Goal: Task Accomplishment & Management: Manage account settings

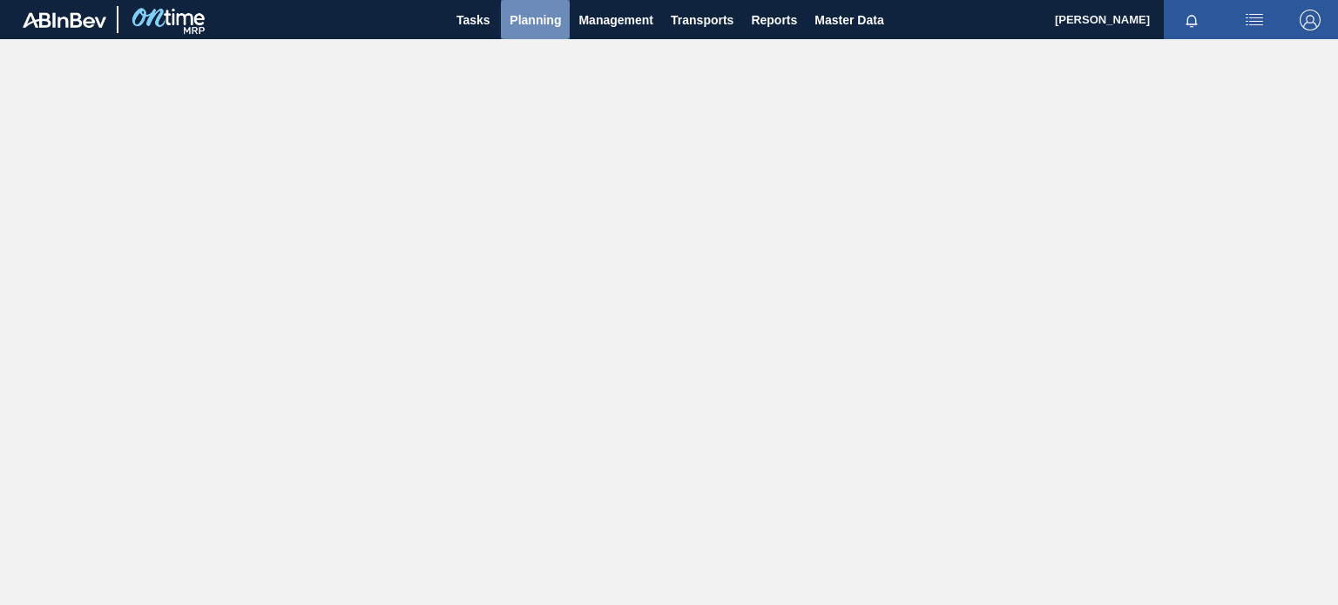
click at [537, 11] on span "Planning" at bounding box center [535, 20] width 51 height 21
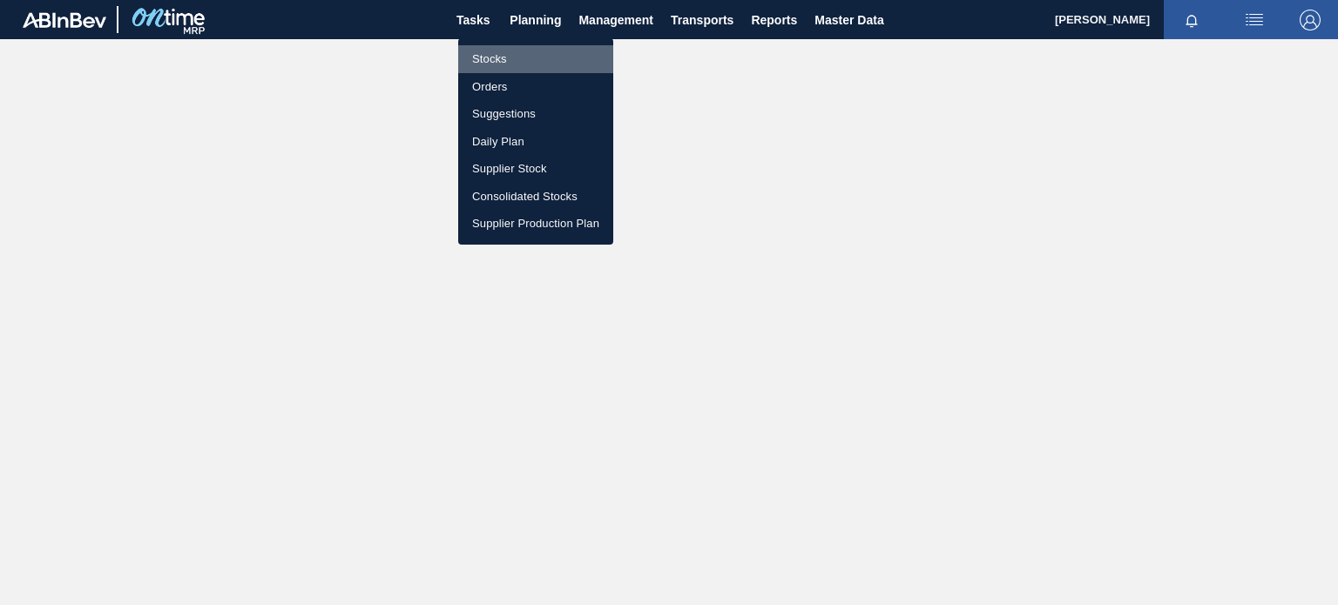
click at [492, 51] on li "Stocks" at bounding box center [535, 59] width 155 height 28
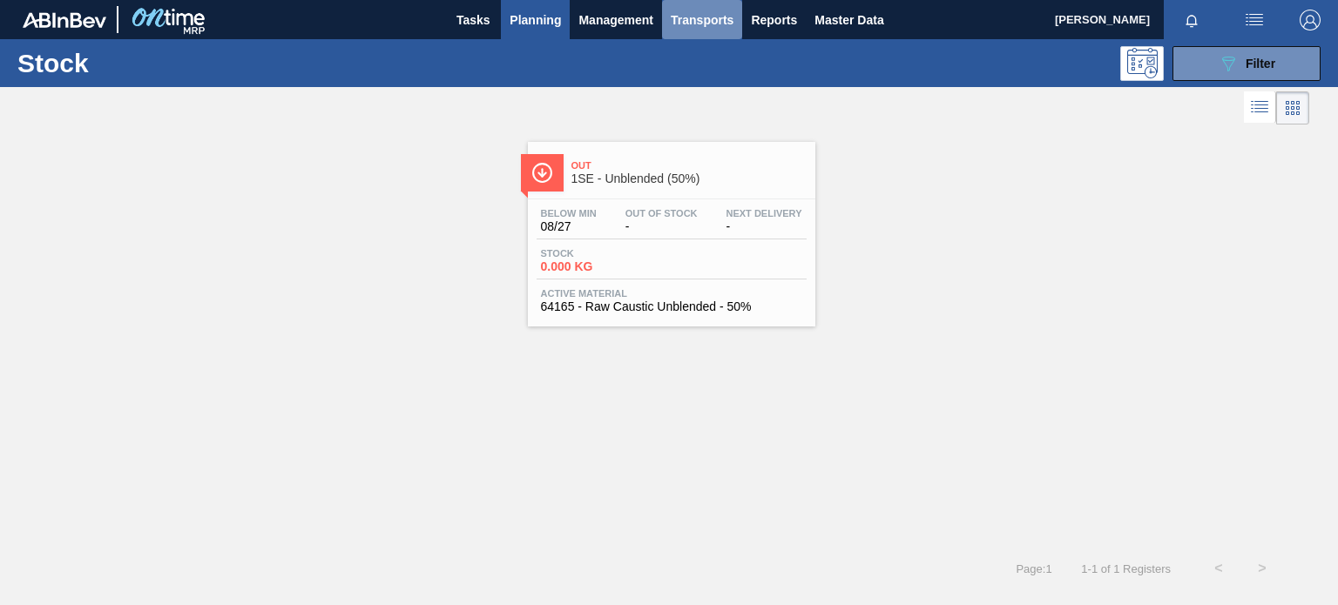
click at [689, 24] on span "Transports" at bounding box center [702, 20] width 63 height 21
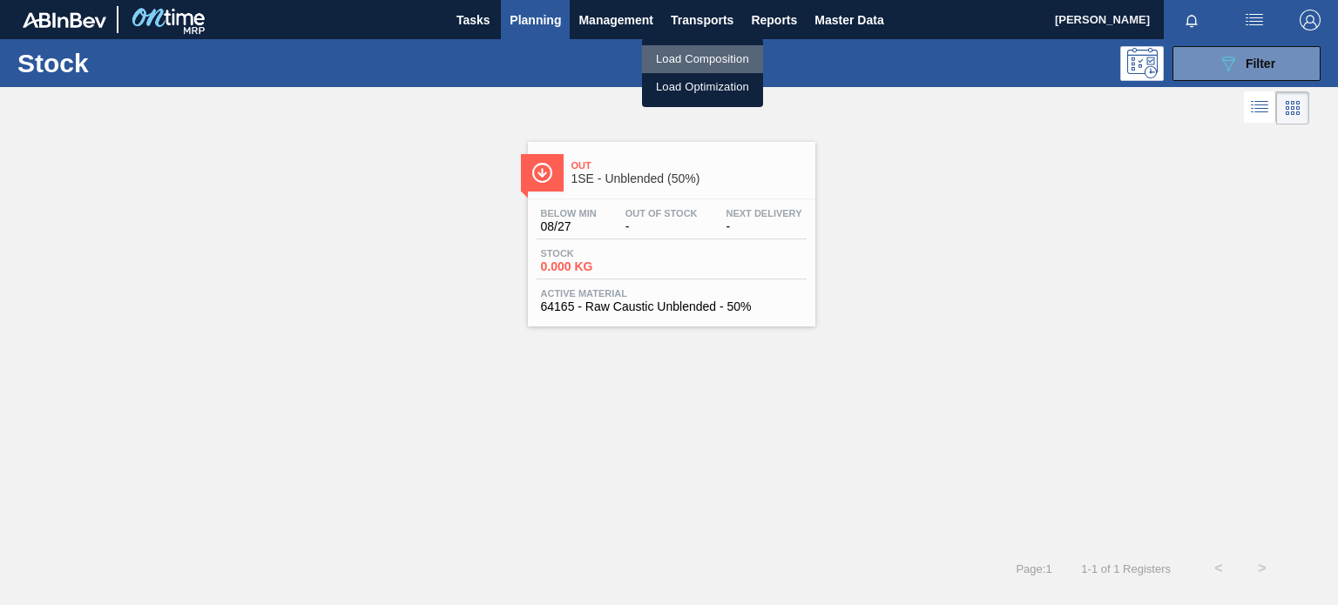
click at [693, 67] on li "Load Composition" at bounding box center [702, 59] width 121 height 28
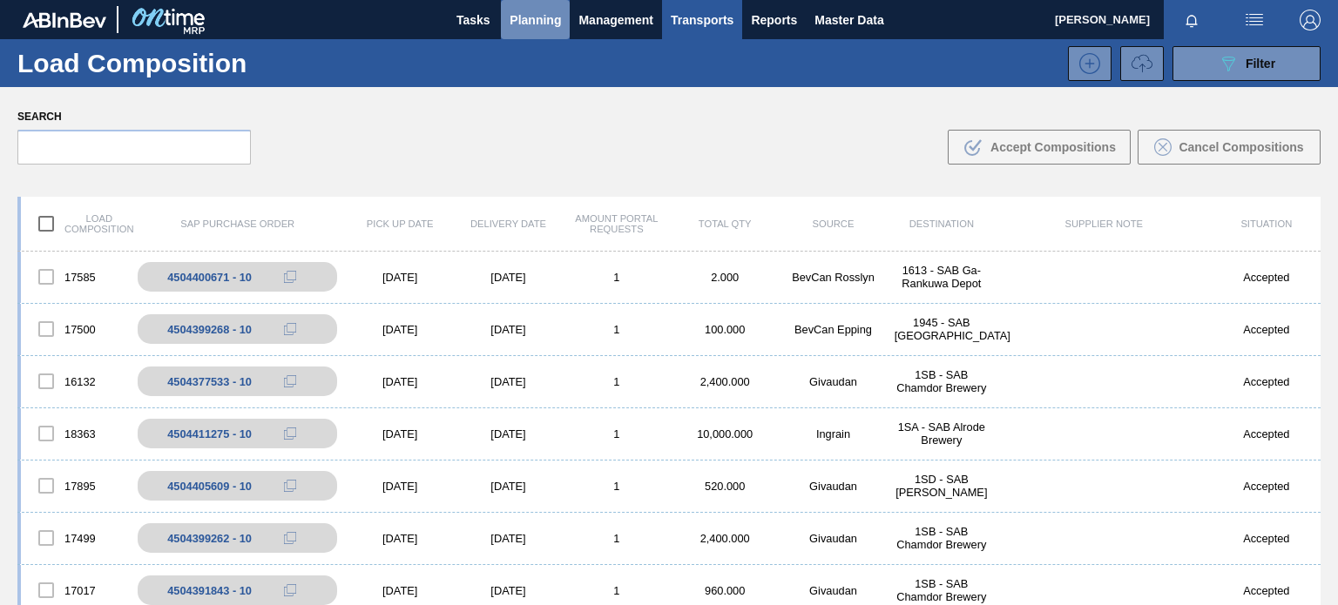
click at [530, 24] on span "Planning" at bounding box center [535, 20] width 51 height 21
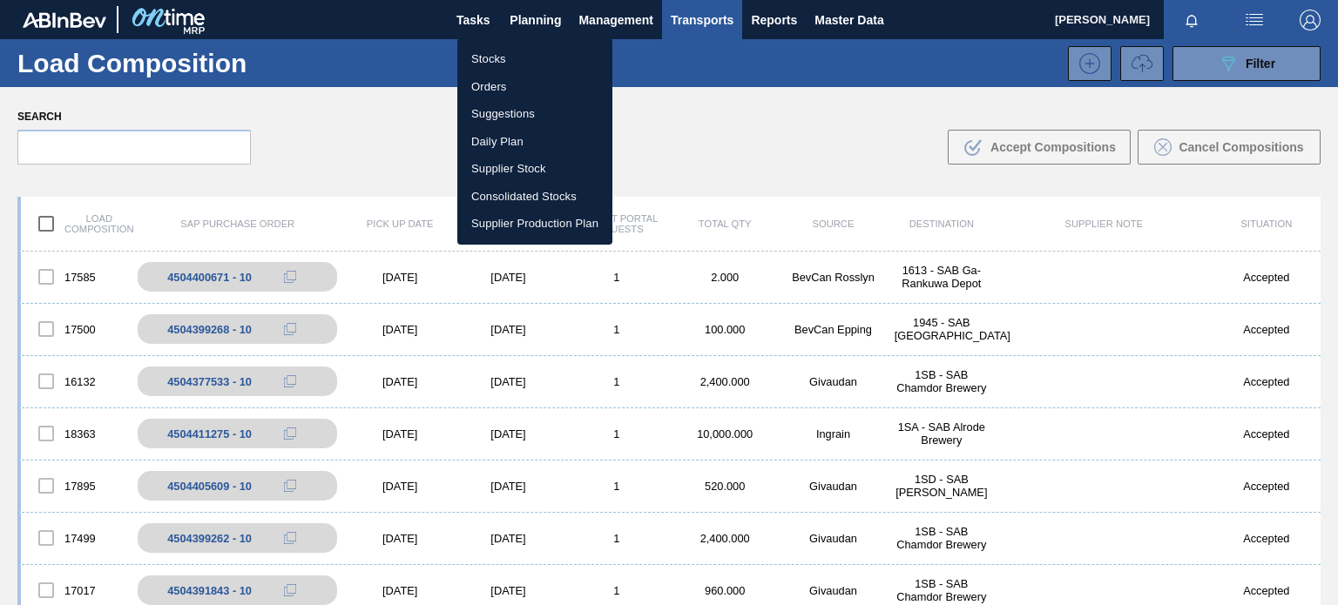
click at [721, 156] on div at bounding box center [669, 302] width 1338 height 605
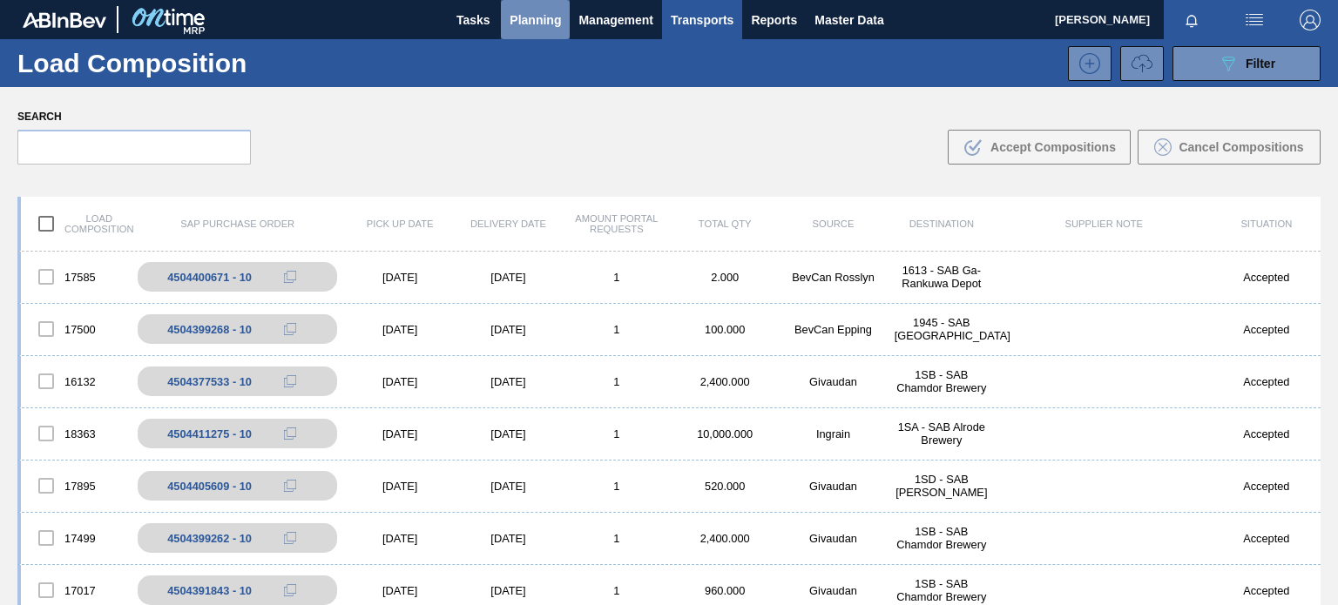
click at [521, 14] on span "Planning" at bounding box center [535, 20] width 51 height 21
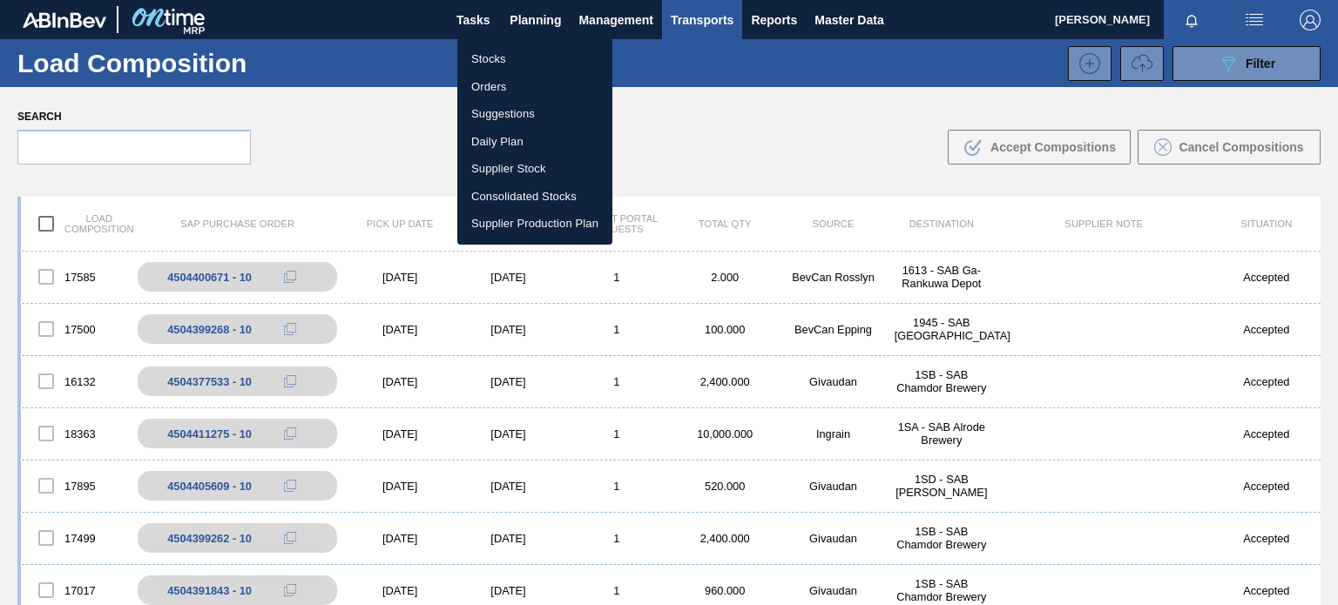
click at [712, 133] on div at bounding box center [669, 302] width 1338 height 605
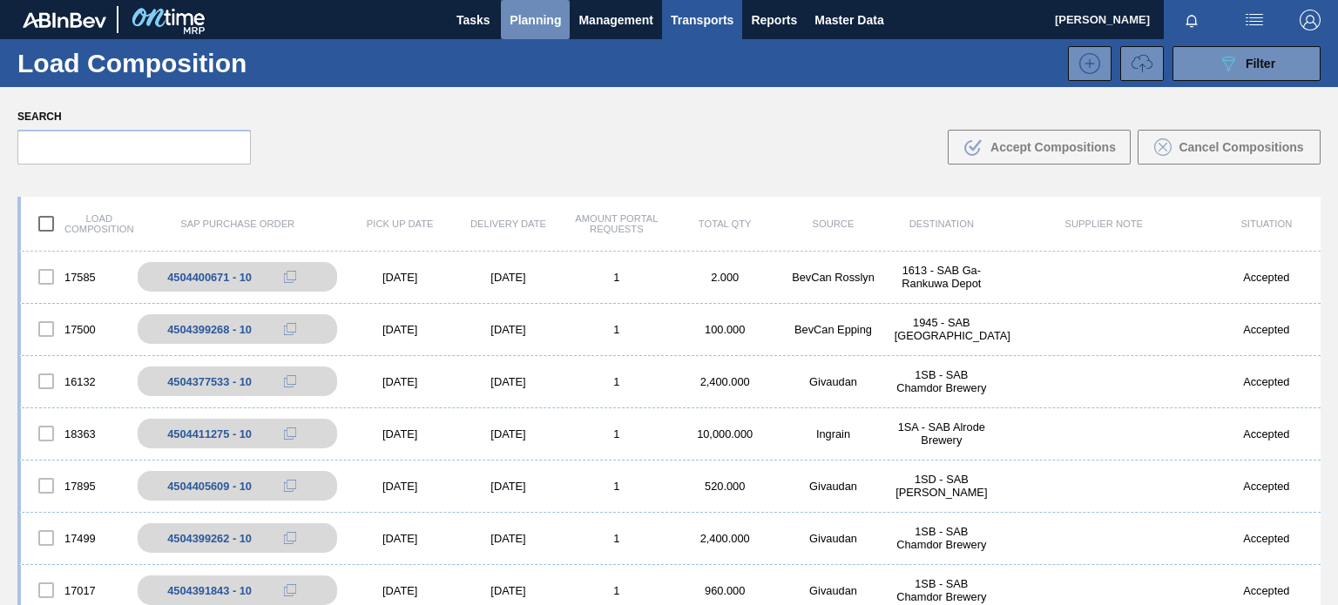
click at [548, 14] on span "Planning" at bounding box center [535, 20] width 51 height 21
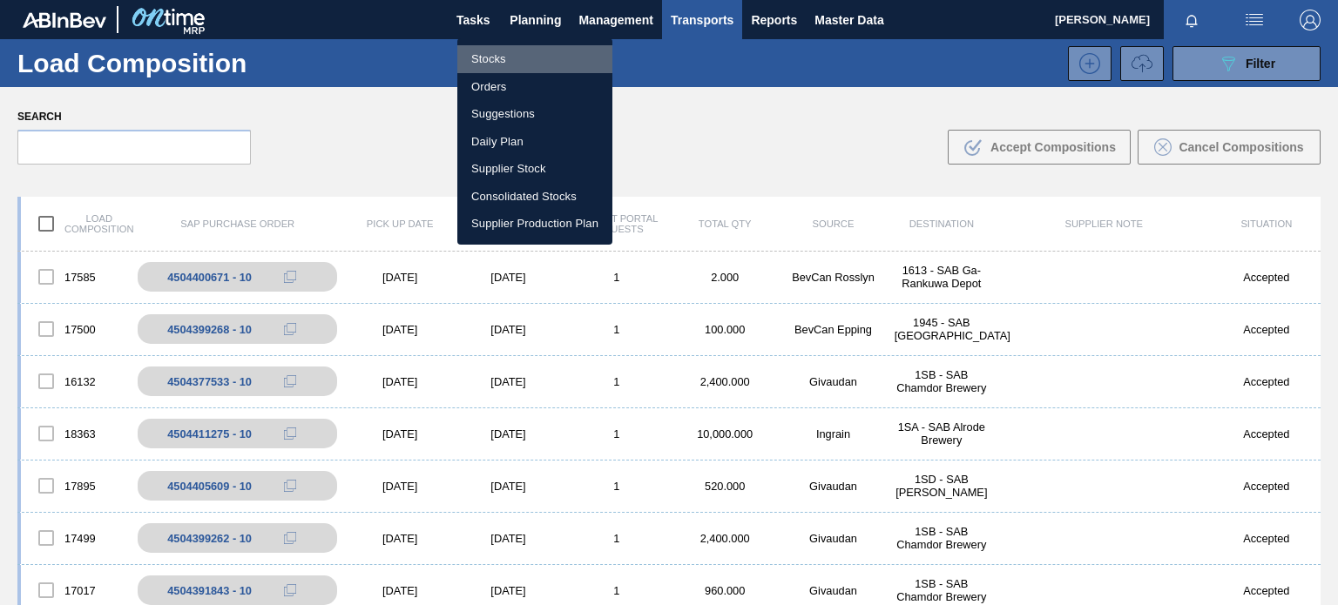
click at [493, 58] on li "Stocks" at bounding box center [534, 59] width 155 height 28
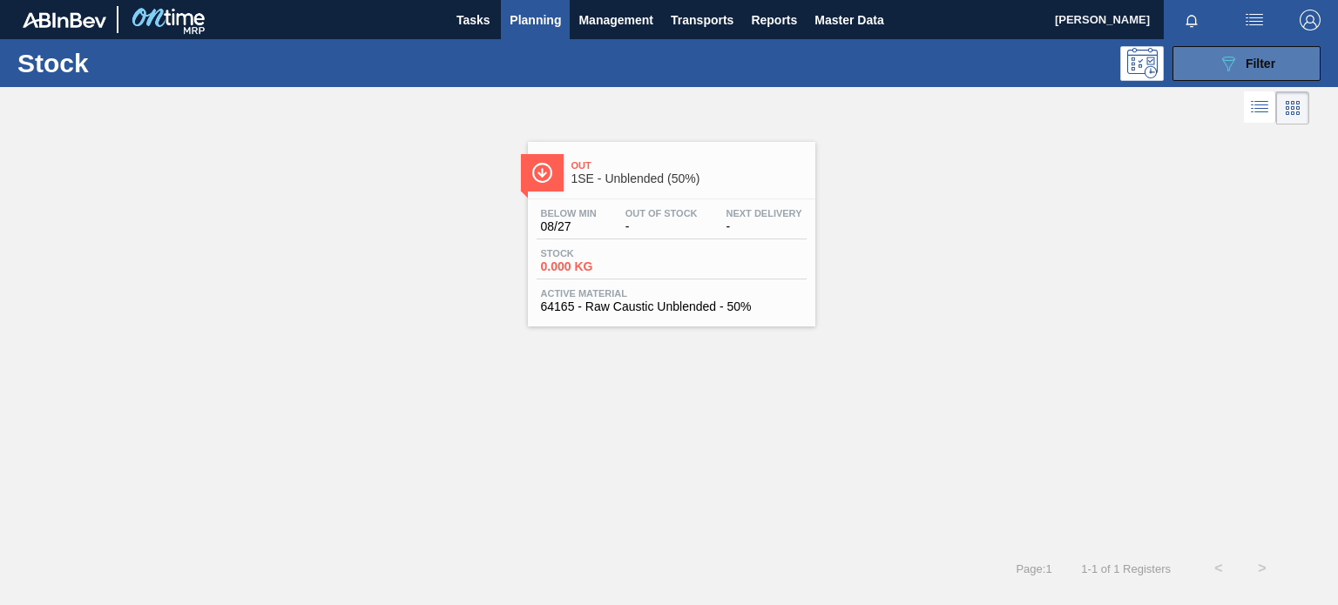
click at [1257, 68] on span "Filter" at bounding box center [1261, 64] width 30 height 14
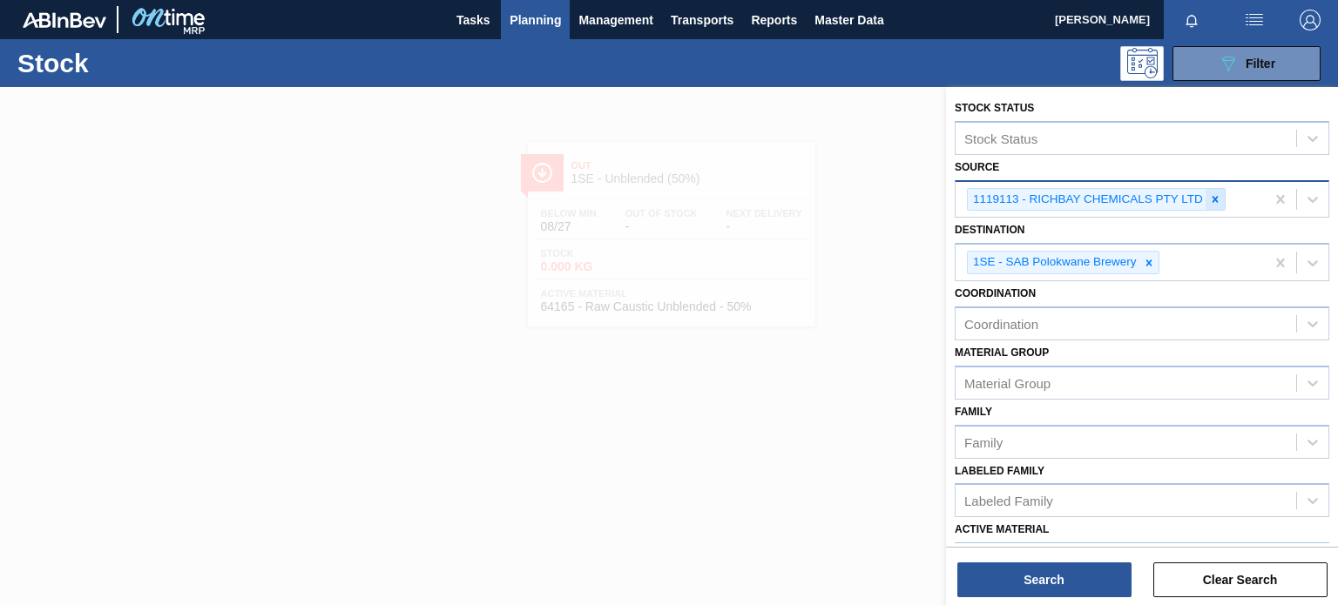
click at [1213, 205] on div at bounding box center [1215, 200] width 19 height 22
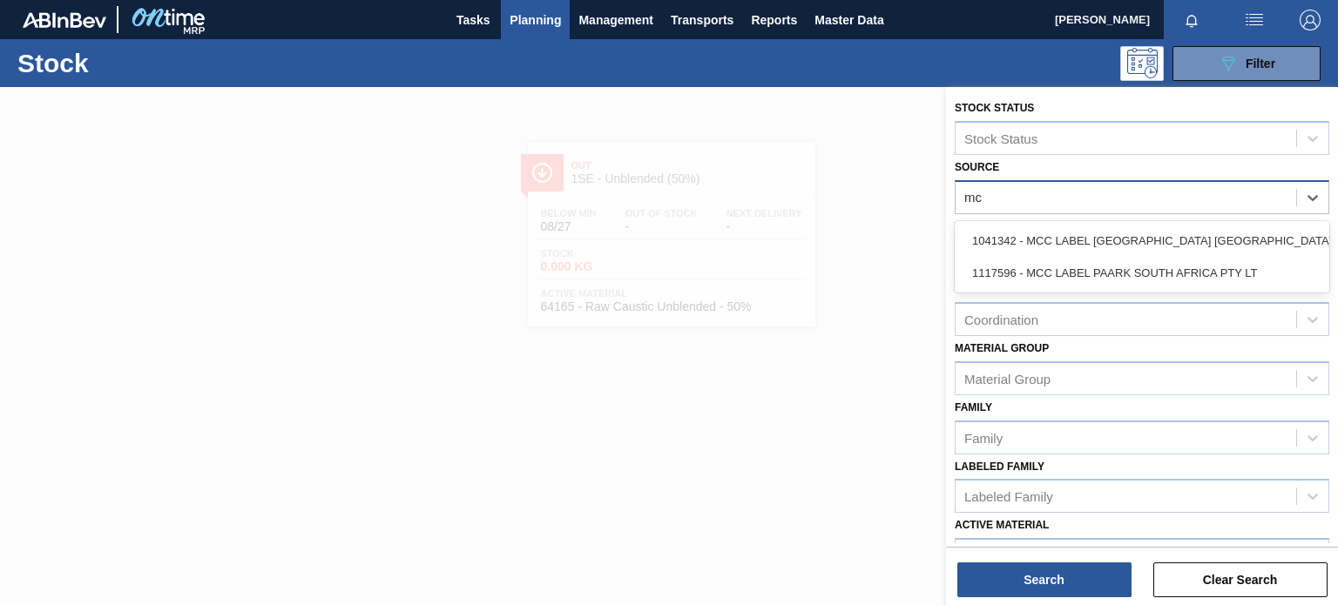
type input "mcc"
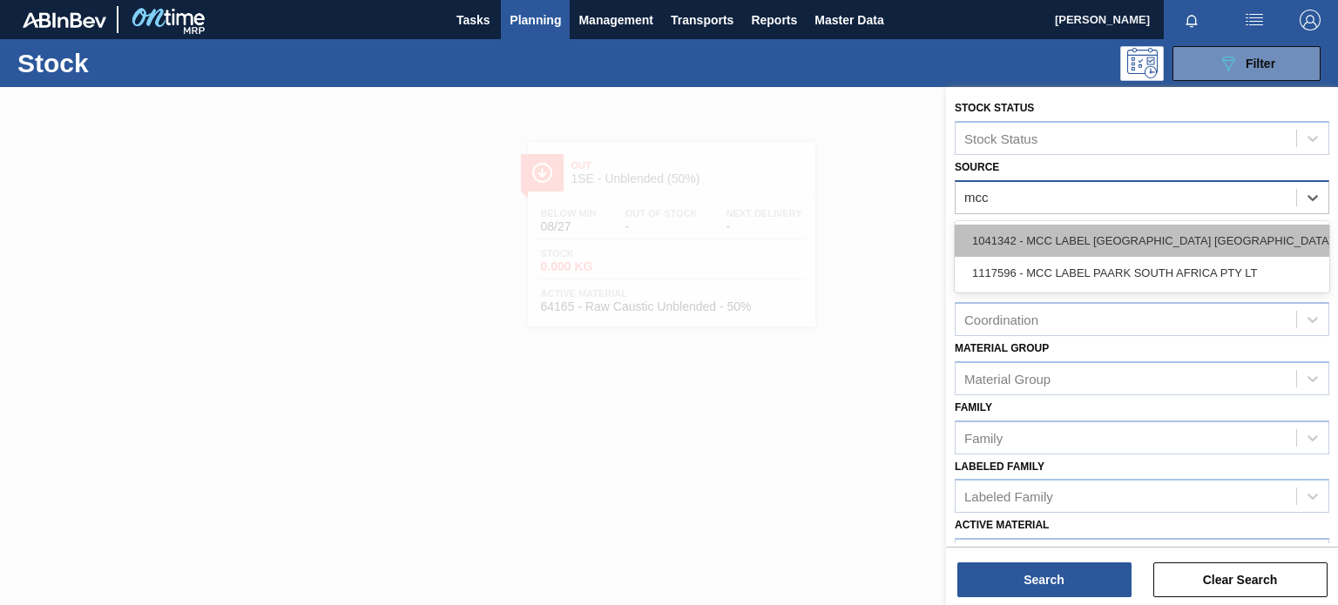
click at [1174, 233] on div "1041342 - MCC LABEL [GEOGRAPHIC_DATA] [GEOGRAPHIC_DATA]" at bounding box center [1142, 241] width 375 height 32
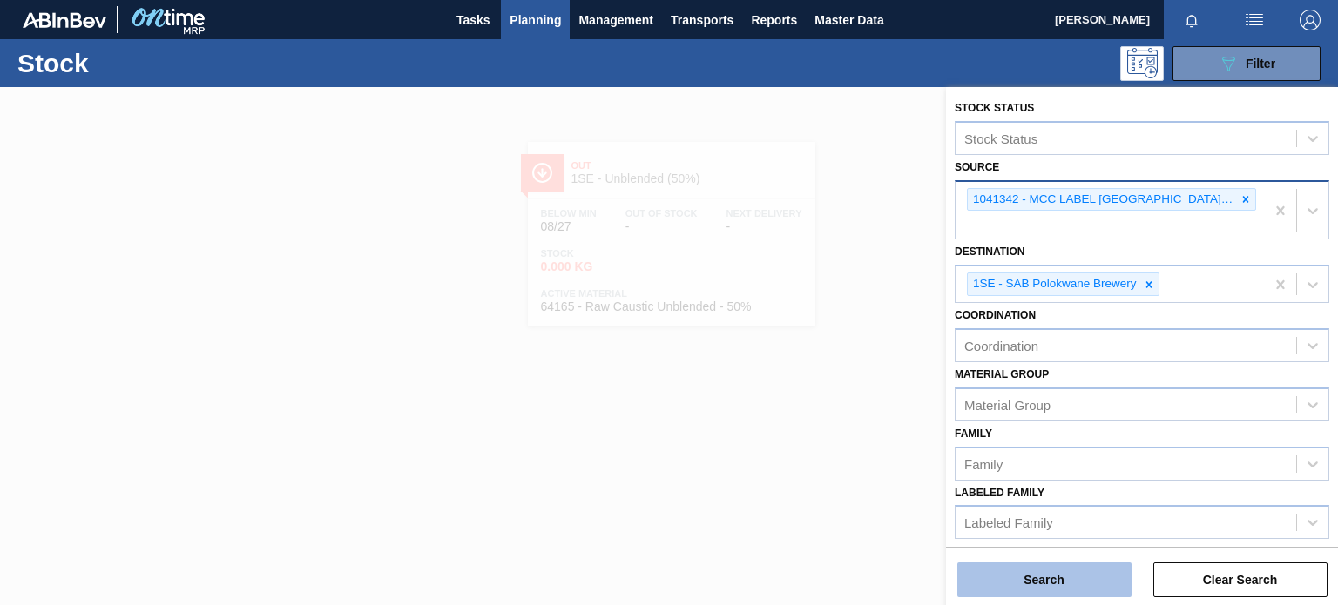
click at [1031, 576] on button "Search" at bounding box center [1044, 580] width 174 height 35
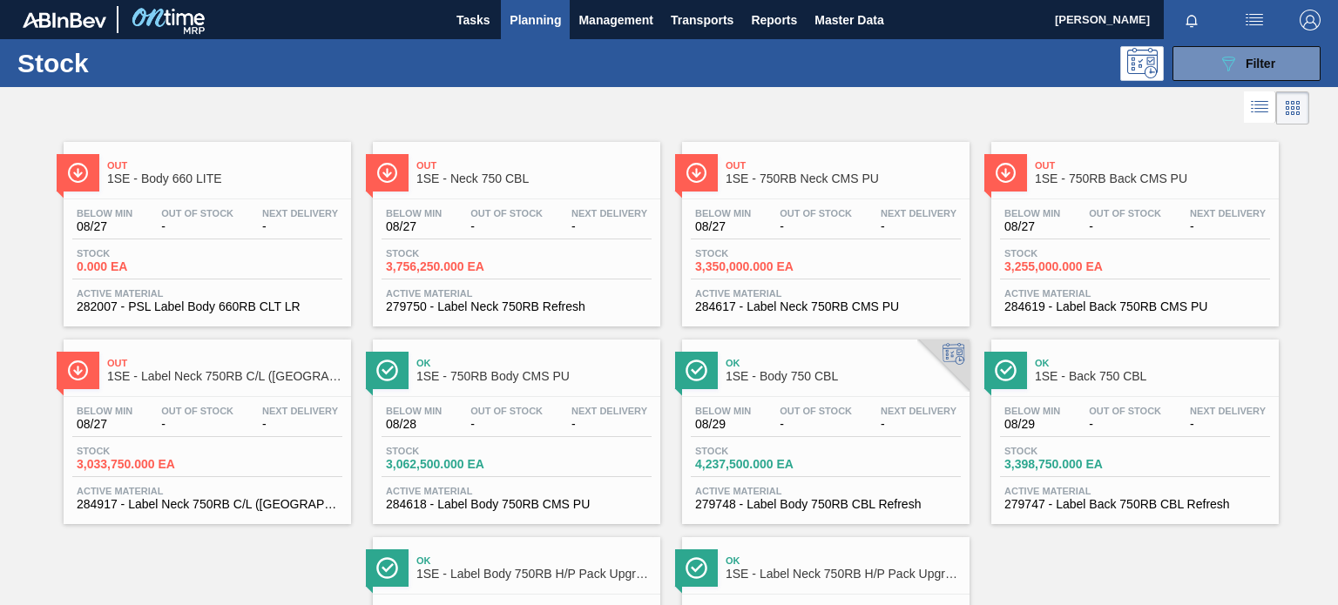
click at [501, 163] on span "Out" at bounding box center [533, 165] width 235 height 10
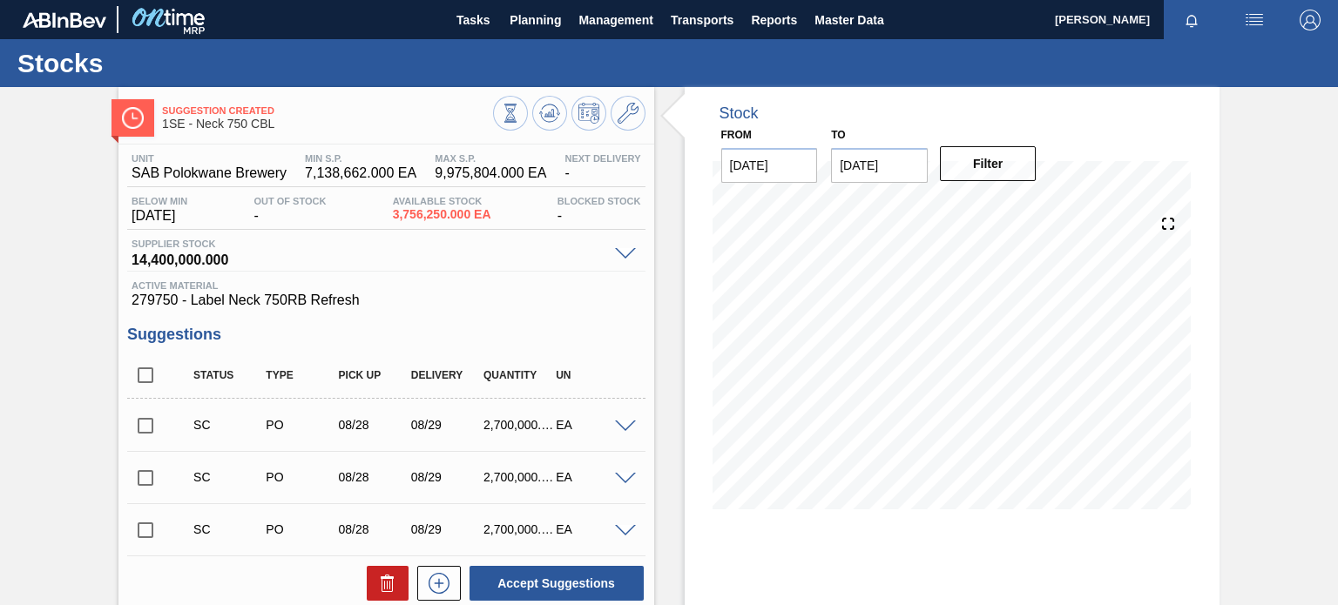
click at [137, 424] on input "checkbox" at bounding box center [145, 426] width 37 height 37
click at [515, 580] on button "Accept Suggestions" at bounding box center [557, 583] width 174 height 35
checkbox input "false"
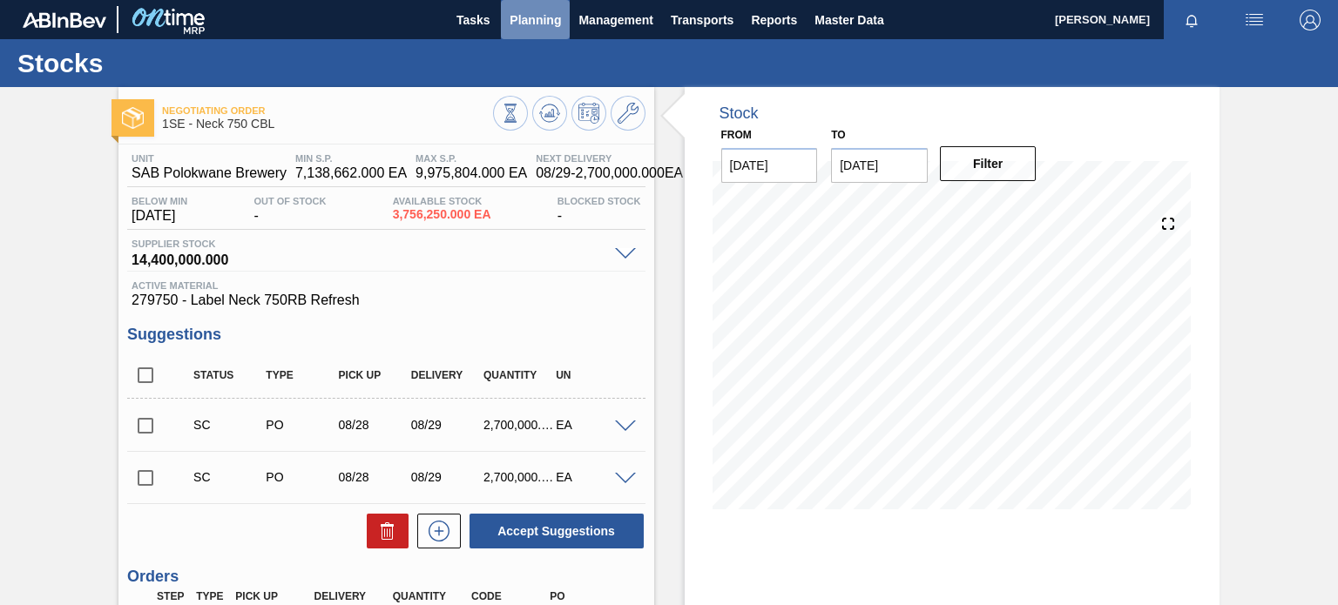
click at [547, 20] on span "Planning" at bounding box center [535, 20] width 51 height 21
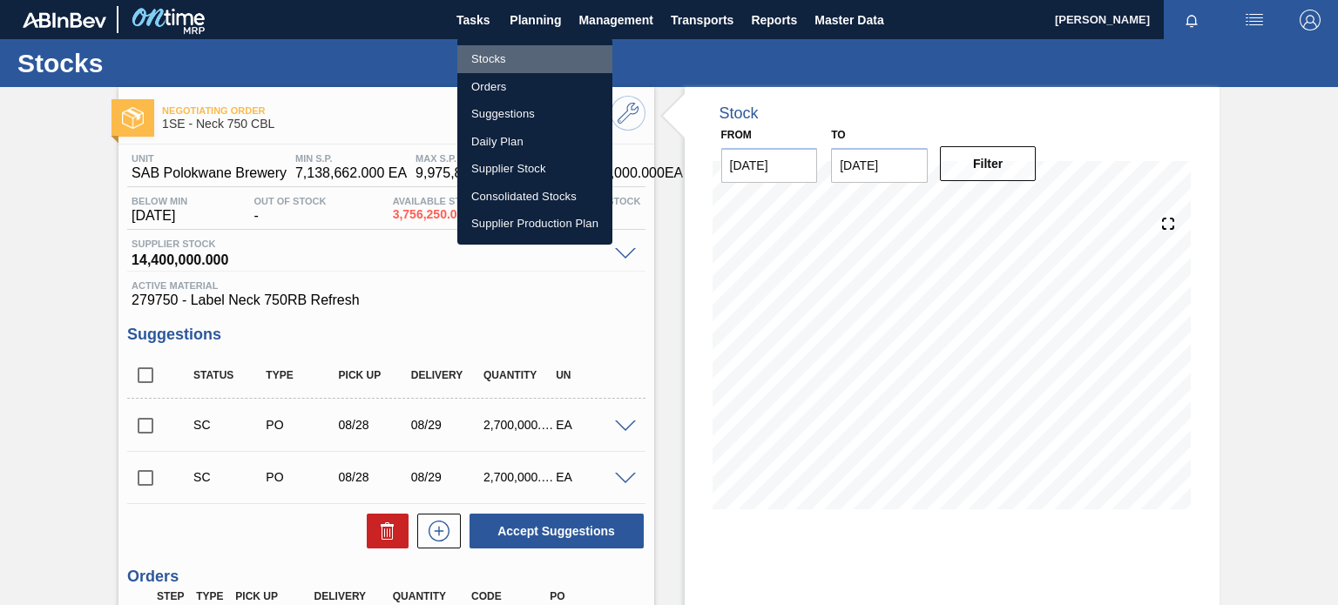
click at [497, 57] on li "Stocks" at bounding box center [534, 59] width 155 height 28
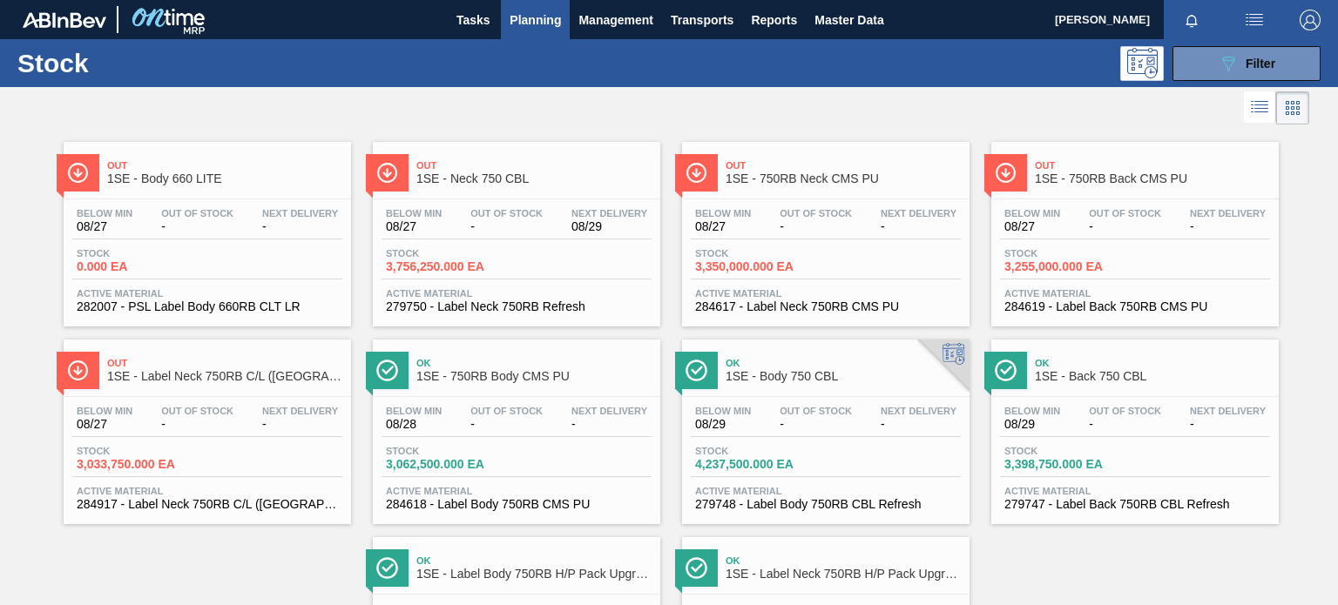
click at [832, 374] on span "1SE - Body 750 CBL" at bounding box center [843, 376] width 235 height 13
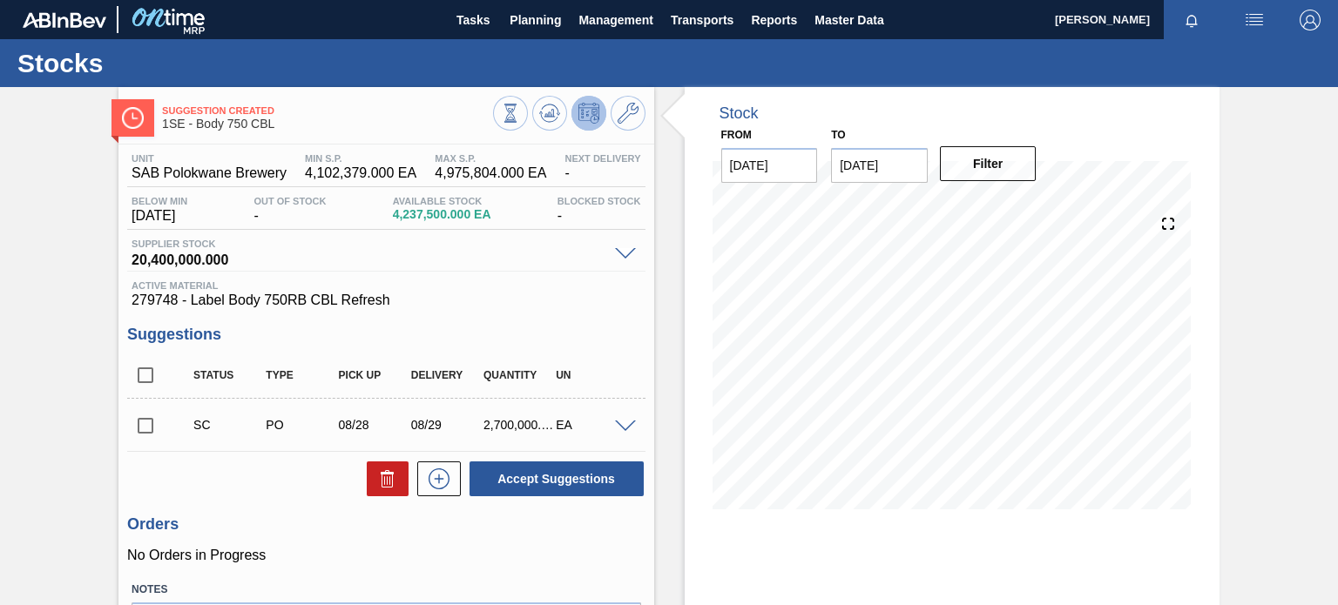
click at [139, 429] on input "checkbox" at bounding box center [145, 426] width 37 height 37
click at [501, 483] on button "Accept Suggestions" at bounding box center [557, 479] width 174 height 35
checkbox input "false"
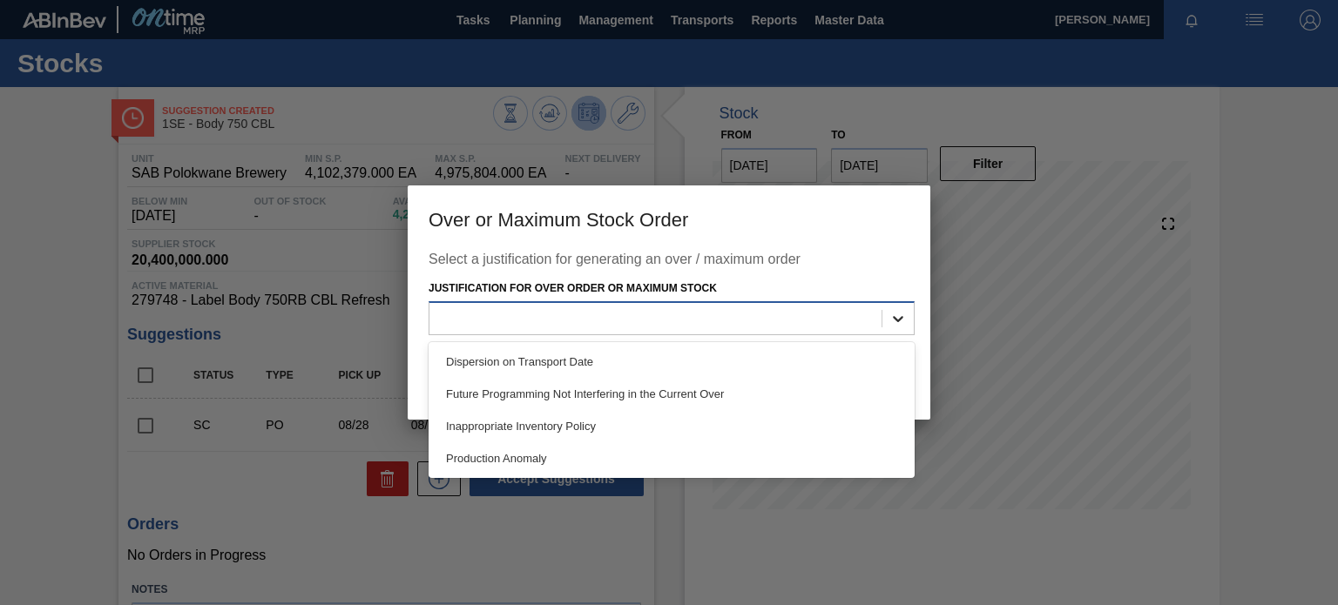
click at [900, 310] on icon at bounding box center [897, 318] width 17 height 17
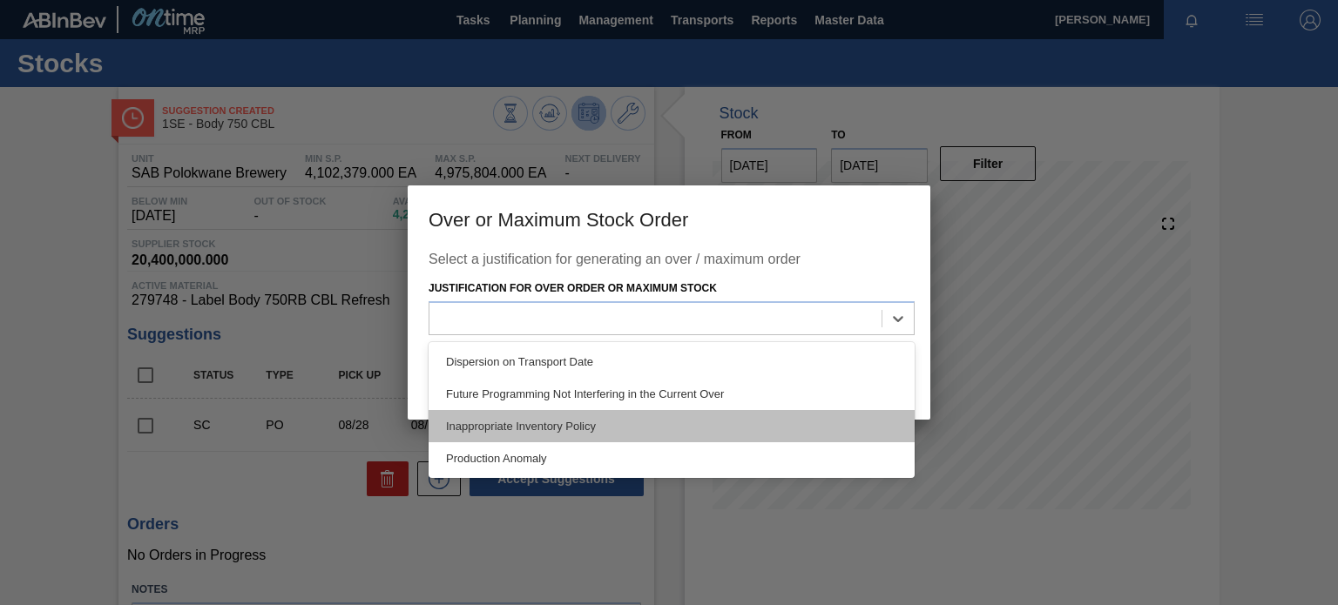
click at [615, 439] on div "Inappropriate Inventory Policy" at bounding box center [672, 426] width 486 height 32
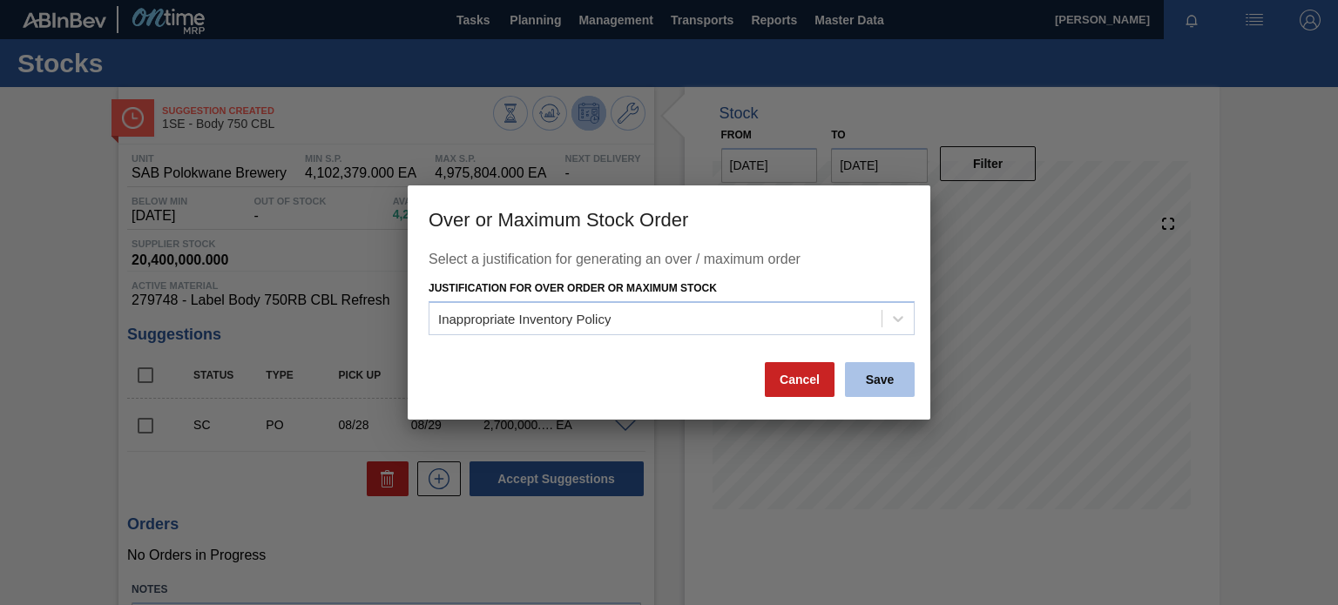
click at [865, 376] on button "Save" at bounding box center [880, 379] width 70 height 35
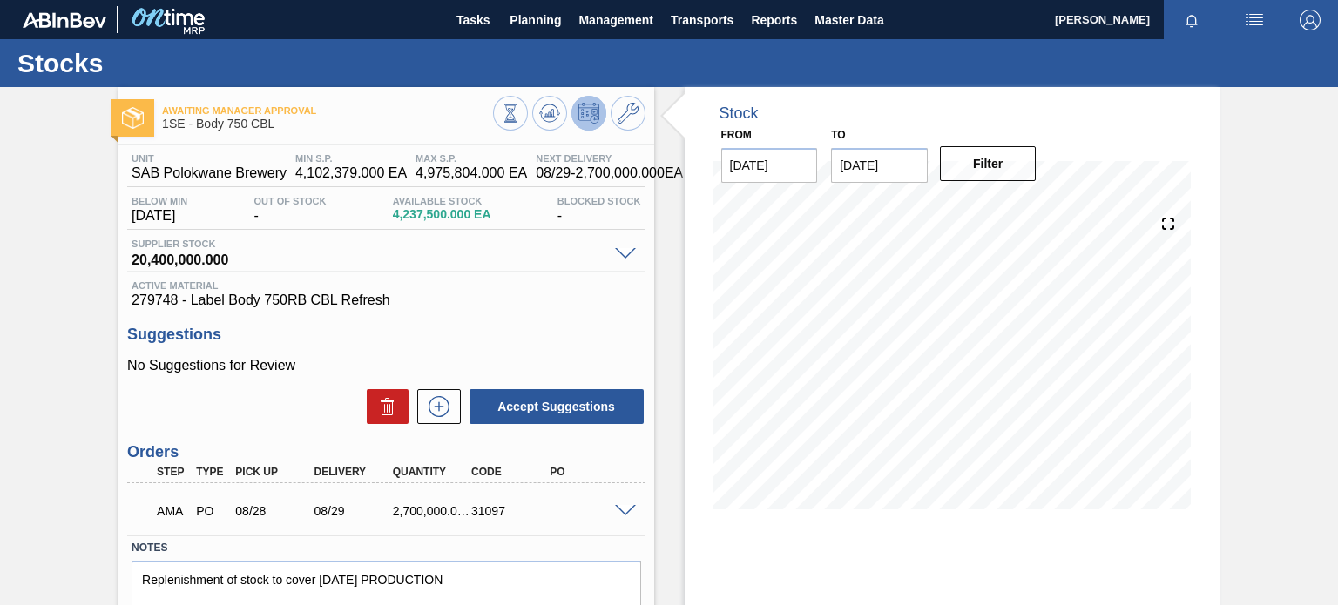
click at [624, 508] on span at bounding box center [625, 511] width 21 height 13
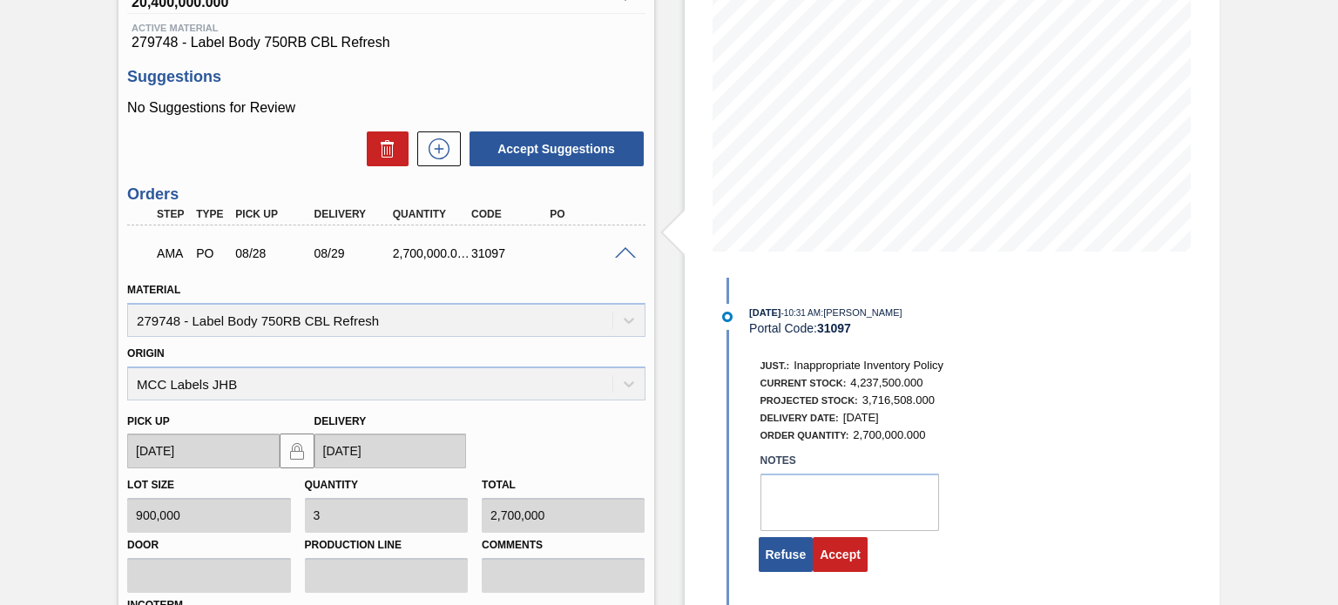
scroll to position [220, 0]
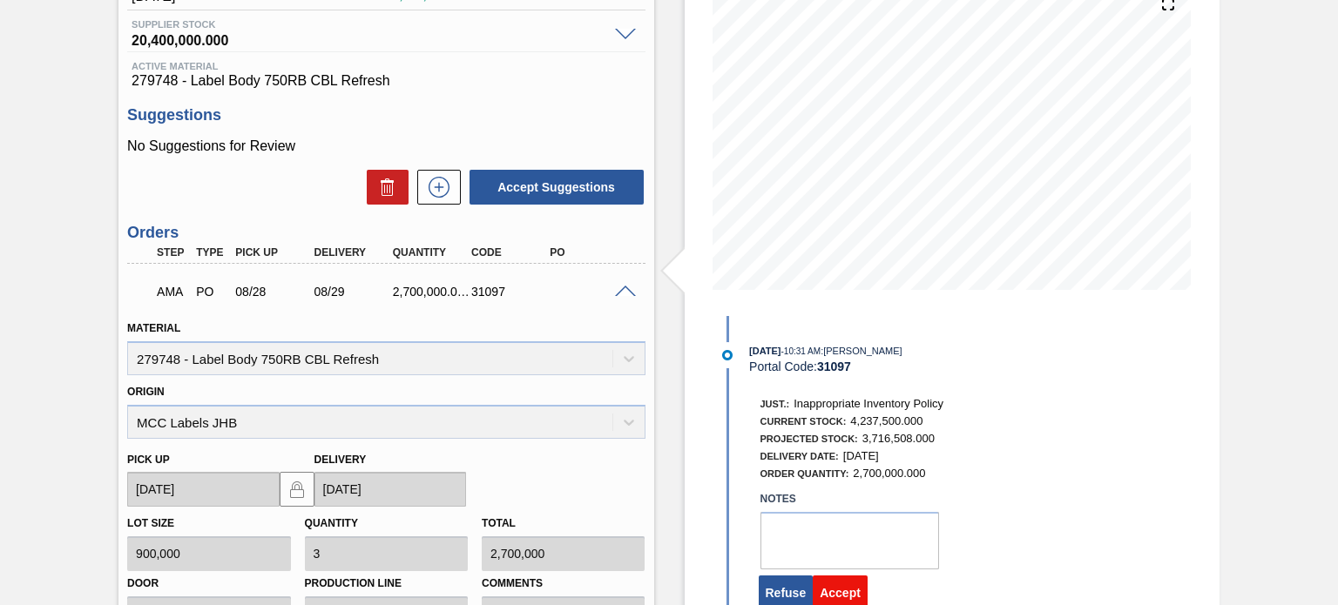
click at [838, 591] on button "Accept" at bounding box center [840, 593] width 55 height 35
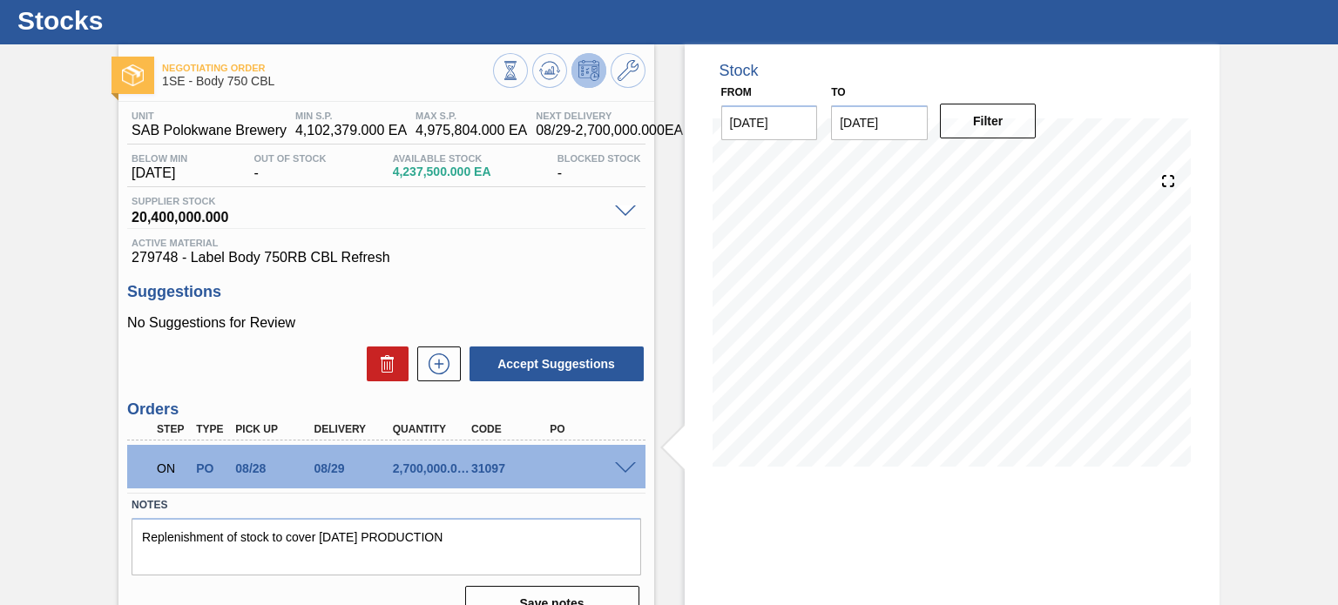
scroll to position [0, 0]
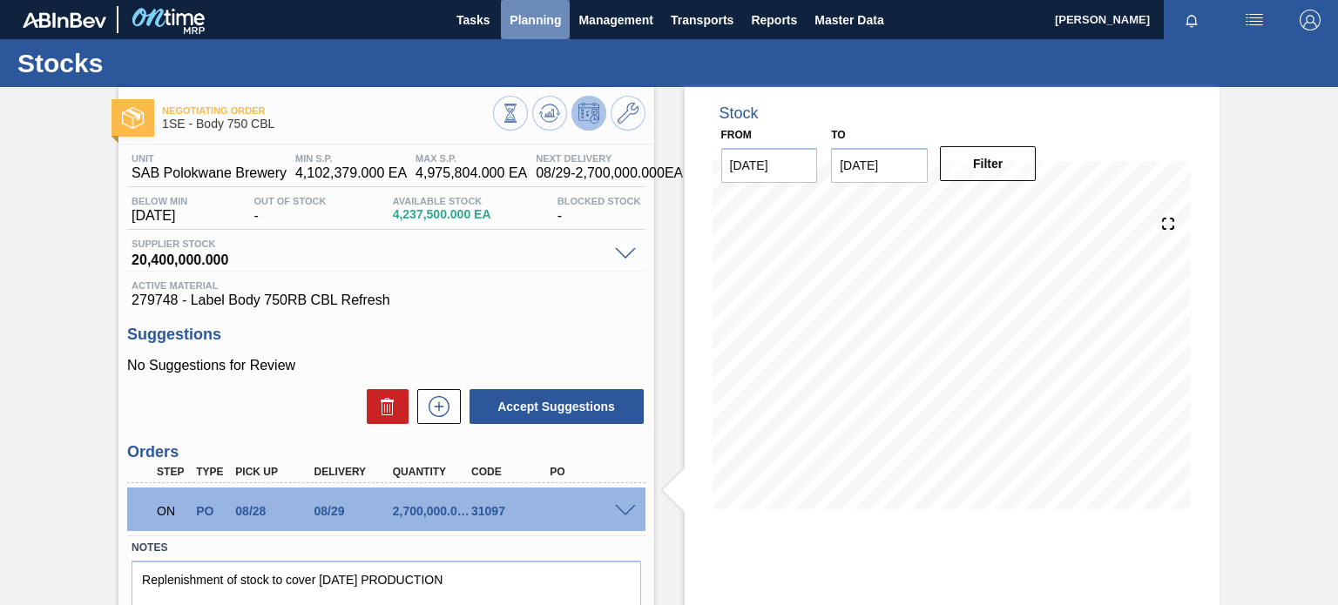
click at [548, 18] on span "Planning" at bounding box center [535, 20] width 51 height 21
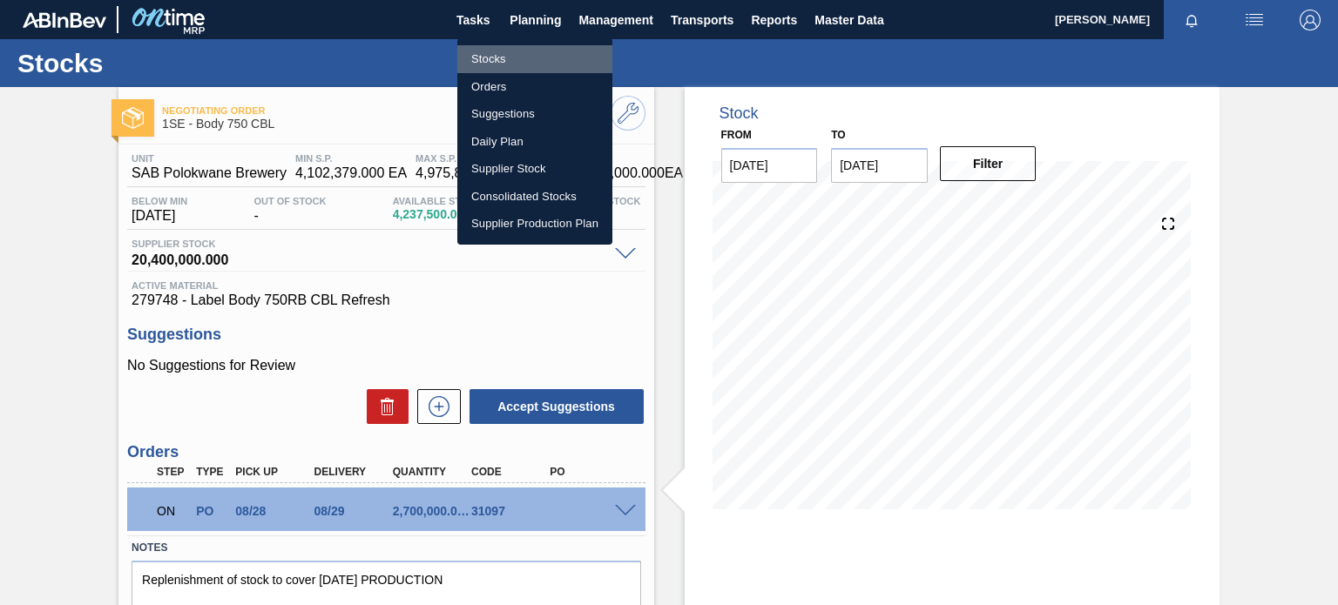
click at [488, 55] on li "Stocks" at bounding box center [534, 59] width 155 height 28
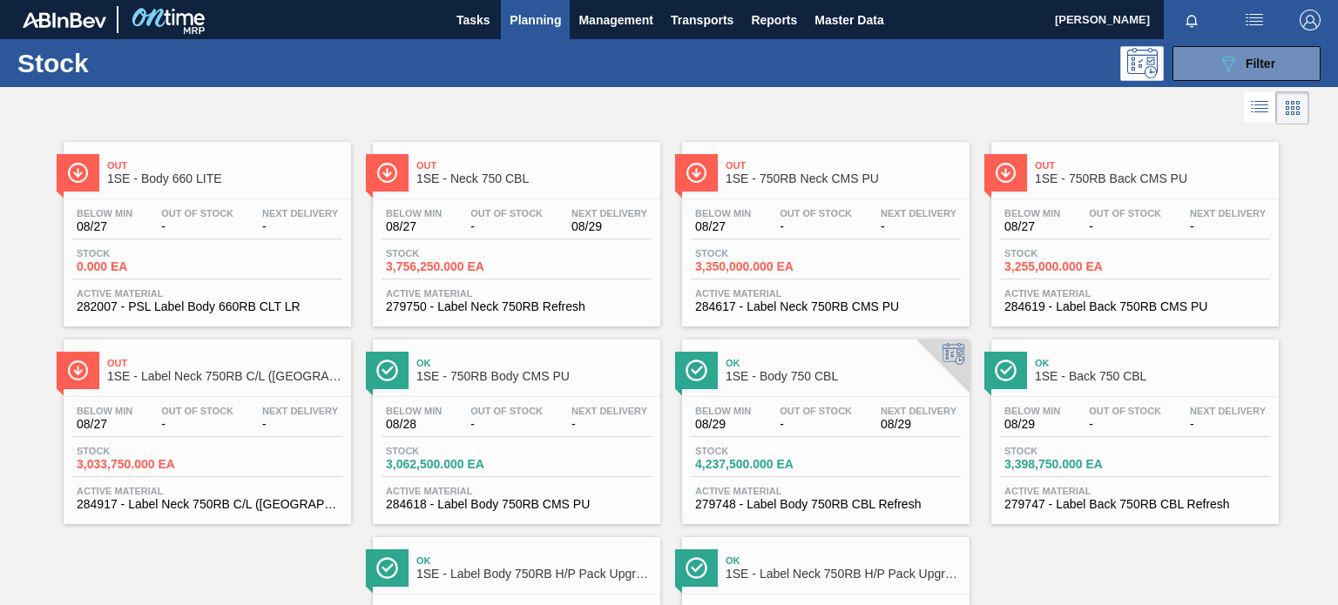
click at [1121, 371] on span "1SE - Back 750 CBL" at bounding box center [1152, 376] width 235 height 13
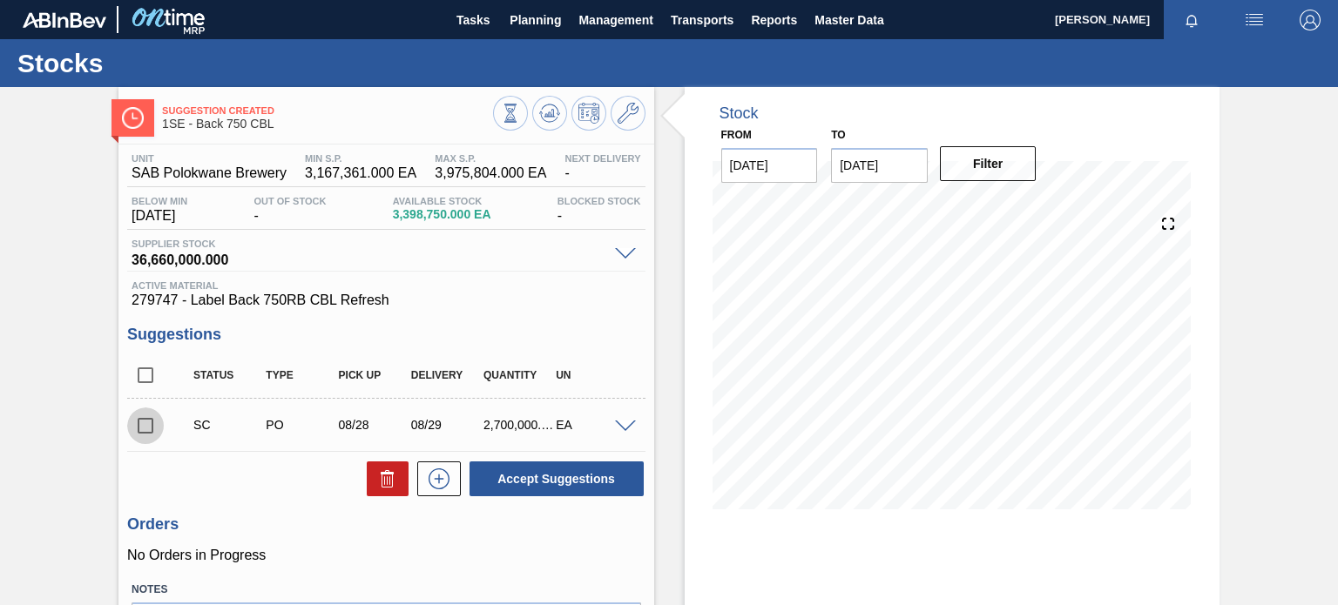
click at [149, 427] on input "checkbox" at bounding box center [145, 426] width 37 height 37
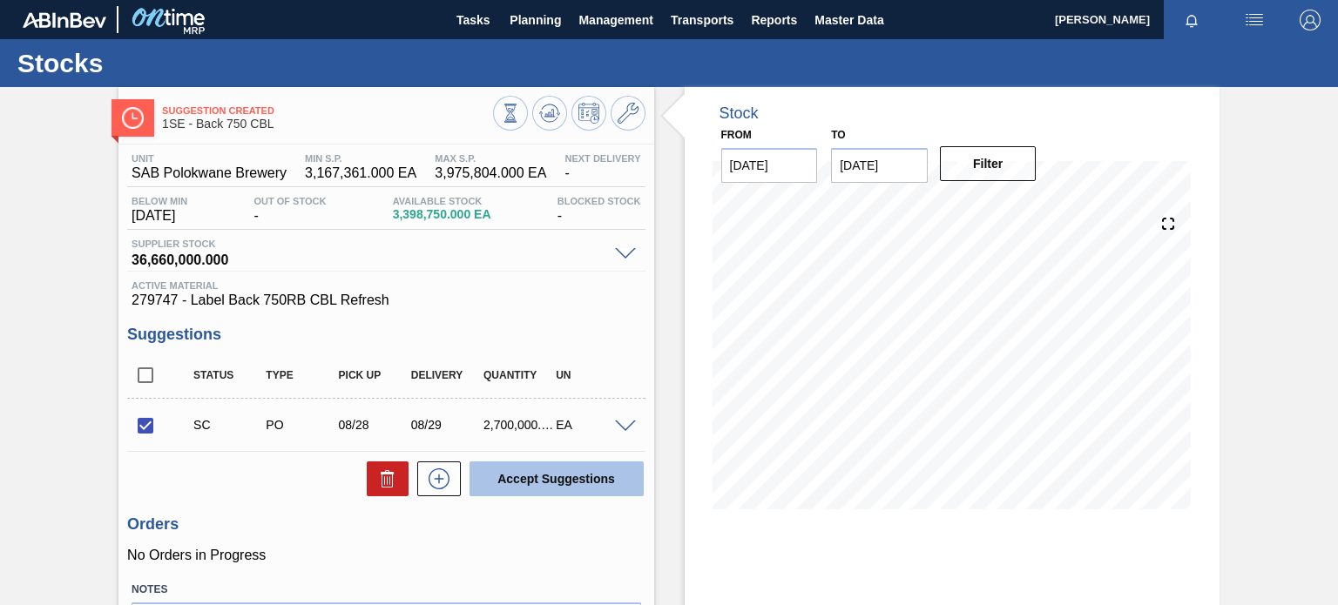
click at [491, 483] on button "Accept Suggestions" at bounding box center [557, 479] width 174 height 35
checkbox input "false"
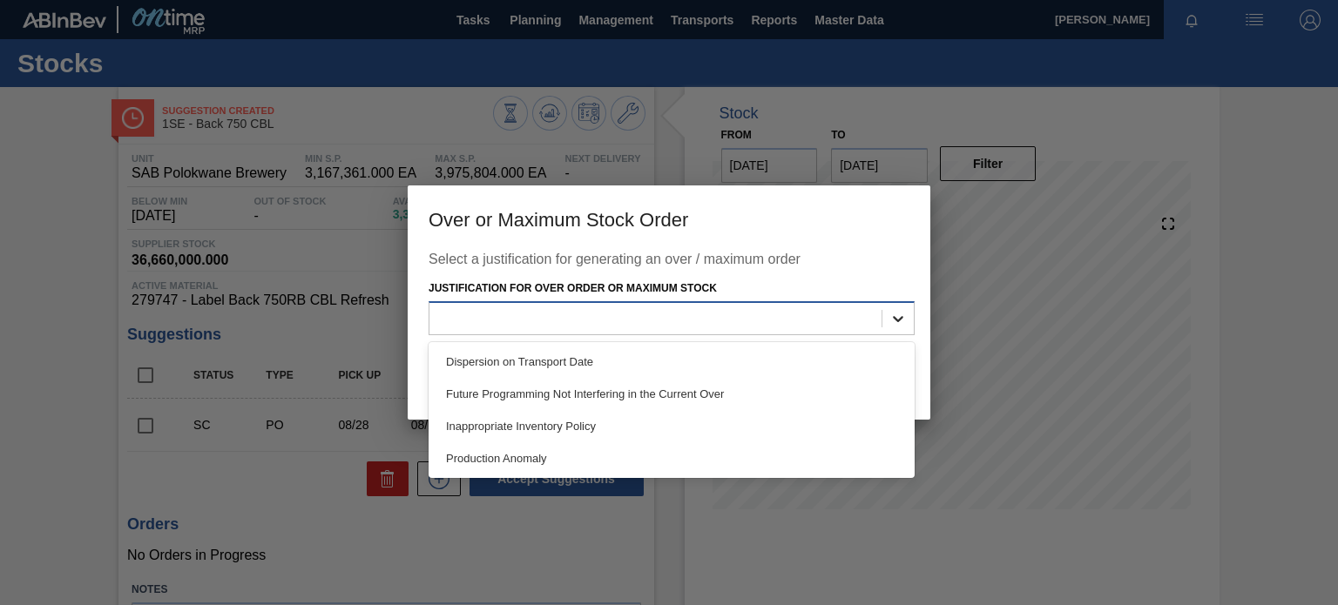
click at [907, 314] on div at bounding box center [897, 318] width 31 height 31
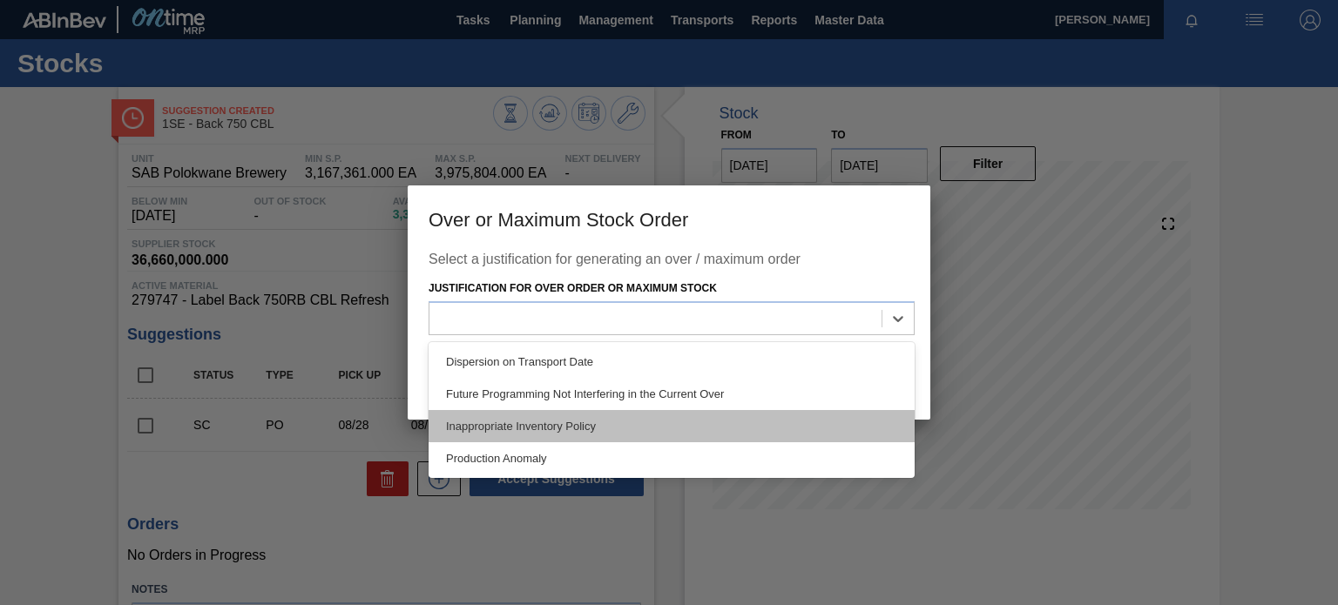
click at [671, 419] on div "Inappropriate Inventory Policy" at bounding box center [672, 426] width 486 height 32
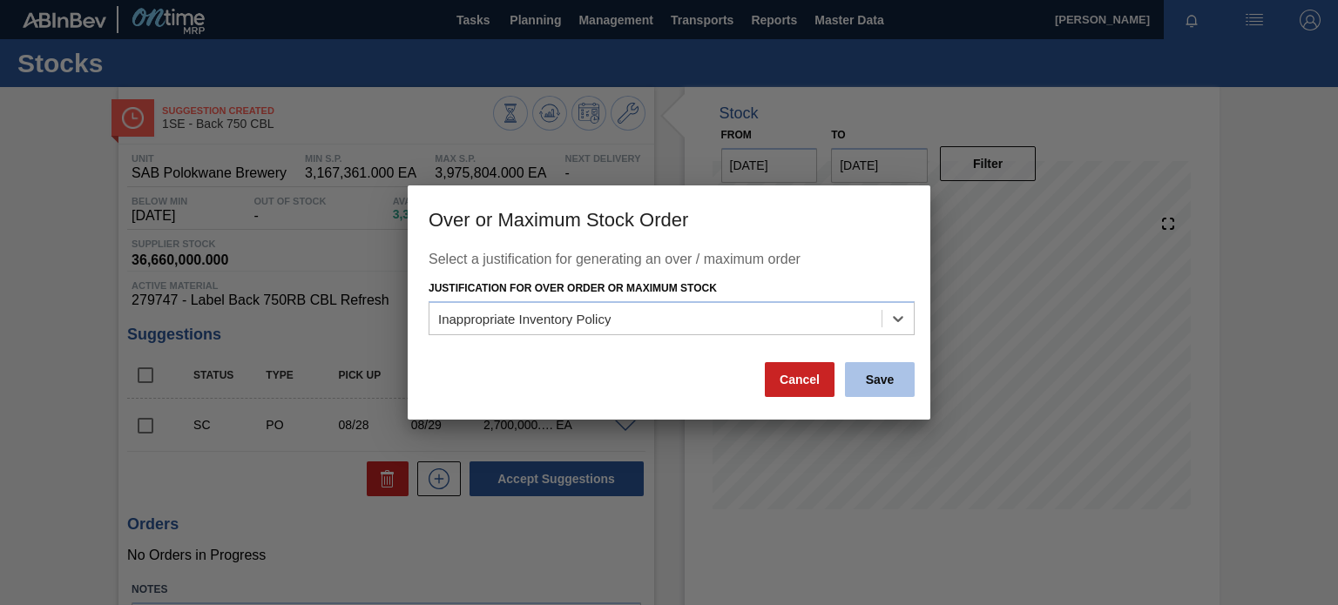
click at [863, 390] on button "Save" at bounding box center [880, 379] width 70 height 35
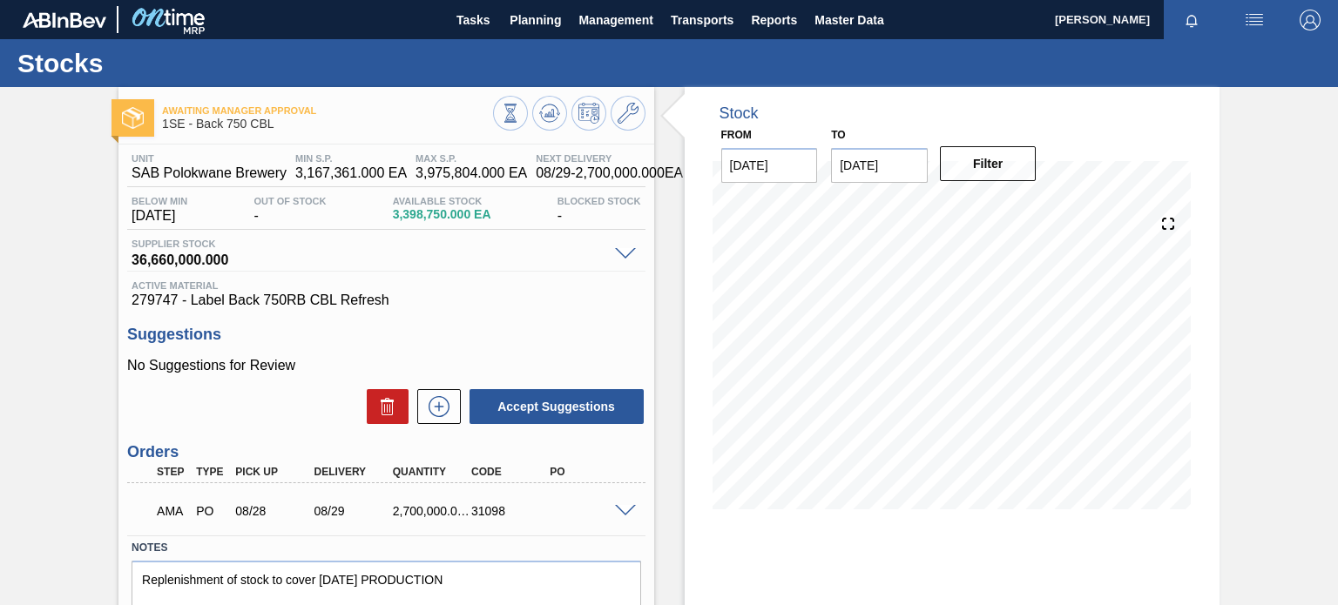
click at [625, 505] on span at bounding box center [625, 511] width 21 height 13
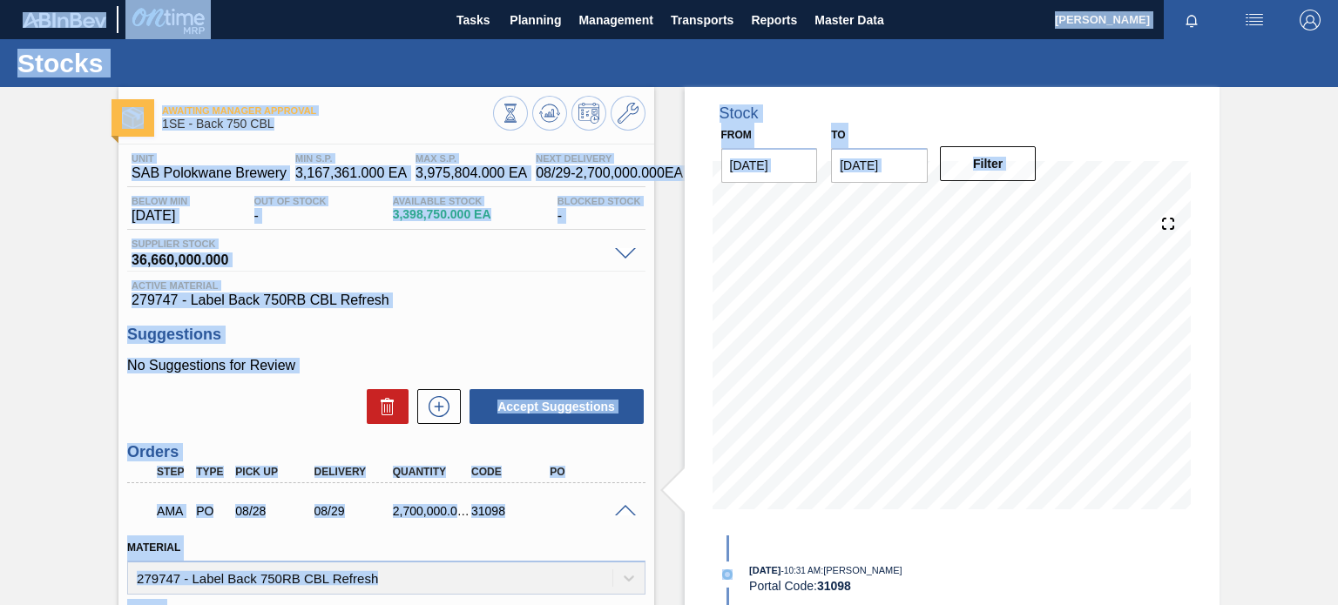
drag, startPoint x: 1335, startPoint y: 210, endPoint x: 1338, endPoint y: 222, distance: 12.7
click at [1337, 0] on html "Tasks Planning Management Transports Reports Master Data [PERSON_NAME] Mark all…" at bounding box center [669, 0] width 1338 height 0
click at [1275, 281] on div "Awaiting Manager Approval 1SE - Back 750 CBL Unit SAB Polokwane Brewery MIN S.P…" at bounding box center [669, 594] width 1338 height 1014
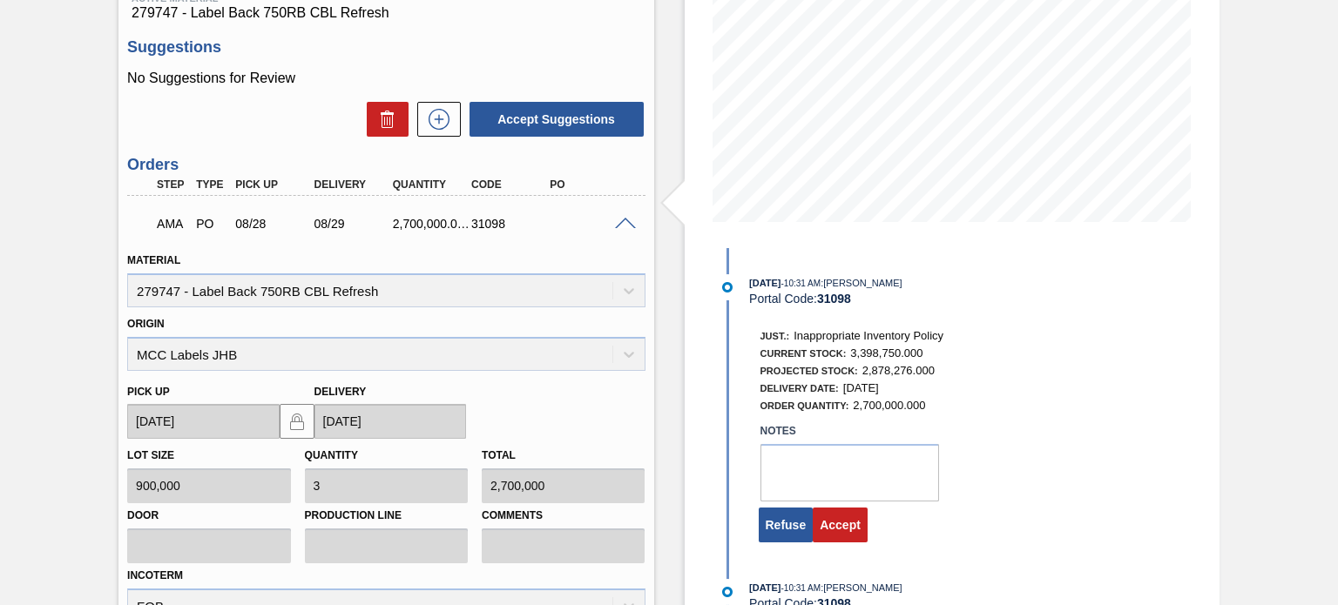
scroll to position [314, 0]
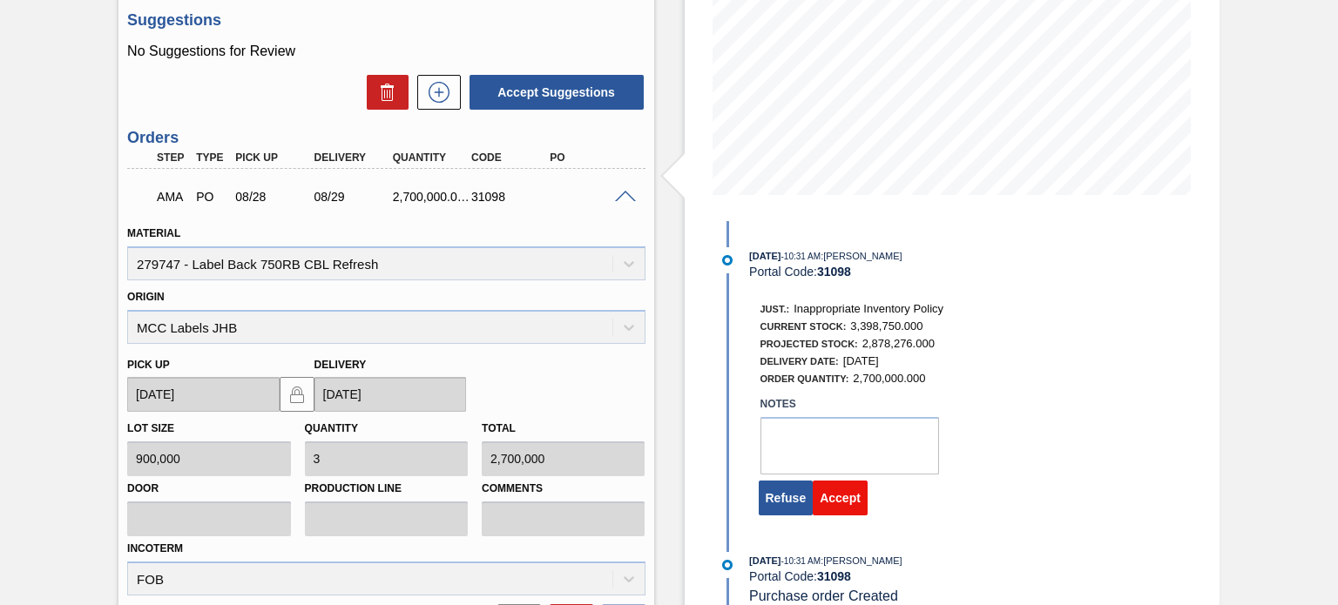
click at [842, 497] on button "Accept" at bounding box center [840, 498] width 55 height 35
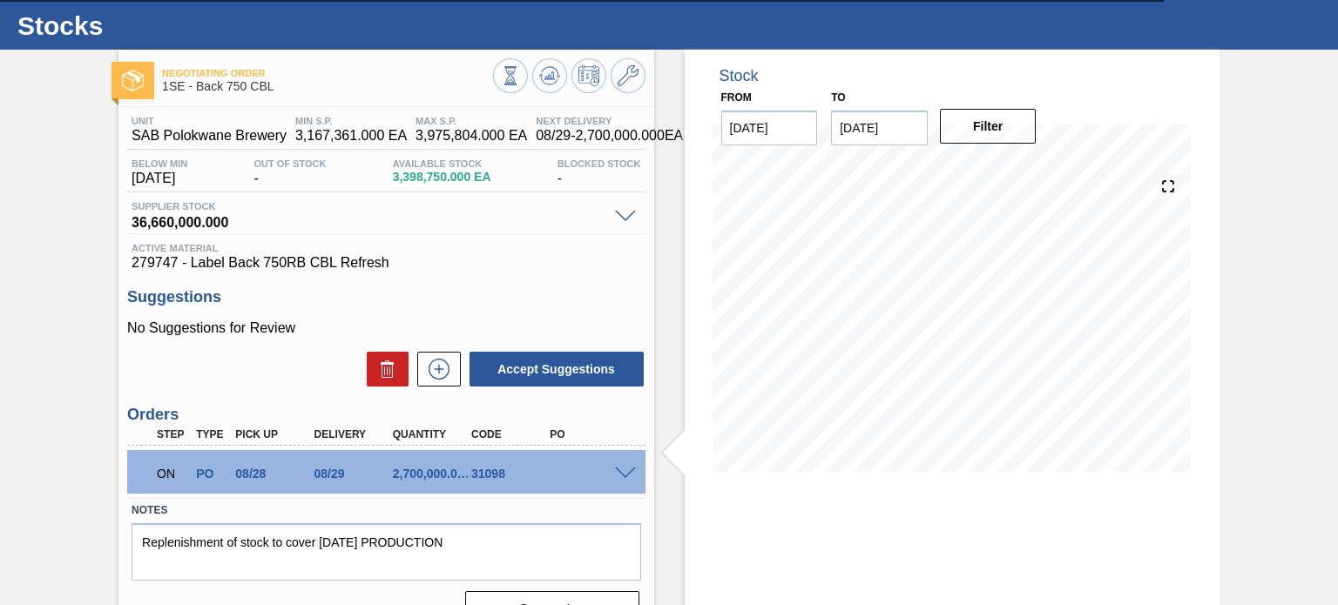
scroll to position [0, 0]
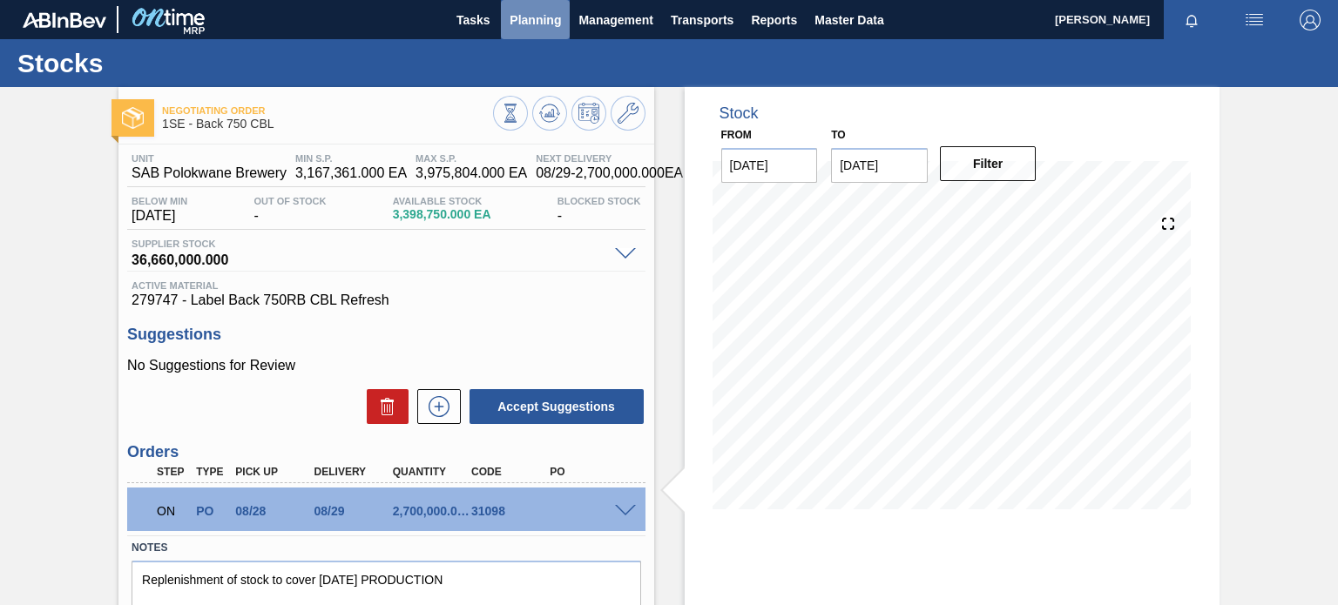
click at [526, 26] on span "Planning" at bounding box center [535, 20] width 51 height 21
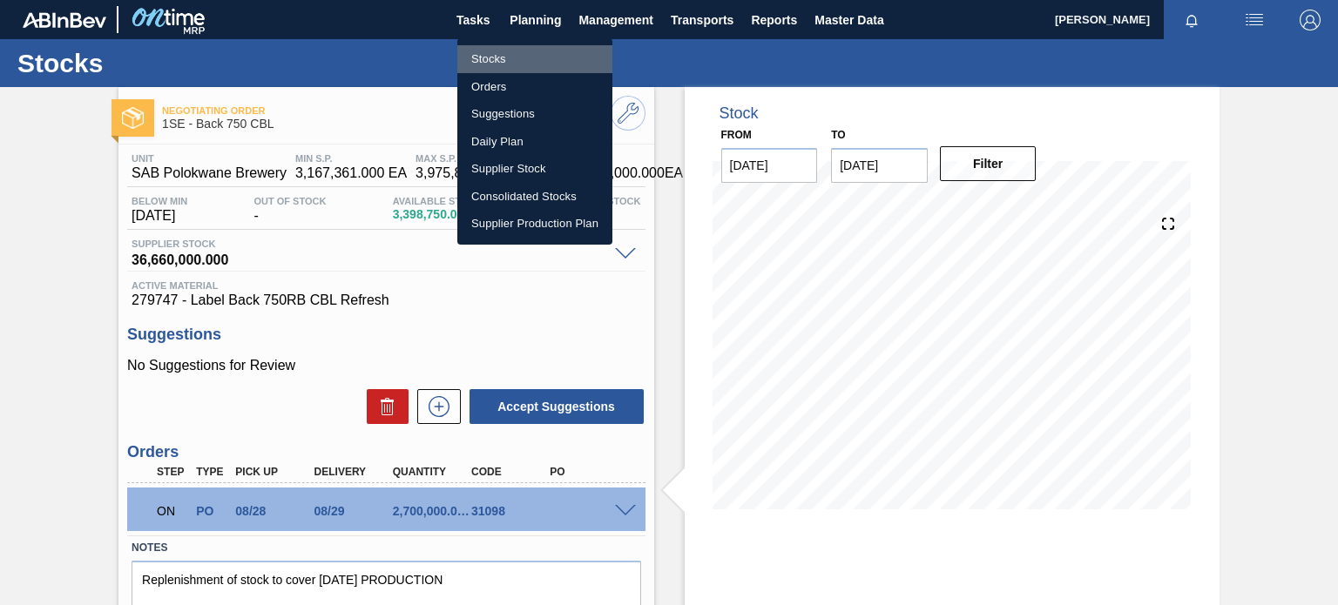
click at [495, 57] on li "Stocks" at bounding box center [534, 59] width 155 height 28
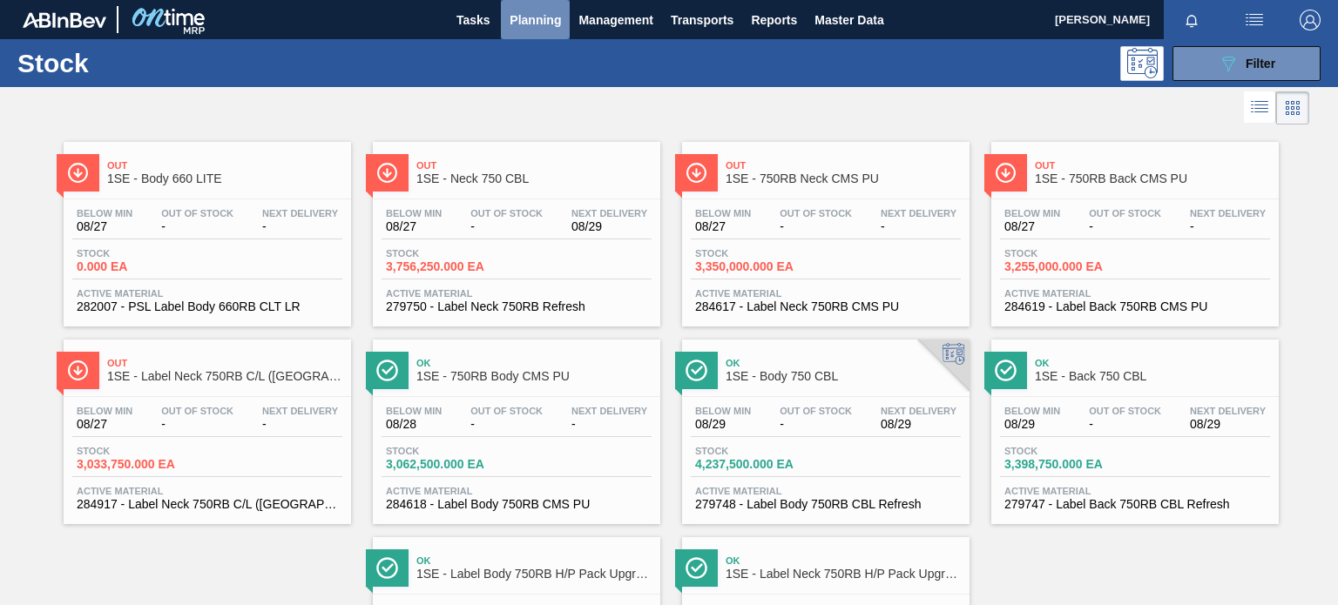
click at [511, 20] on span "Planning" at bounding box center [535, 20] width 51 height 21
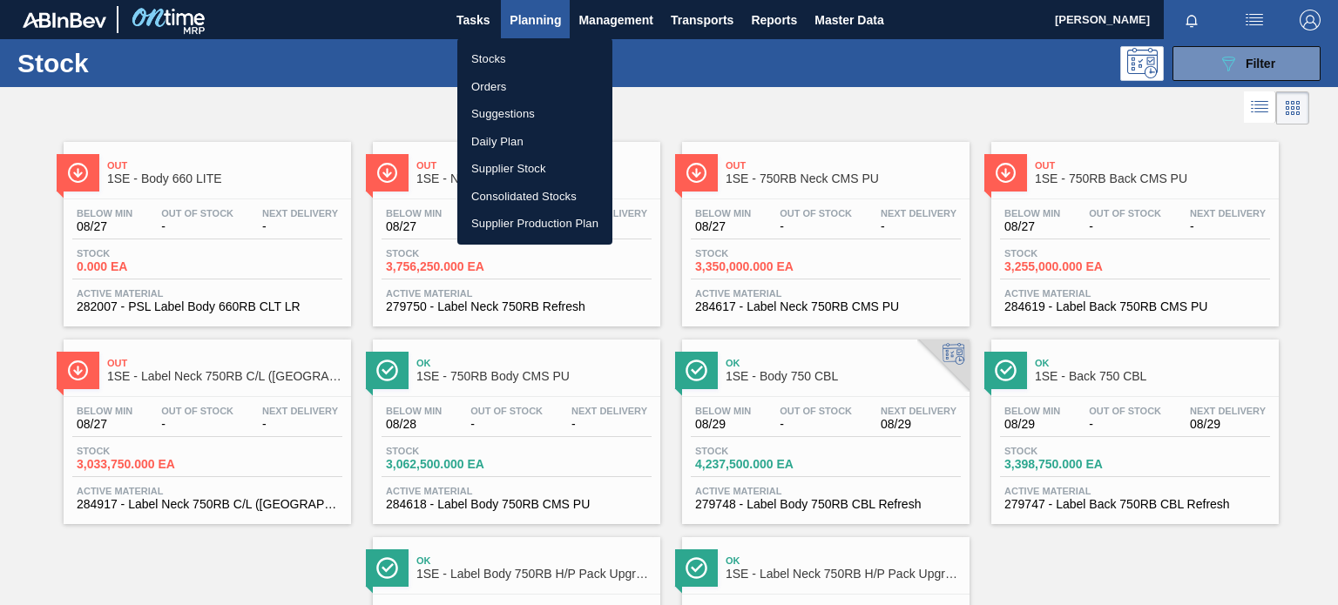
click at [511, 20] on div at bounding box center [669, 302] width 1338 height 605
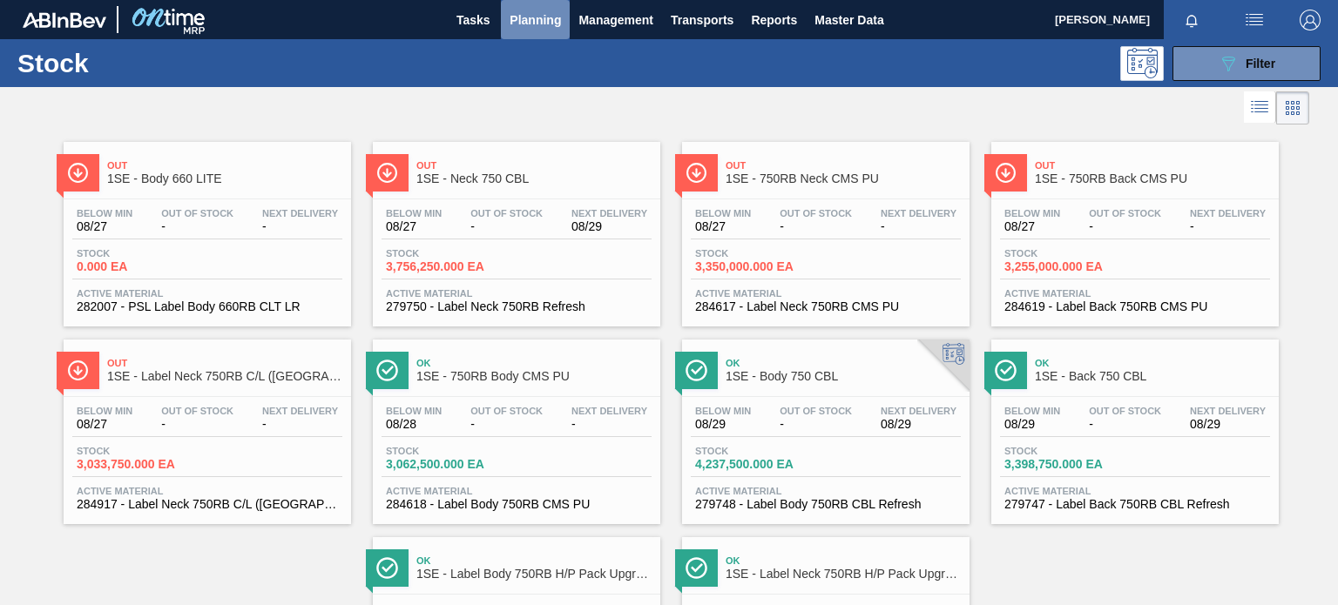
click at [531, 19] on span "Planning" at bounding box center [535, 20] width 51 height 21
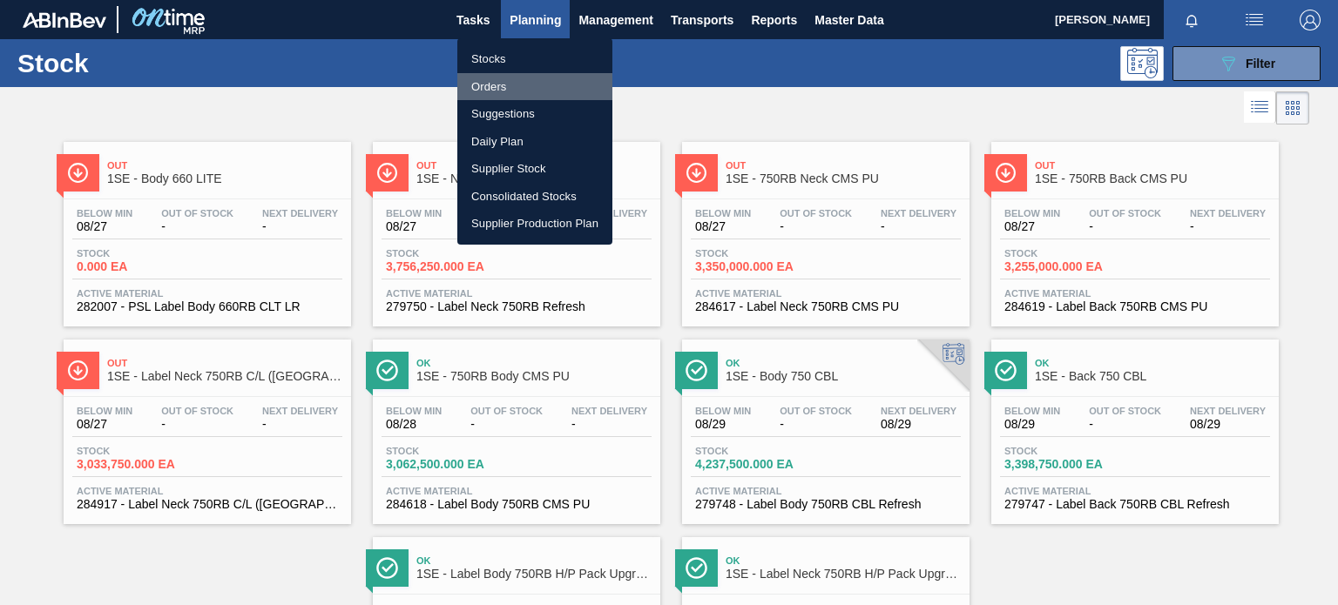
click at [487, 89] on li "Orders" at bounding box center [534, 87] width 155 height 28
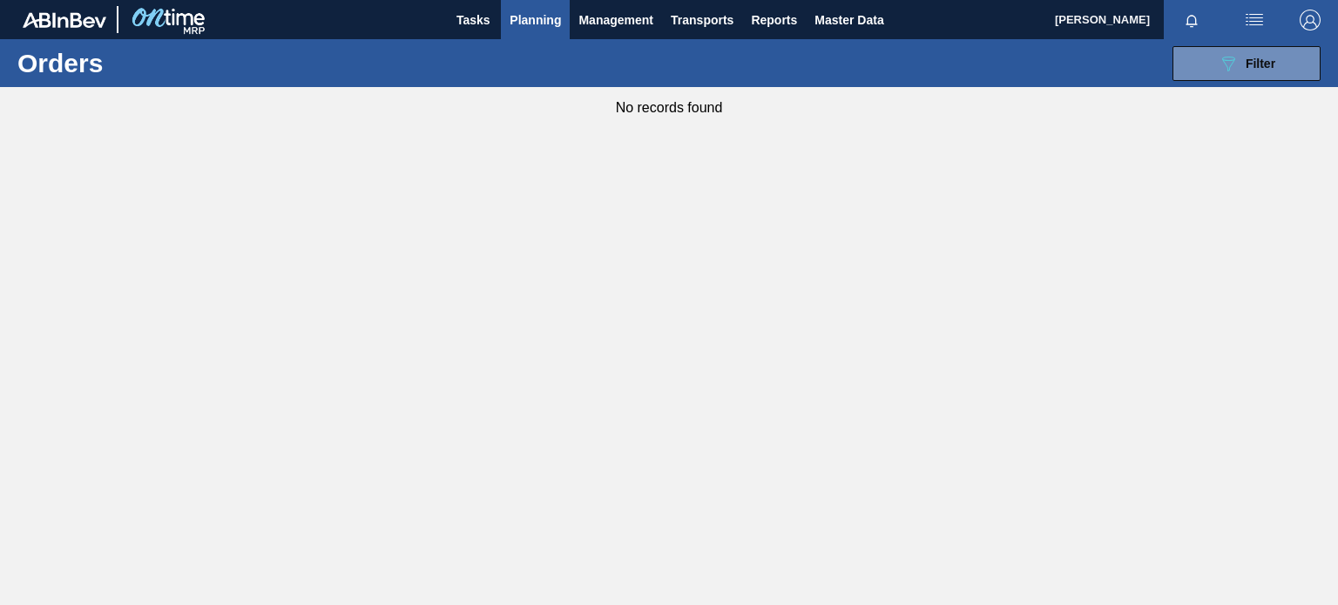
click at [530, 25] on span "Planning" at bounding box center [535, 20] width 51 height 21
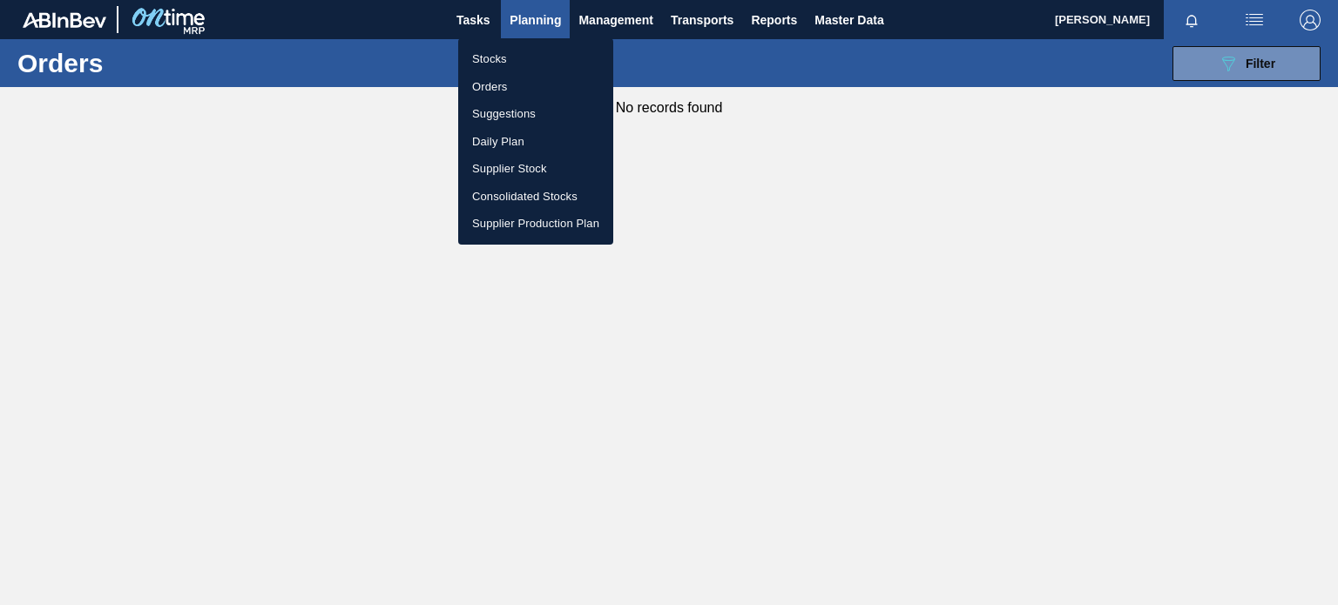
click at [512, 85] on li "Orders" at bounding box center [535, 87] width 155 height 28
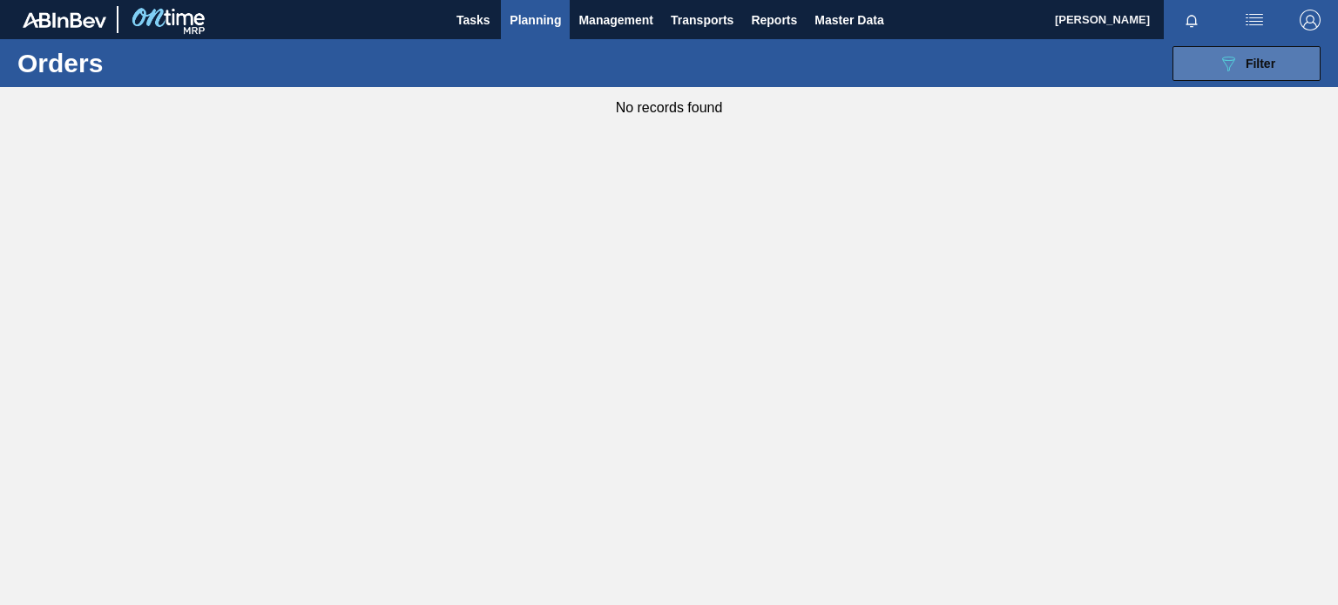
click at [1253, 58] on span "Filter" at bounding box center [1261, 64] width 30 height 14
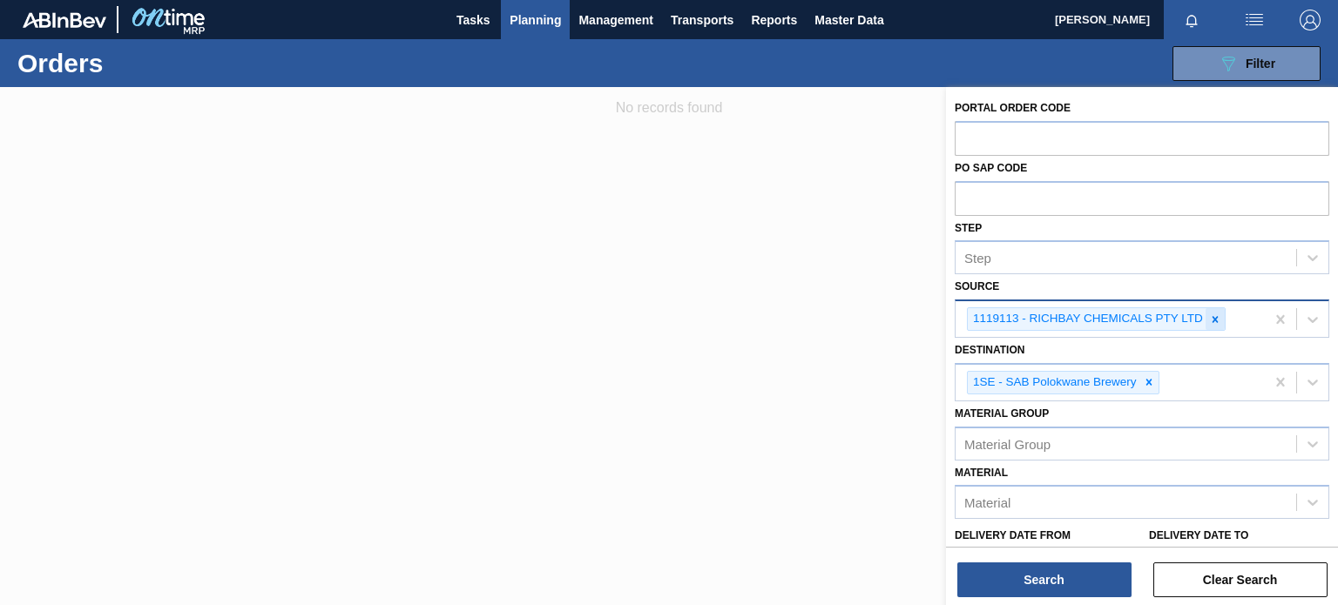
click at [1209, 314] on icon at bounding box center [1215, 320] width 12 height 12
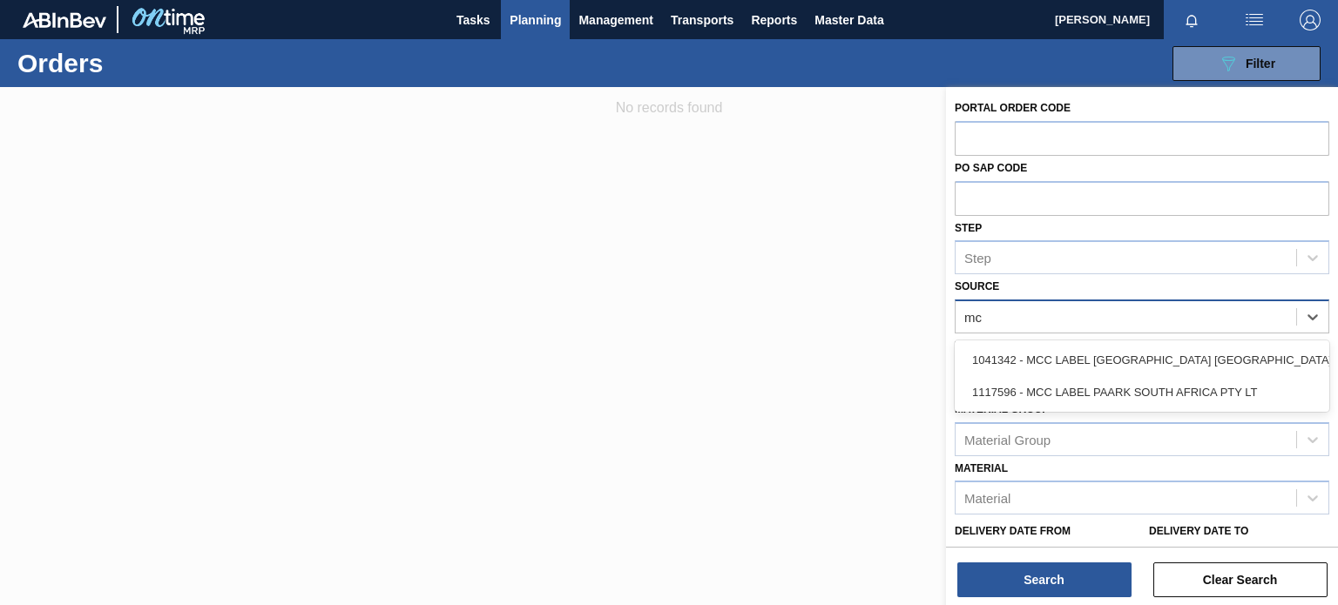
type input "mcc"
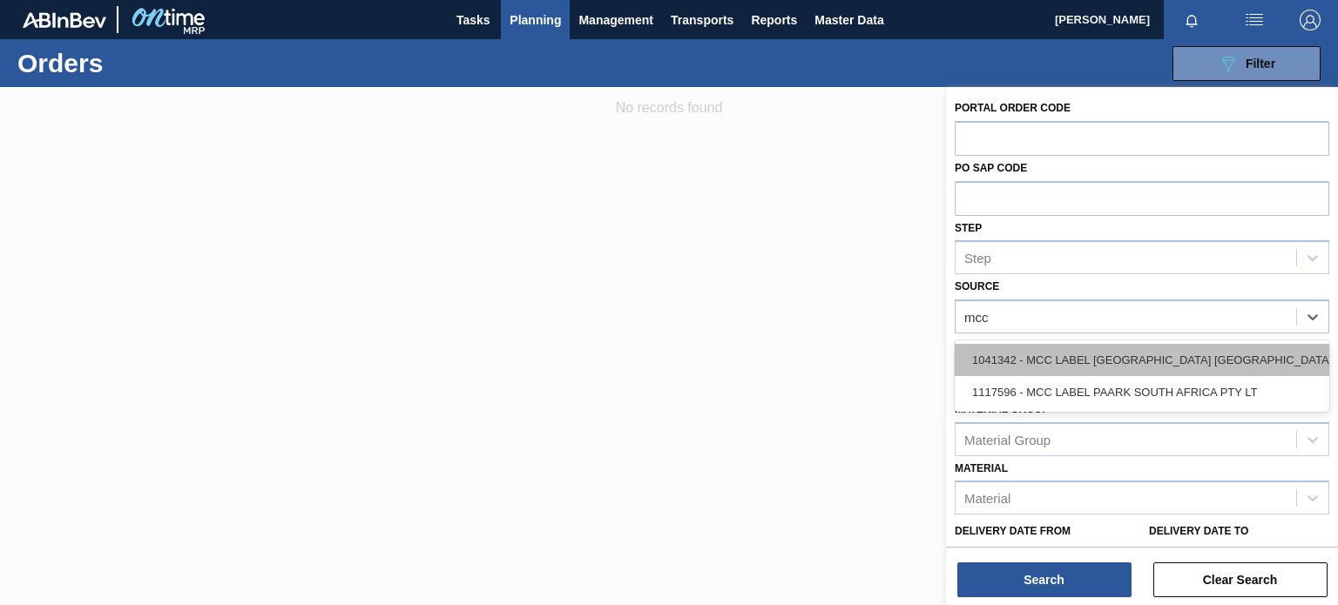
click at [1078, 353] on div "1041342 - MCC LABEL [GEOGRAPHIC_DATA] [GEOGRAPHIC_DATA]" at bounding box center [1142, 360] width 375 height 32
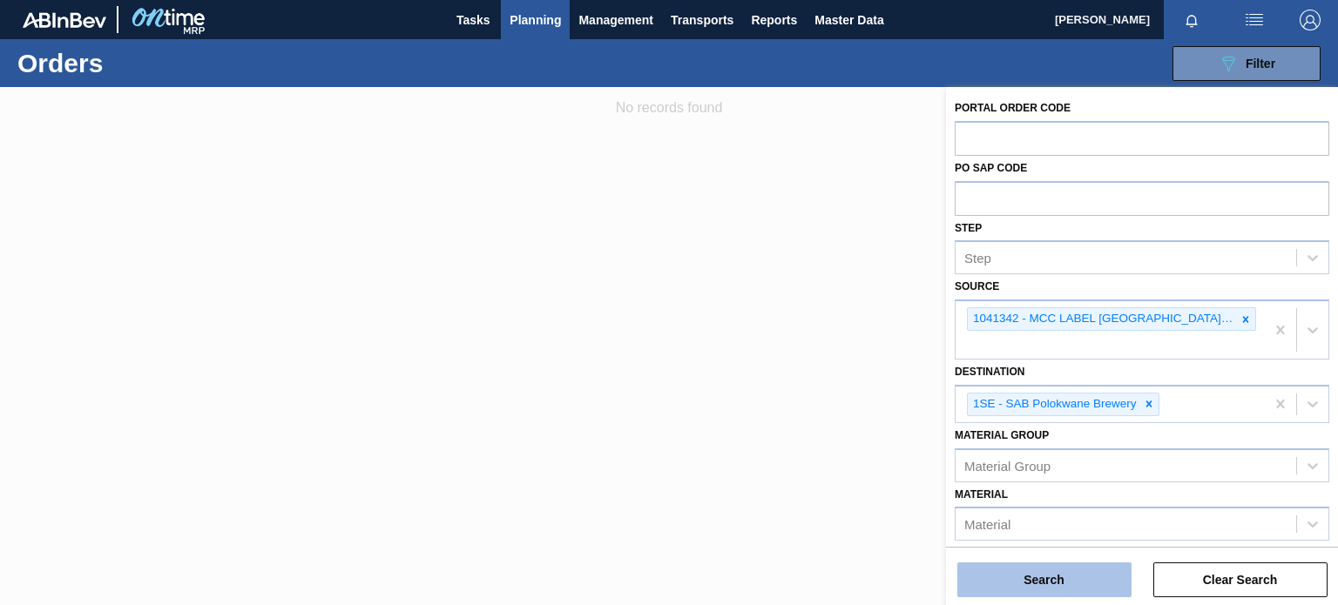
click at [1061, 574] on button "Search" at bounding box center [1044, 580] width 174 height 35
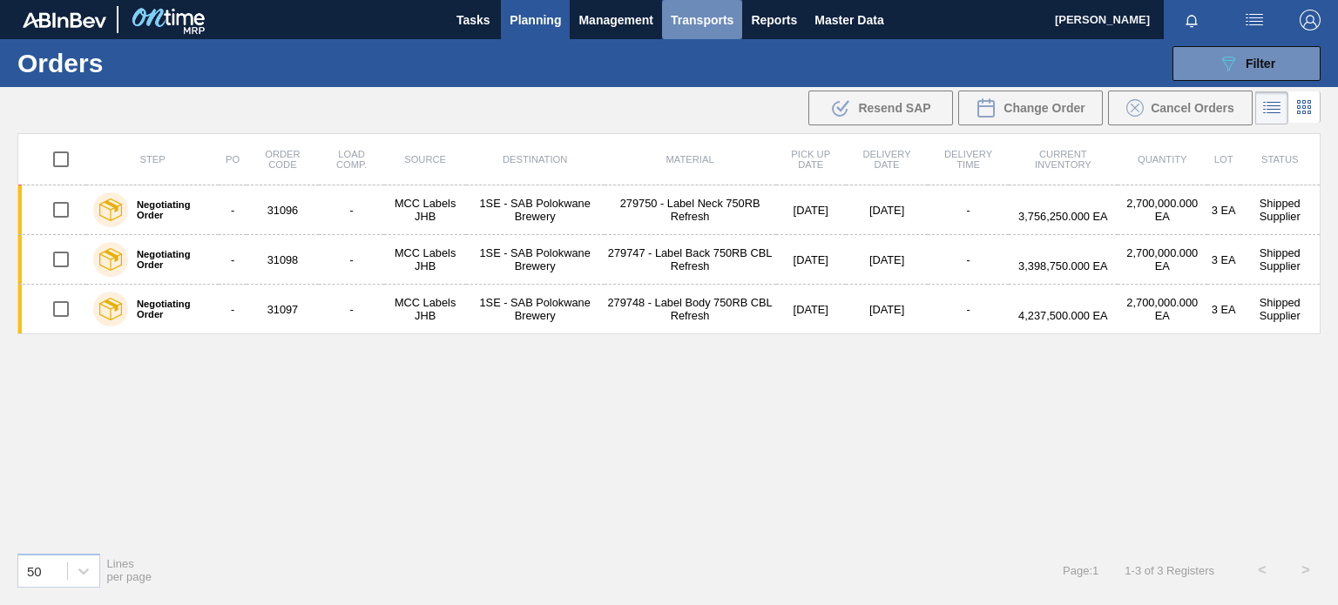
click at [727, 22] on span "Transports" at bounding box center [702, 20] width 63 height 21
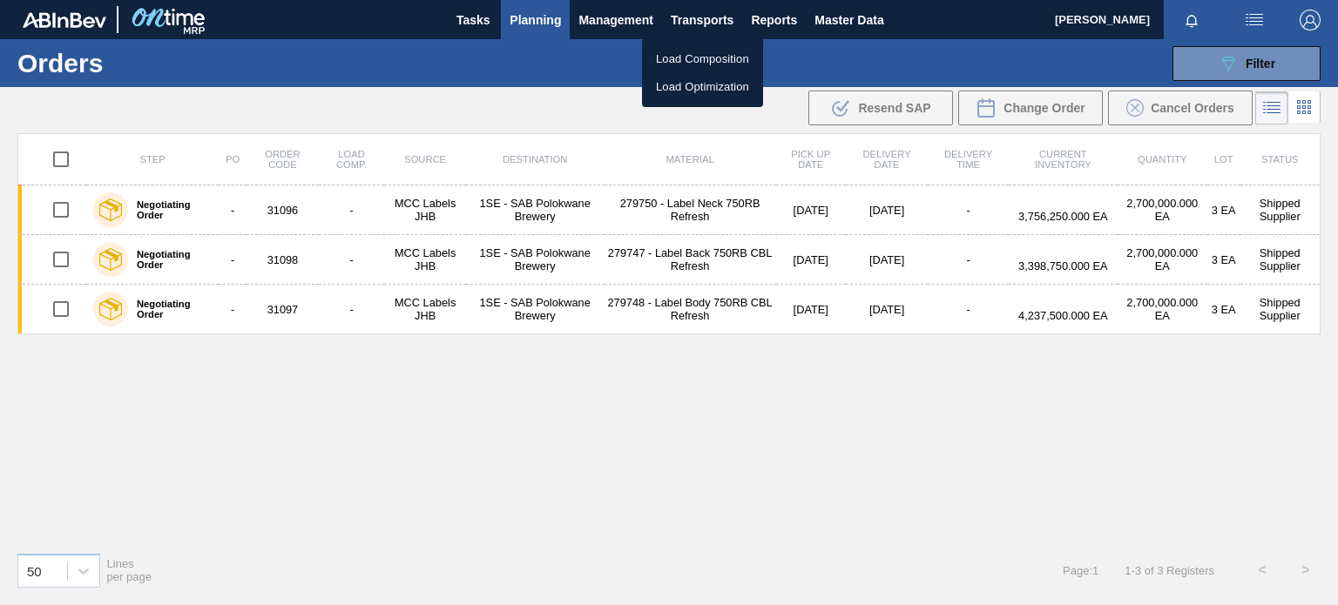
click at [539, 30] on div at bounding box center [669, 302] width 1338 height 605
click at [556, 19] on span "Planning" at bounding box center [535, 20] width 51 height 21
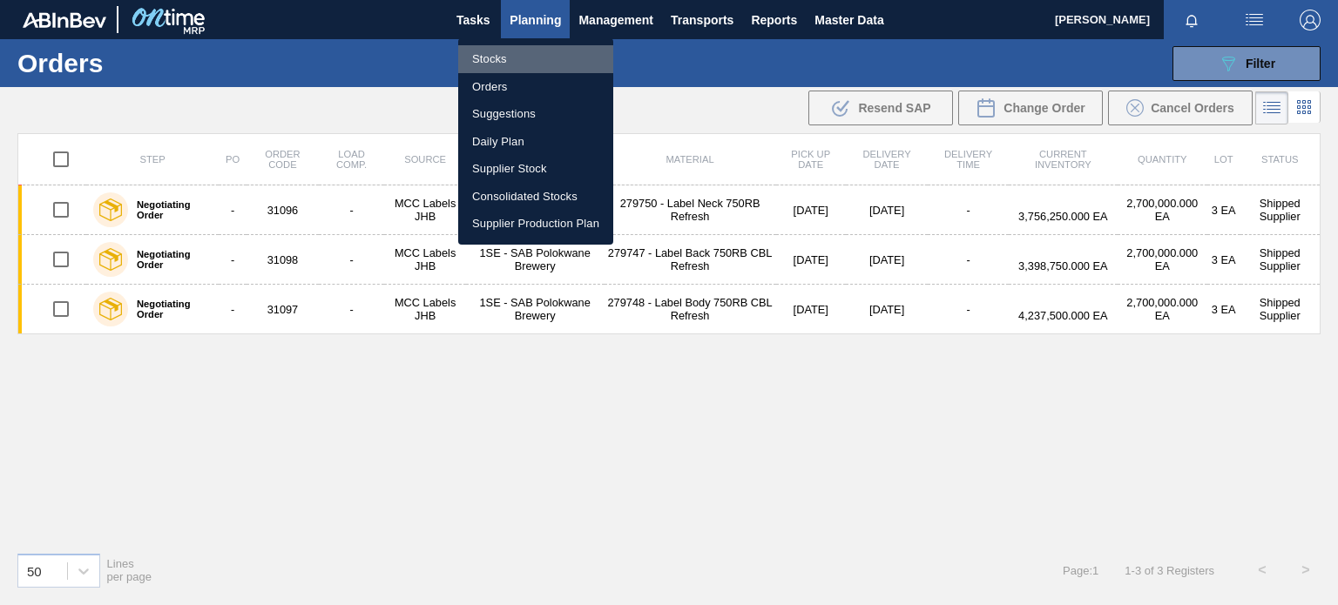
click at [478, 57] on li "Stocks" at bounding box center [535, 59] width 155 height 28
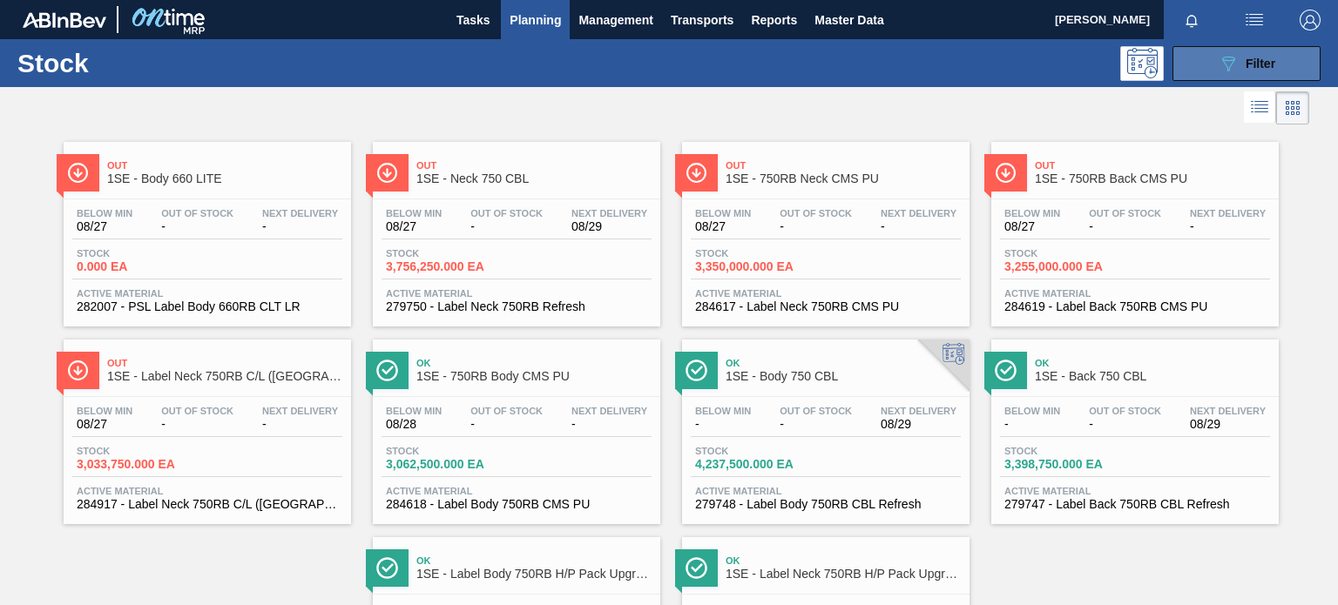
click at [1220, 69] on icon "089F7B8B-B2A5-4AFE-B5C0-19BA573D28AC" at bounding box center [1228, 63] width 21 height 21
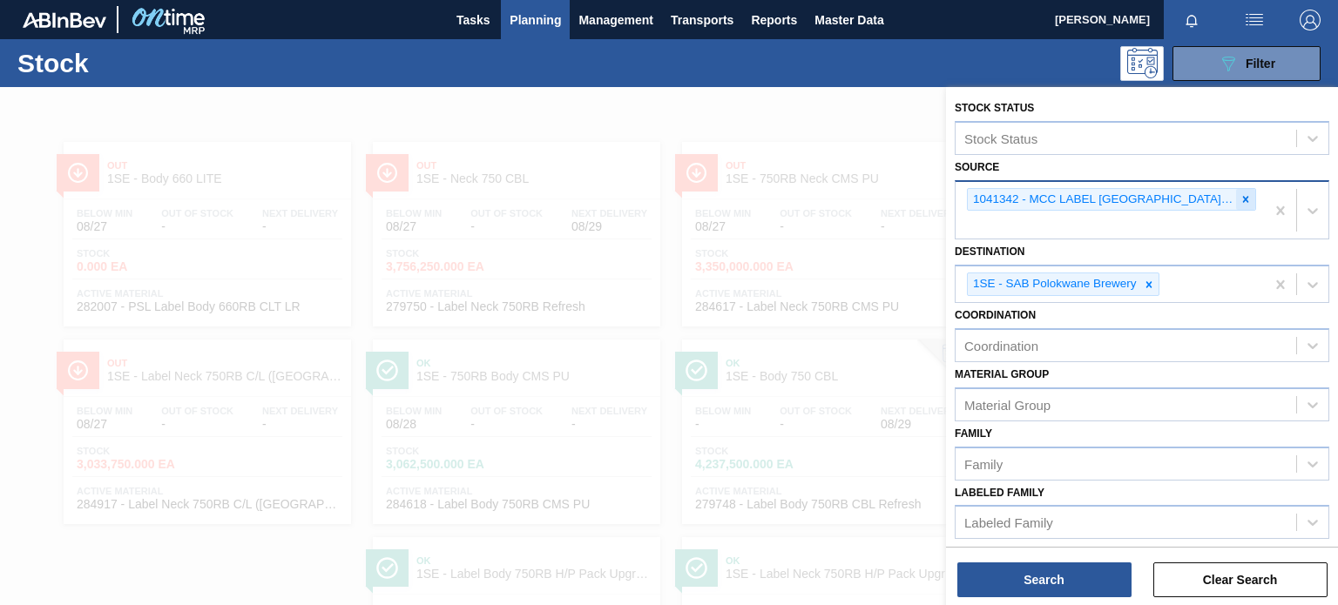
click at [1246, 194] on icon at bounding box center [1246, 199] width 12 height 12
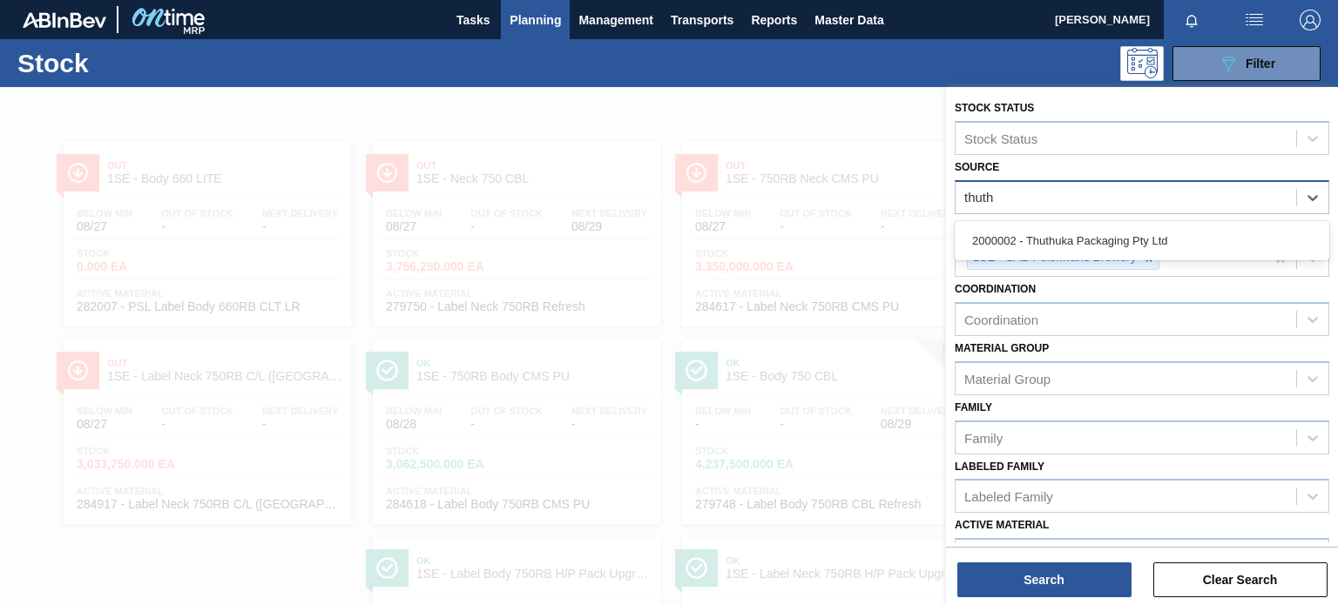
type input "thuthu"
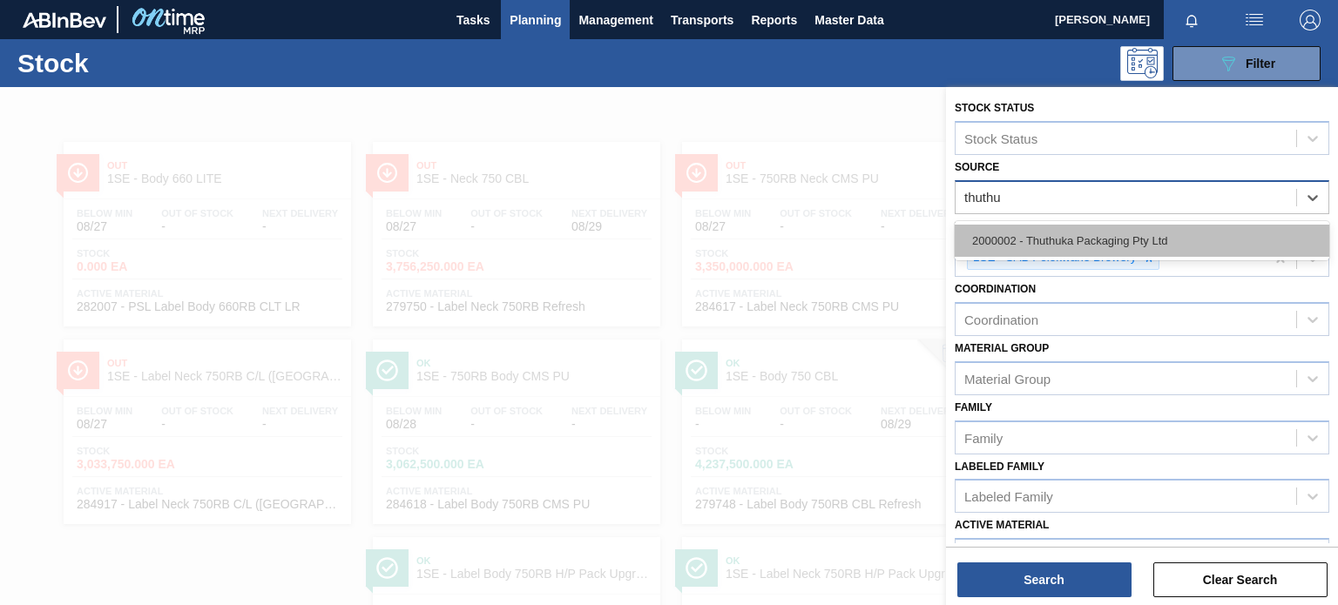
click at [1181, 229] on div "2000002 - Thuthuka Packaging Pty Ltd" at bounding box center [1142, 241] width 375 height 32
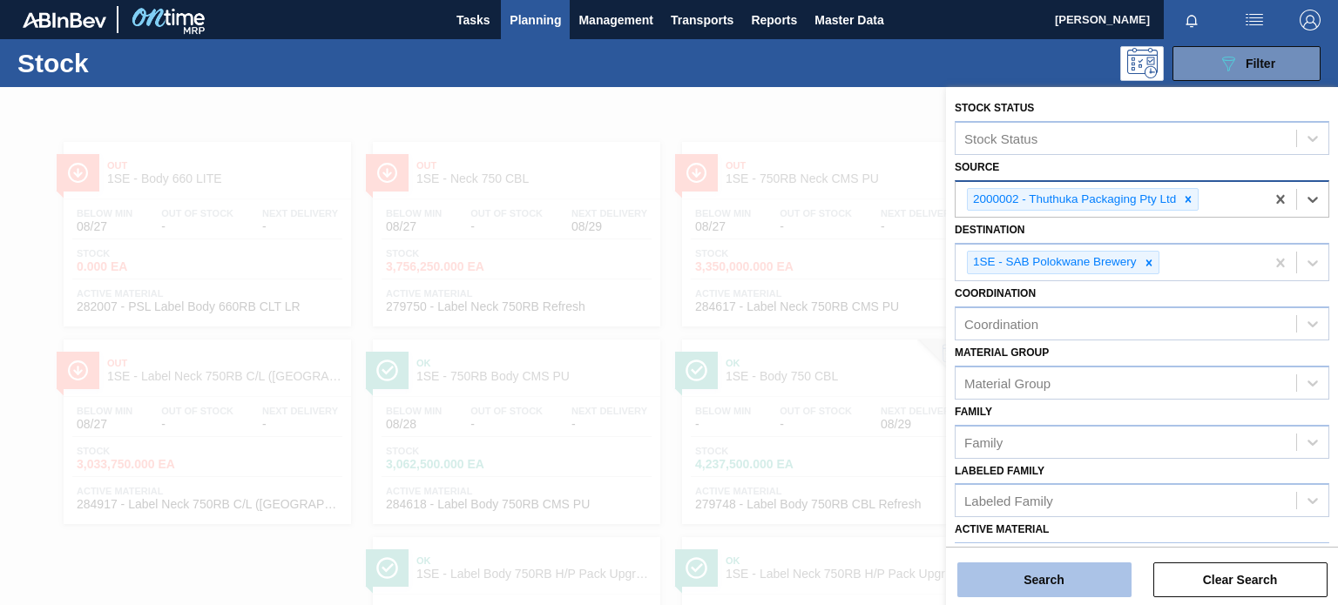
click at [1065, 591] on button "Search" at bounding box center [1044, 580] width 174 height 35
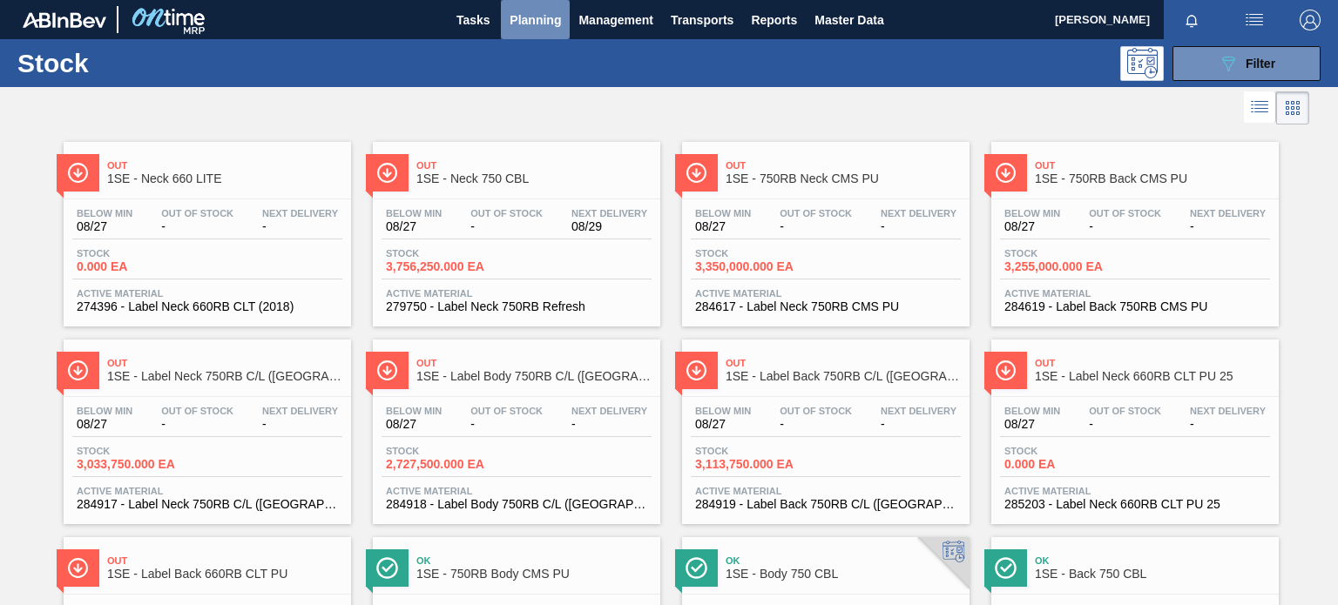
click at [537, 14] on span "Planning" at bounding box center [535, 20] width 51 height 21
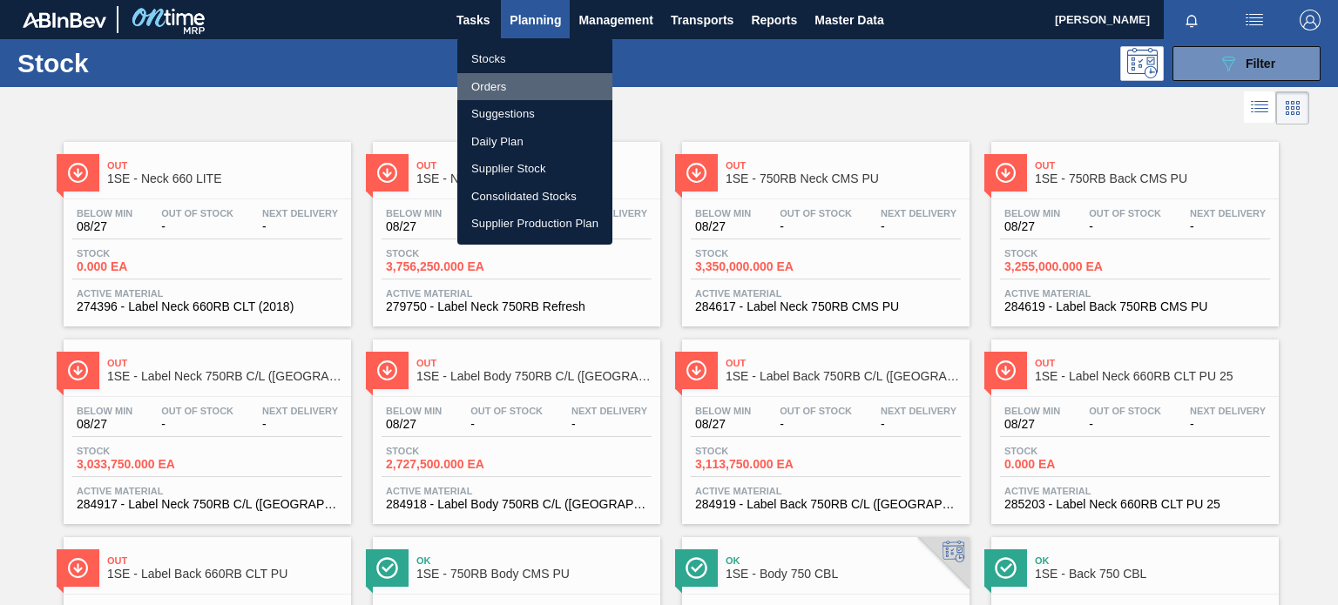
click at [477, 80] on li "Orders" at bounding box center [534, 87] width 155 height 28
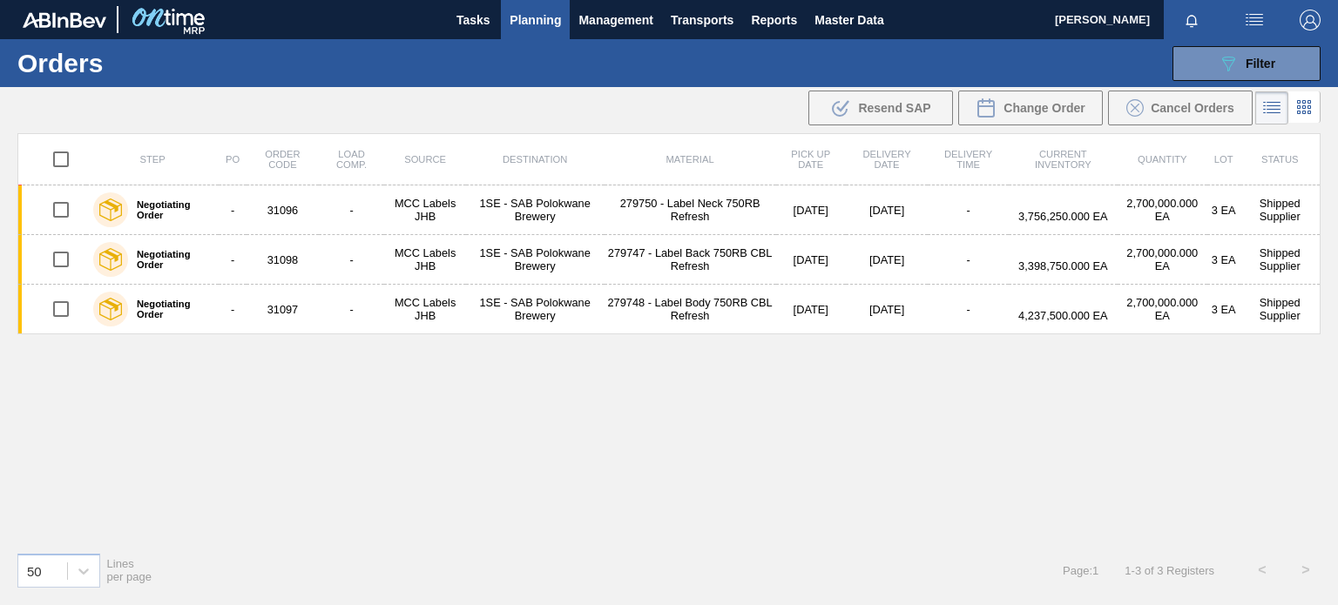
click at [319, 400] on div "Step PO Order Code Load Comp. Source Destination Material Pick up Date Delivery…" at bounding box center [668, 335] width 1303 height 405
click at [1254, 62] on span "Filter" at bounding box center [1261, 64] width 30 height 14
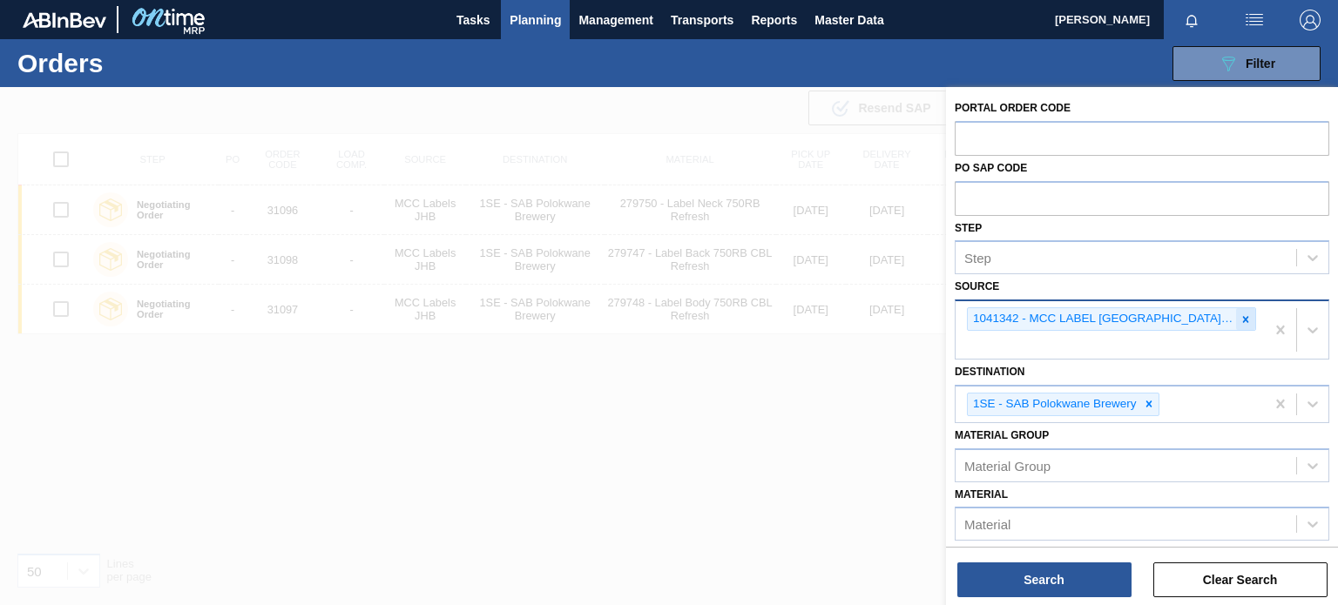
click at [1245, 319] on icon at bounding box center [1246, 319] width 6 height 6
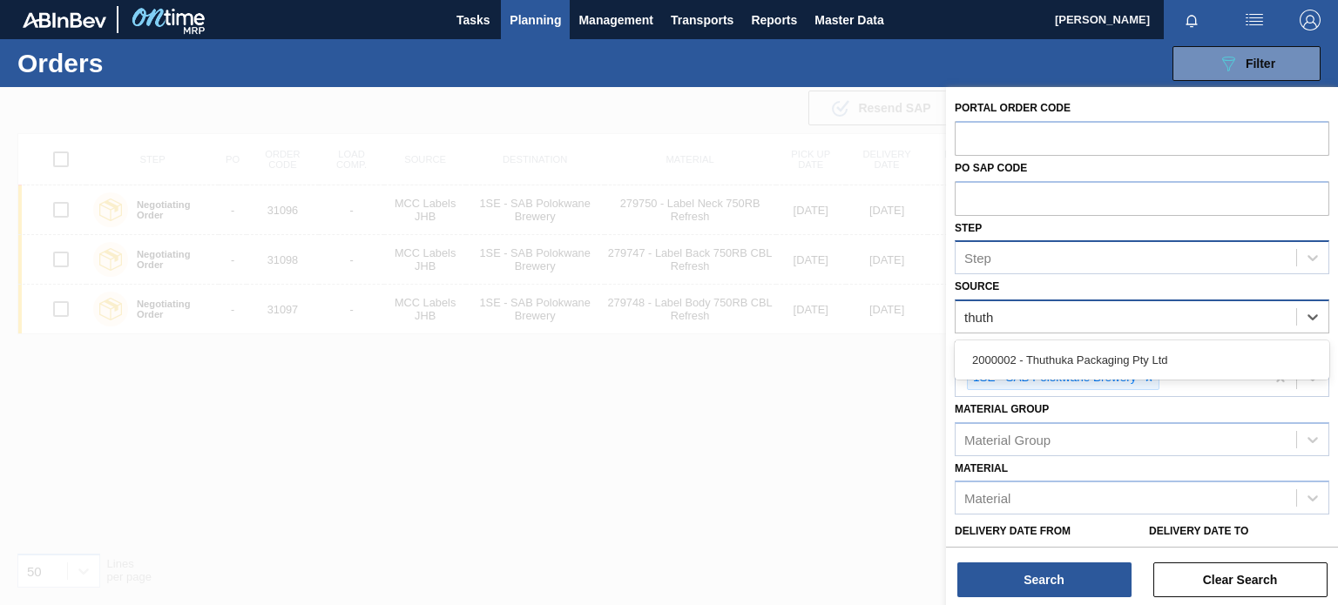
type input "thuthu"
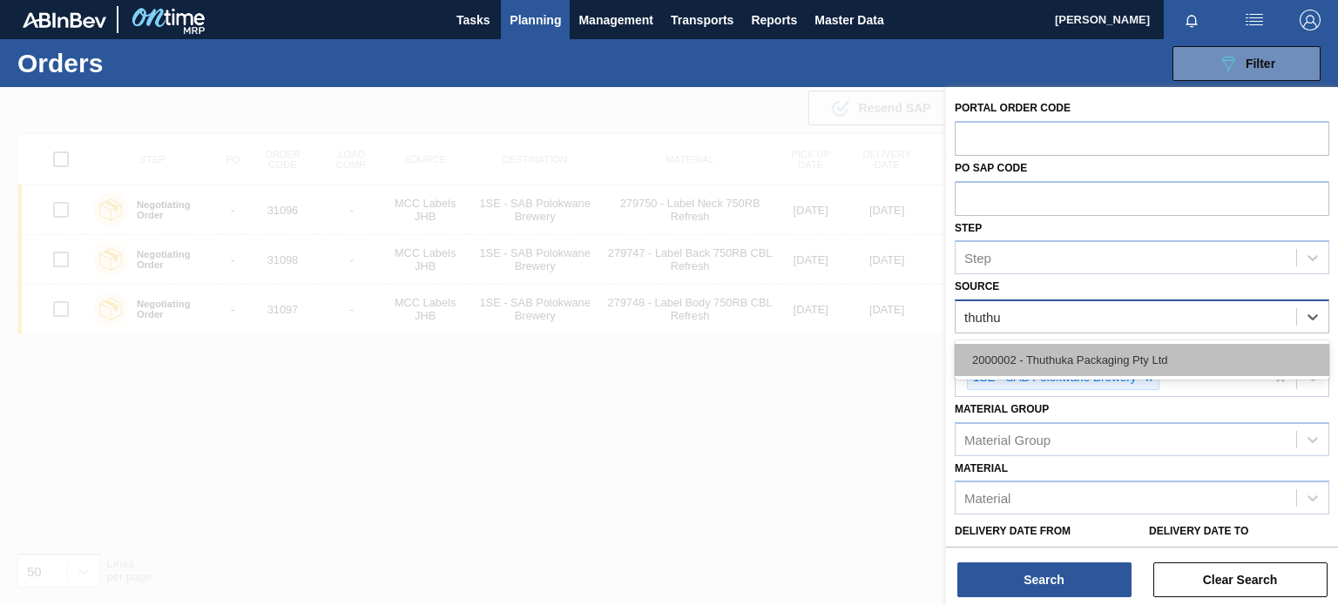
click at [1118, 362] on div "2000002 - Thuthuka Packaging Pty Ltd" at bounding box center [1142, 360] width 375 height 32
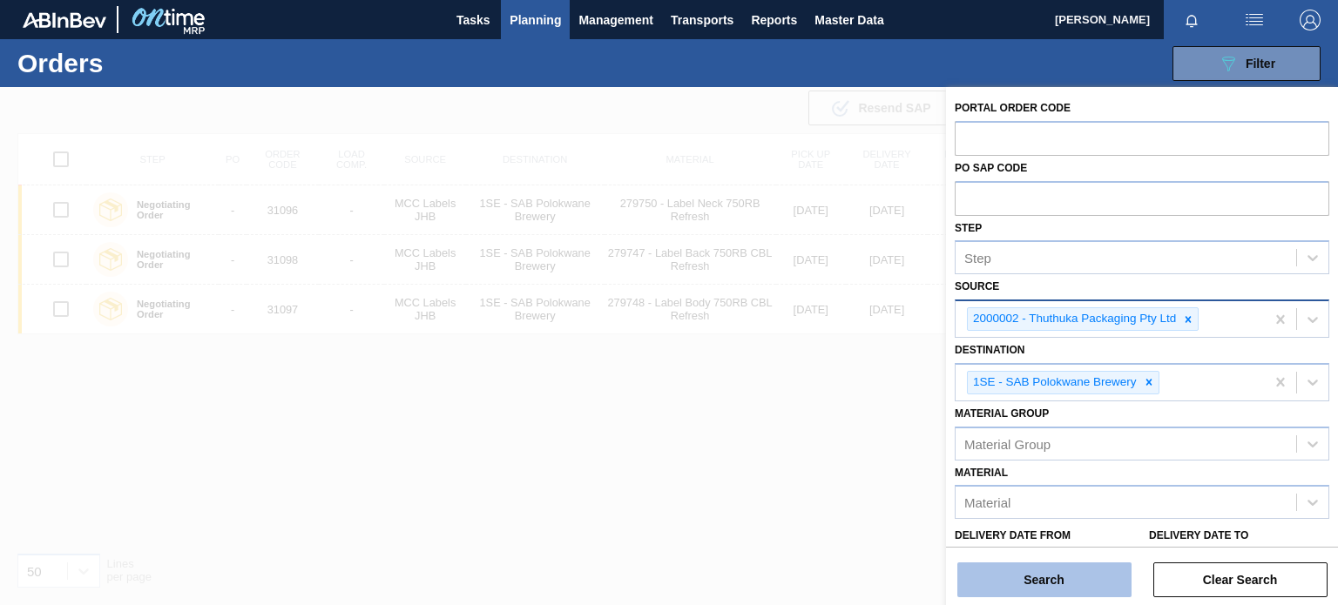
click at [1070, 571] on button "Search" at bounding box center [1044, 580] width 174 height 35
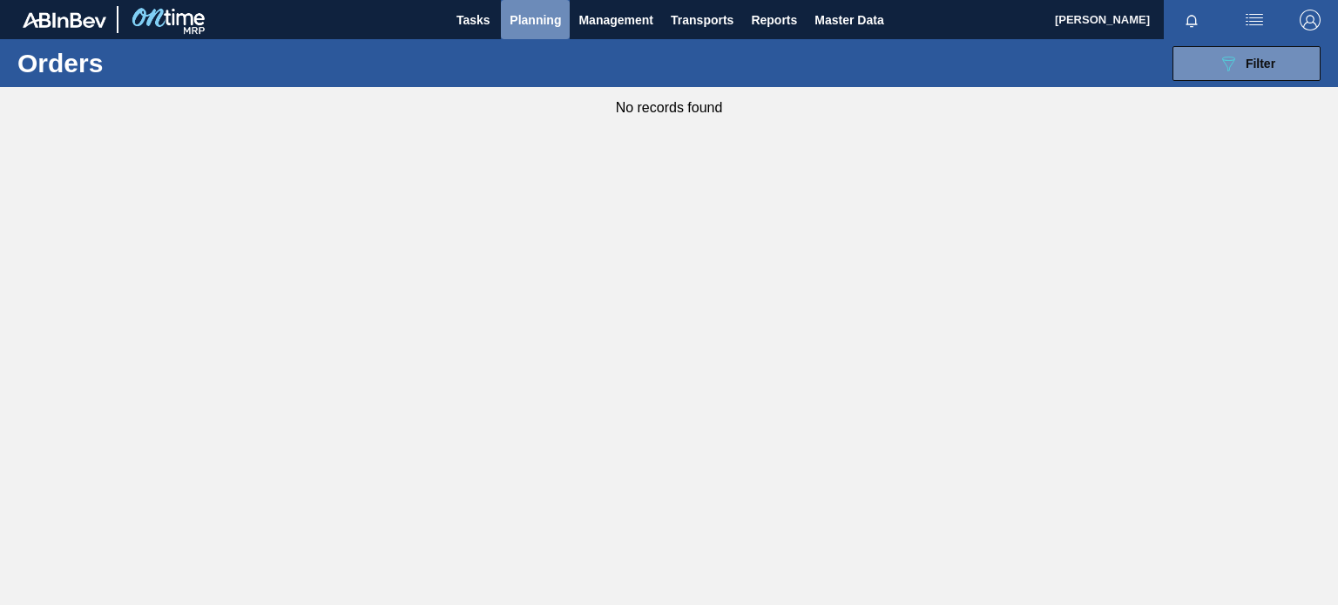
click at [560, 20] on span "Planning" at bounding box center [535, 20] width 51 height 21
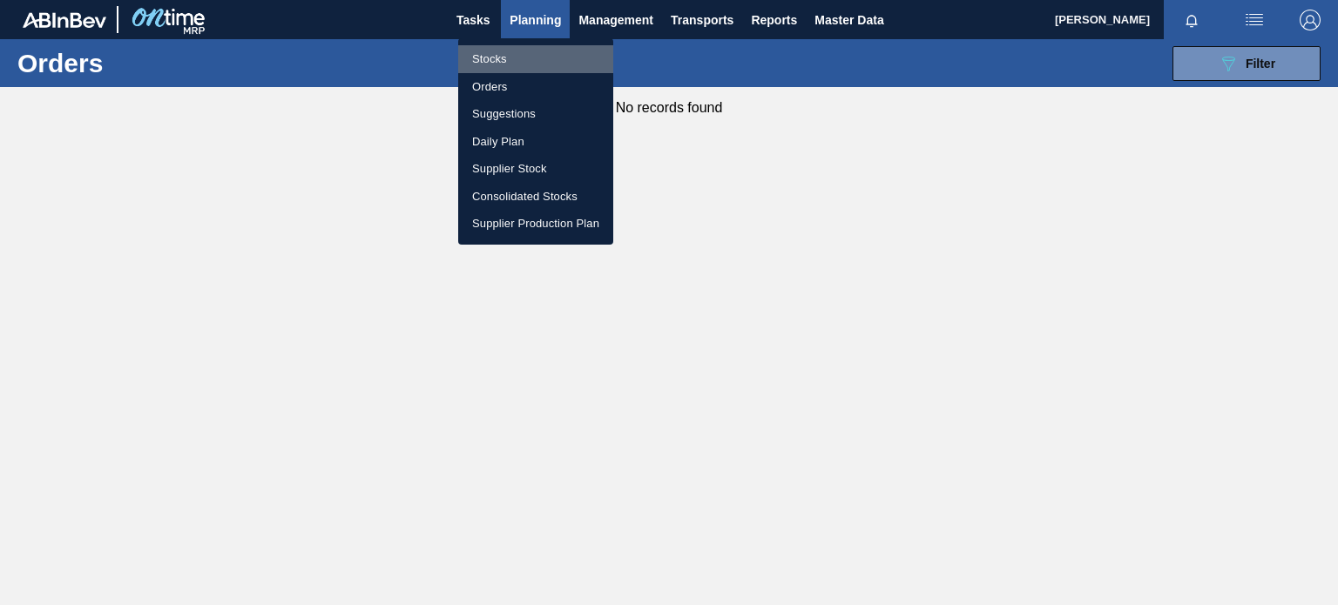
click at [498, 59] on li "Stocks" at bounding box center [535, 59] width 155 height 28
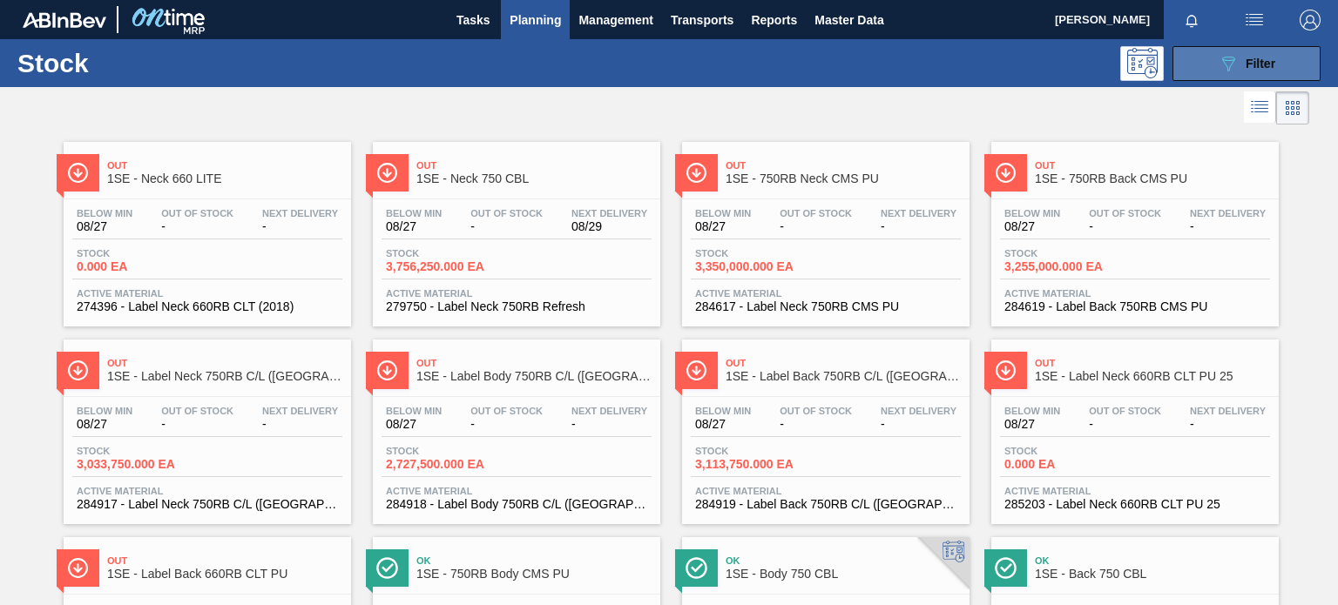
click at [1216, 75] on button "089F7B8B-B2A5-4AFE-B5C0-19BA573D28AC Filter" at bounding box center [1247, 63] width 148 height 35
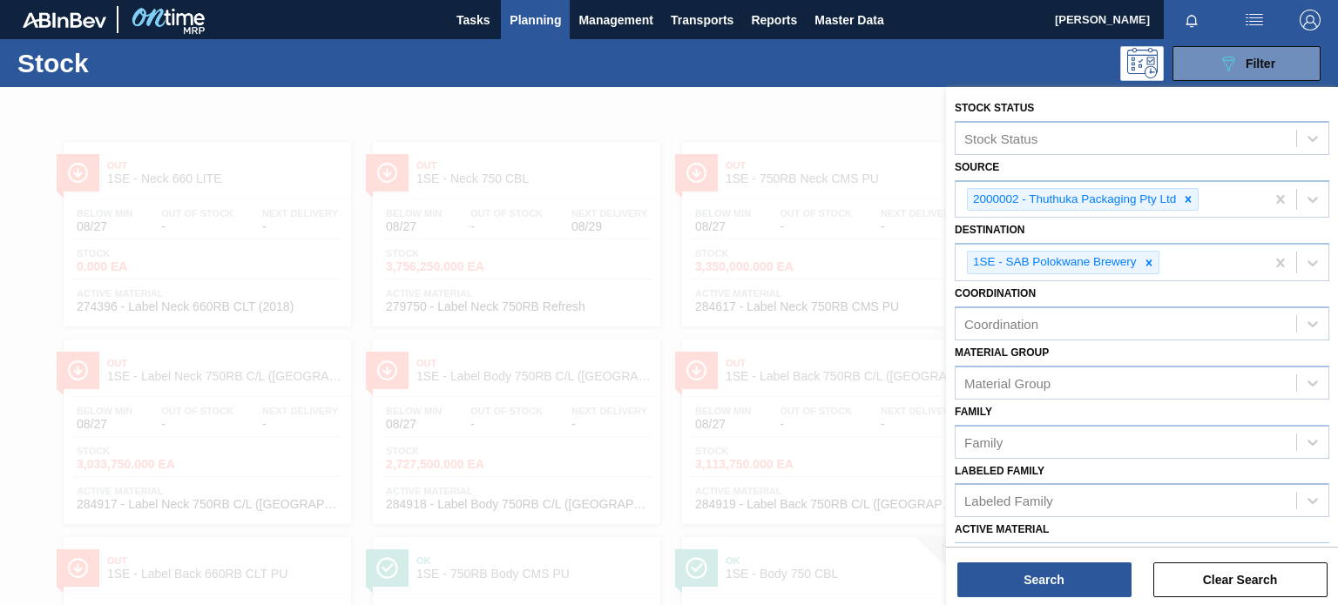
click at [835, 392] on div at bounding box center [669, 389] width 1338 height 605
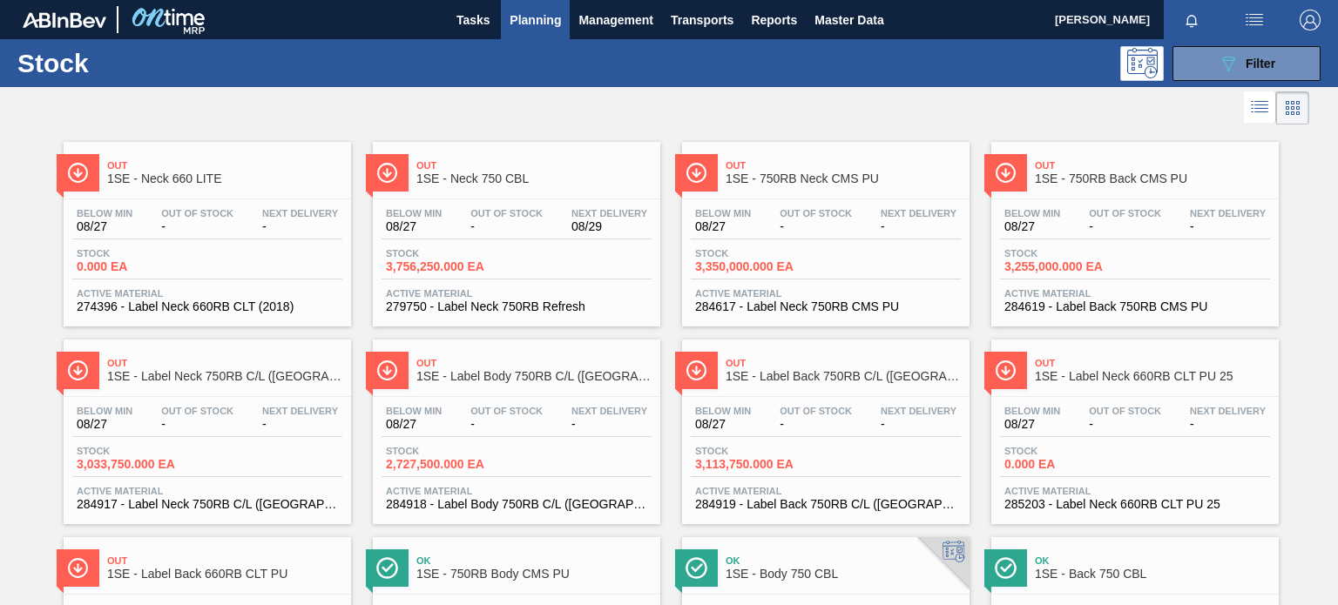
click at [470, 375] on span "1SE - Label Body 750RB C/L ([GEOGRAPHIC_DATA])" at bounding box center [533, 376] width 235 height 13
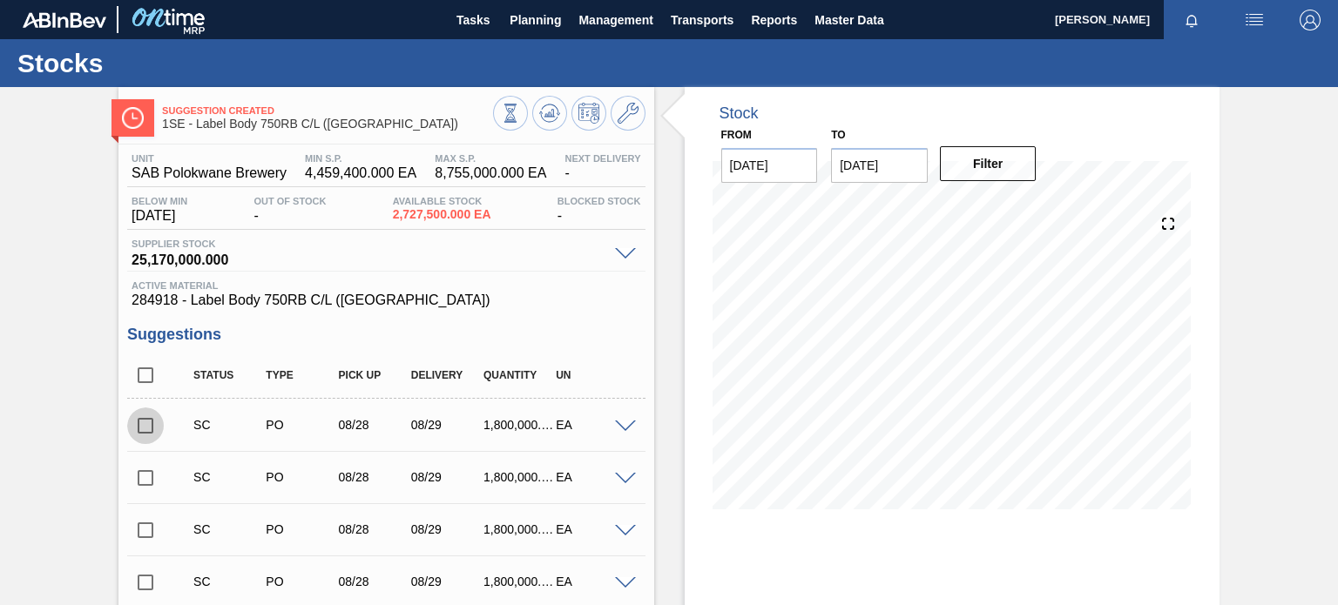
click at [143, 433] on input "checkbox" at bounding box center [145, 426] width 37 height 37
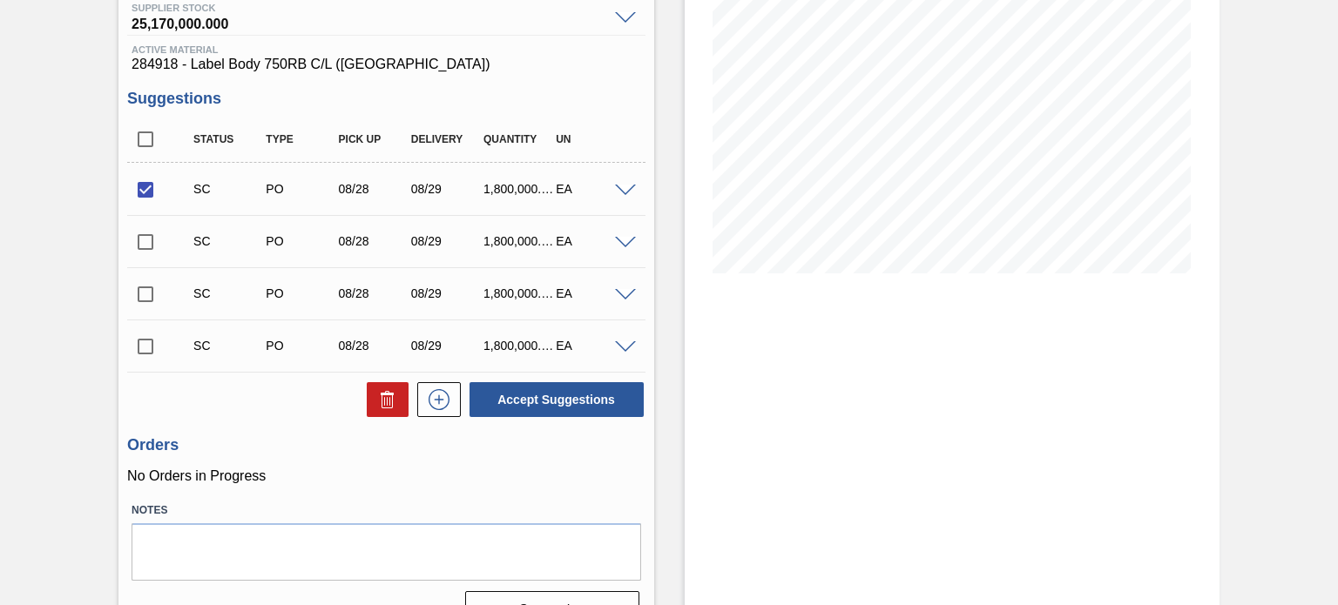
scroll to position [240, 0]
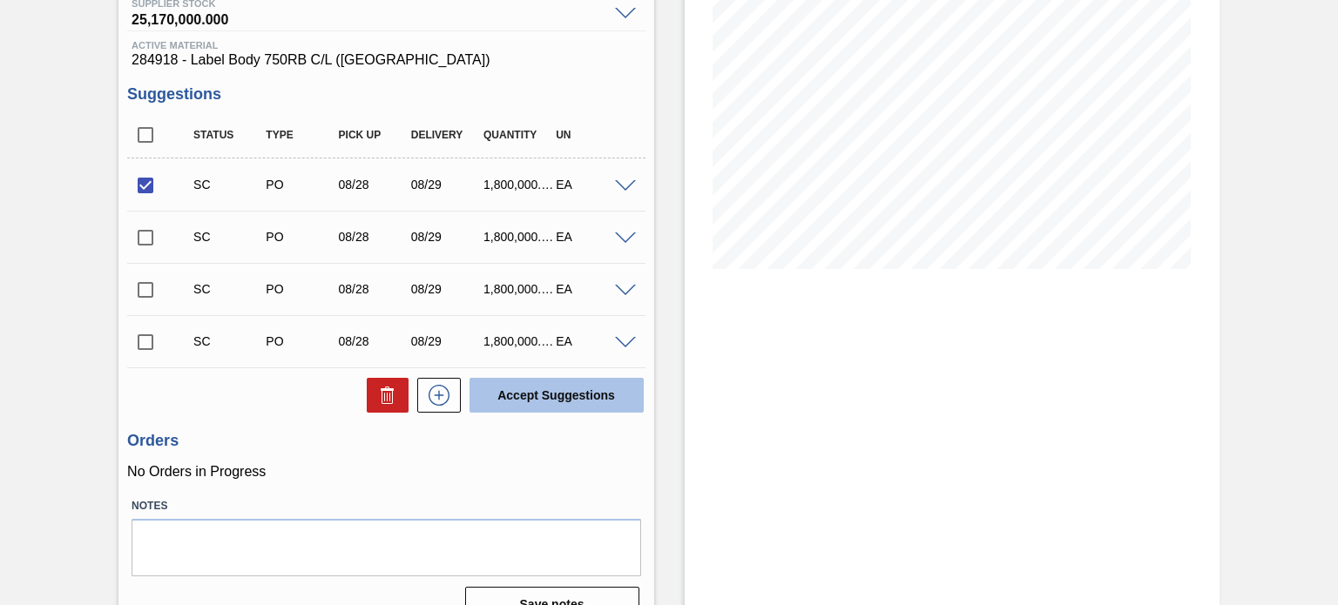
click at [597, 394] on button "Accept Suggestions" at bounding box center [557, 395] width 174 height 35
checkbox input "false"
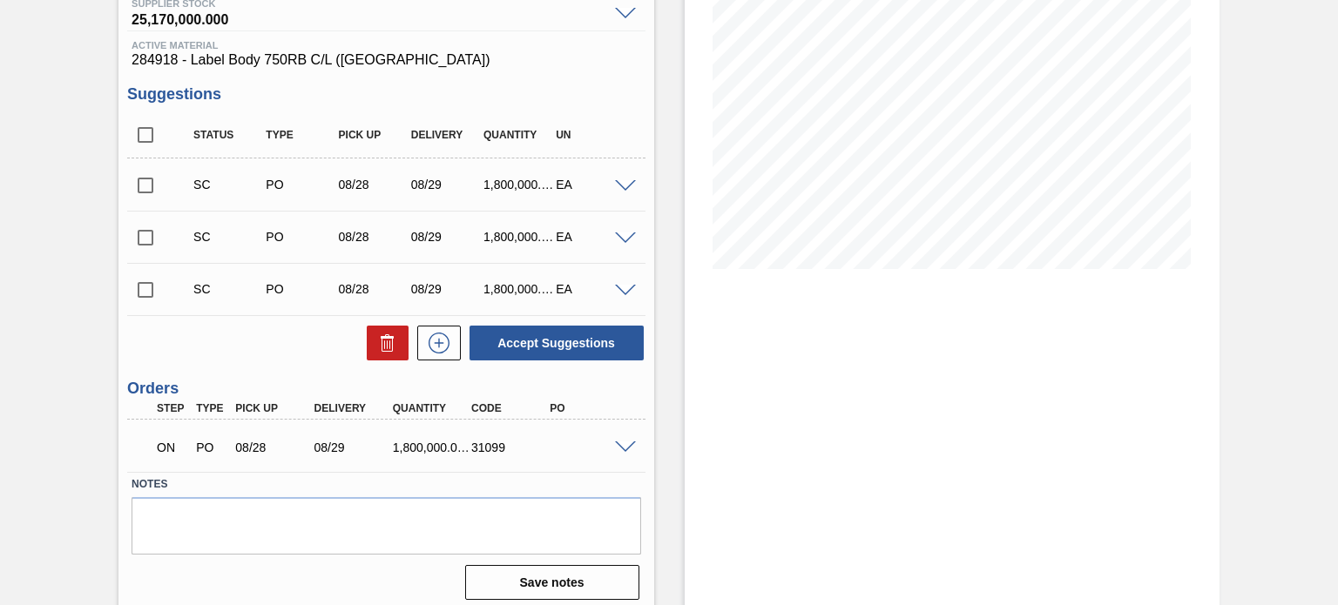
click at [619, 442] on span at bounding box center [625, 448] width 21 height 13
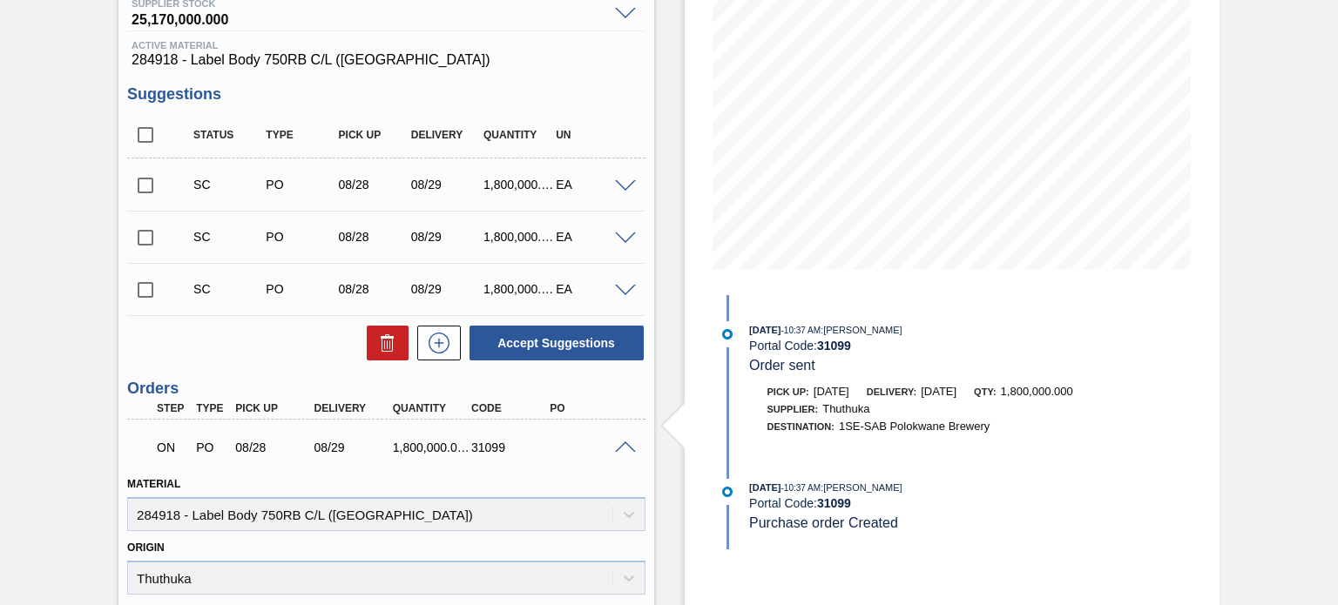
click at [619, 442] on span at bounding box center [625, 448] width 21 height 13
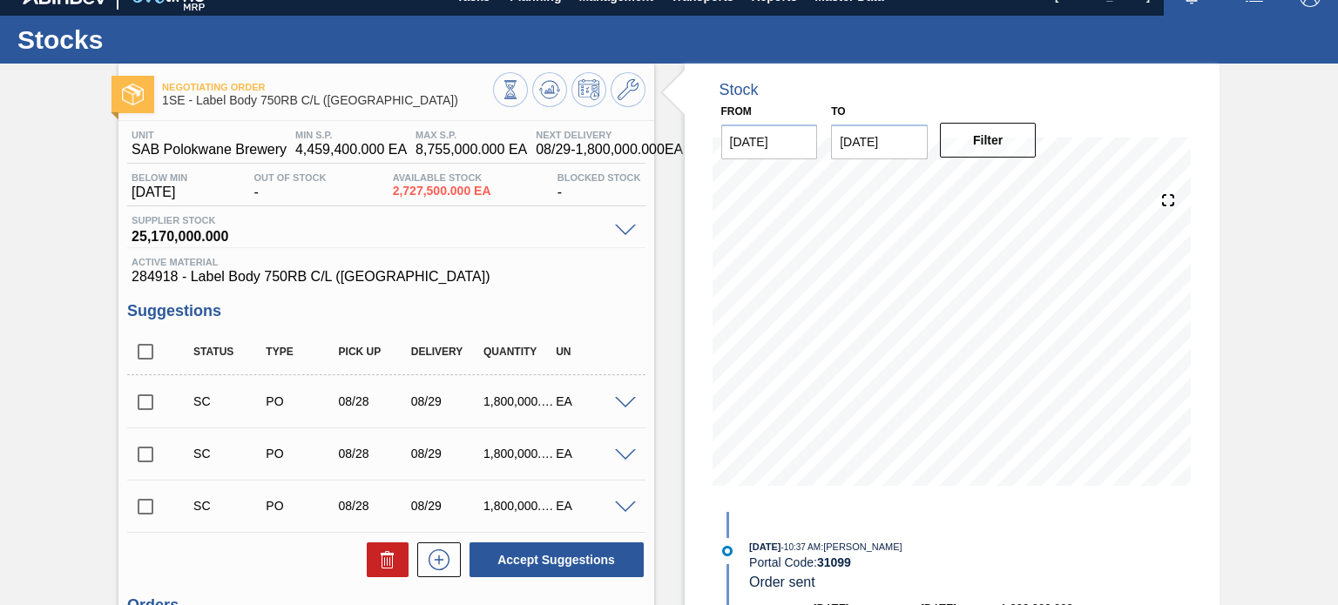
scroll to position [10, 0]
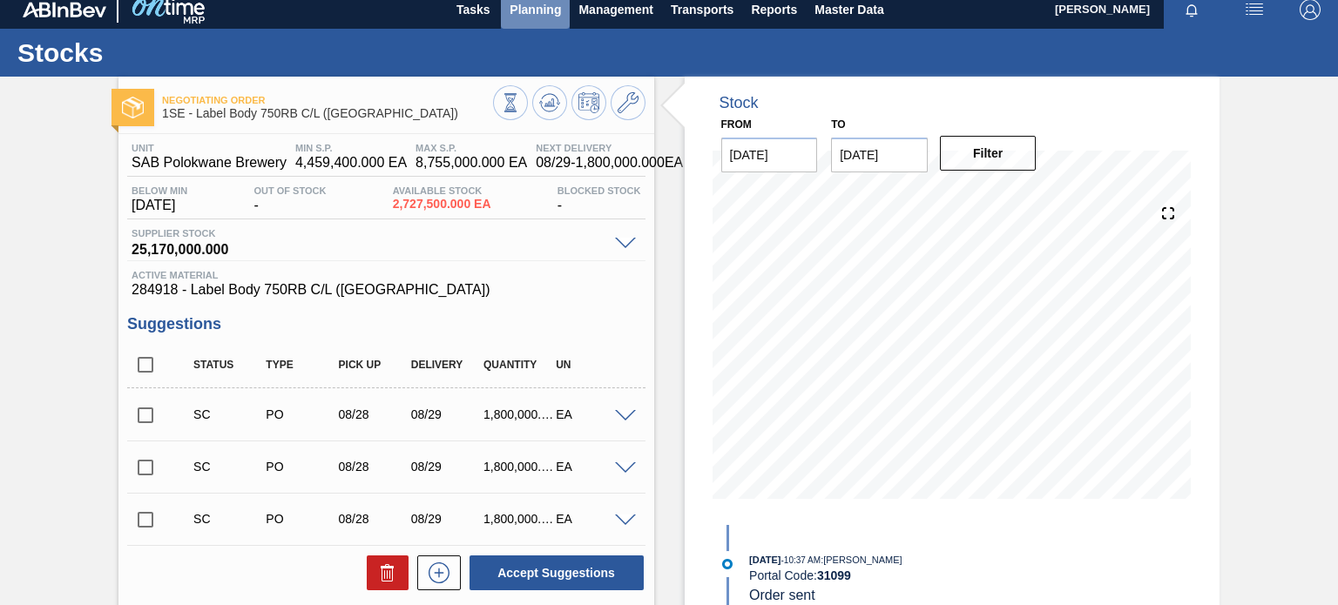
click at [537, 3] on span "Planning" at bounding box center [535, 9] width 51 height 21
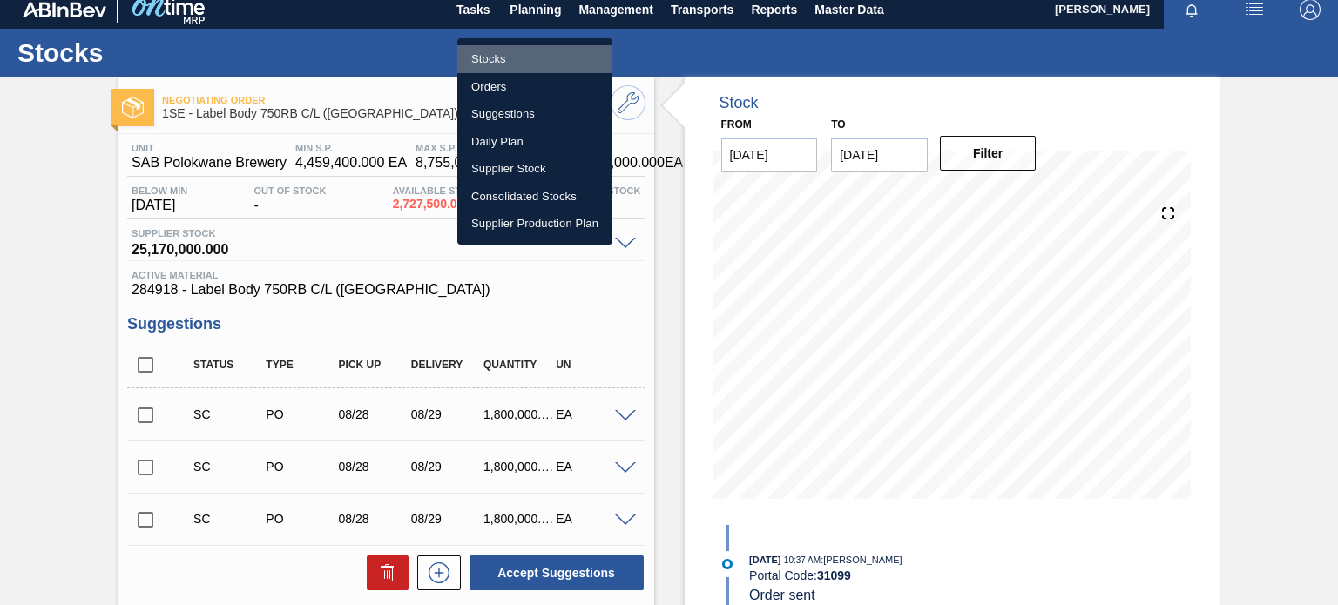
click at [489, 57] on li "Stocks" at bounding box center [534, 59] width 155 height 28
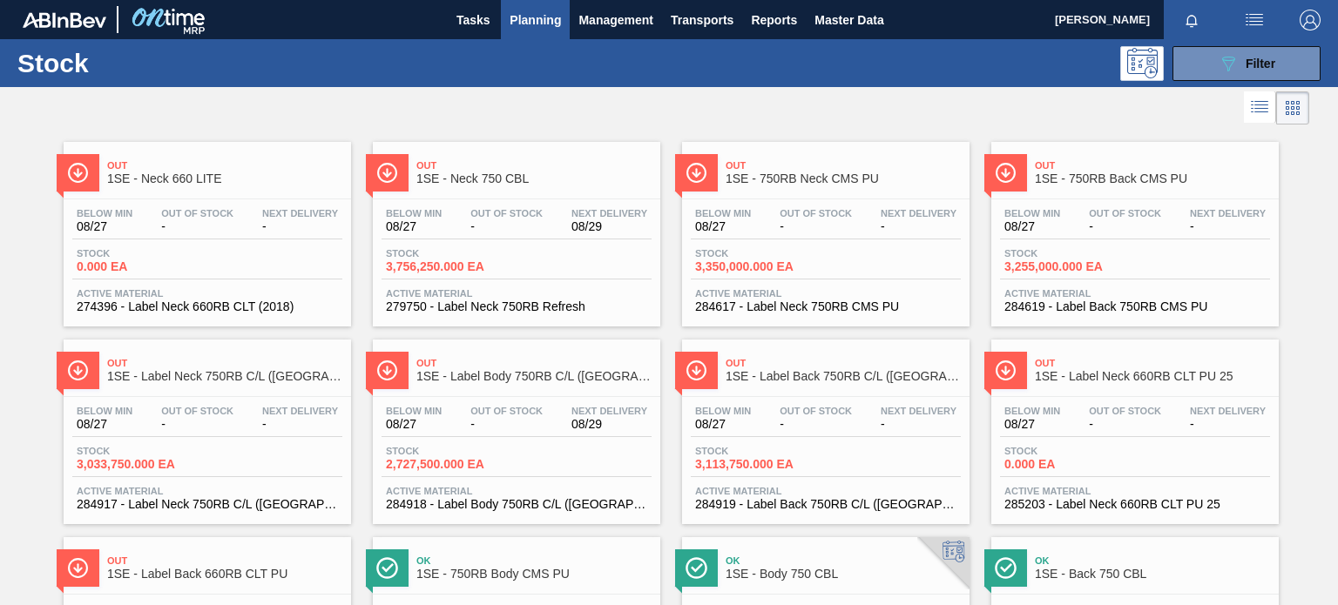
click at [258, 388] on div "Out 1SE - Label Neck 750RB C/L ([GEOGRAPHIC_DATA])" at bounding box center [224, 370] width 235 height 39
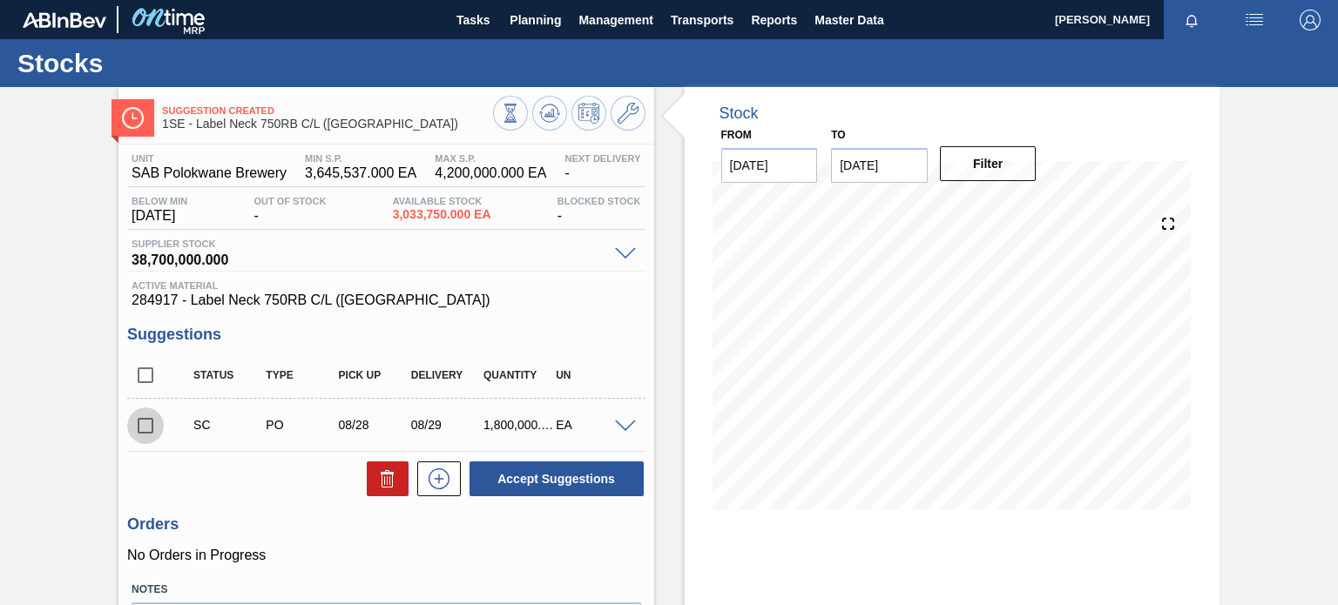
click at [147, 431] on input "checkbox" at bounding box center [145, 426] width 37 height 37
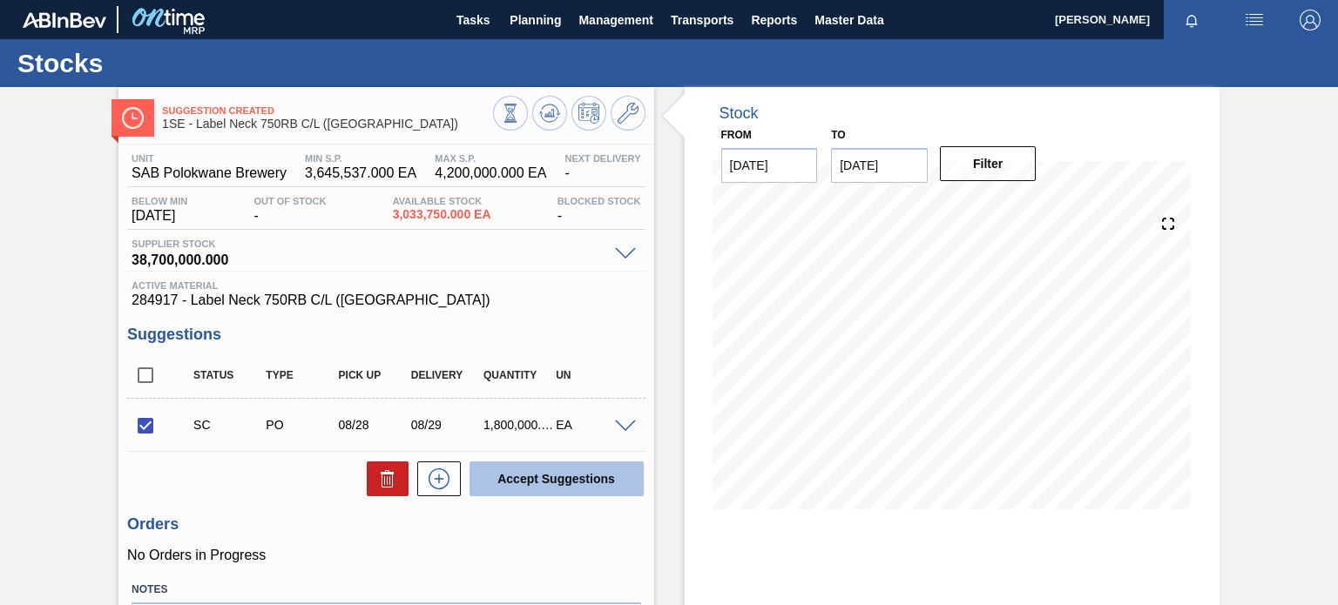
click at [492, 479] on button "Accept Suggestions" at bounding box center [557, 479] width 174 height 35
checkbox input "false"
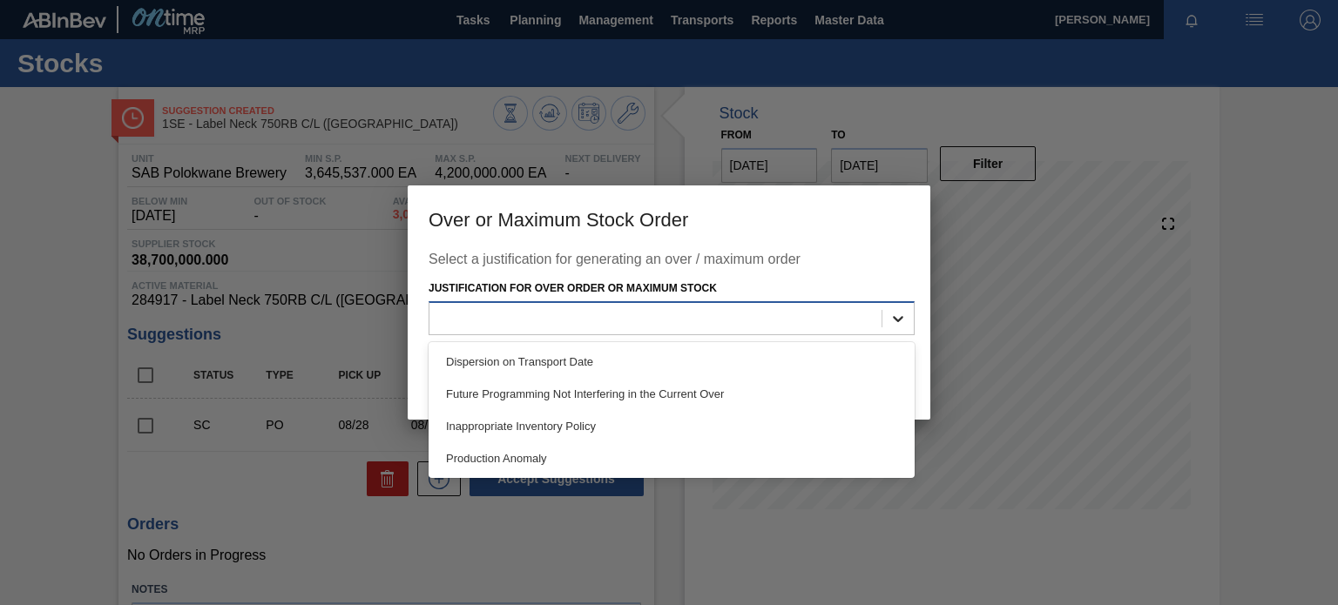
click at [902, 330] on div at bounding box center [897, 318] width 31 height 31
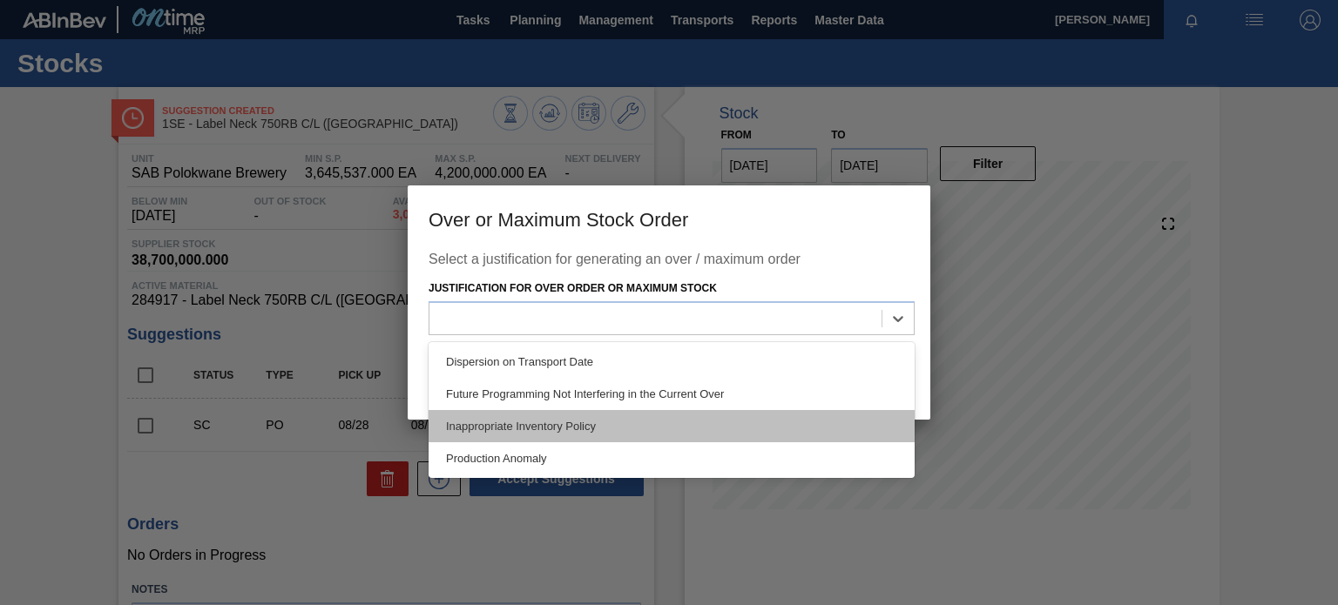
click at [686, 431] on div "Inappropriate Inventory Policy" at bounding box center [672, 426] width 486 height 32
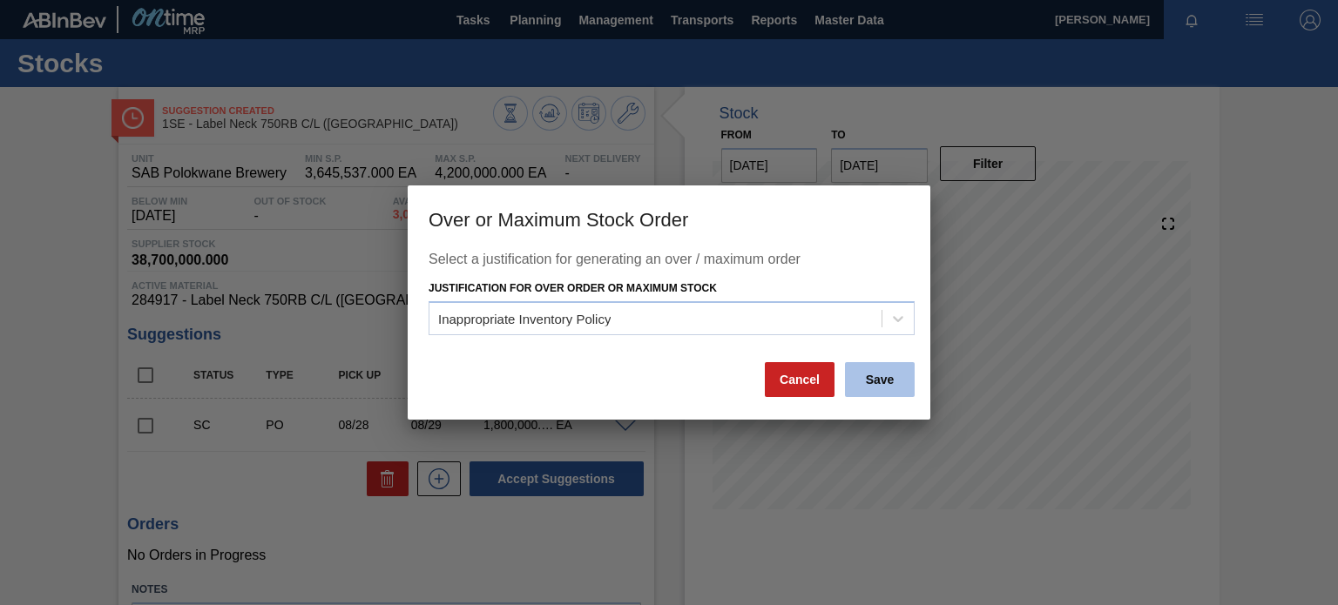
click at [862, 380] on button "Save" at bounding box center [880, 379] width 70 height 35
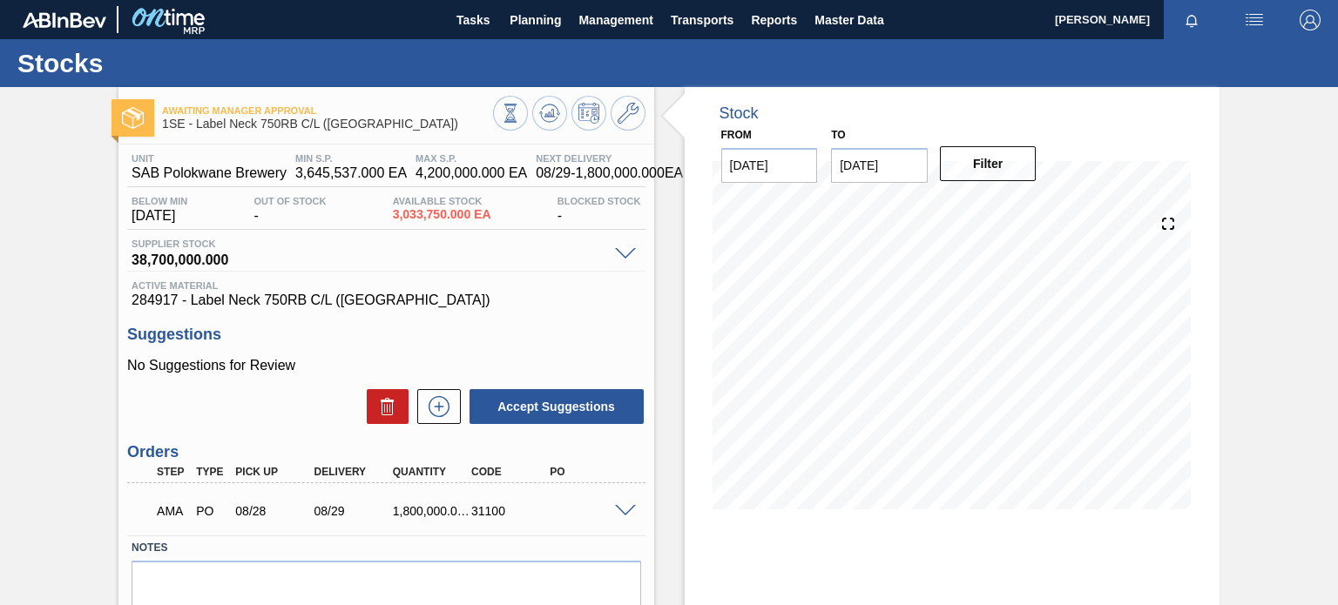
click at [627, 516] on div "AMA PO 08/28 08/29 1,800,000.000 31100" at bounding box center [385, 510] width 517 height 44
click at [624, 511] on span at bounding box center [625, 511] width 21 height 13
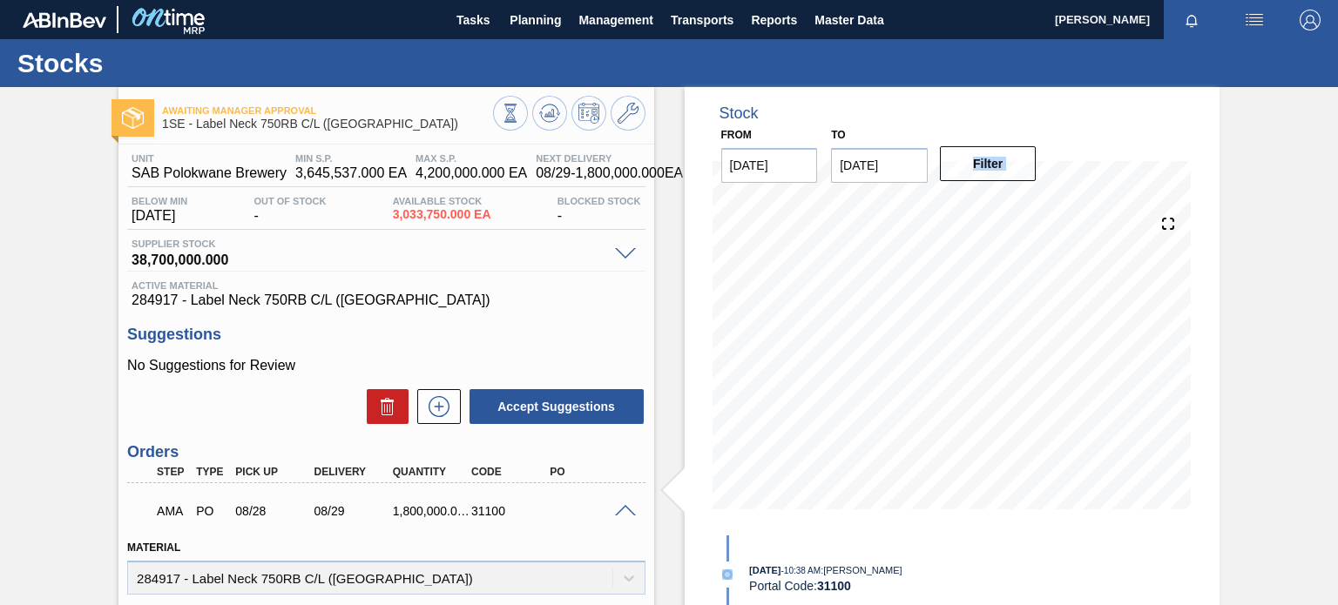
drag, startPoint x: 1335, startPoint y: 193, endPoint x: 1337, endPoint y: 180, distance: 13.3
click at [1337, 180] on main "Tasks Planning Management Transports Reports Master Data [PERSON_NAME] Mark all…" at bounding box center [669, 302] width 1338 height 605
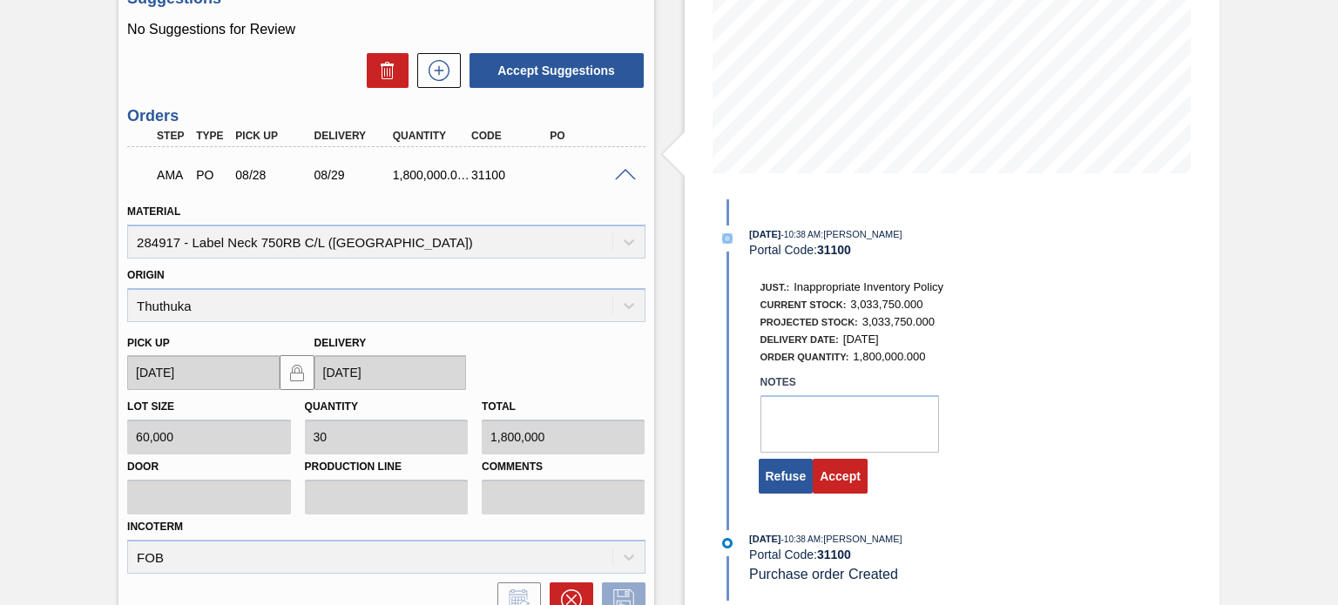
scroll to position [337, 0]
click at [841, 487] on button "Accept" at bounding box center [840, 475] width 55 height 35
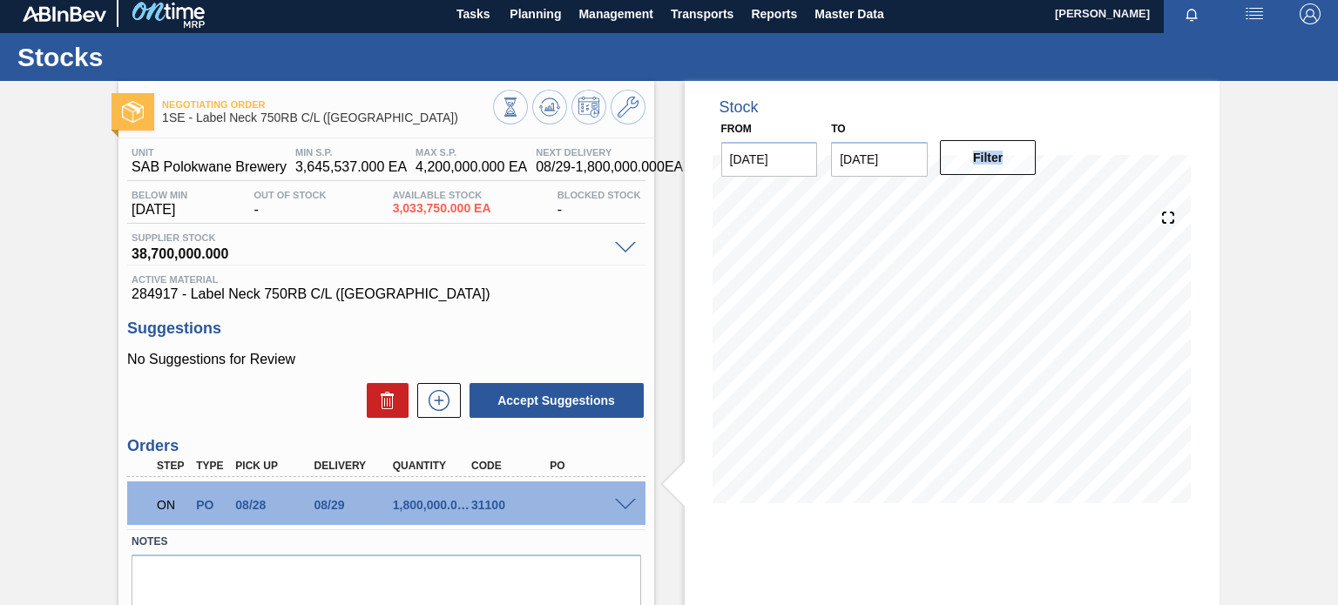
scroll to position [0, 0]
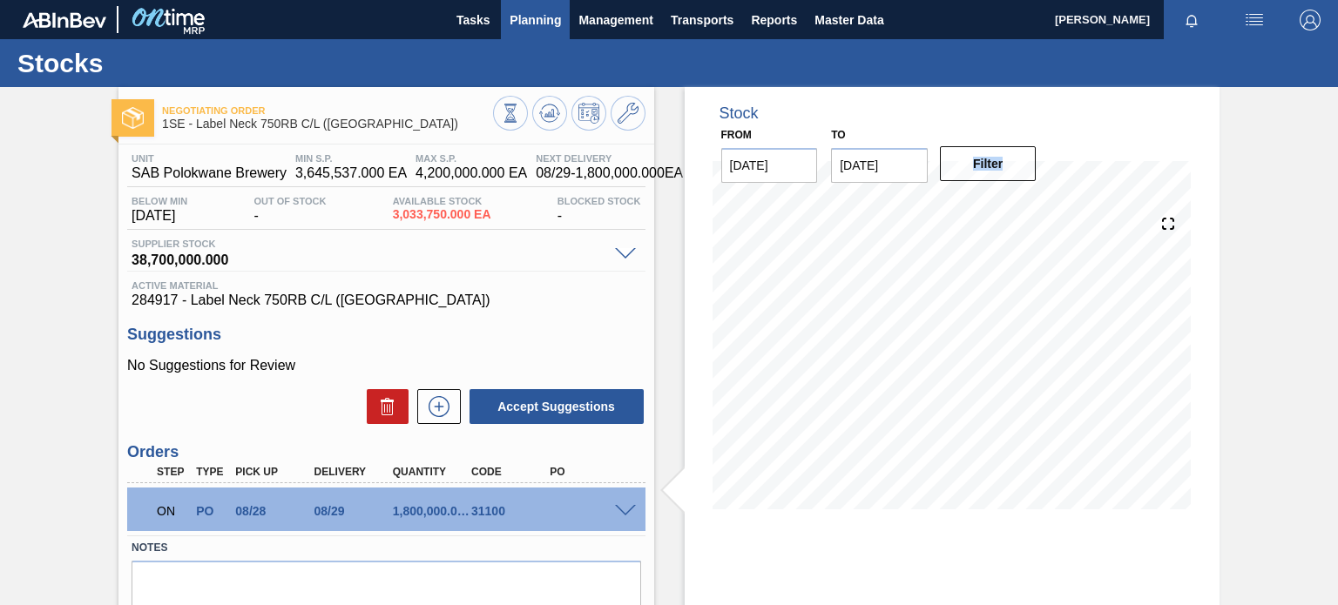
click at [526, 26] on span "Planning" at bounding box center [535, 20] width 51 height 21
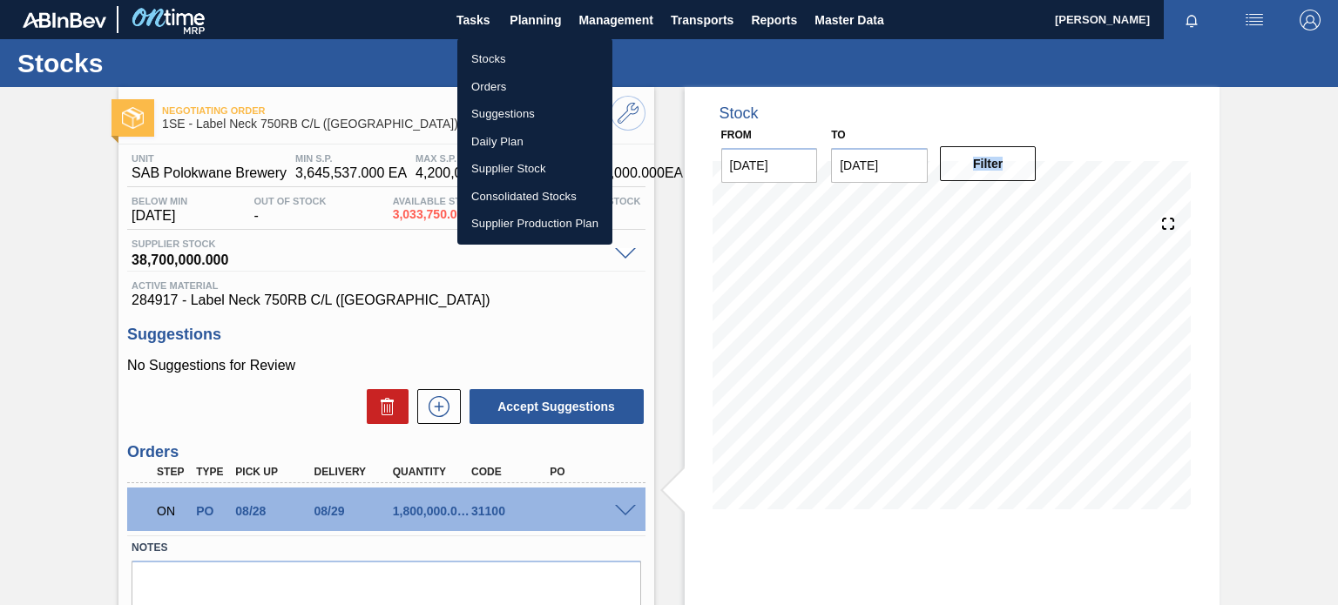
click at [498, 63] on li "Stocks" at bounding box center [534, 59] width 155 height 28
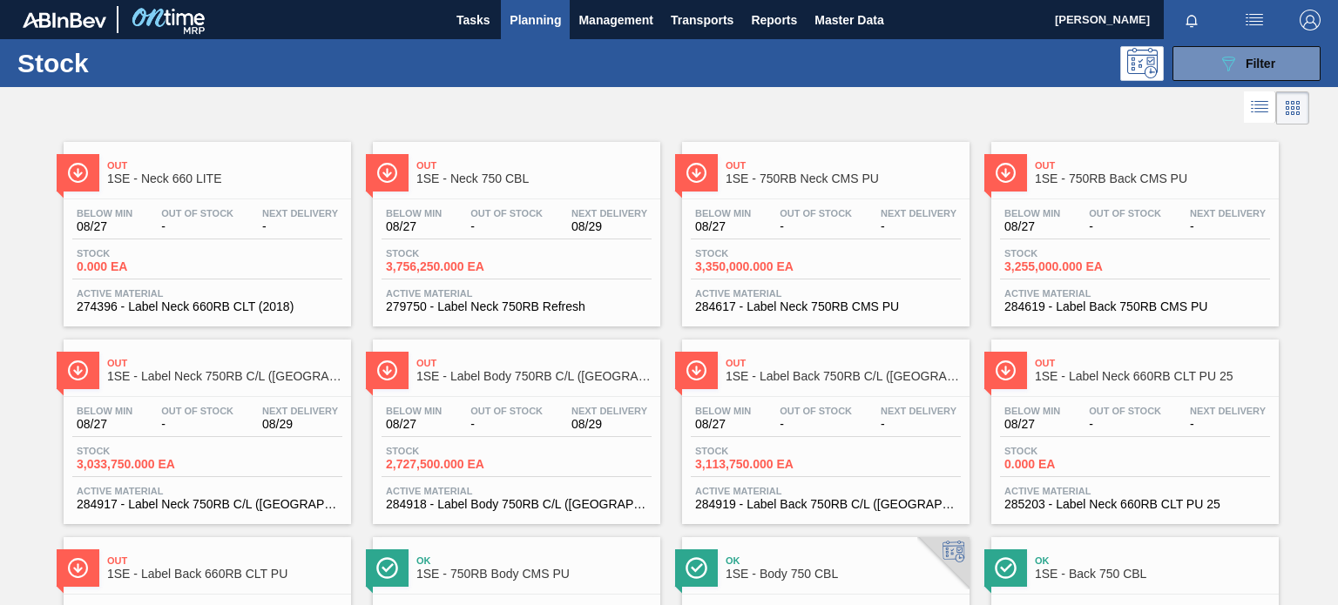
click at [799, 363] on span "Out" at bounding box center [843, 363] width 235 height 10
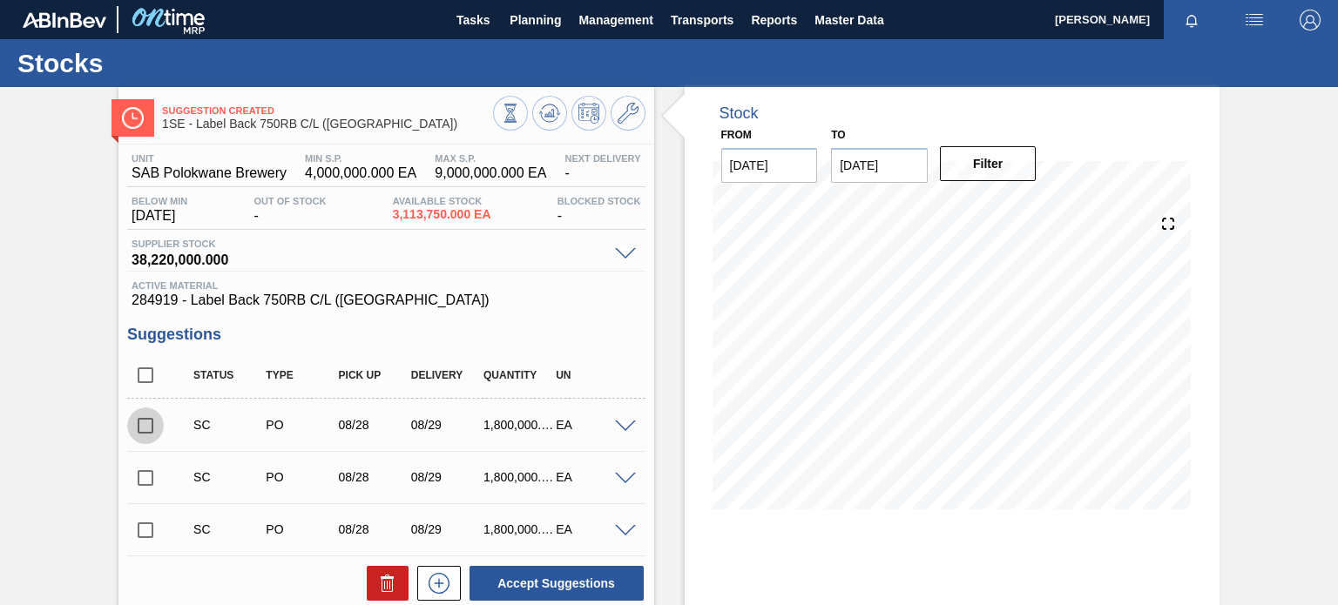
click at [143, 427] on input "checkbox" at bounding box center [145, 426] width 37 height 37
click at [506, 571] on button "Accept Suggestions" at bounding box center [557, 583] width 174 height 35
checkbox input "false"
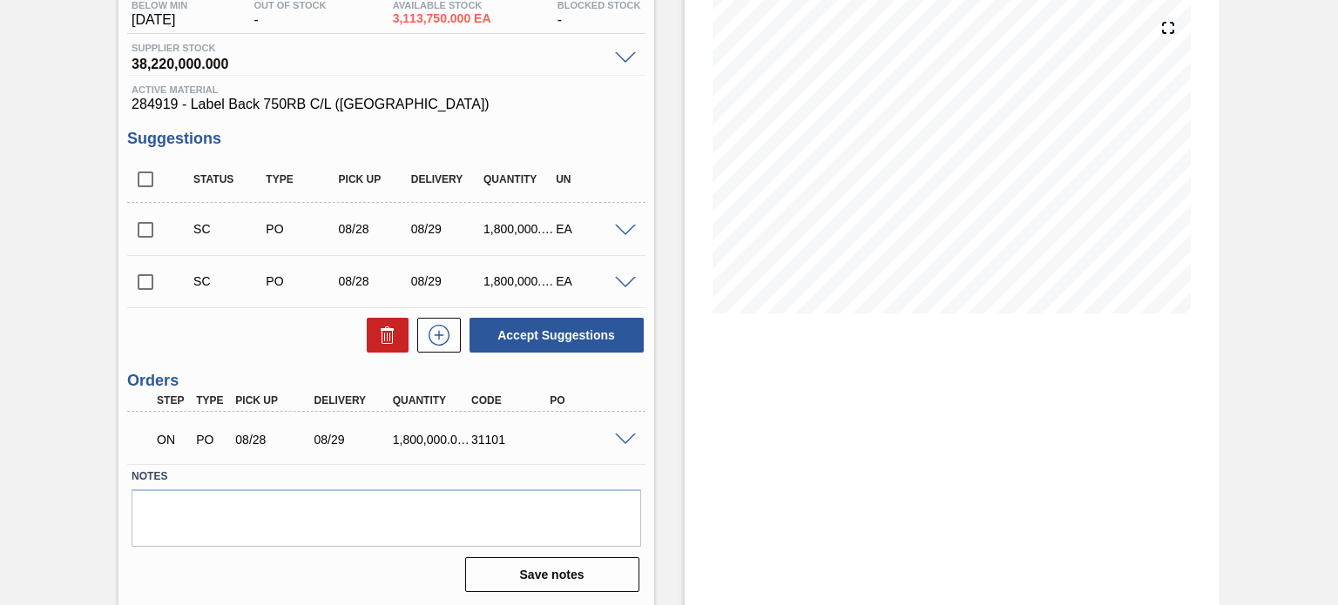
scroll to position [197, 0]
click at [619, 434] on span at bounding box center [625, 439] width 21 height 13
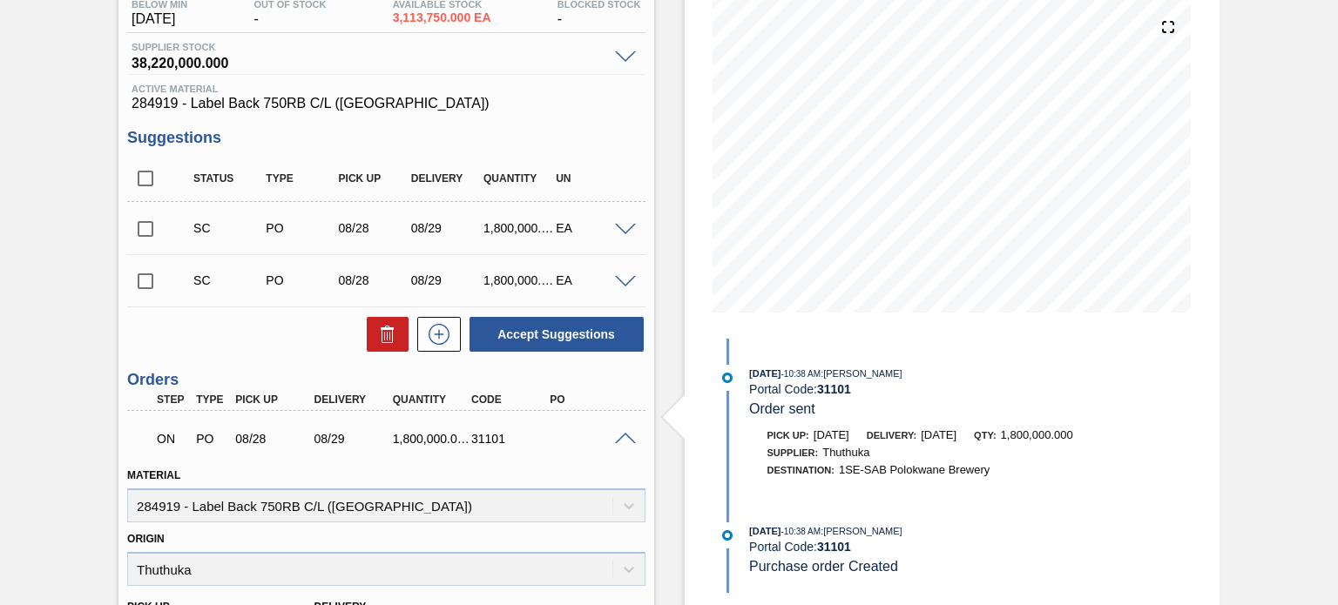
click at [619, 434] on span at bounding box center [625, 439] width 21 height 13
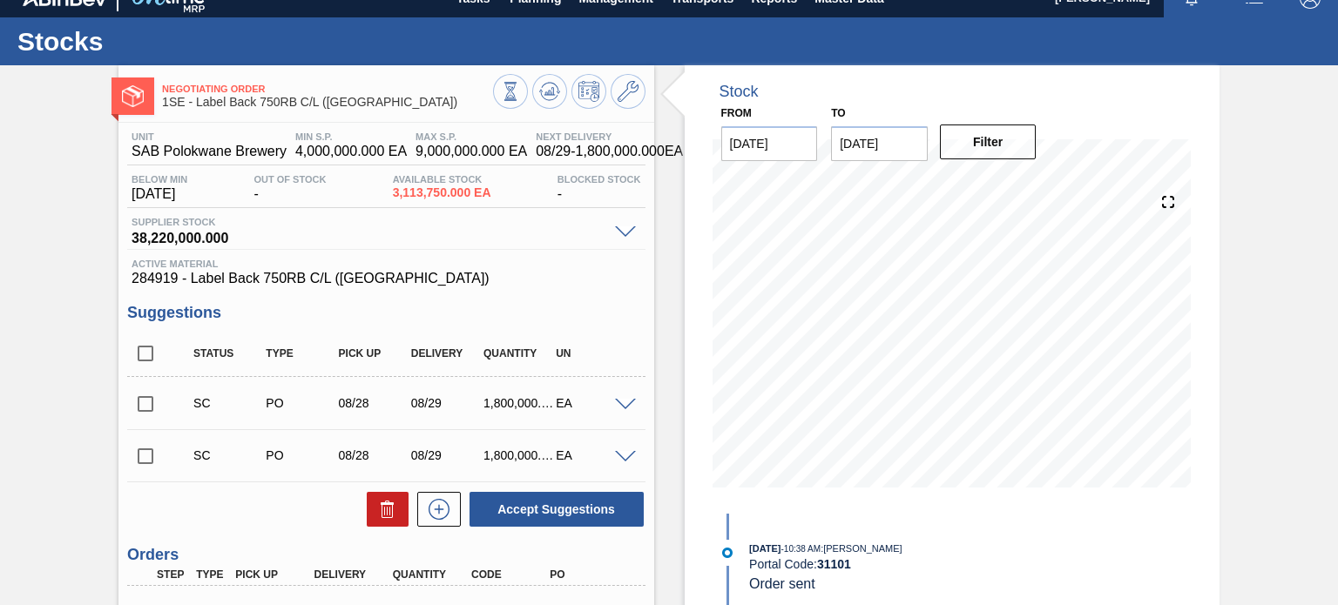
scroll to position [0, 0]
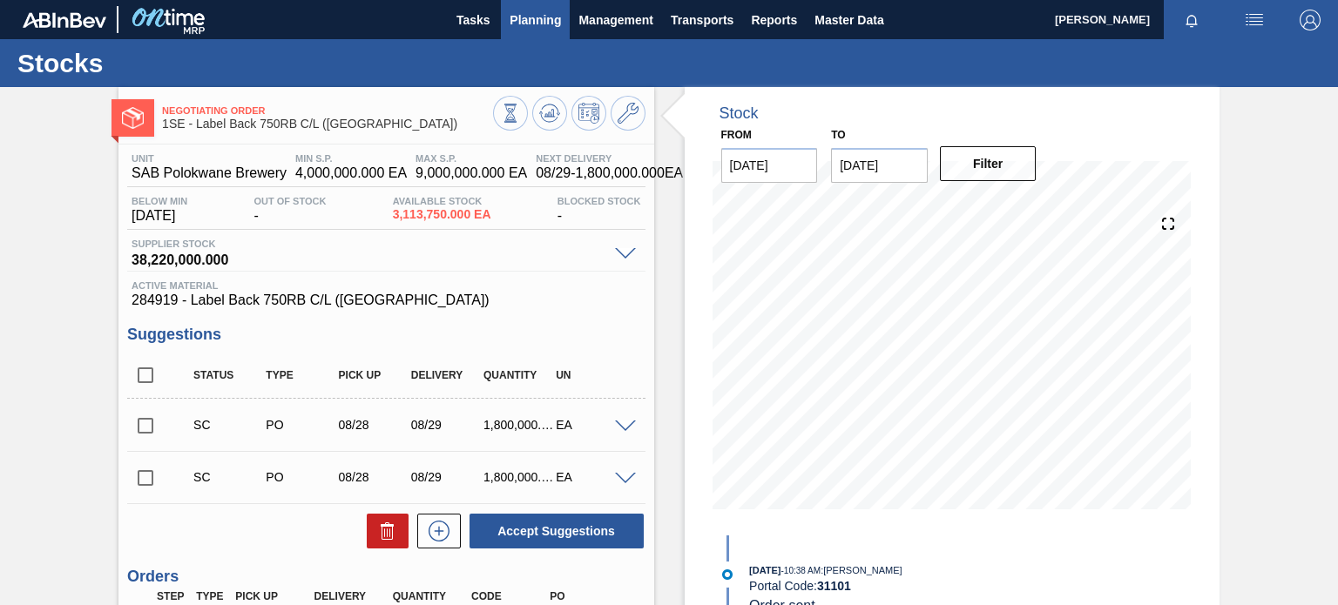
click at [530, 16] on span "Planning" at bounding box center [535, 20] width 51 height 21
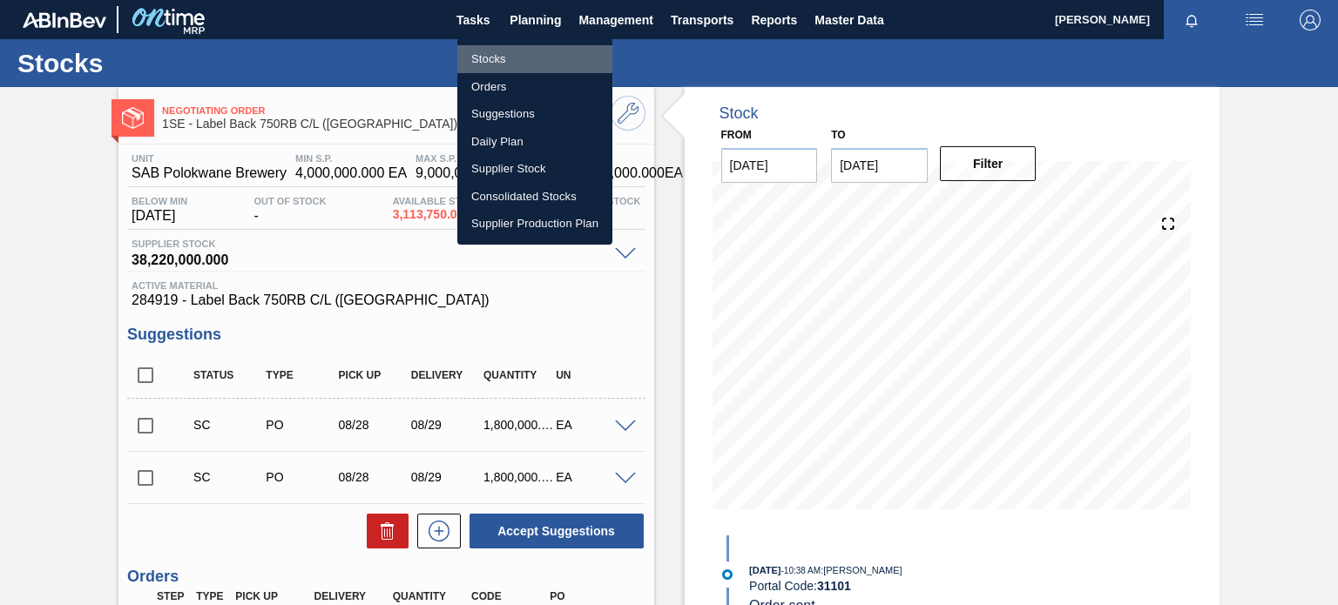
click at [500, 57] on li "Stocks" at bounding box center [534, 59] width 155 height 28
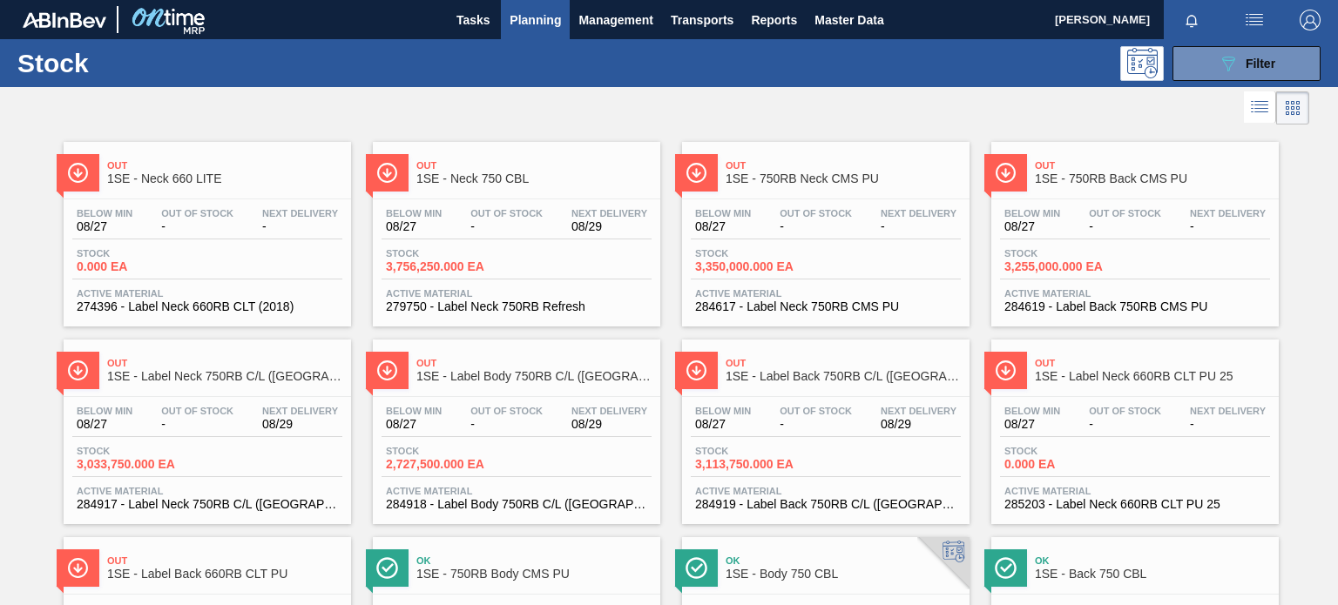
click at [1133, 375] on span "1SE - Label Neck 660RB CLT PU 25" at bounding box center [1152, 376] width 235 height 13
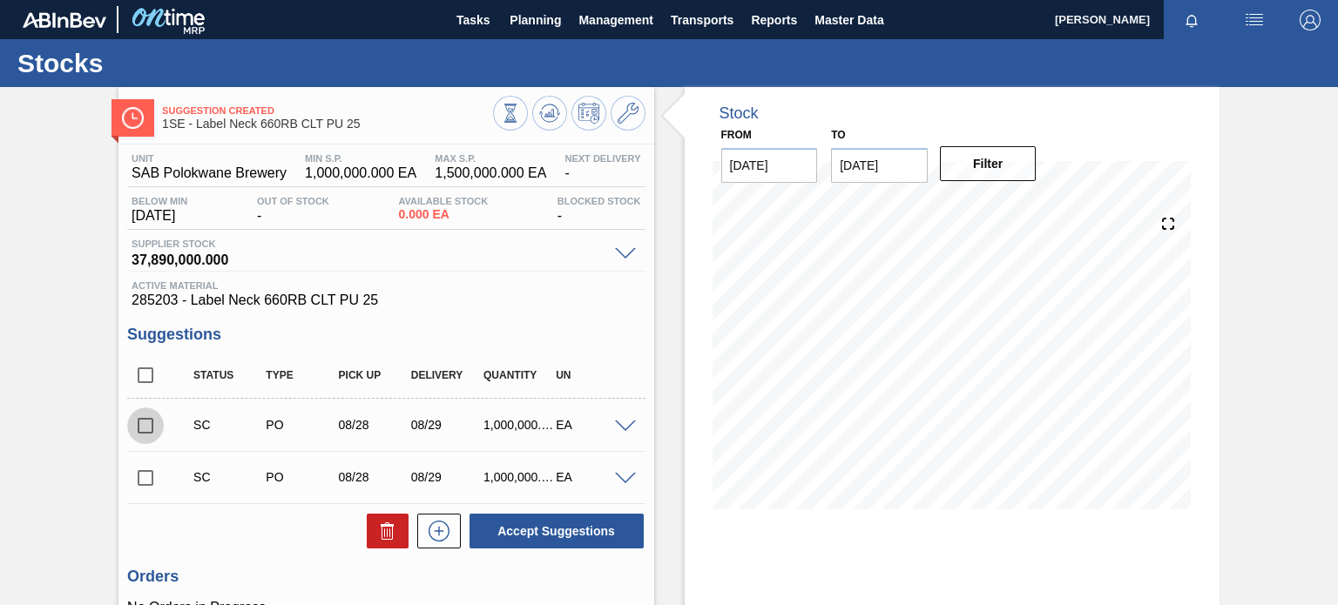
click at [139, 429] on input "checkbox" at bounding box center [145, 426] width 37 height 37
checkbox input "true"
click at [623, 428] on span at bounding box center [625, 427] width 21 height 13
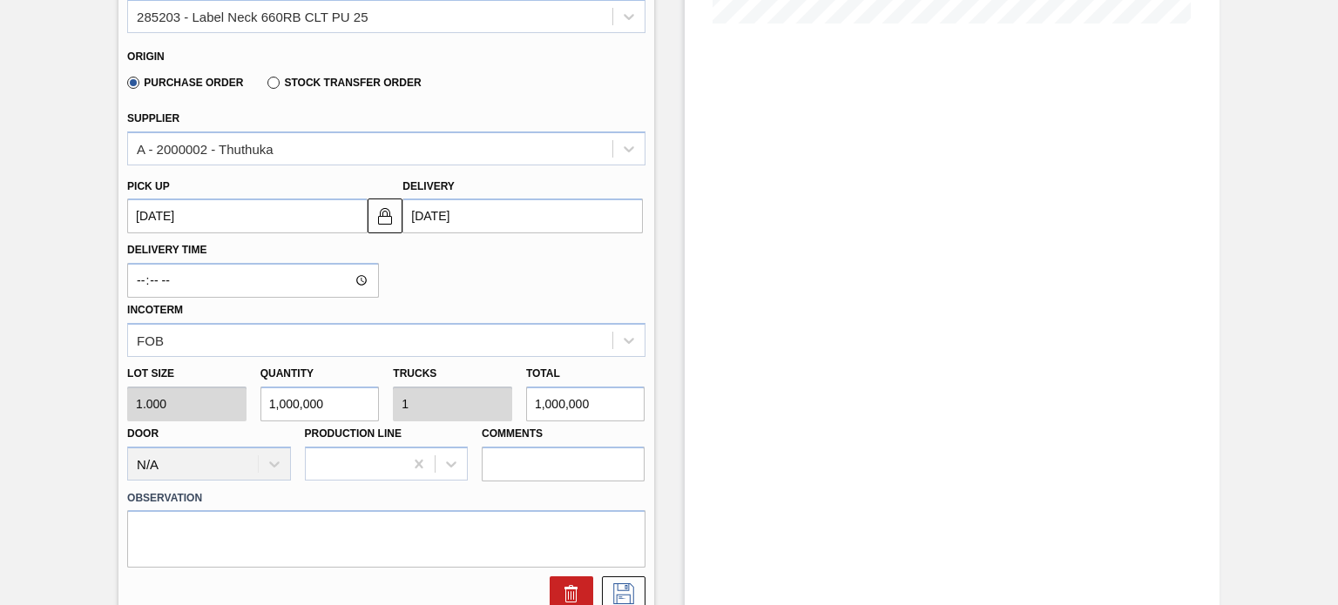
scroll to position [492, 0]
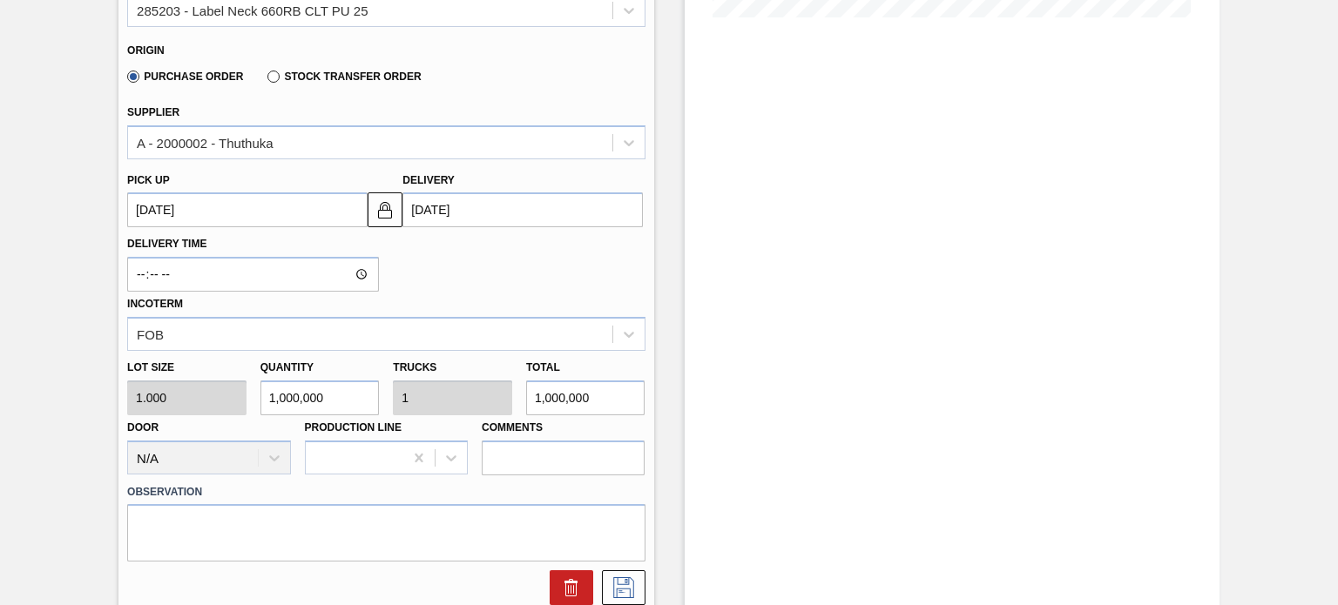
click at [328, 393] on input "1,000,000" at bounding box center [319, 398] width 119 height 35
type input "100,000"
checkbox input "false"
type input "0.1"
type input "100,000"
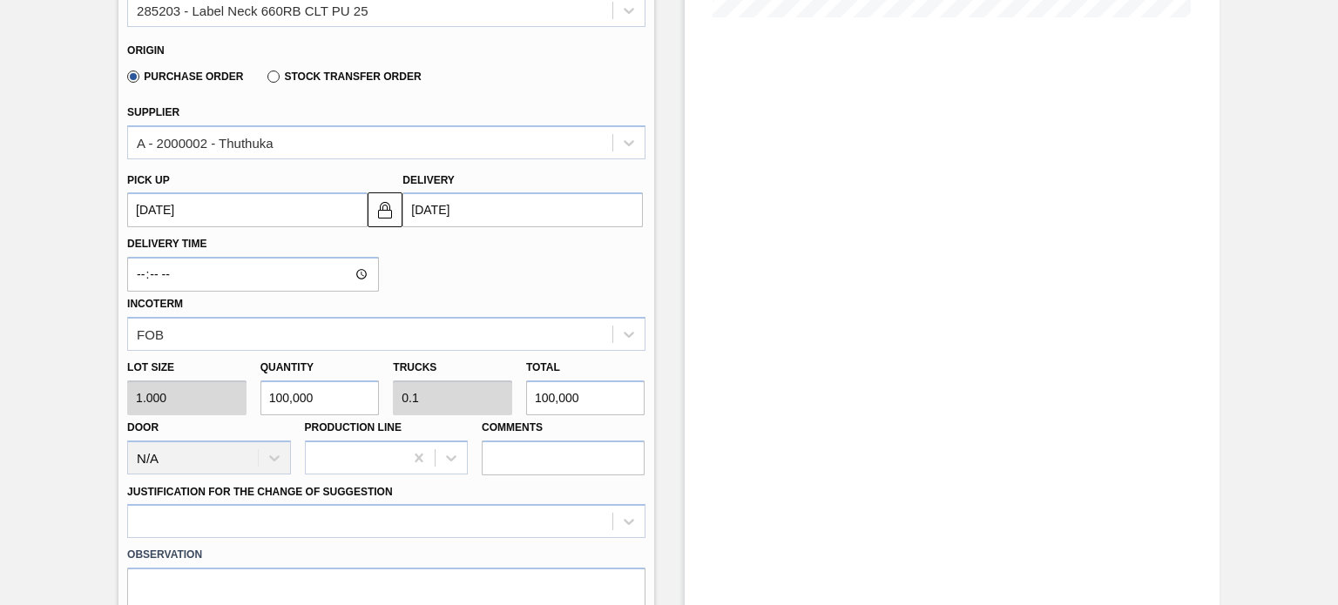
type input "10,000"
type input "0.01"
type input "10,000"
type input "1,000"
type input "0.001"
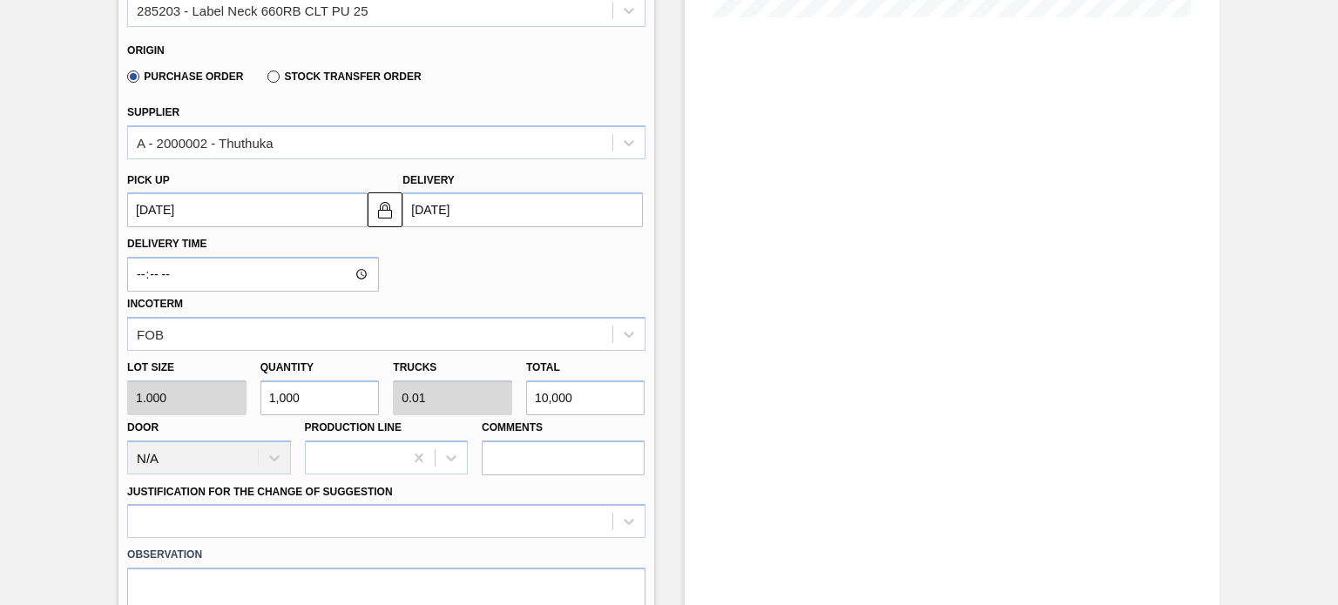
type input "1,000"
type input "100"
type input "0"
type input "100"
type input "10"
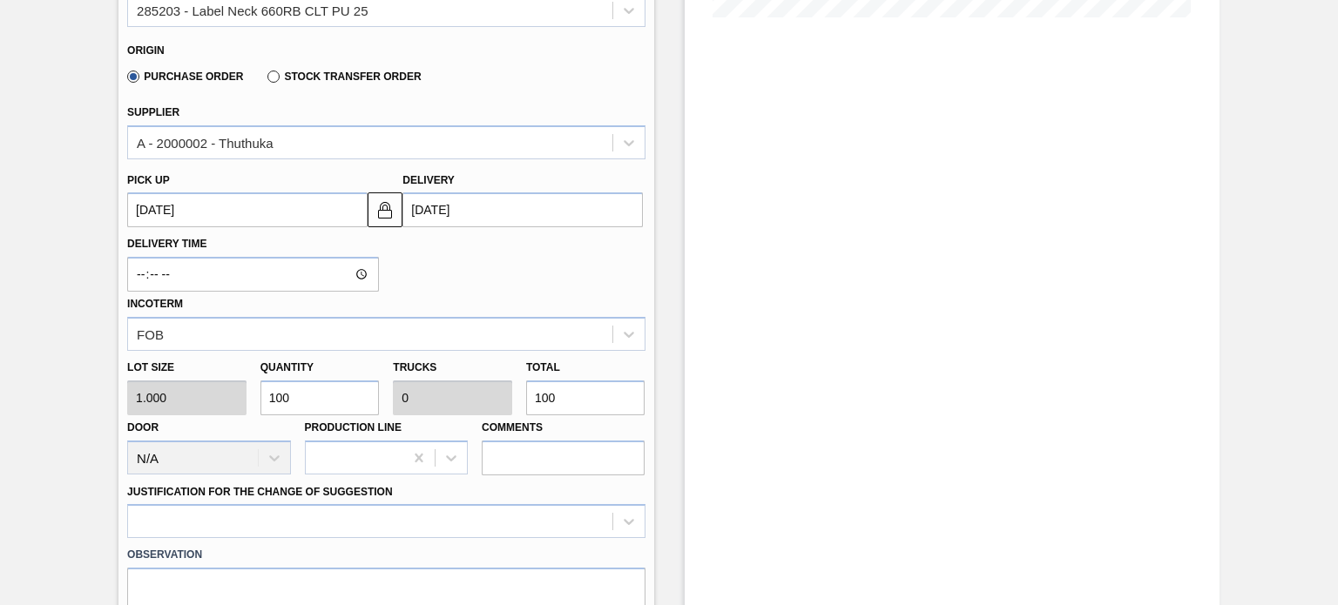
type input "10"
type input "1"
type input "18"
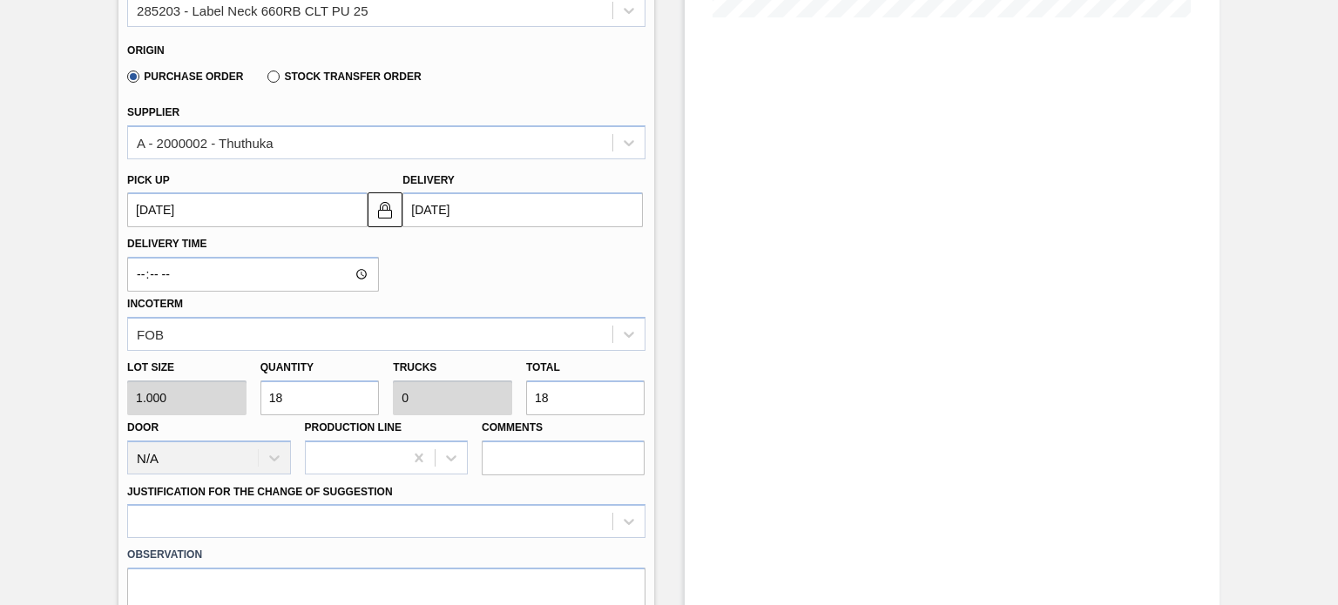
type input "180"
type input "1,800"
type input "0.002"
type input "1,800"
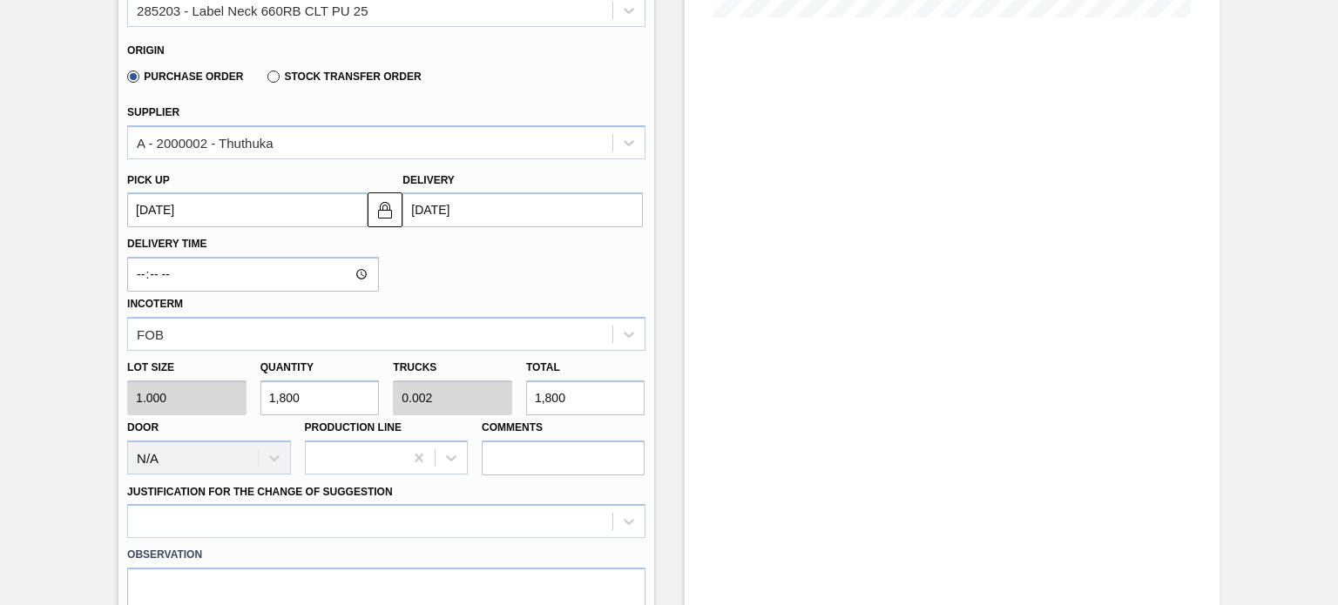
type input "18,000"
type input "0.018"
type input "18,000"
type input "180,000"
type input "0.18"
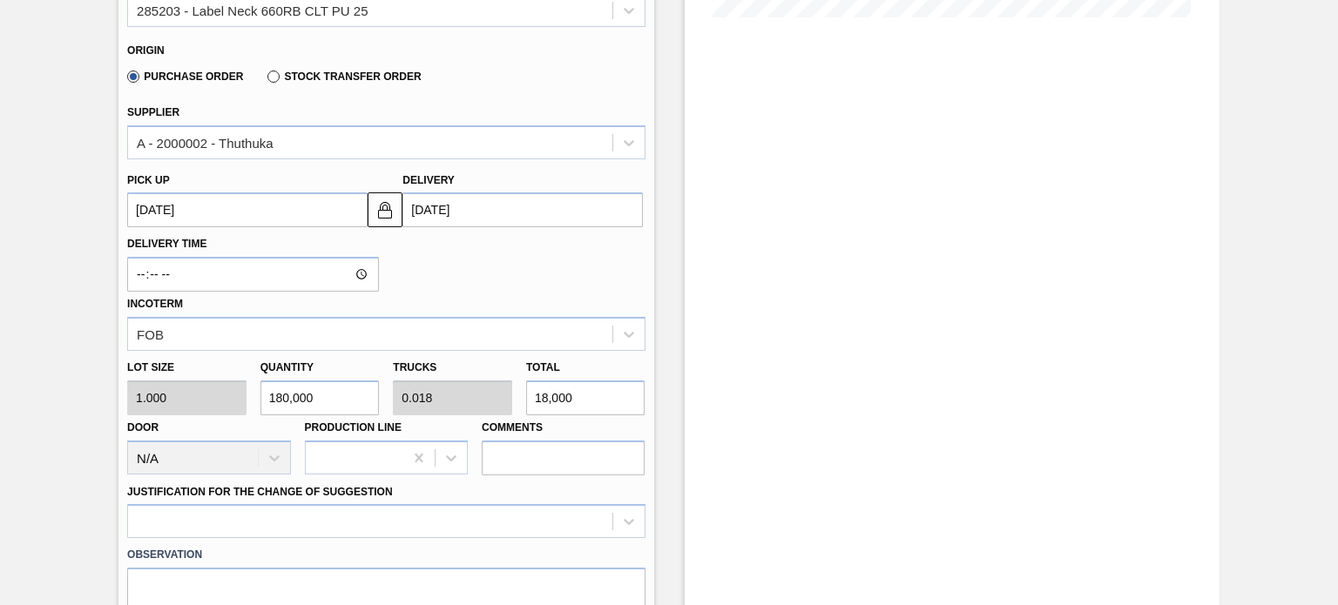
type input "180,000"
type input "1,800,000"
type input "1.8"
type input "1,800,000"
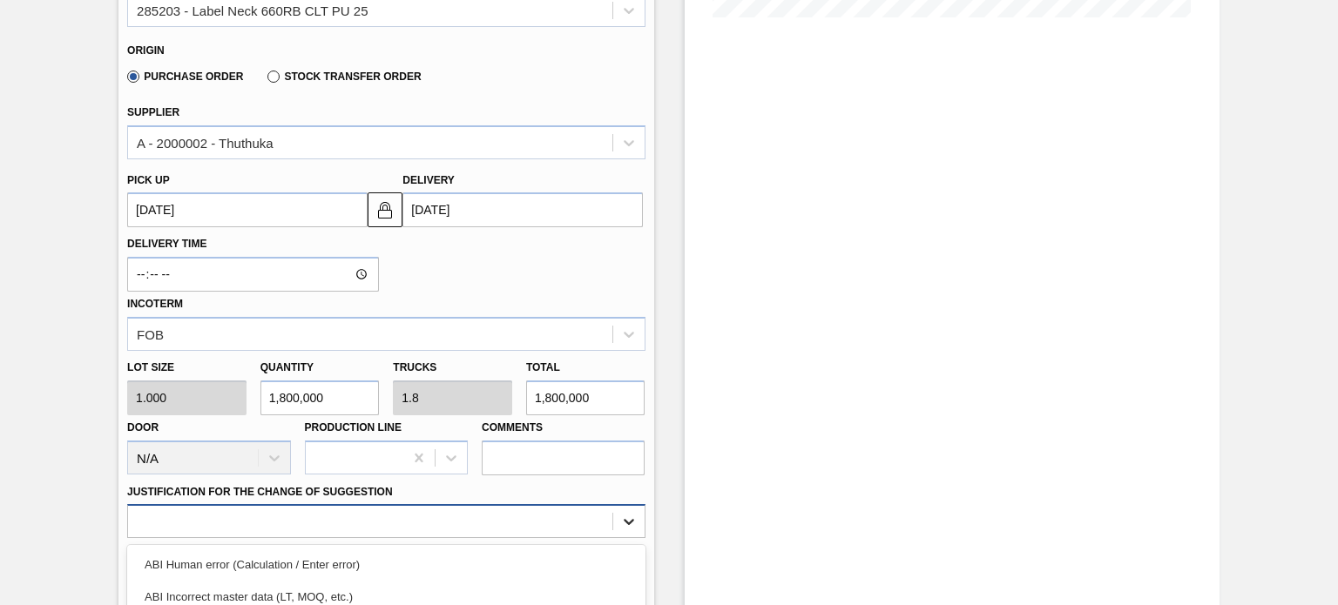
scroll to position [699, 0]
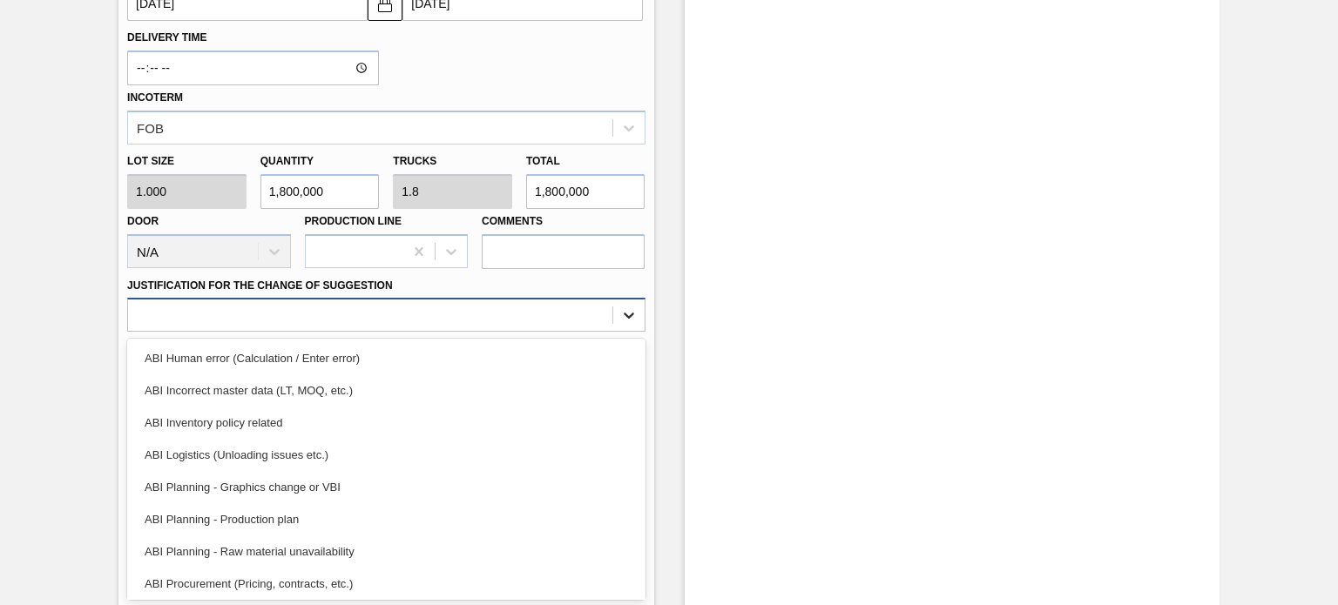
click at [624, 332] on div "option ABI Planning - Production plan focused, 6 of 18. 18 results available. U…" at bounding box center [385, 315] width 517 height 34
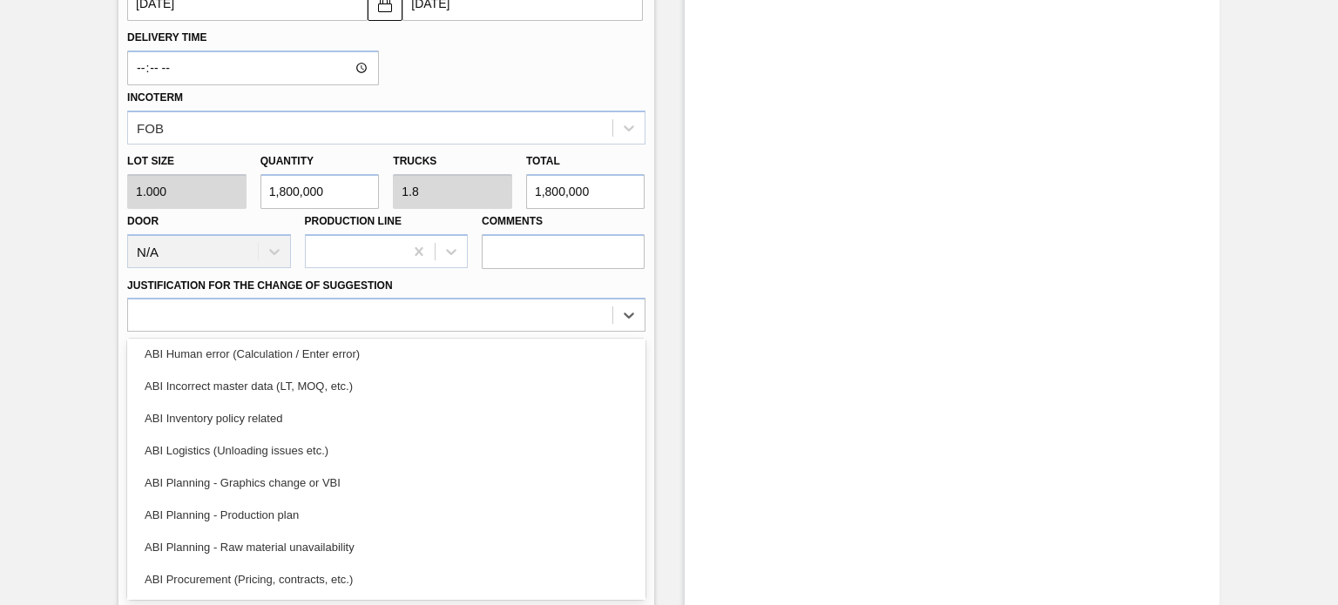
scroll to position [0, 0]
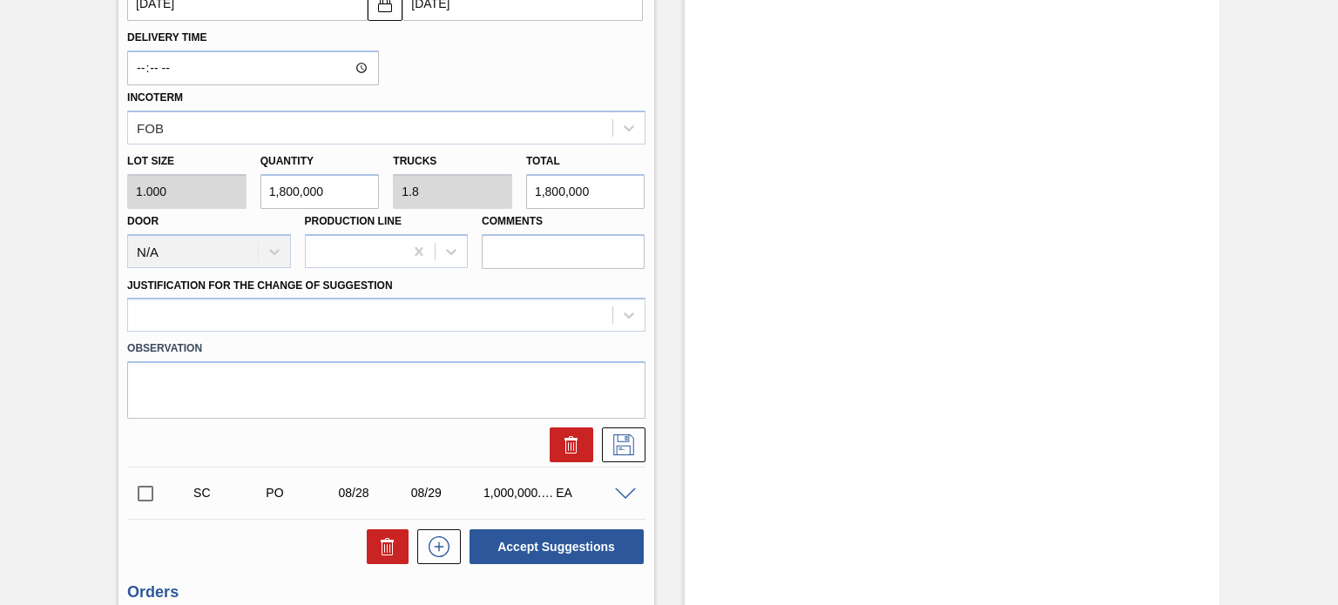
click at [646, 362] on div "Observation" at bounding box center [385, 377] width 531 height 83
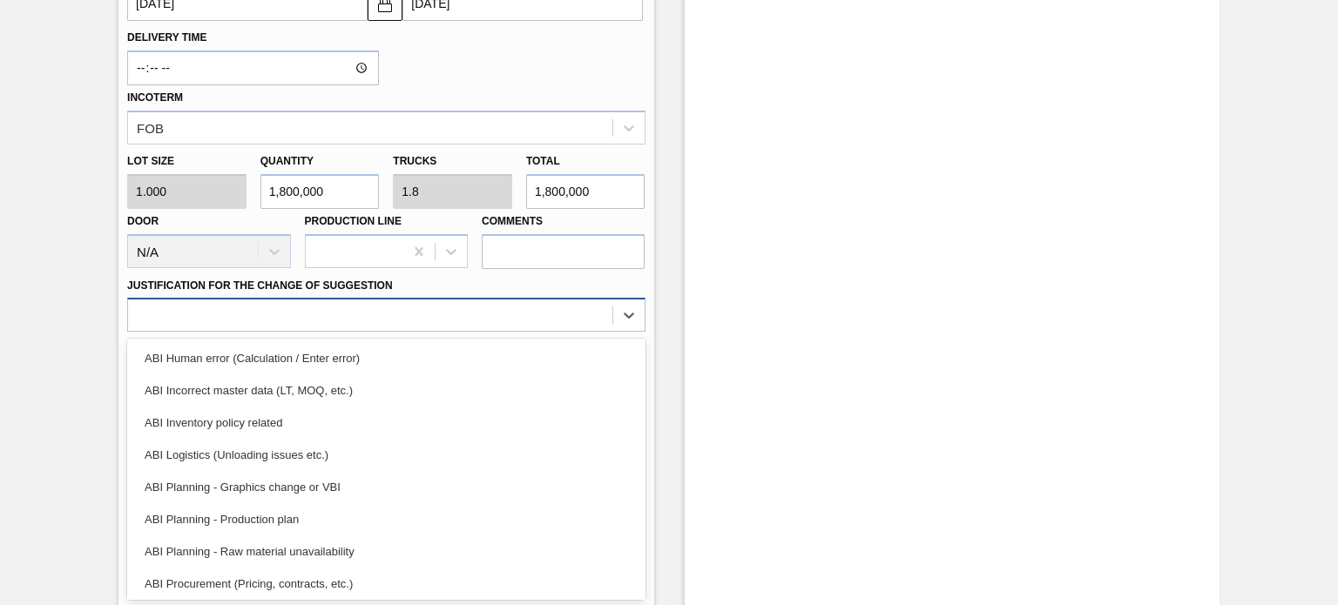
click at [396, 312] on div at bounding box center [369, 315] width 483 height 25
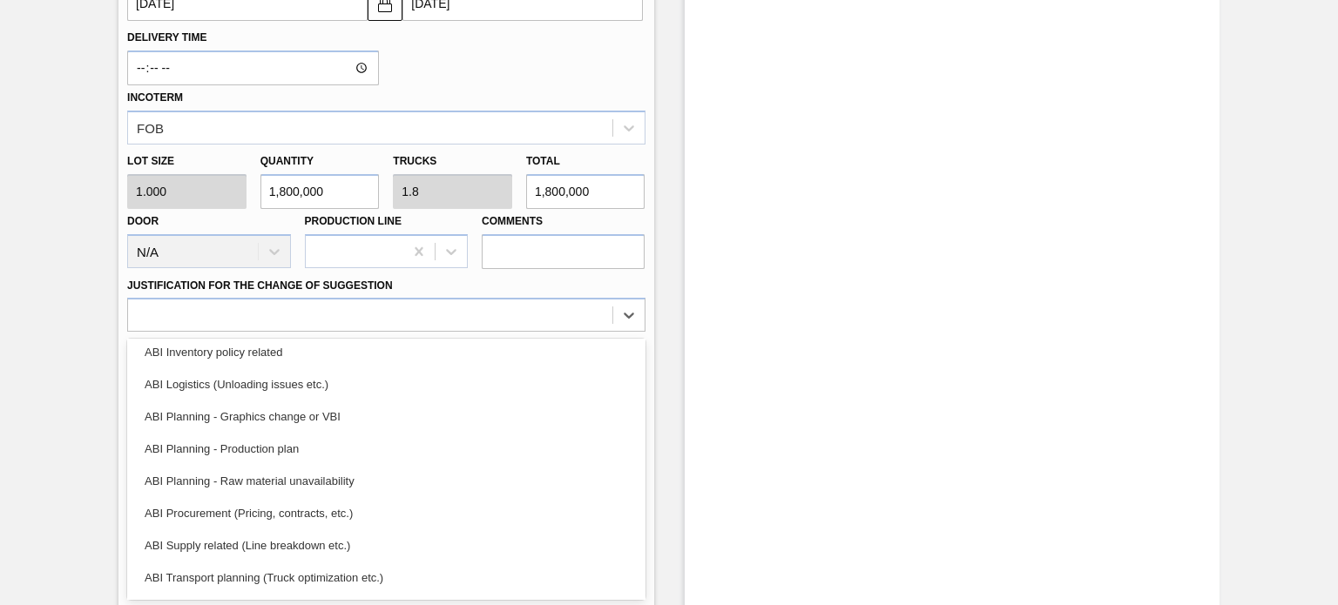
scroll to position [77, 0]
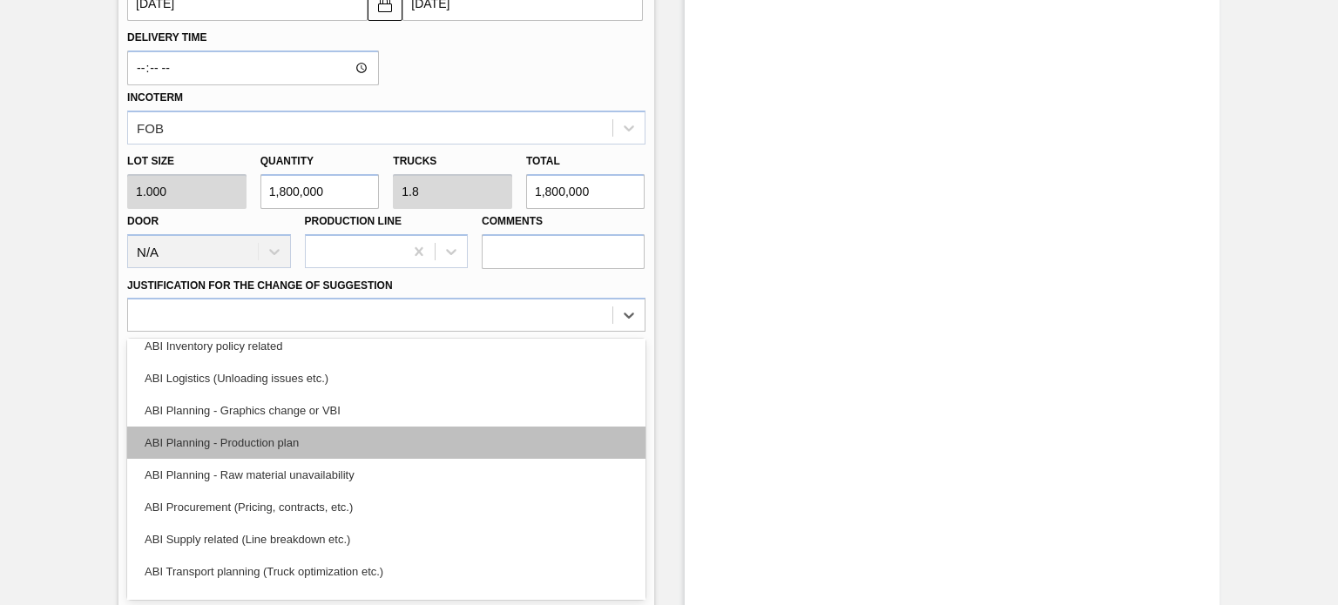
click at [201, 443] on div "ABI Planning - Production plan" at bounding box center [385, 443] width 517 height 32
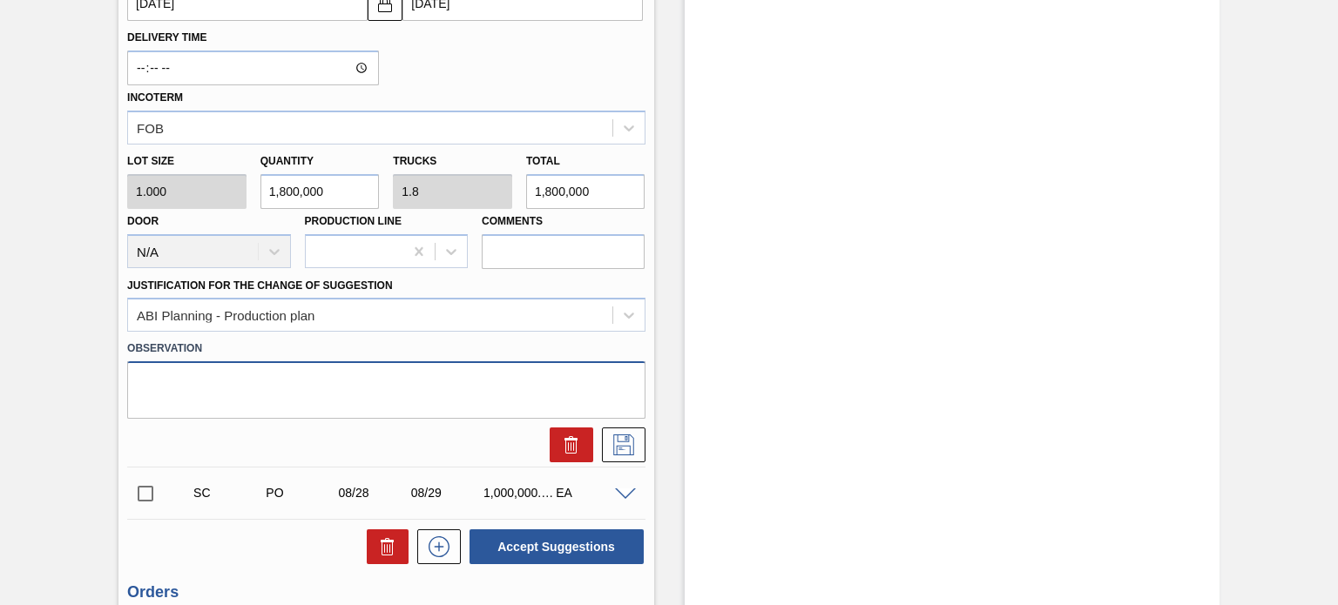
click at [220, 376] on textarea at bounding box center [385, 390] width 517 height 57
click at [620, 436] on icon at bounding box center [624, 445] width 28 height 21
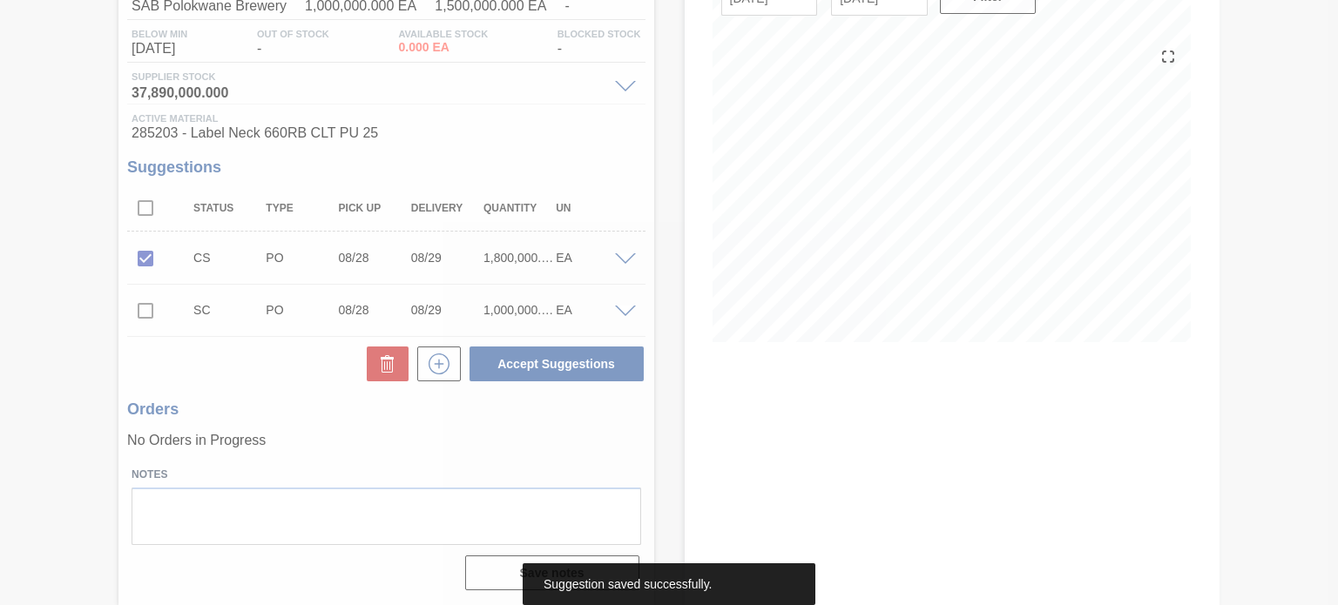
scroll to position [167, 0]
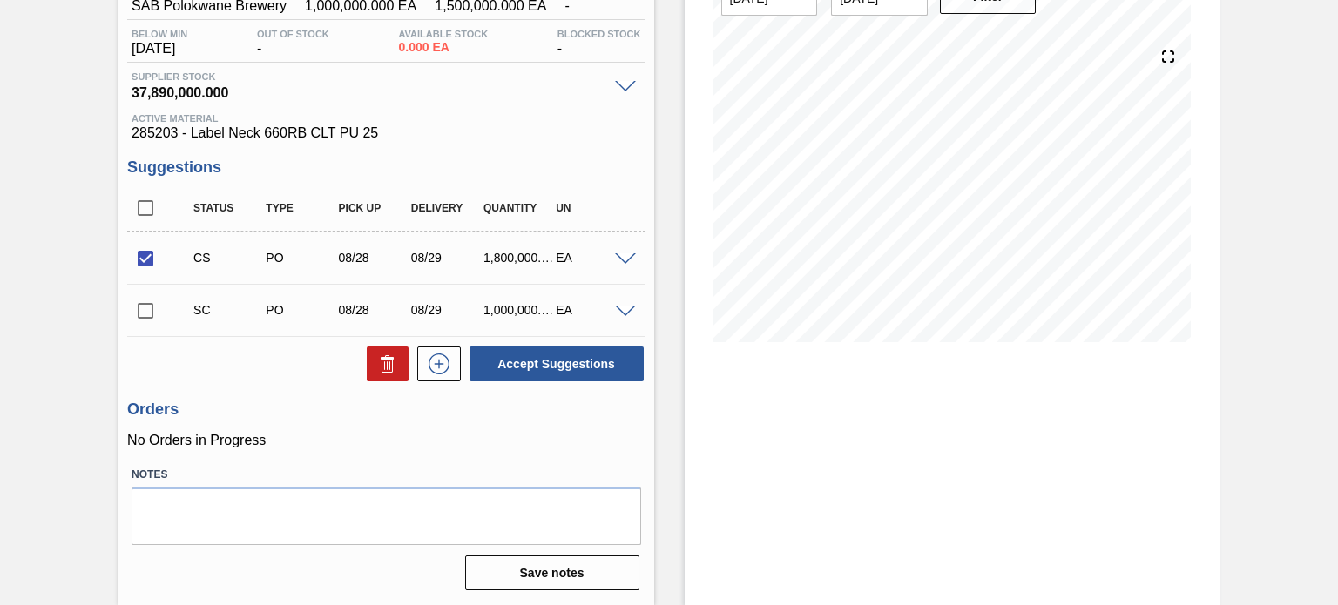
click at [622, 255] on span at bounding box center [625, 259] width 21 height 13
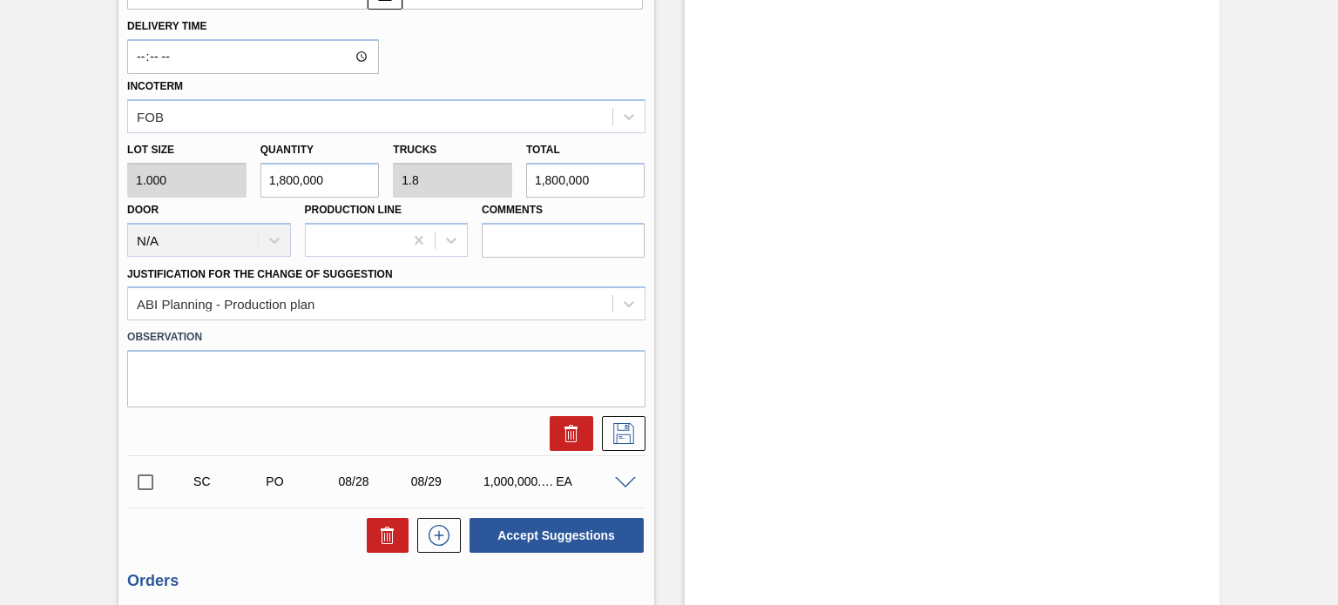
scroll to position [726, 0]
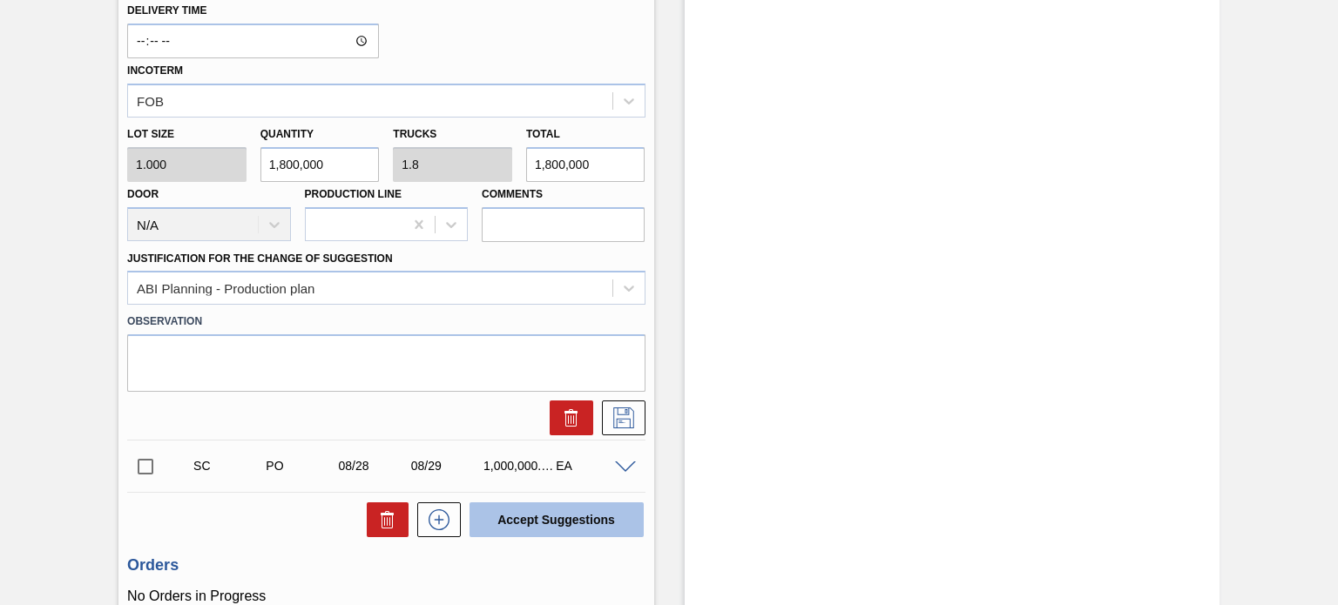
click at [571, 528] on button "Accept Suggestions" at bounding box center [557, 520] width 174 height 35
checkbox input "false"
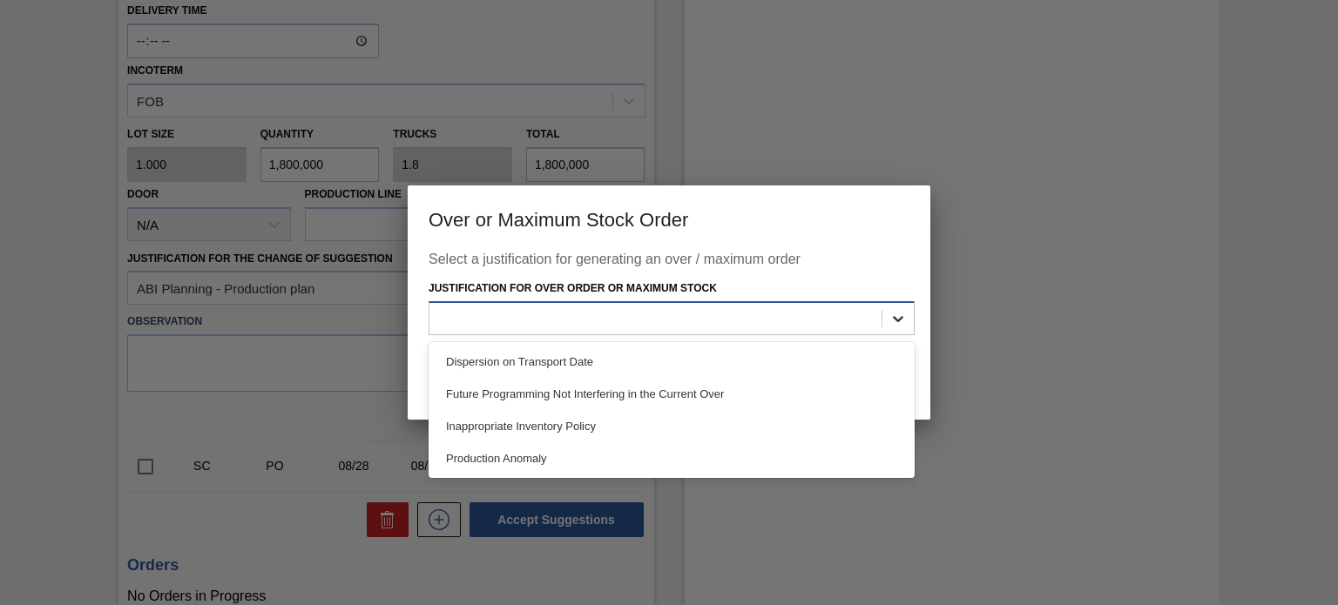
click at [893, 316] on icon at bounding box center [897, 318] width 17 height 17
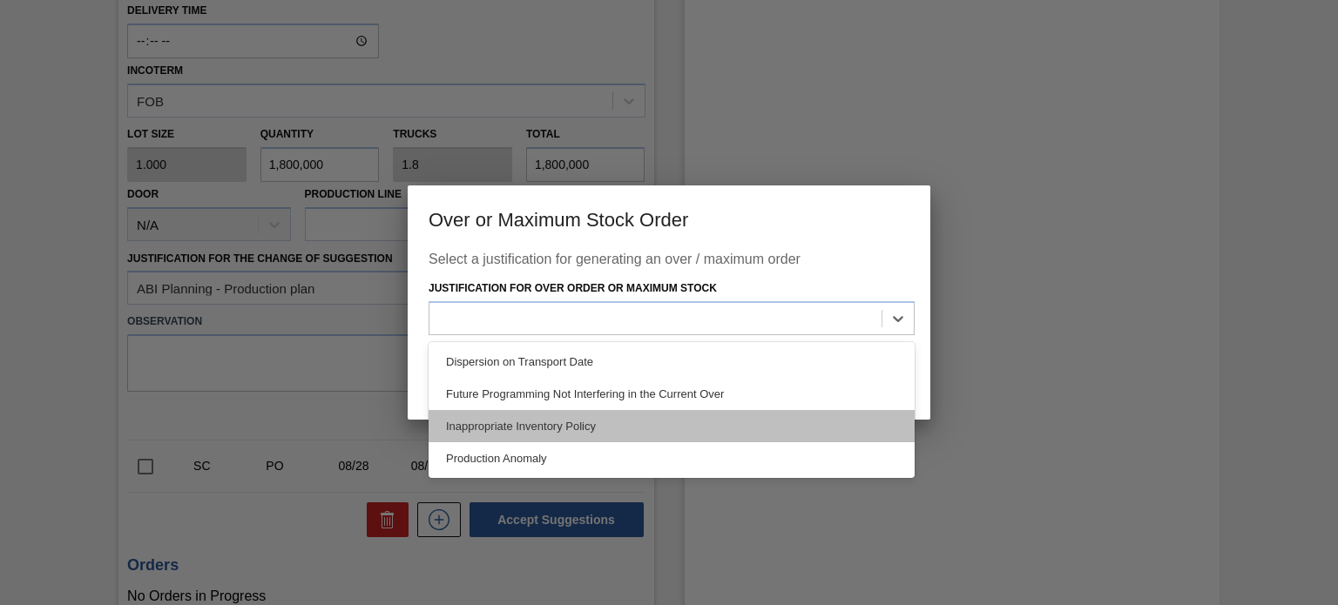
click at [703, 421] on div "Inappropriate Inventory Policy" at bounding box center [672, 426] width 486 height 32
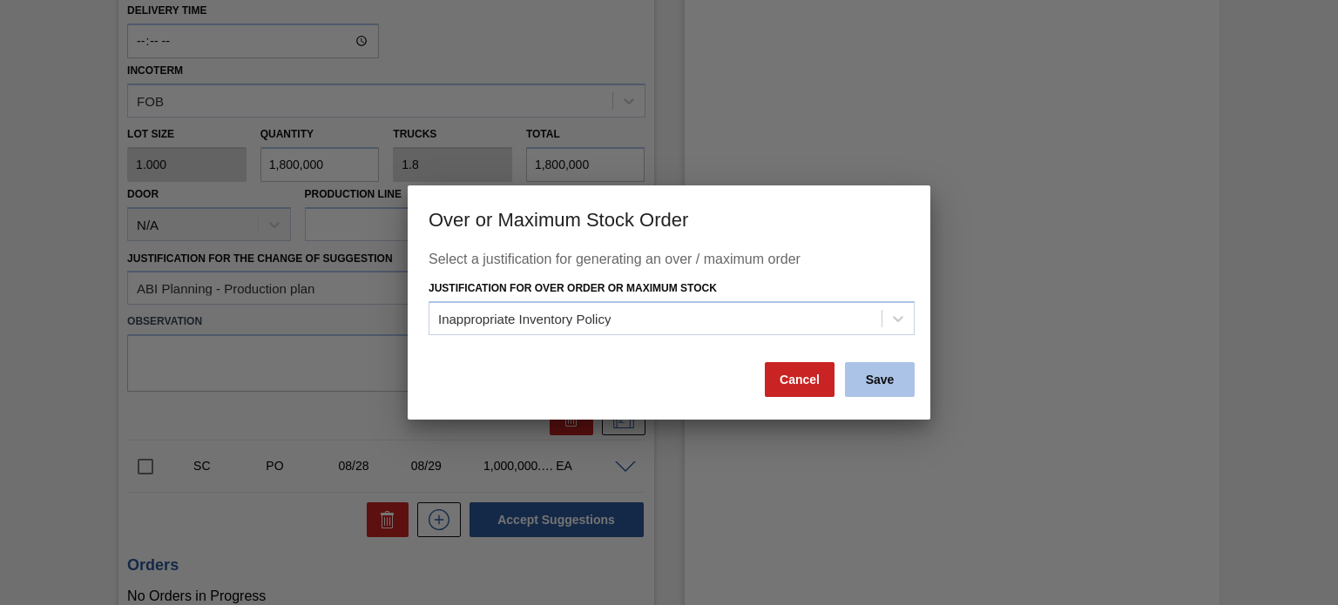
click at [872, 369] on button "Save" at bounding box center [880, 379] width 70 height 35
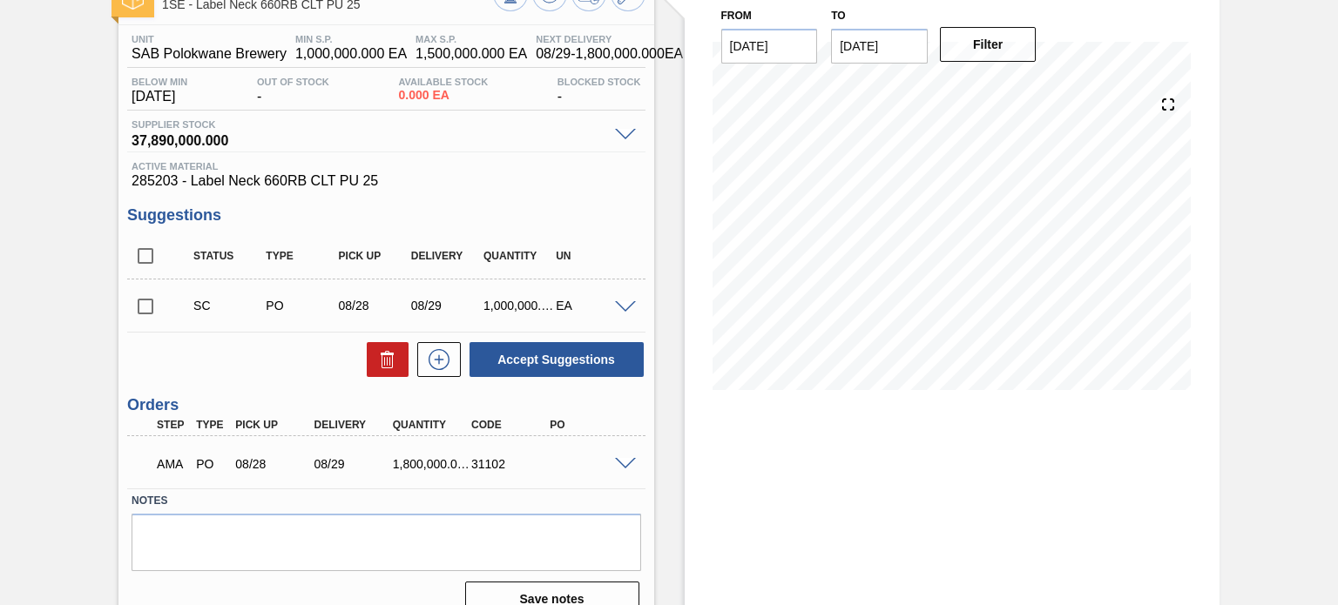
scroll to position [145, 0]
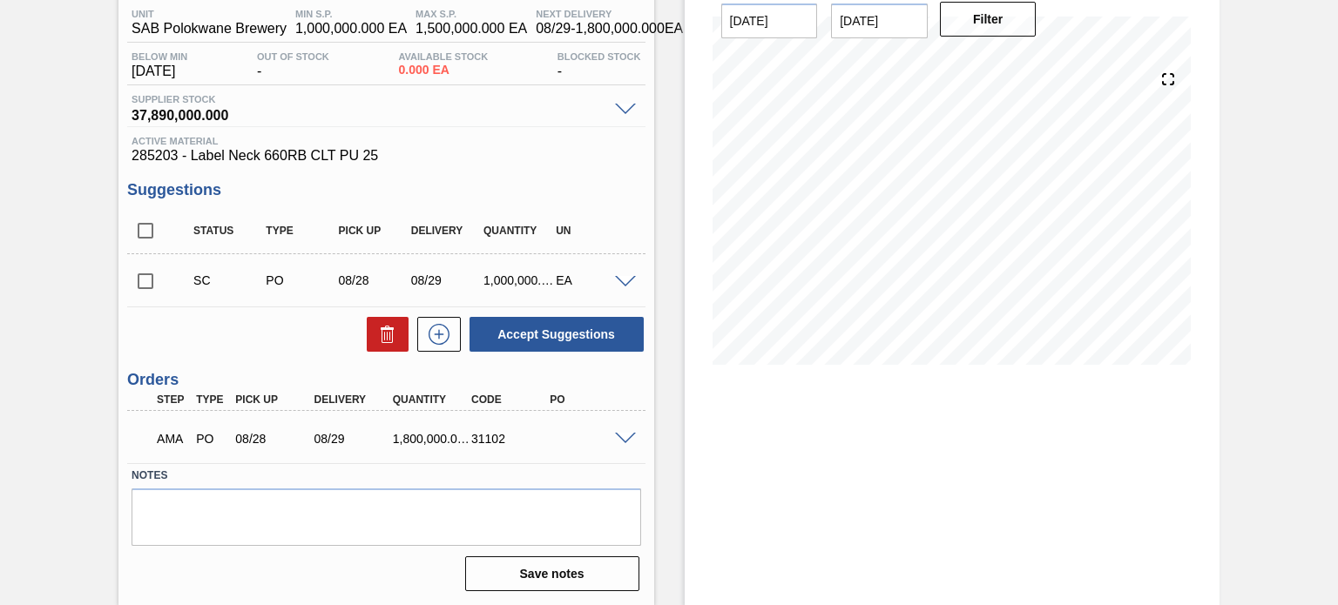
click at [618, 439] on span at bounding box center [625, 439] width 21 height 13
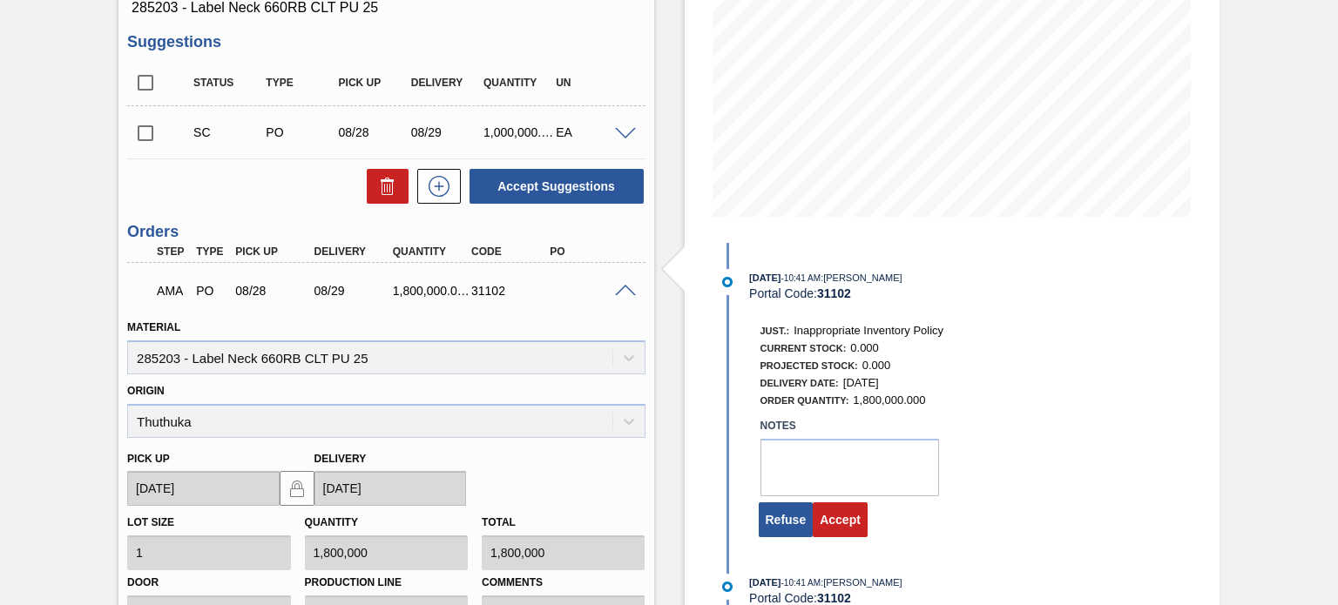
scroll to position [444, 0]
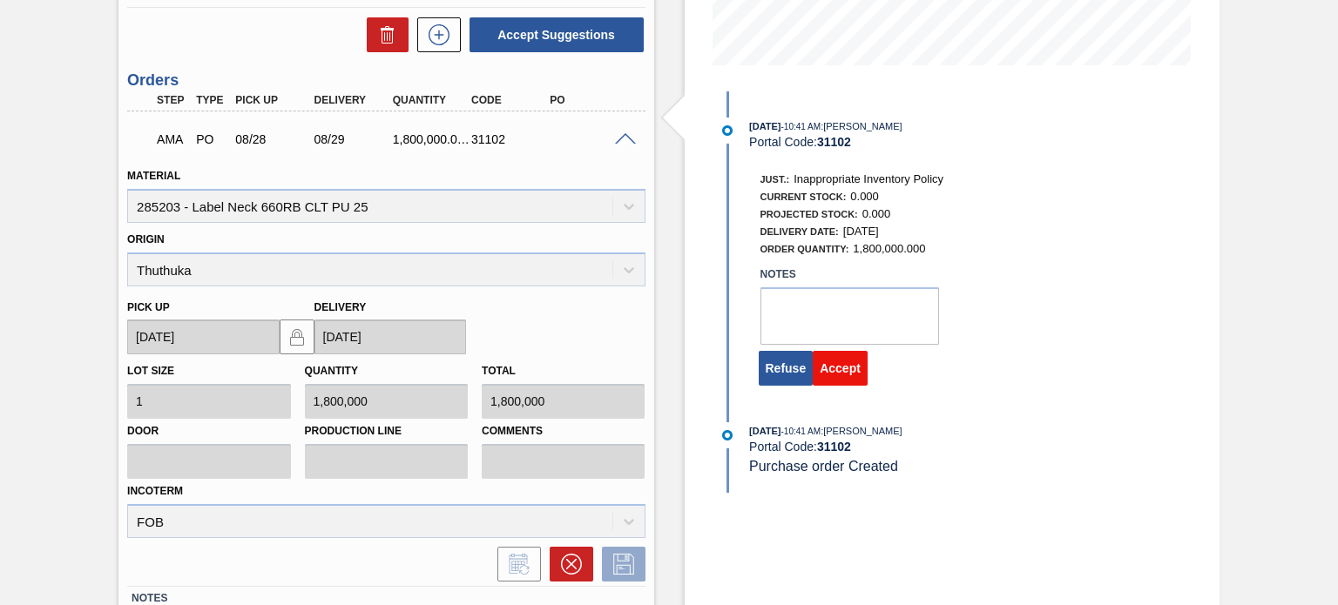
click at [828, 367] on button "Accept" at bounding box center [840, 368] width 55 height 35
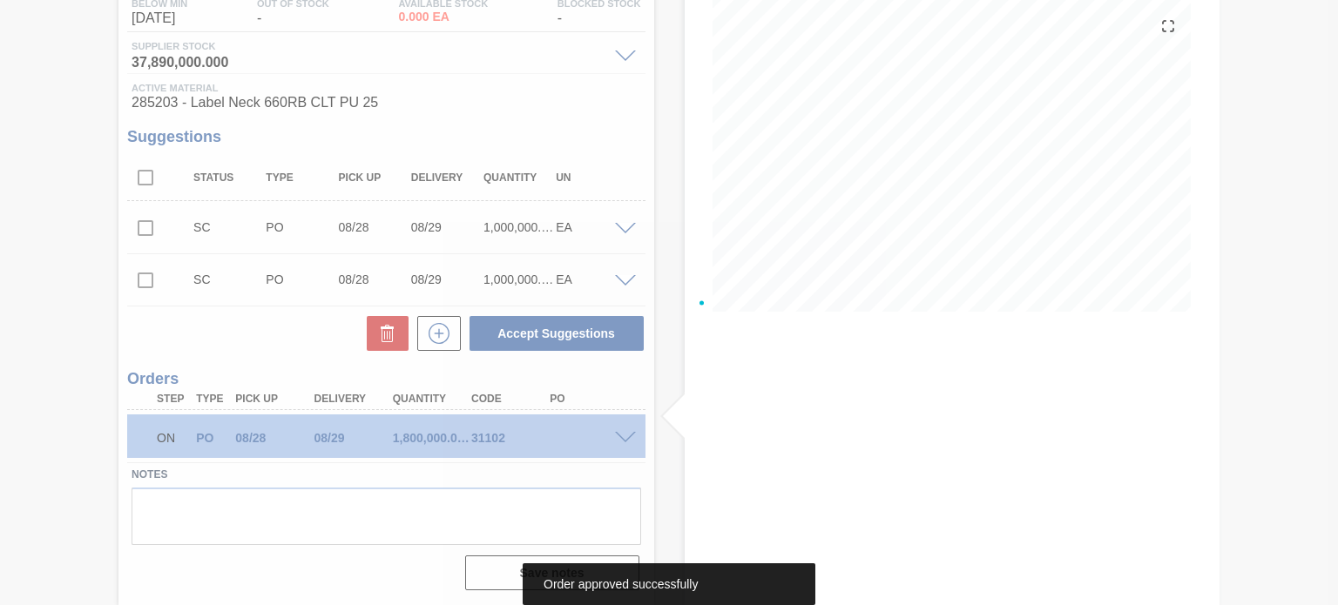
scroll to position [197, 0]
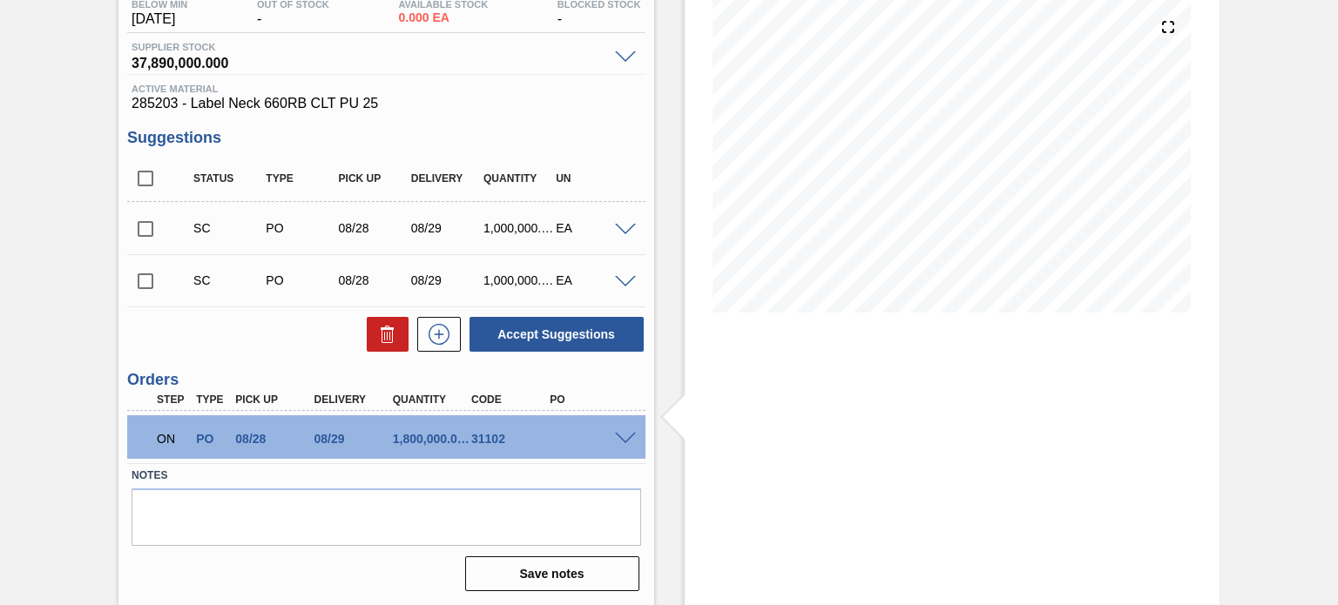
click at [620, 434] on span at bounding box center [625, 439] width 21 height 13
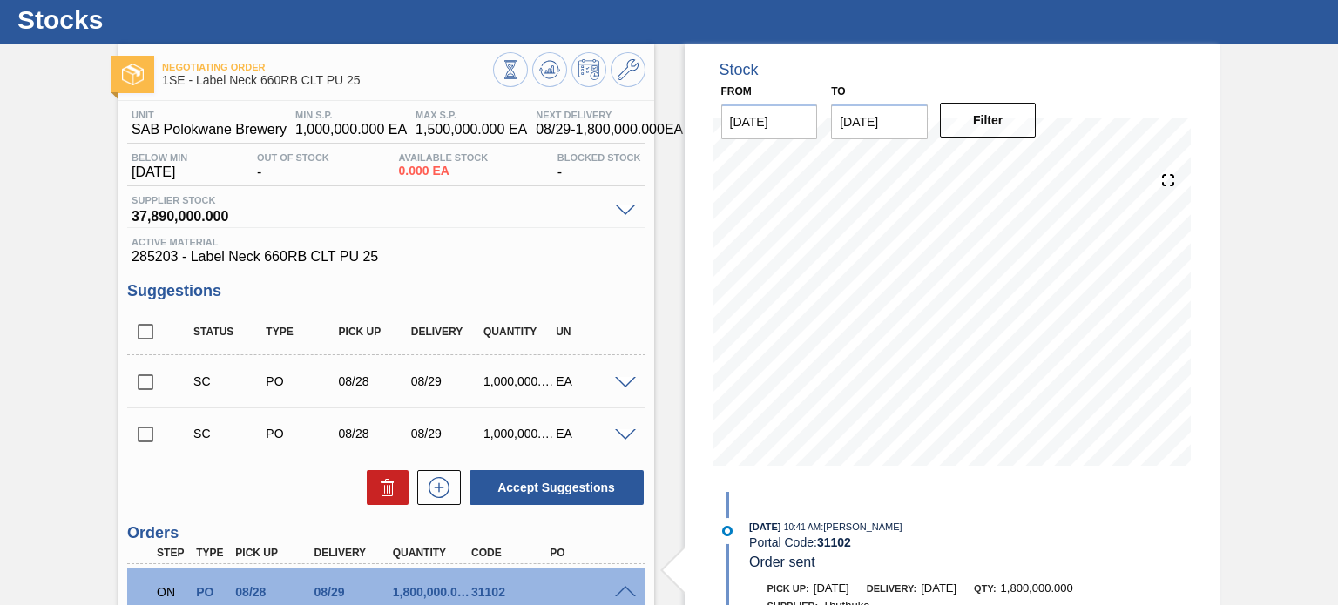
scroll to position [0, 0]
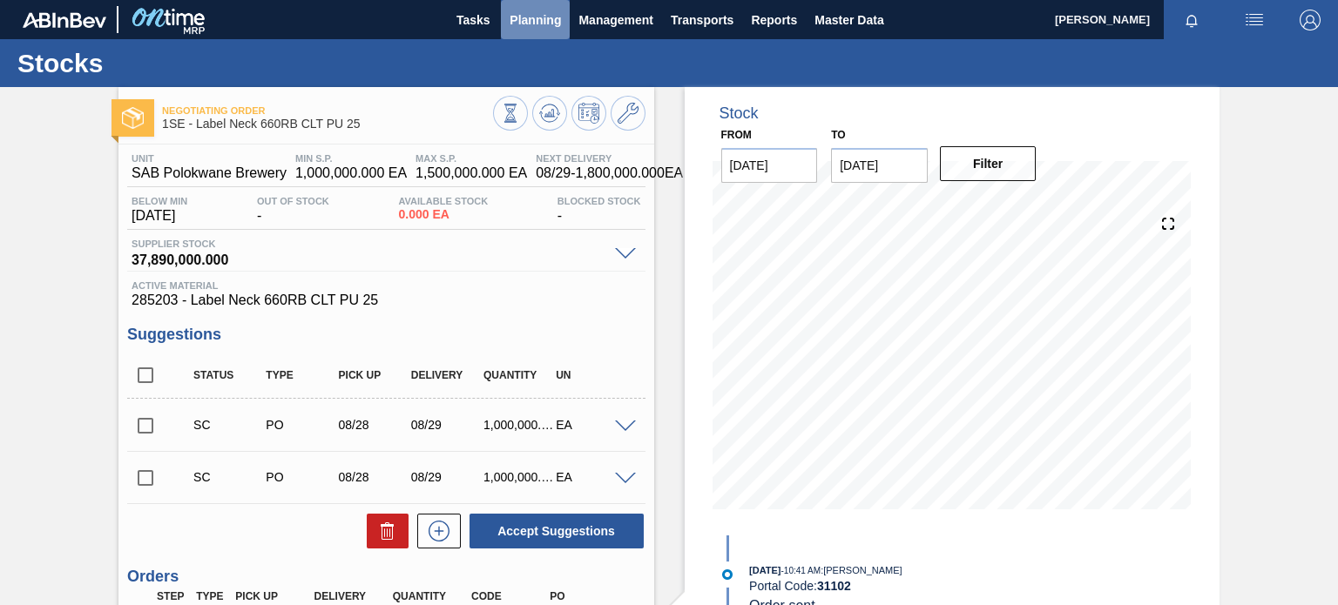
click at [531, 15] on span "Planning" at bounding box center [535, 20] width 51 height 21
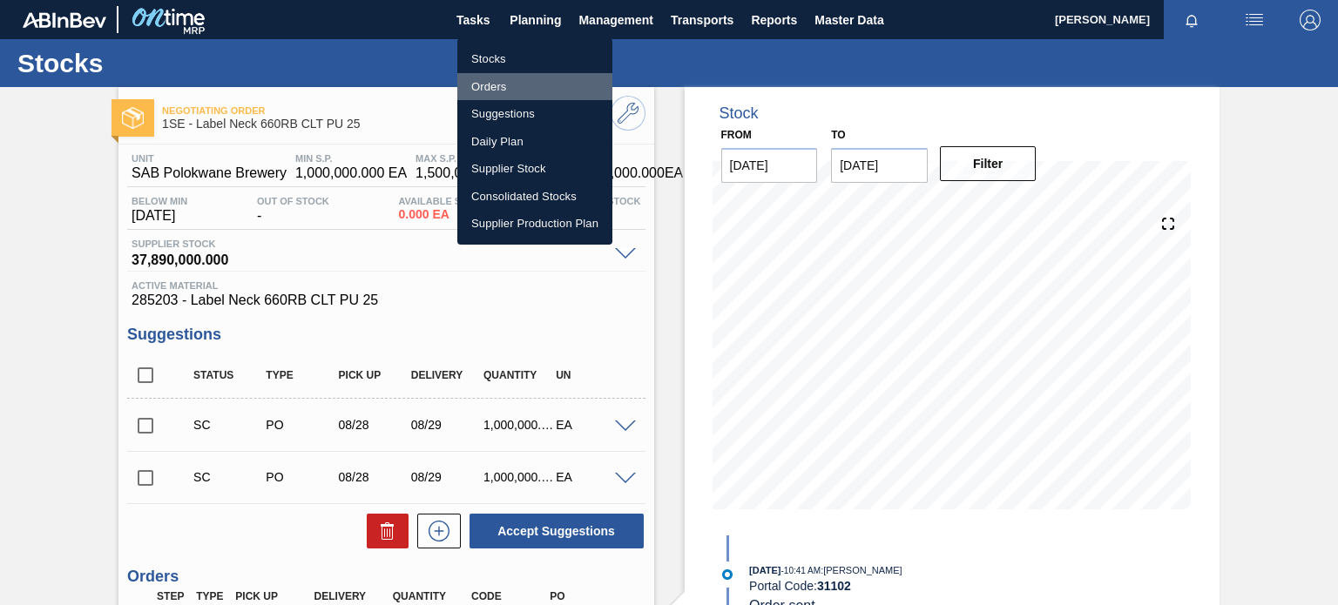
click at [497, 79] on li "Orders" at bounding box center [534, 87] width 155 height 28
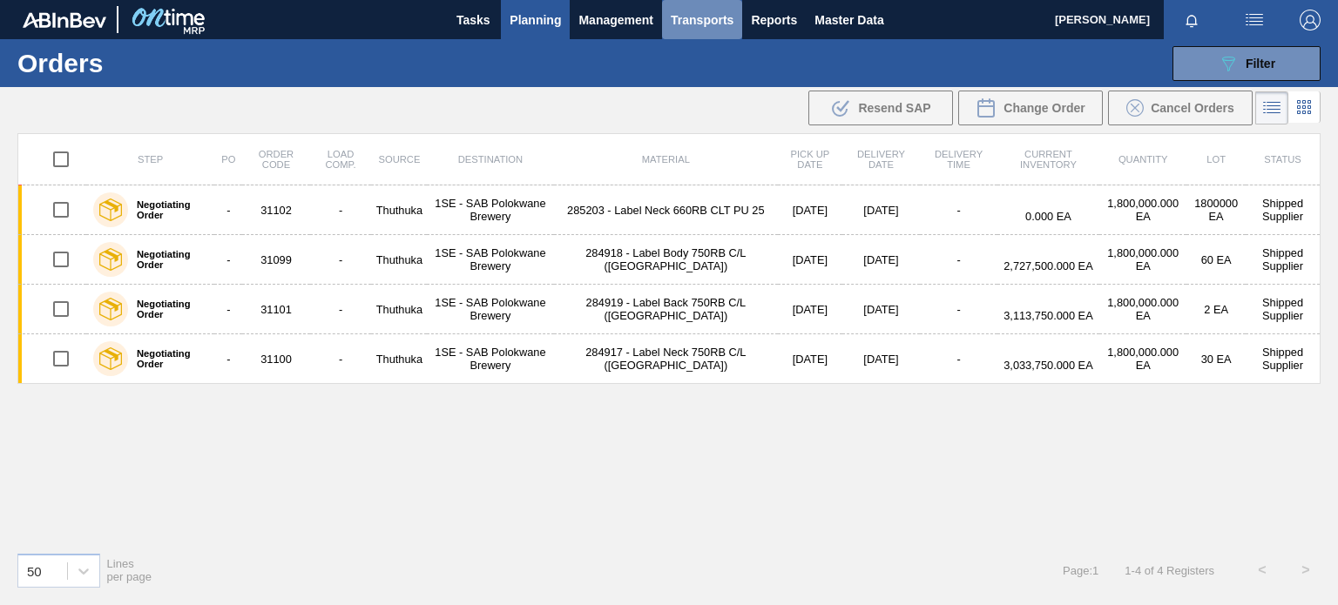
click at [721, 24] on span "Transports" at bounding box center [702, 20] width 63 height 21
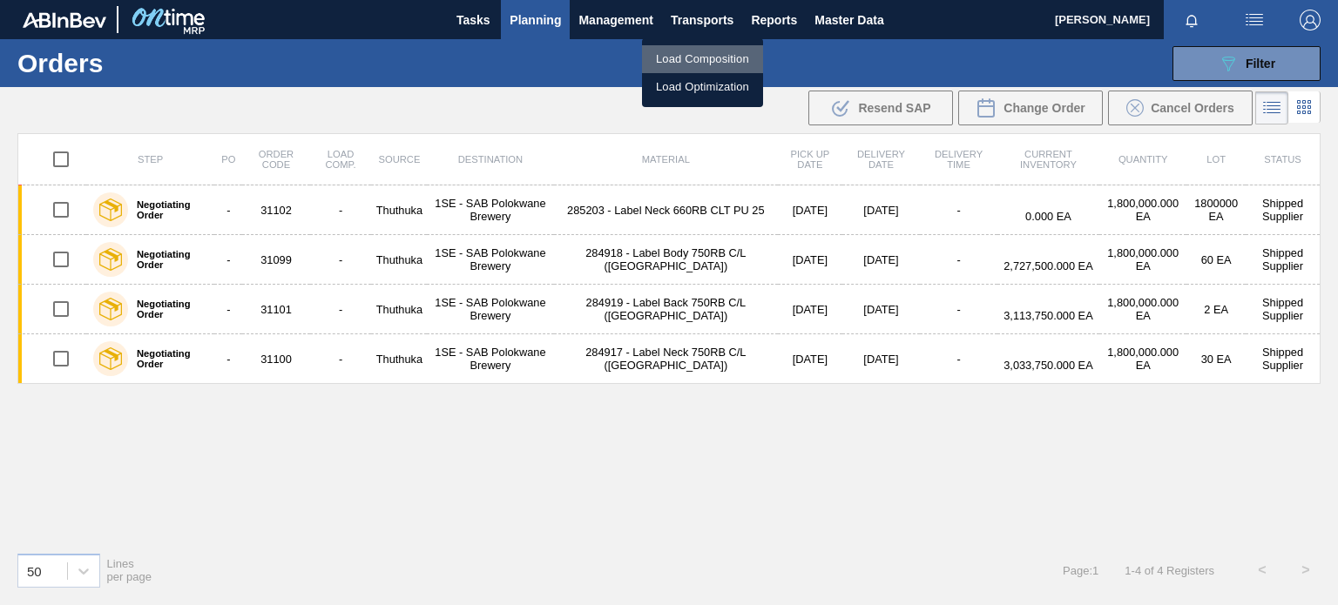
click at [701, 51] on li "Load Composition" at bounding box center [702, 59] width 121 height 28
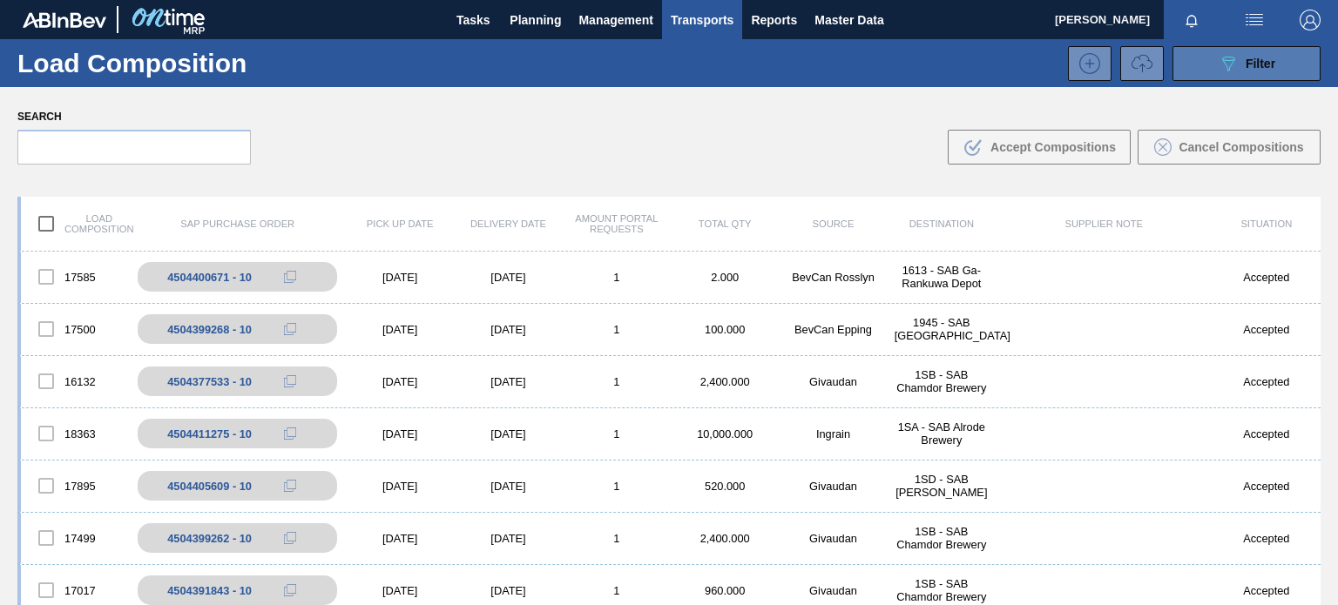
click at [1226, 72] on icon "089F7B8B-B2A5-4AFE-B5C0-19BA573D28AC" at bounding box center [1228, 63] width 21 height 21
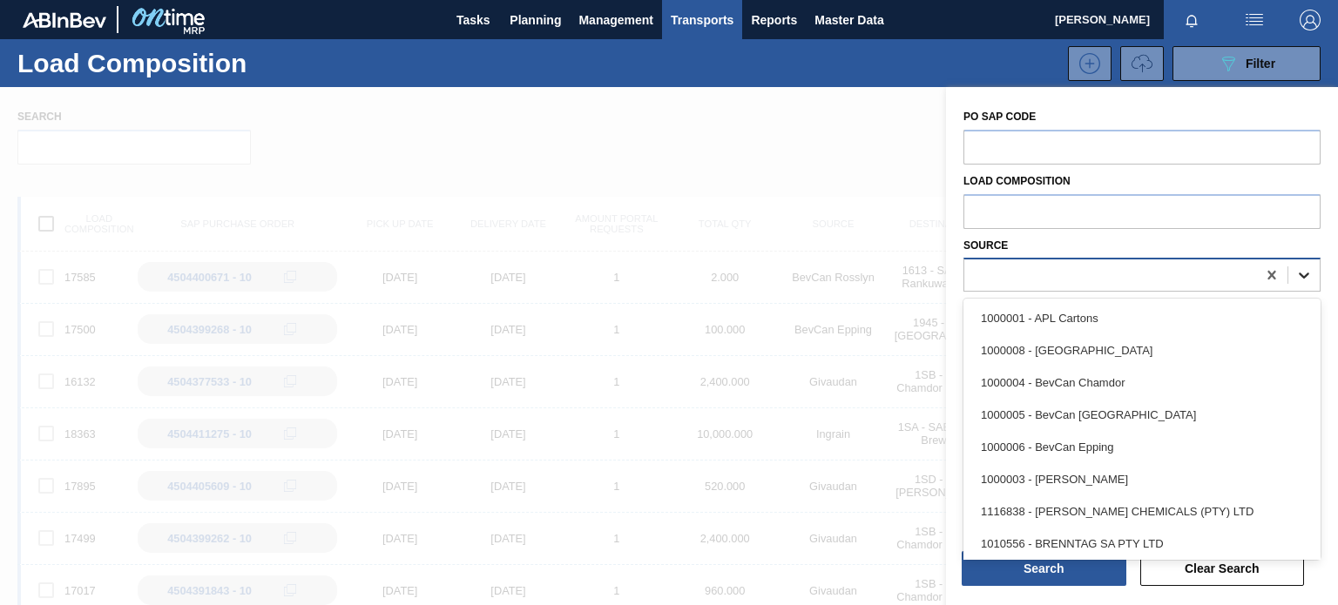
click at [1303, 272] on icon at bounding box center [1303, 275] width 17 height 17
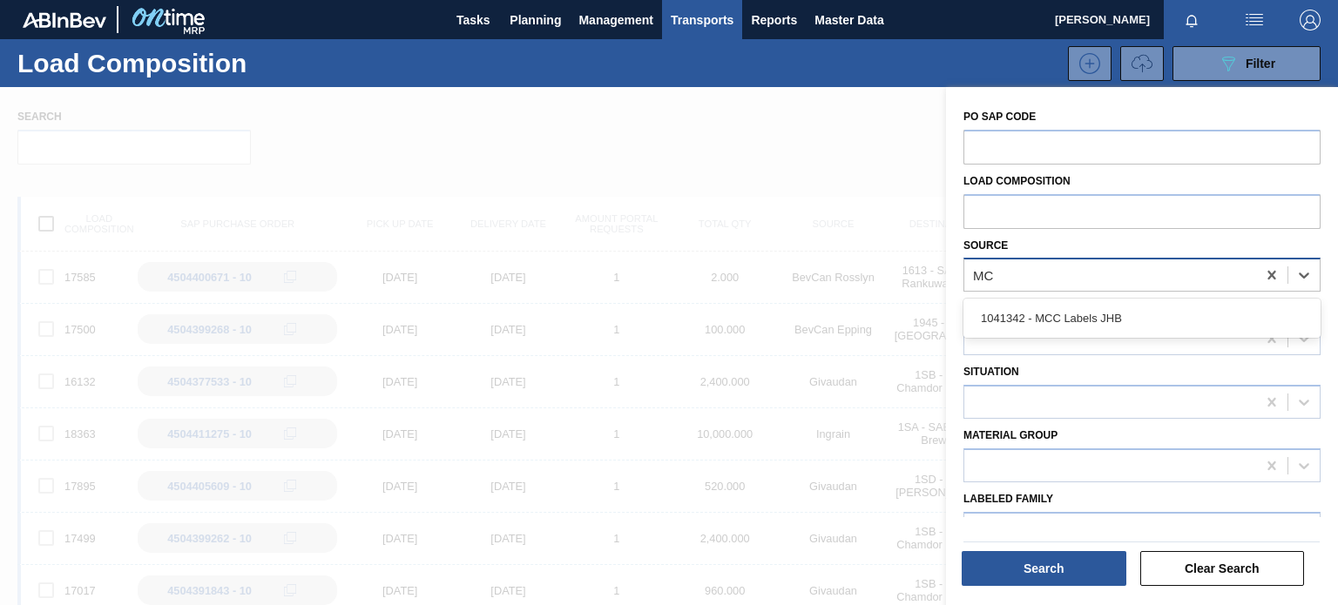
type input "MCC"
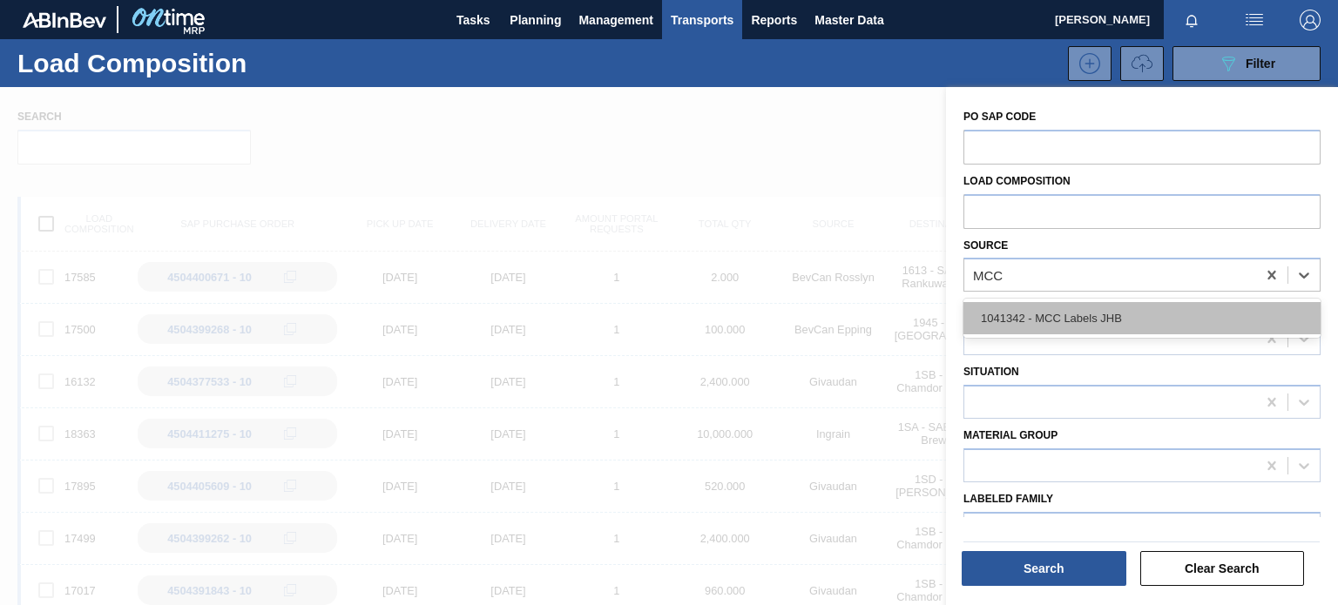
click at [1094, 307] on div "1041342 - MCC Labels JHB" at bounding box center [1141, 318] width 357 height 32
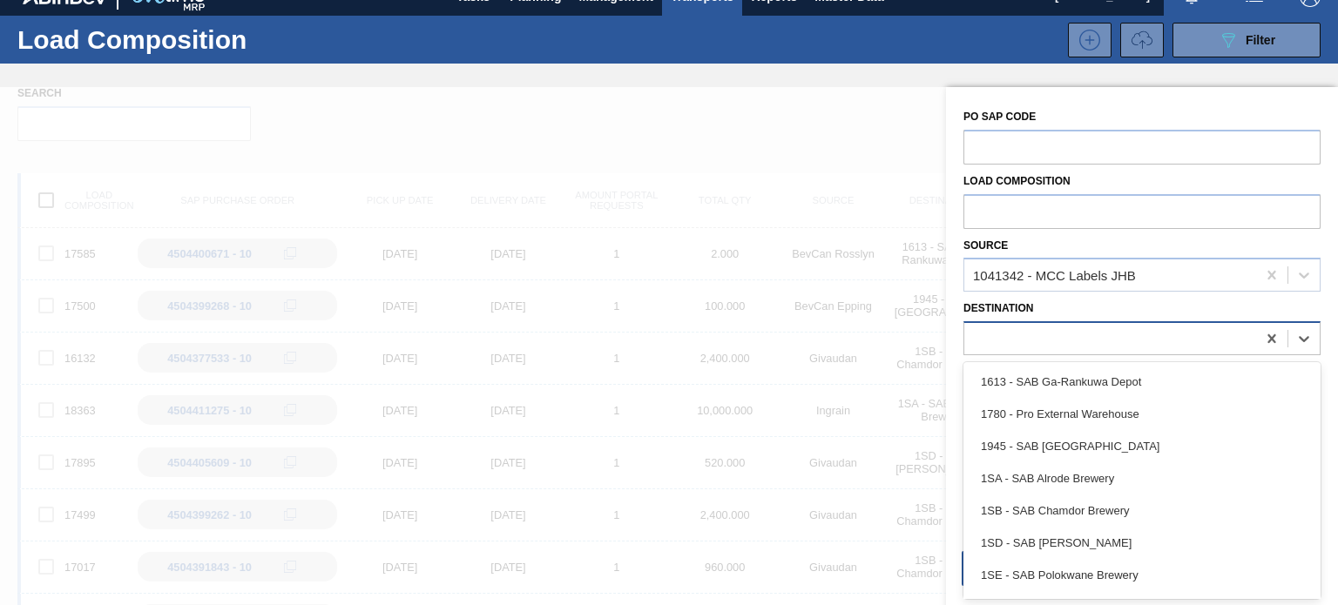
click at [1093, 334] on div at bounding box center [1110, 339] width 292 height 25
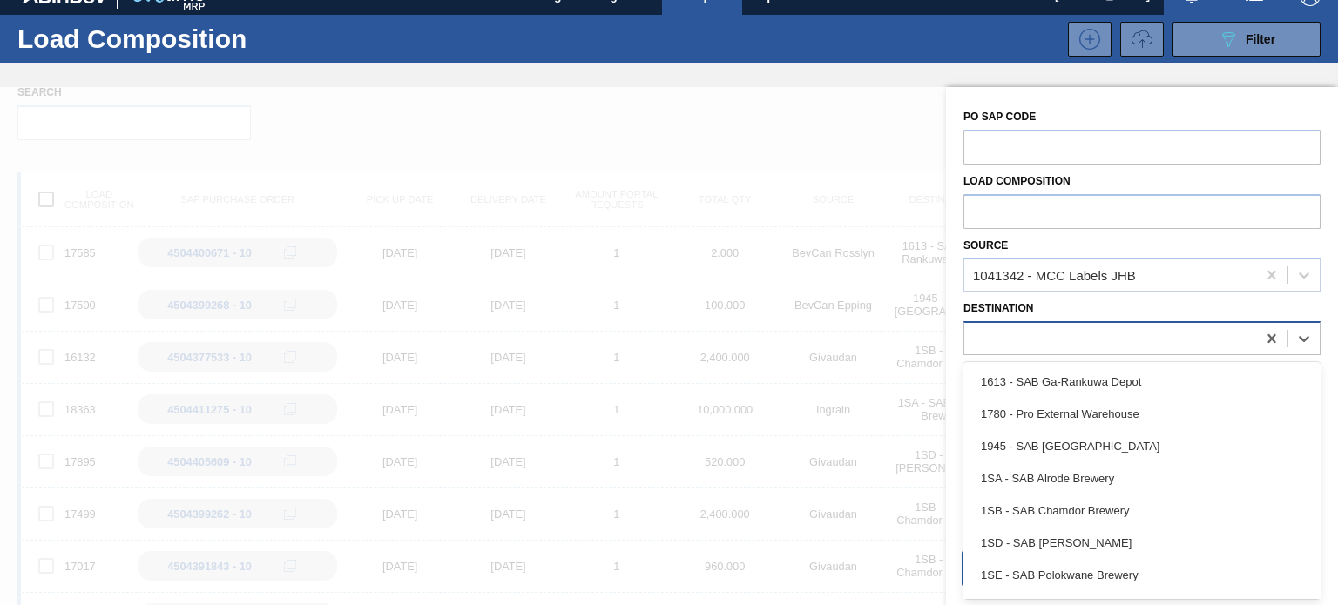
scroll to position [24, 0]
type input "1SE"
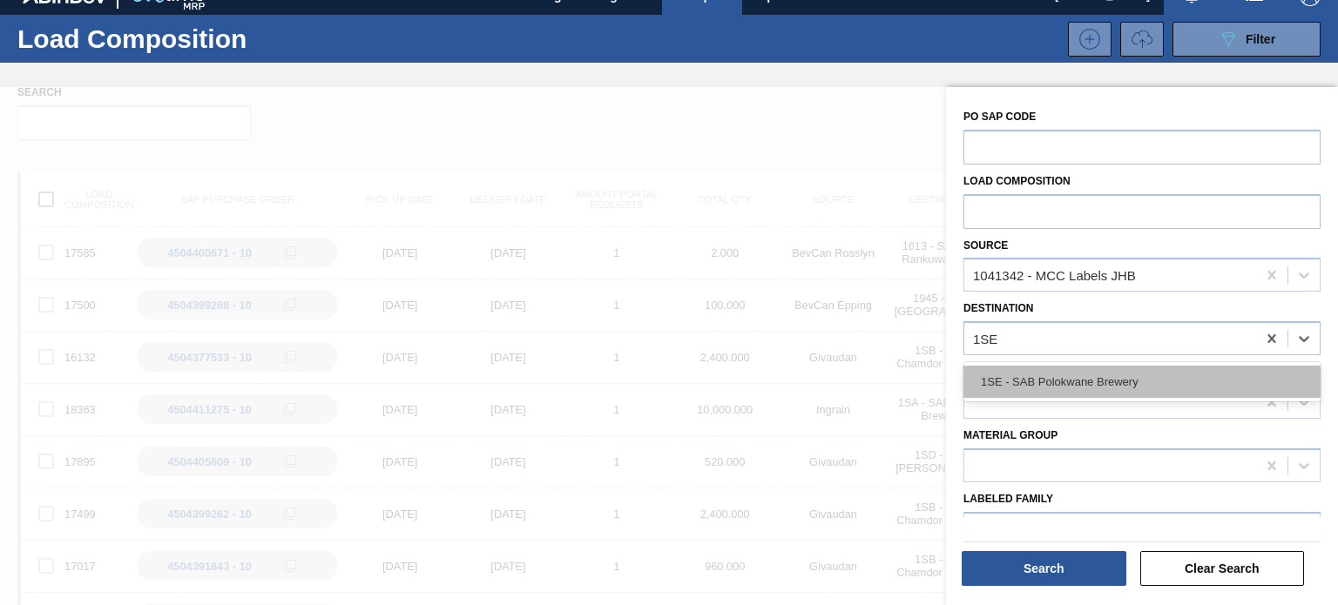
click at [1091, 374] on div "1SE - SAB Polokwane Brewery" at bounding box center [1141, 382] width 357 height 32
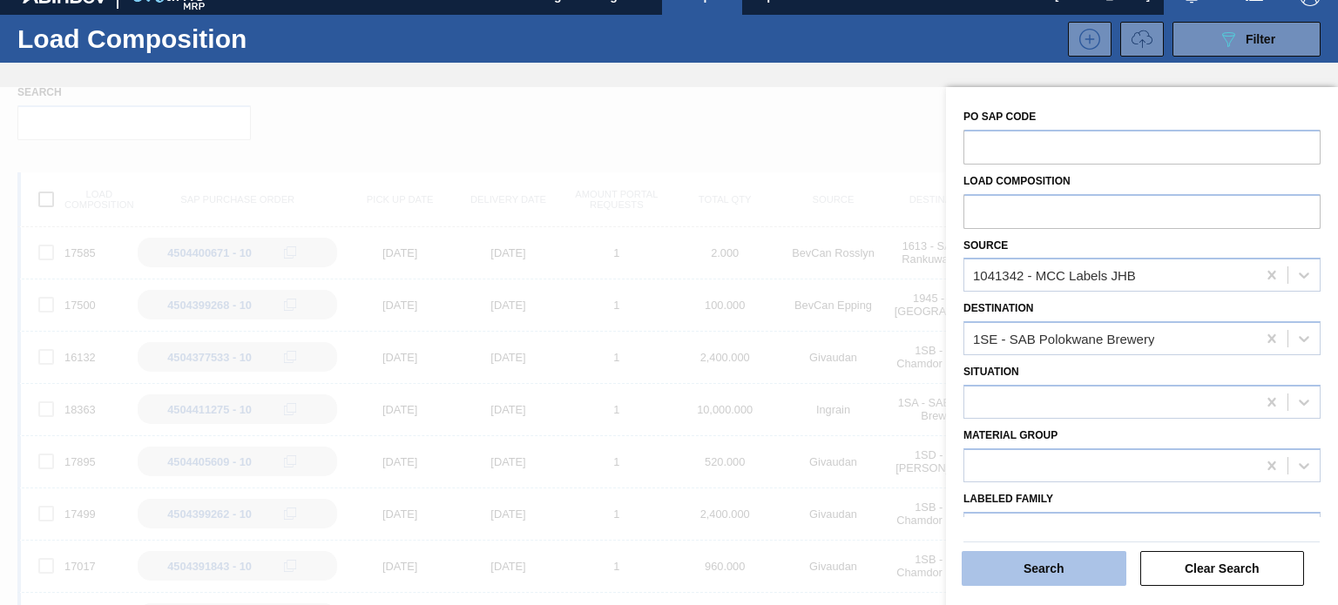
click at [1070, 573] on button "Search" at bounding box center [1044, 568] width 165 height 35
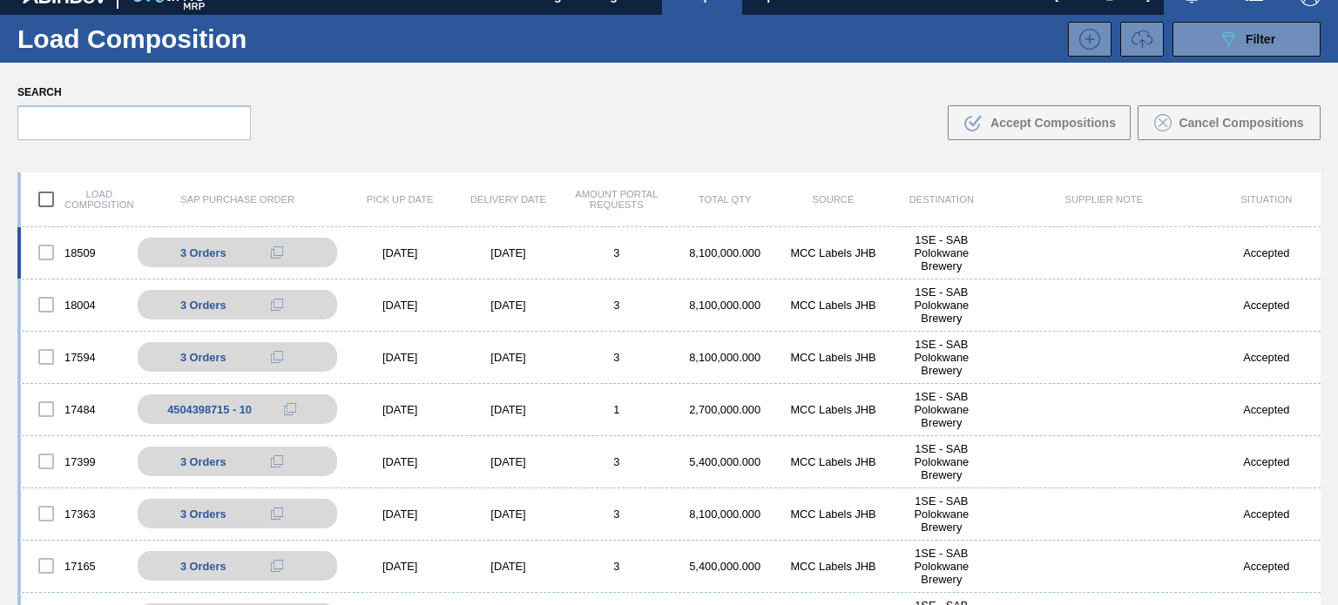
click at [567, 256] on div "3" at bounding box center [617, 253] width 108 height 13
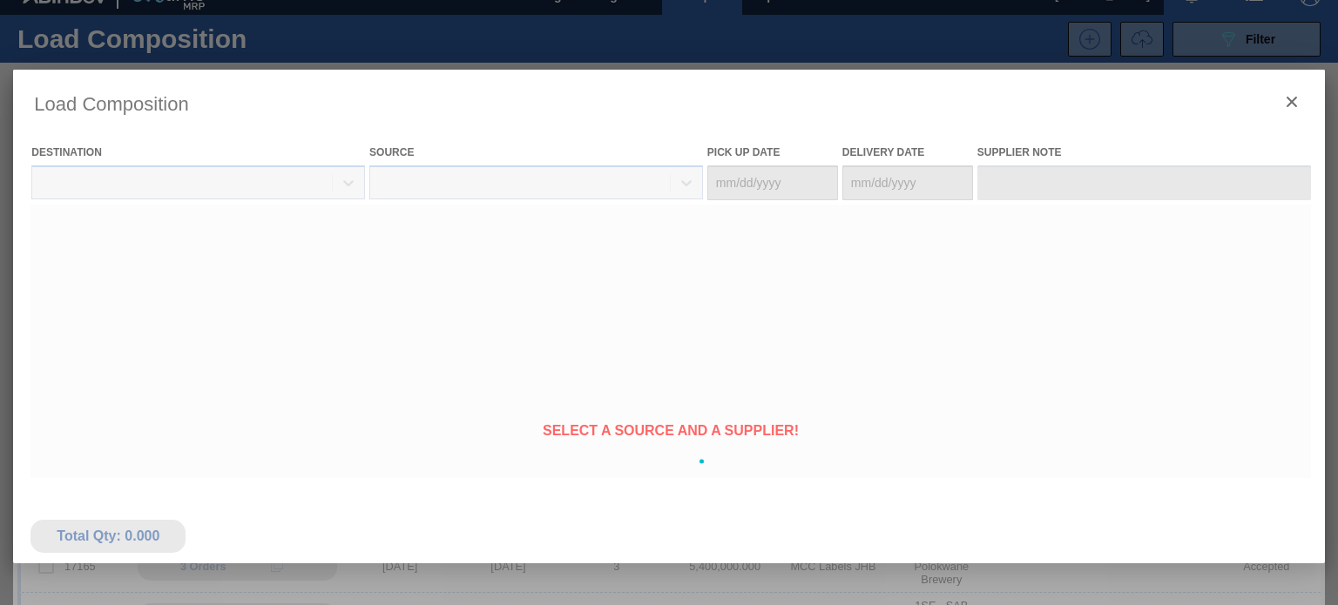
type Date "[DATE]"
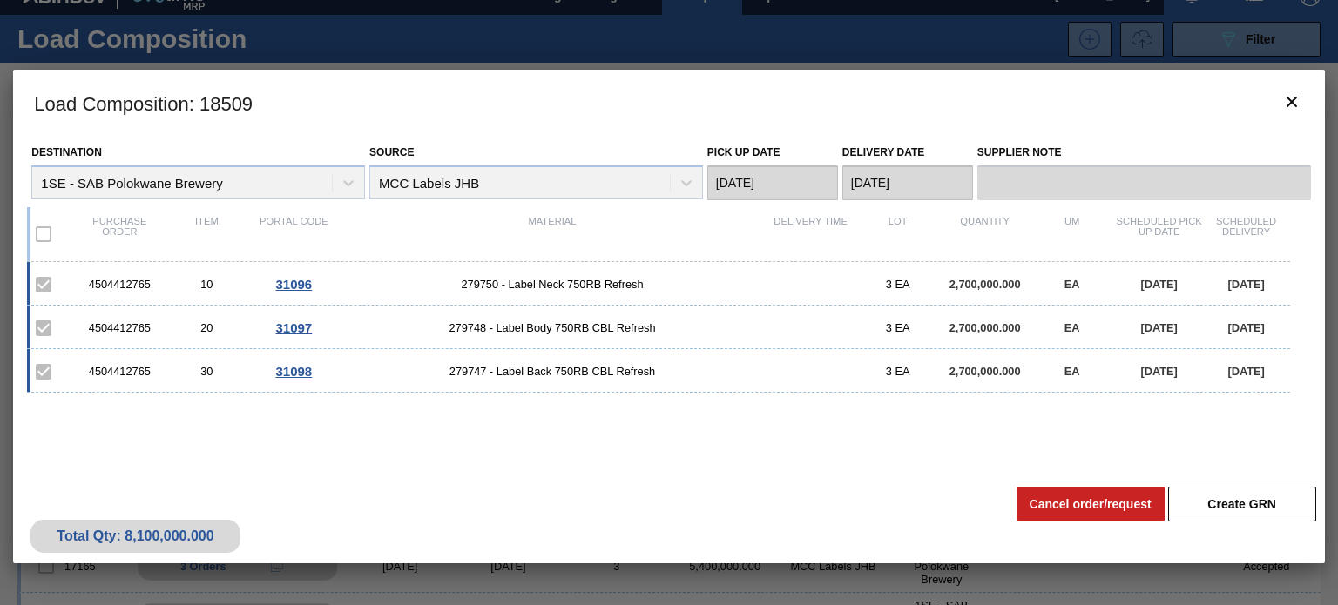
click at [844, 494] on div "Total Qty: 8,100,000.000 Create GRN Cancel order/request" at bounding box center [668, 520] width 1311 height 85
click at [1282, 91] on icon "botão de ícone" at bounding box center [1291, 101] width 21 height 21
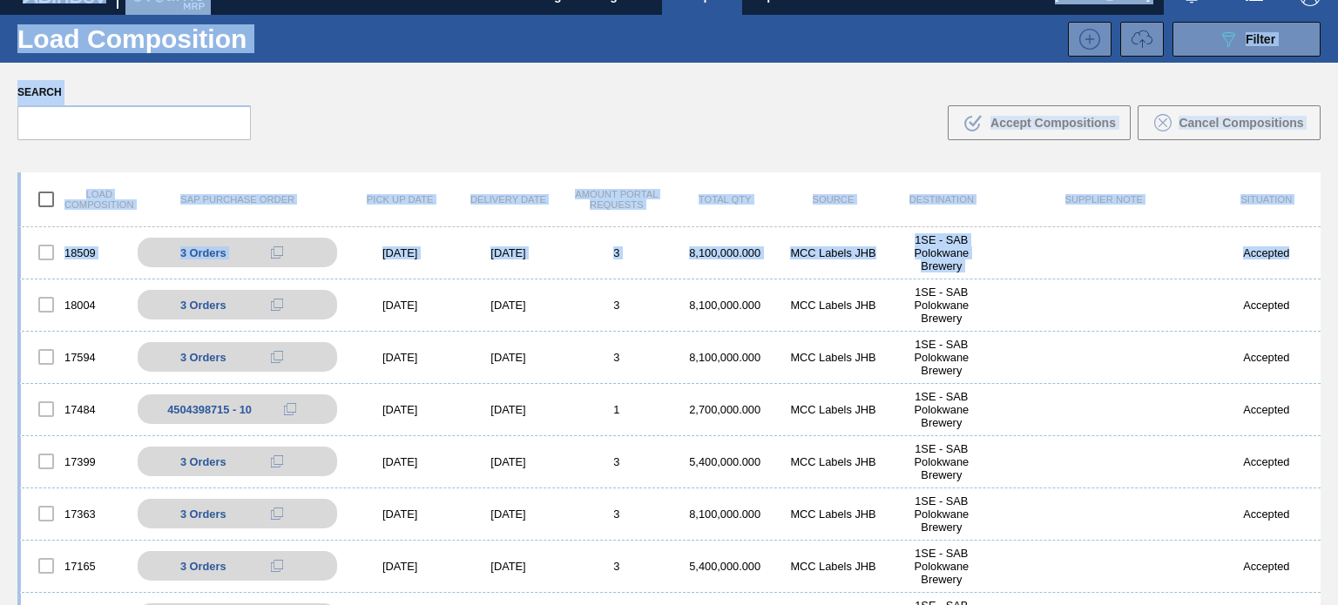
drag, startPoint x: 1319, startPoint y: 255, endPoint x: 1338, endPoint y: 260, distance: 19.9
click at [1337, 0] on html "Tasks Planning Management Transports Reports Master Data [PERSON_NAME] Mark all…" at bounding box center [669, 0] width 1338 height 0
click at [834, 87] on div "Search .b{fill:var(--color-action-default)} Accept Compositions Cancel Composit…" at bounding box center [669, 110] width 1338 height 95
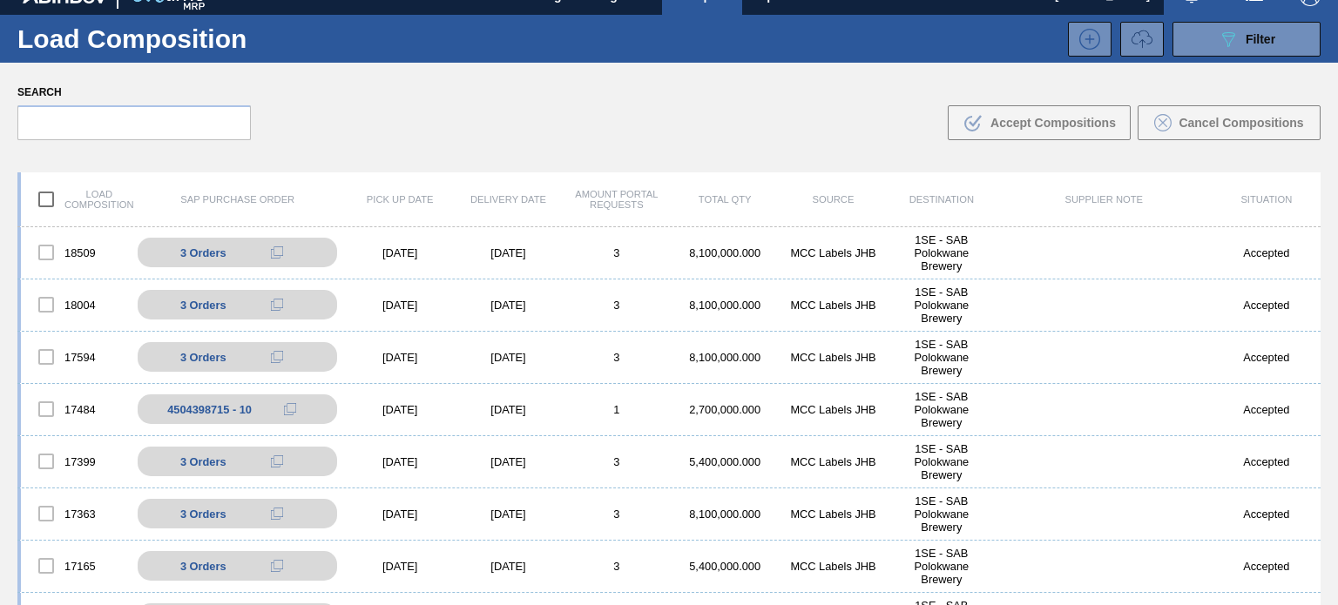
click at [872, 30] on div "089F7B8B-B2A5-4AFE-B5C0-19BA573D28AC Filter" at bounding box center [811, 39] width 1037 height 35
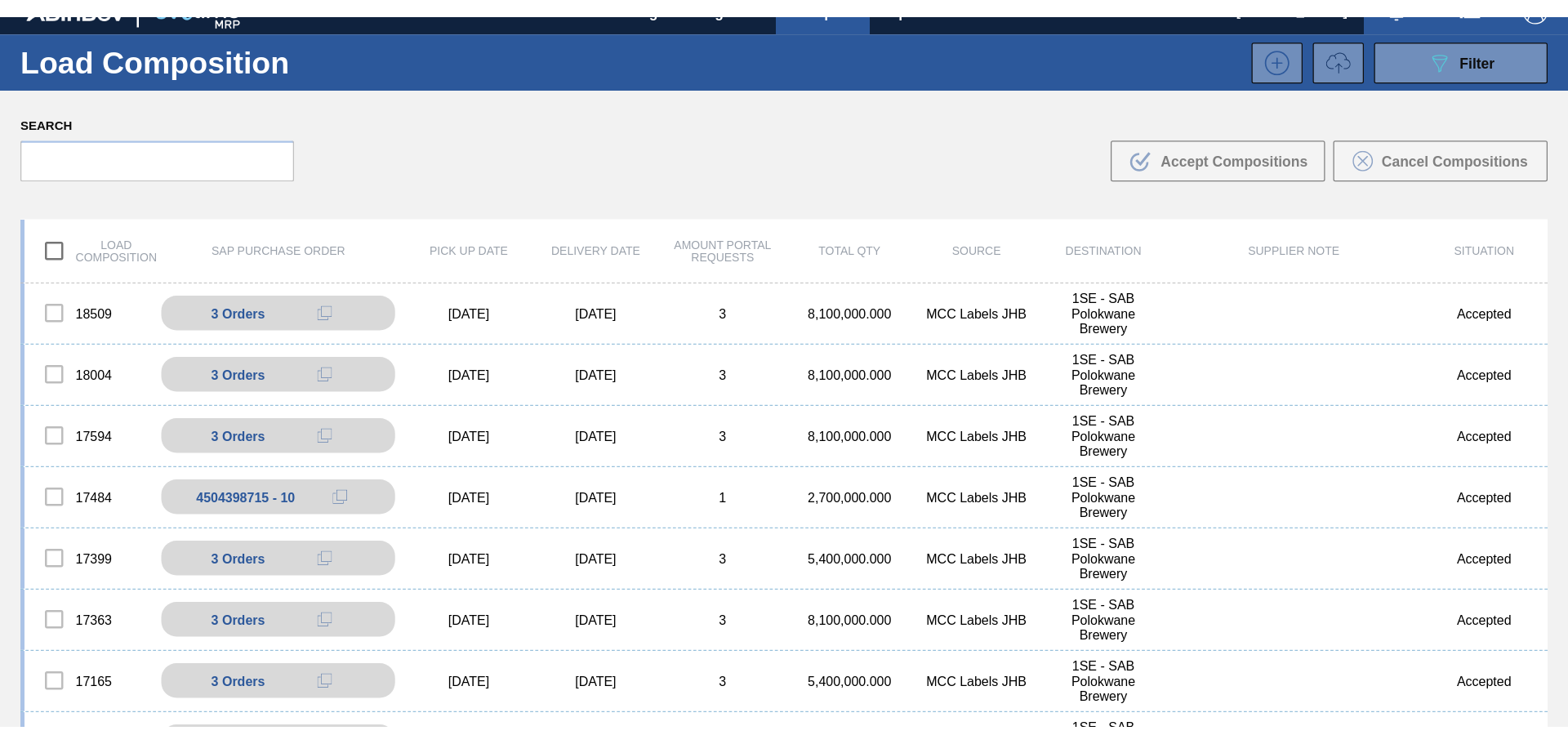
scroll to position [0, 0]
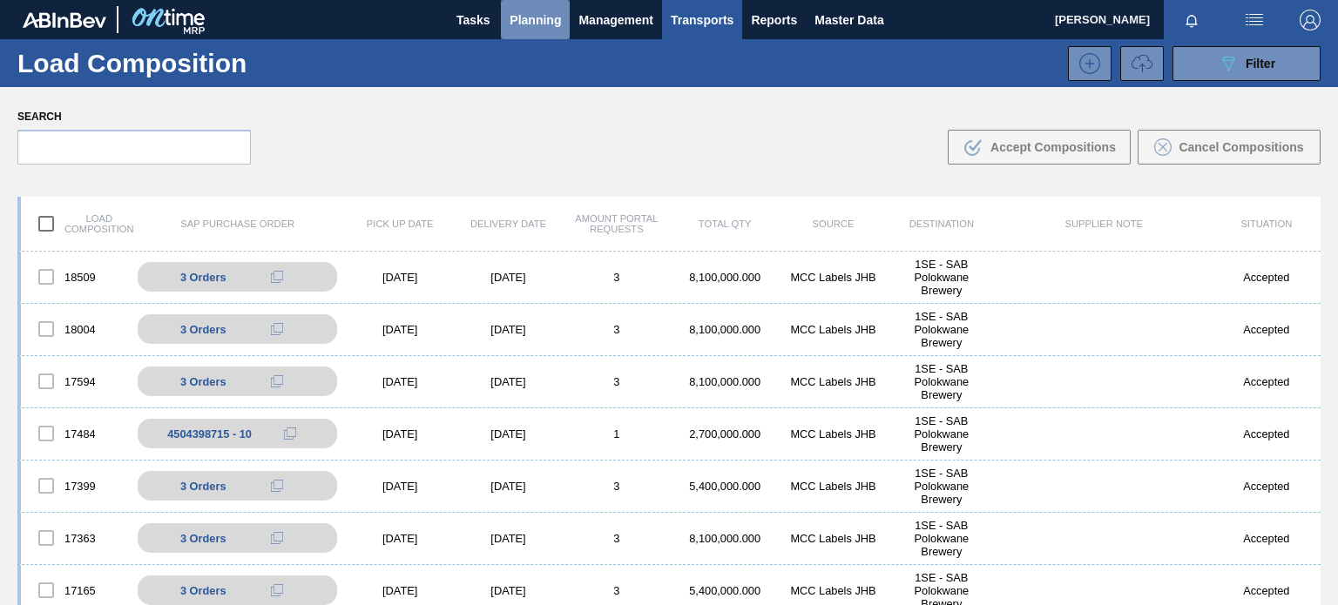
click at [545, 23] on span "Planning" at bounding box center [535, 20] width 51 height 21
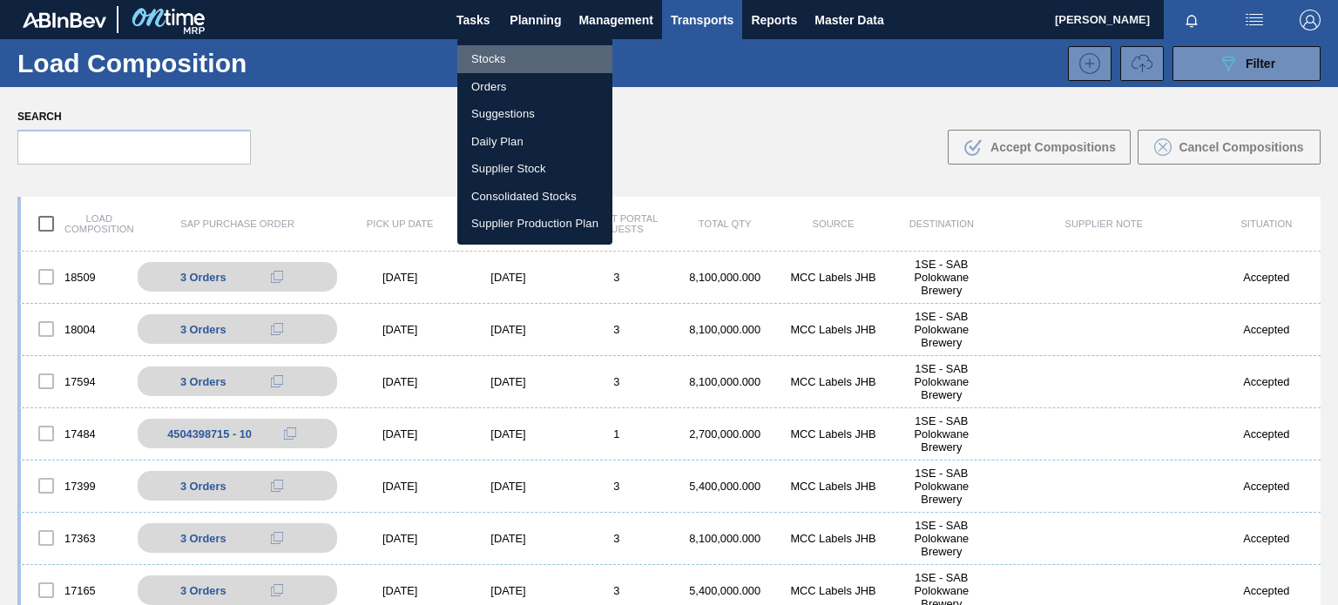
click at [498, 51] on li "Stocks" at bounding box center [534, 59] width 155 height 28
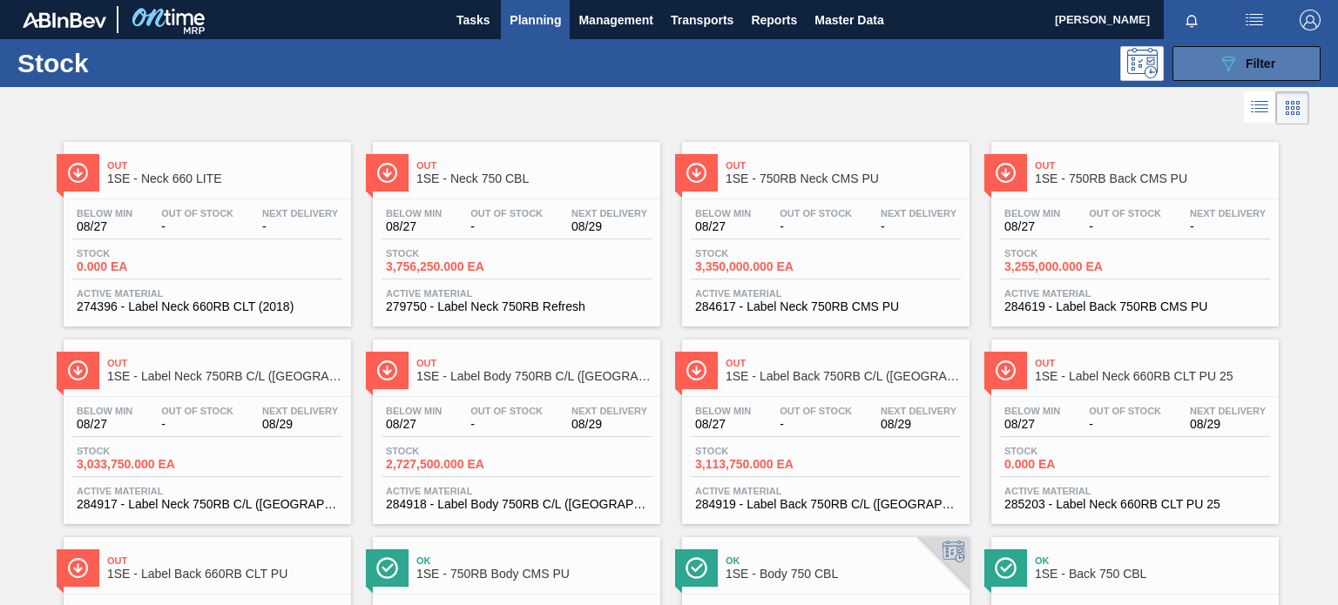
click at [1251, 66] on span "Filter" at bounding box center [1261, 64] width 30 height 14
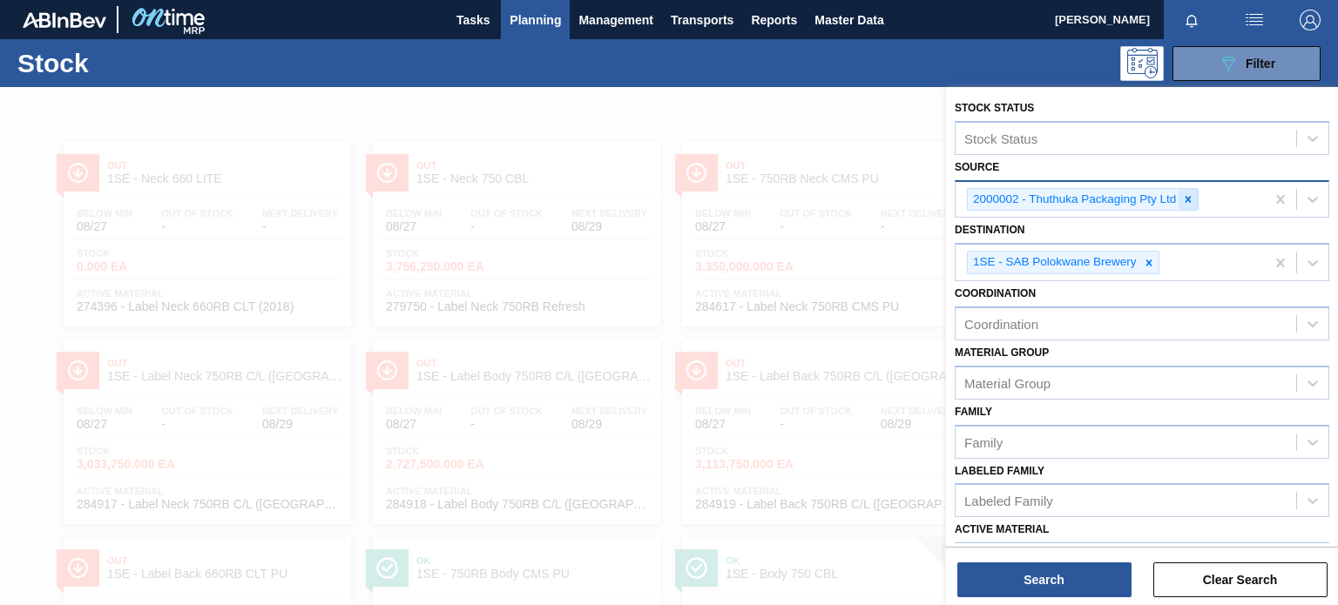
click at [1186, 197] on icon at bounding box center [1189, 199] width 6 height 6
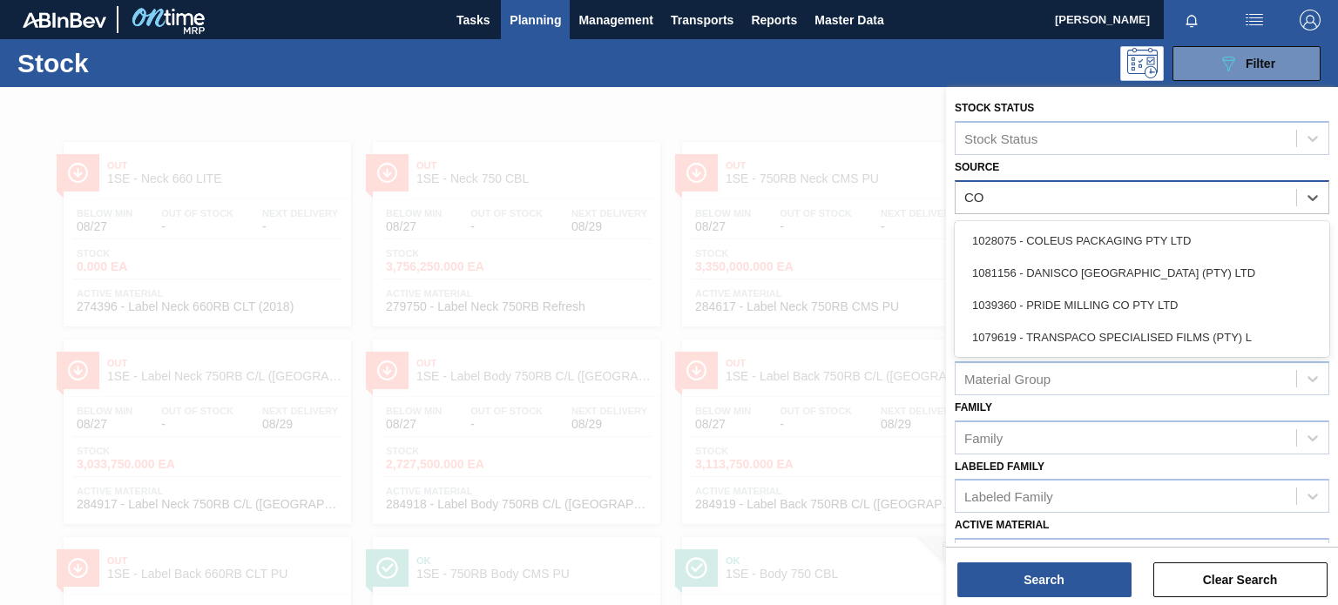
type input "COL"
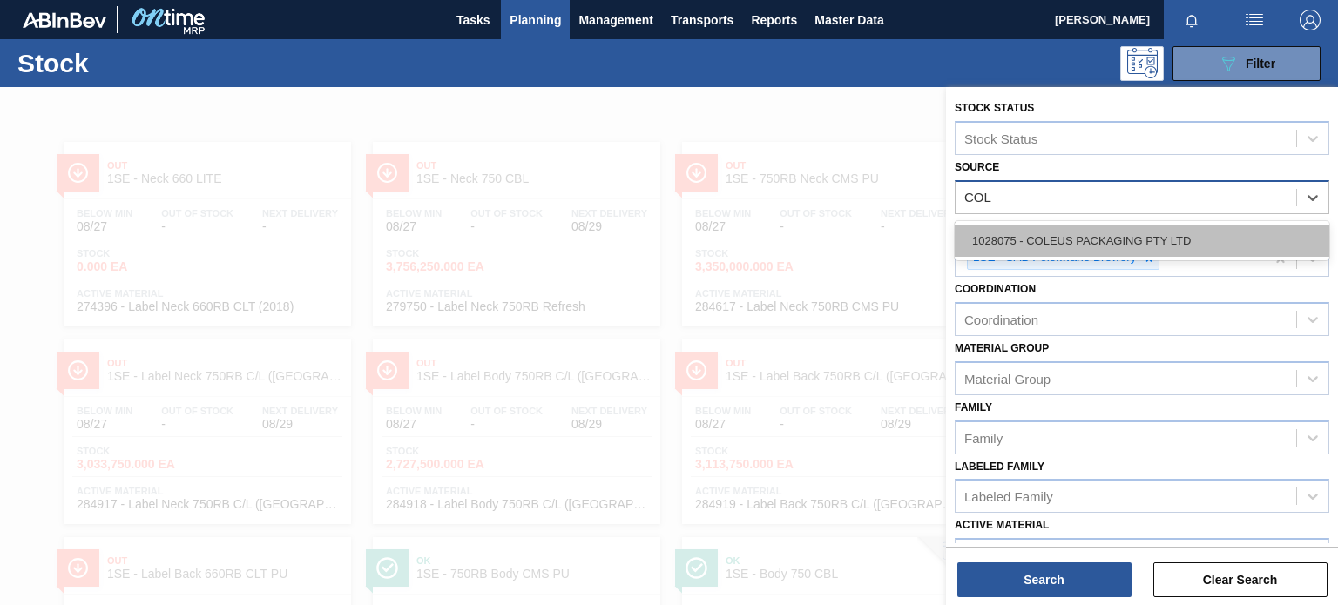
click at [1101, 241] on div "1028075 - COLEUS PACKAGING PTY LTD" at bounding box center [1142, 241] width 375 height 32
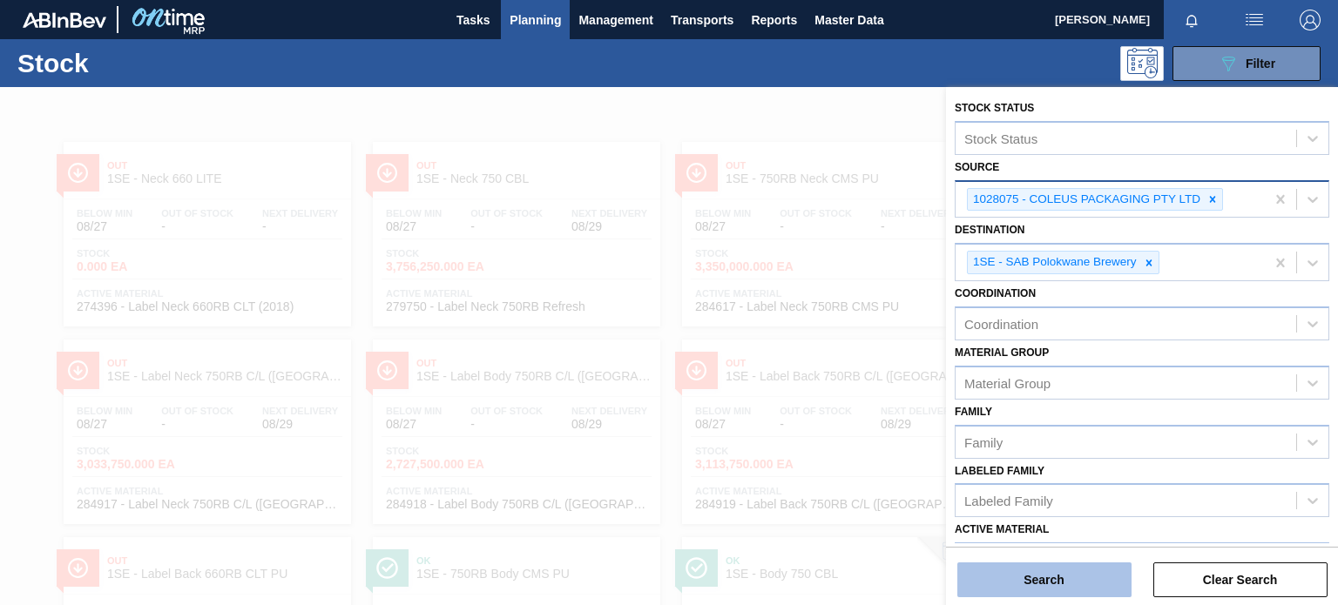
click at [1059, 571] on button "Search" at bounding box center [1044, 580] width 174 height 35
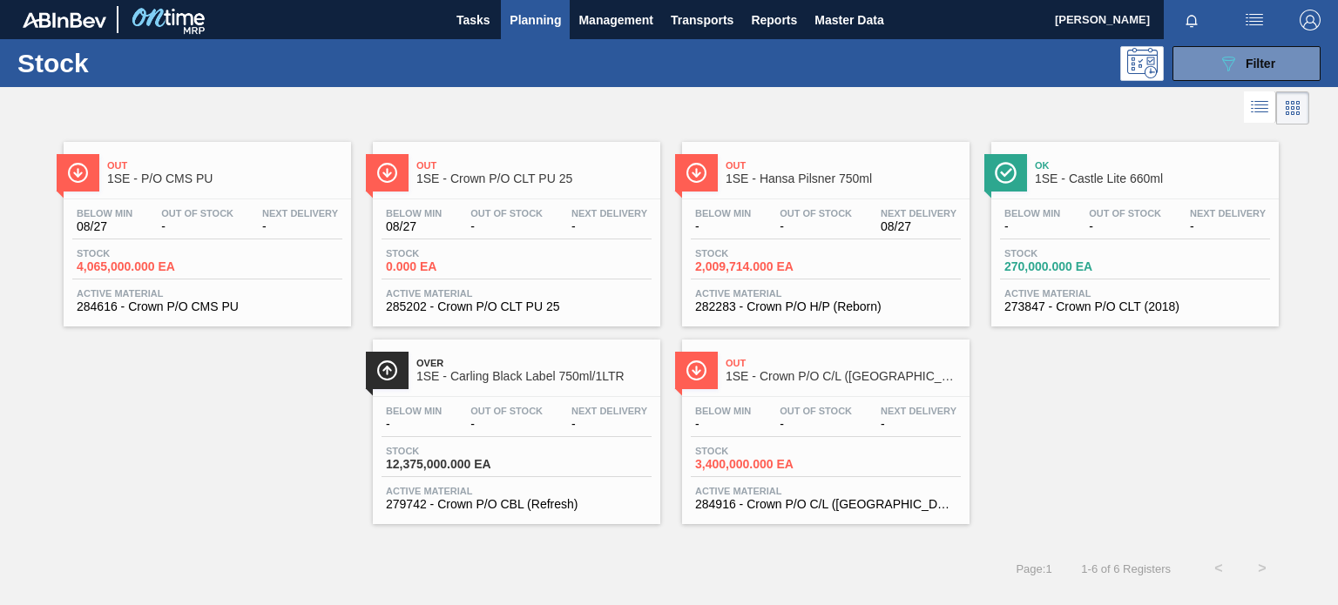
click at [458, 172] on span "1SE - Crown P/O CLT PU 25" at bounding box center [533, 178] width 235 height 13
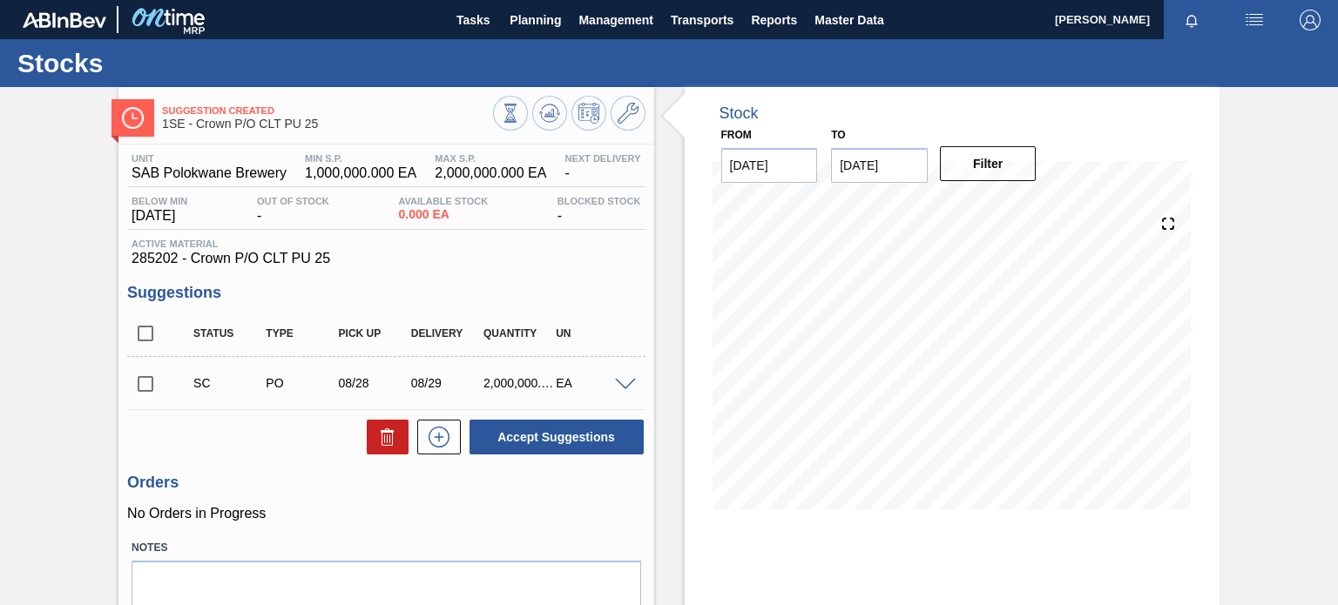
click at [372, 544] on label "Notes" at bounding box center [386, 548] width 509 height 25
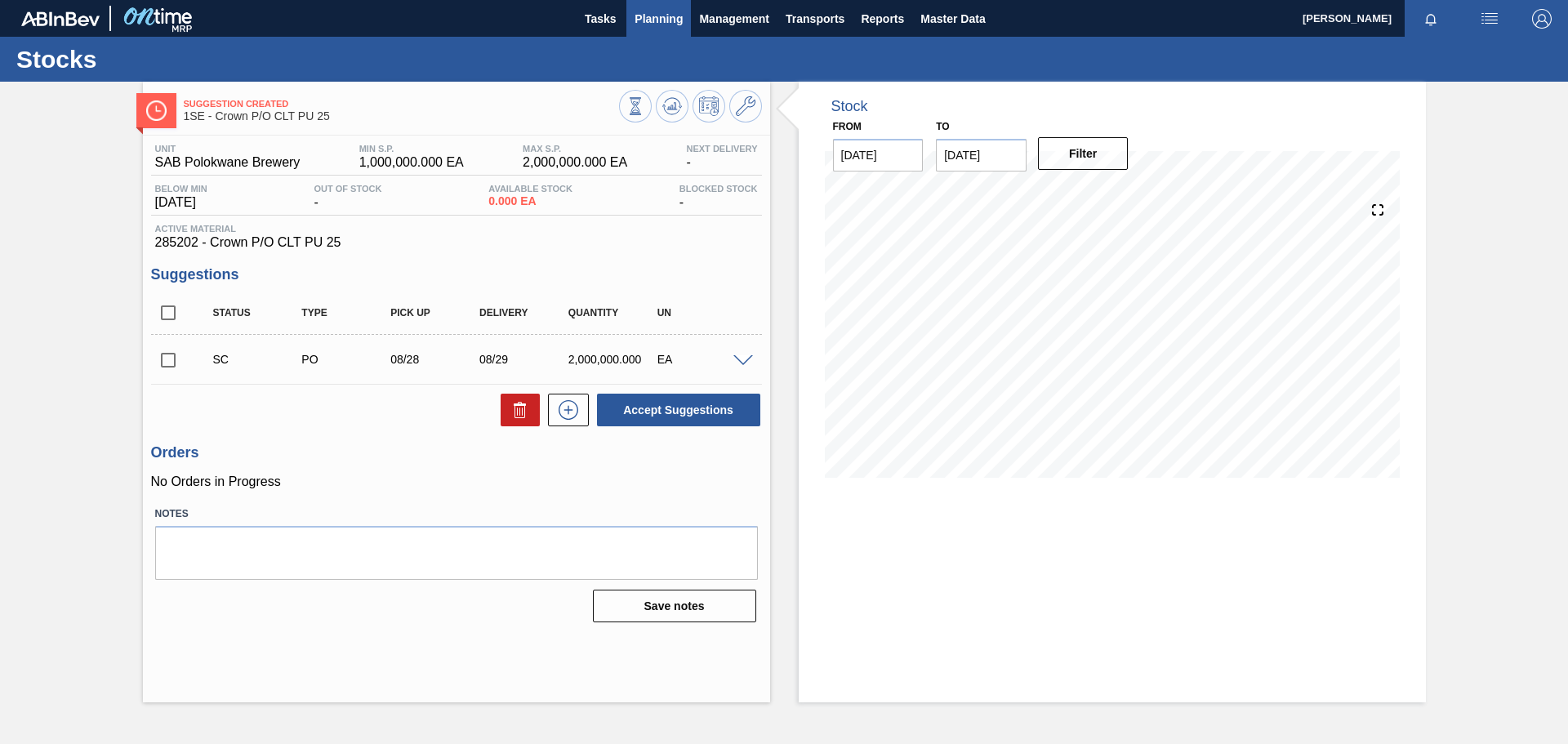
click at [662, 25] on span "Planning" at bounding box center [658, 19] width 48 height 20
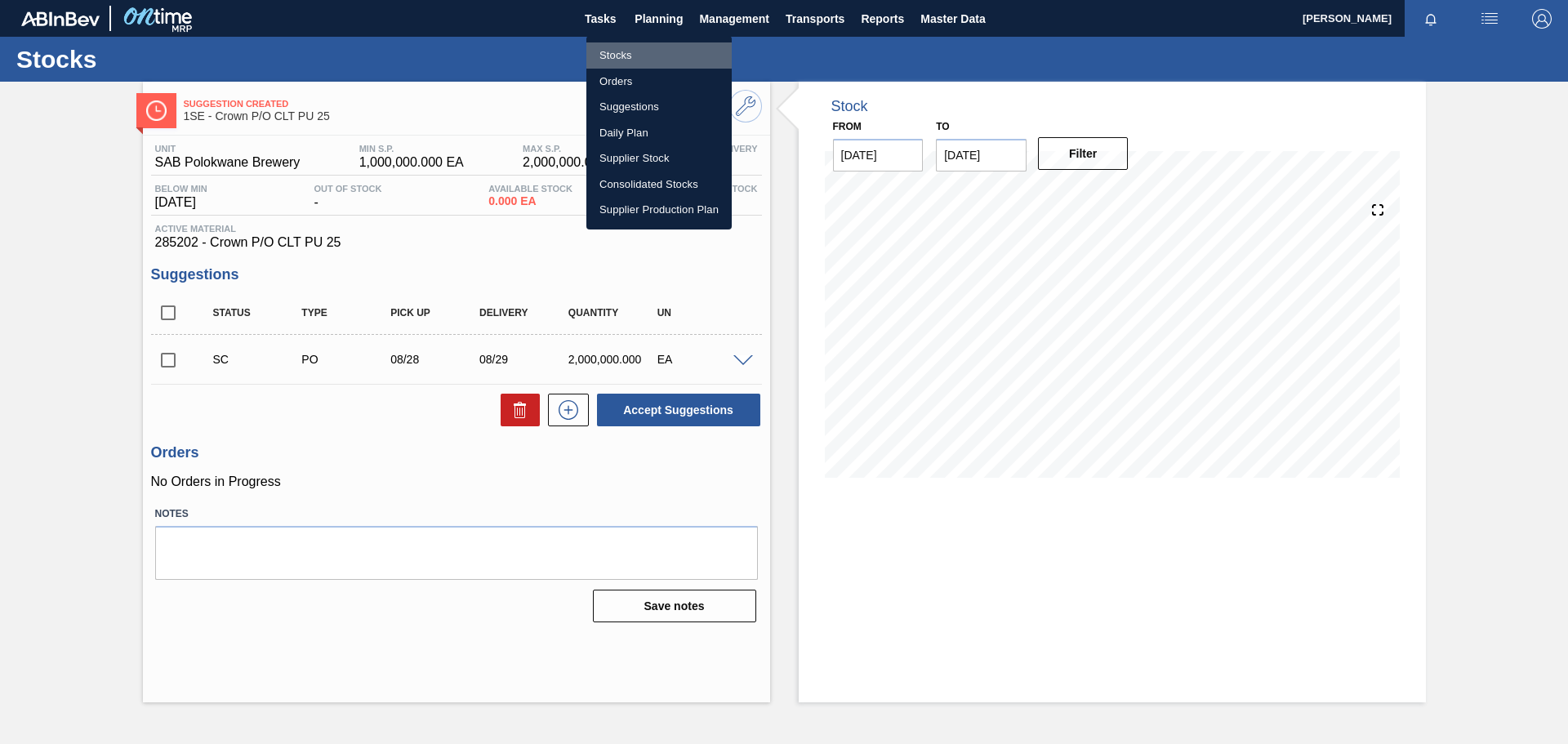
click at [624, 53] on li "Stocks" at bounding box center [658, 55] width 145 height 26
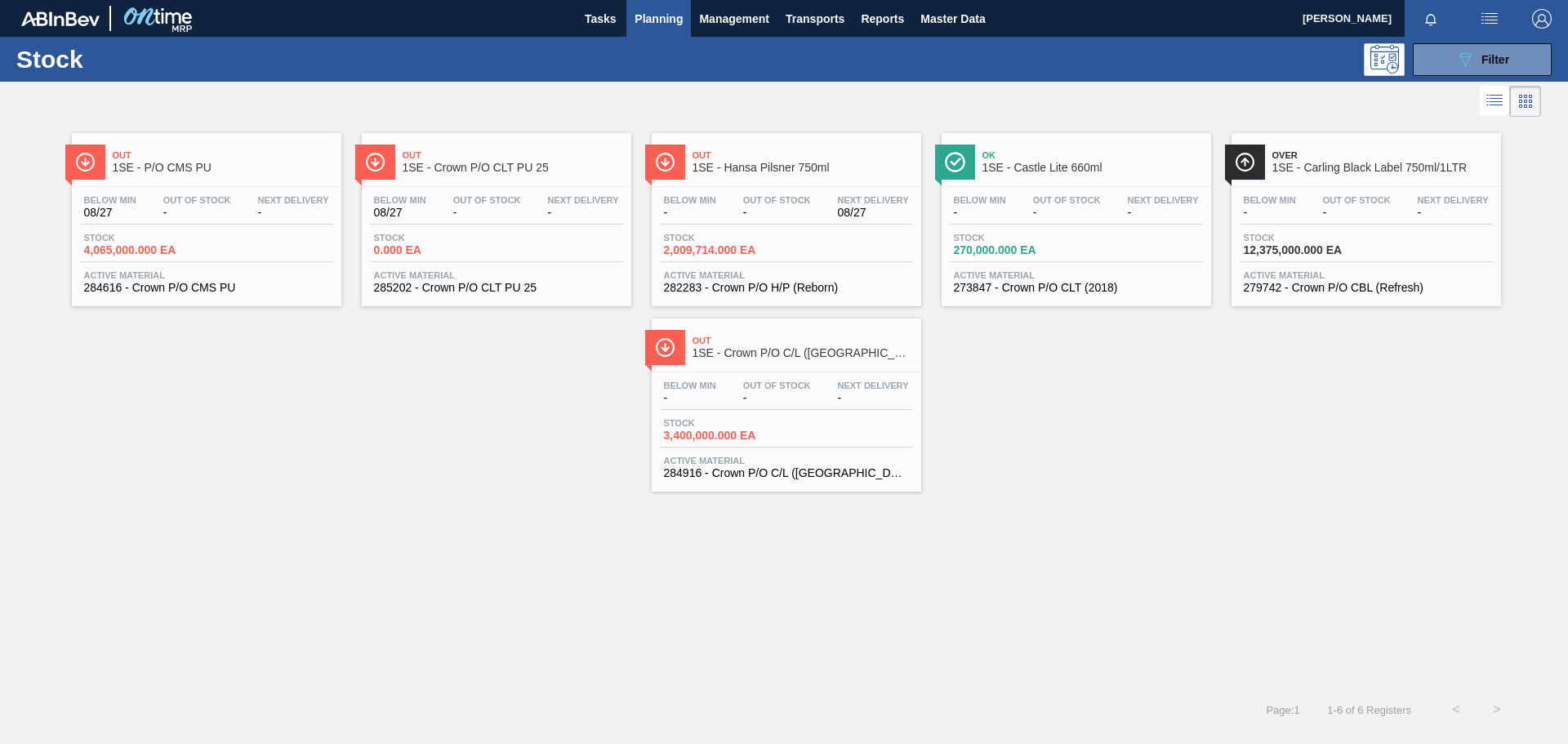
click at [801, 357] on span "1SE - Crown P/O C/L ([GEOGRAPHIC_DATA])" at bounding box center [802, 352] width 220 height 12
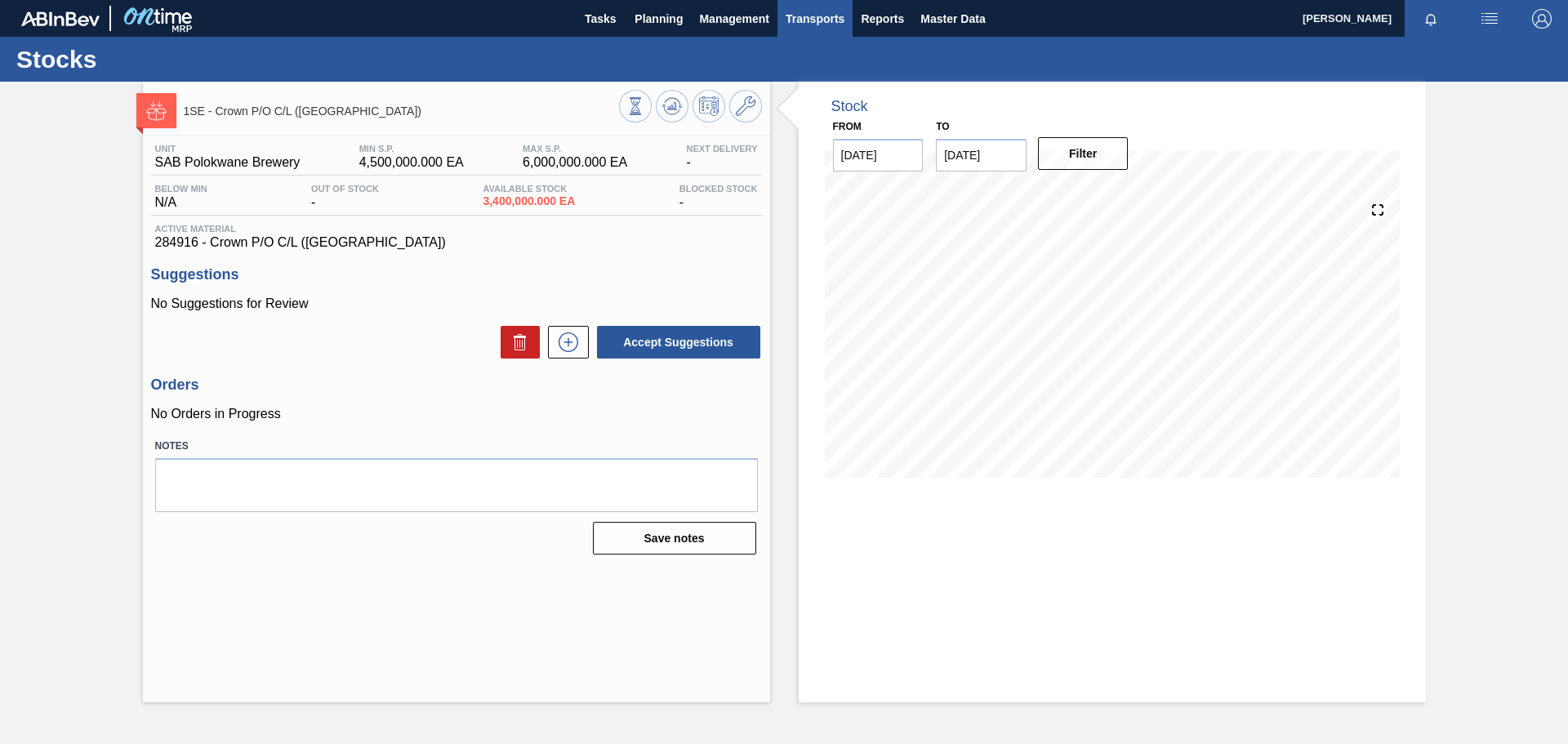
click at [834, 15] on span "Transports" at bounding box center [814, 19] width 59 height 20
click at [809, 53] on li "Load Composition" at bounding box center [814, 55] width 113 height 26
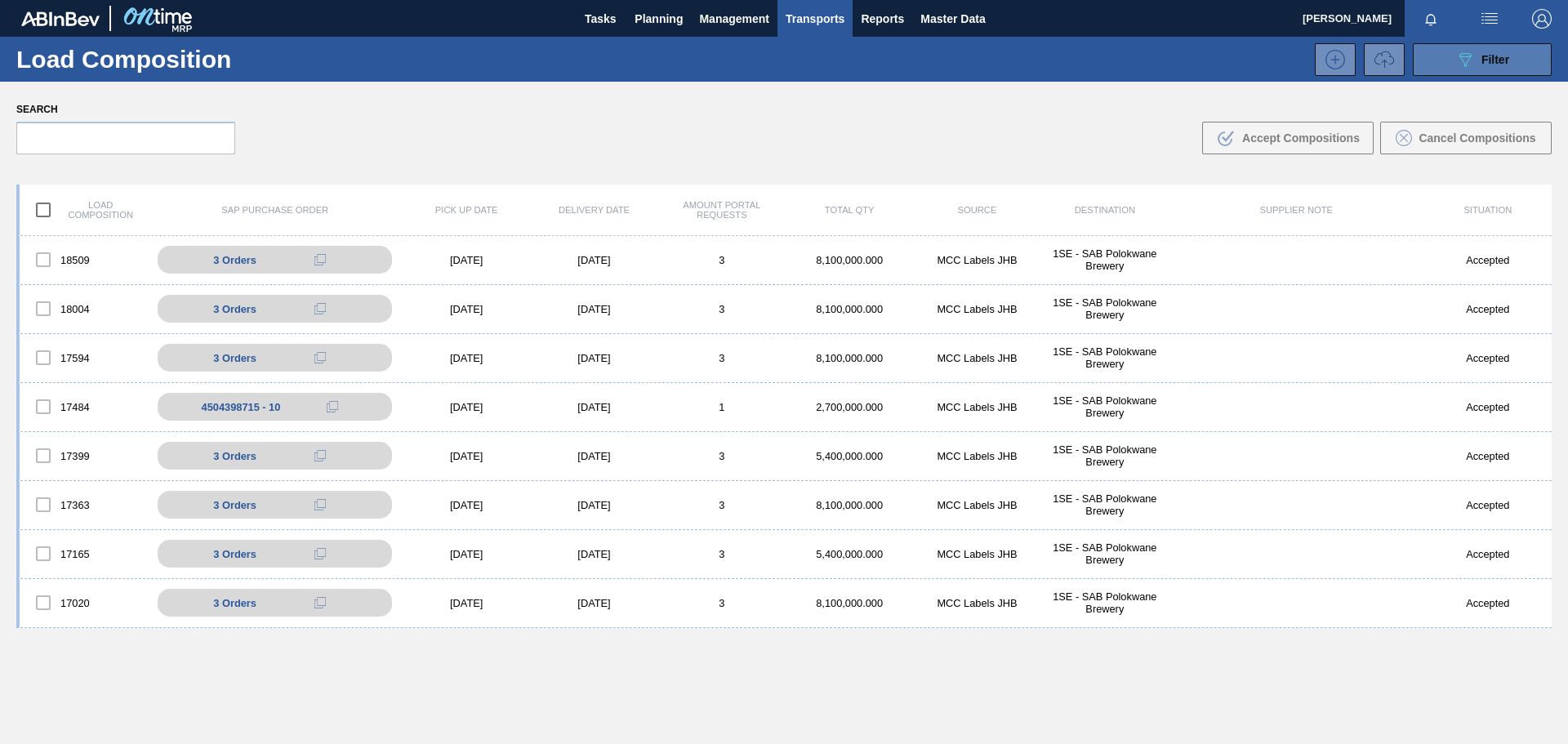
click at [1253, 69] on button "089F7B8B-B2A5-4AFE-B5C0-19BA573D28AC Filter" at bounding box center [1482, 59] width 139 height 33
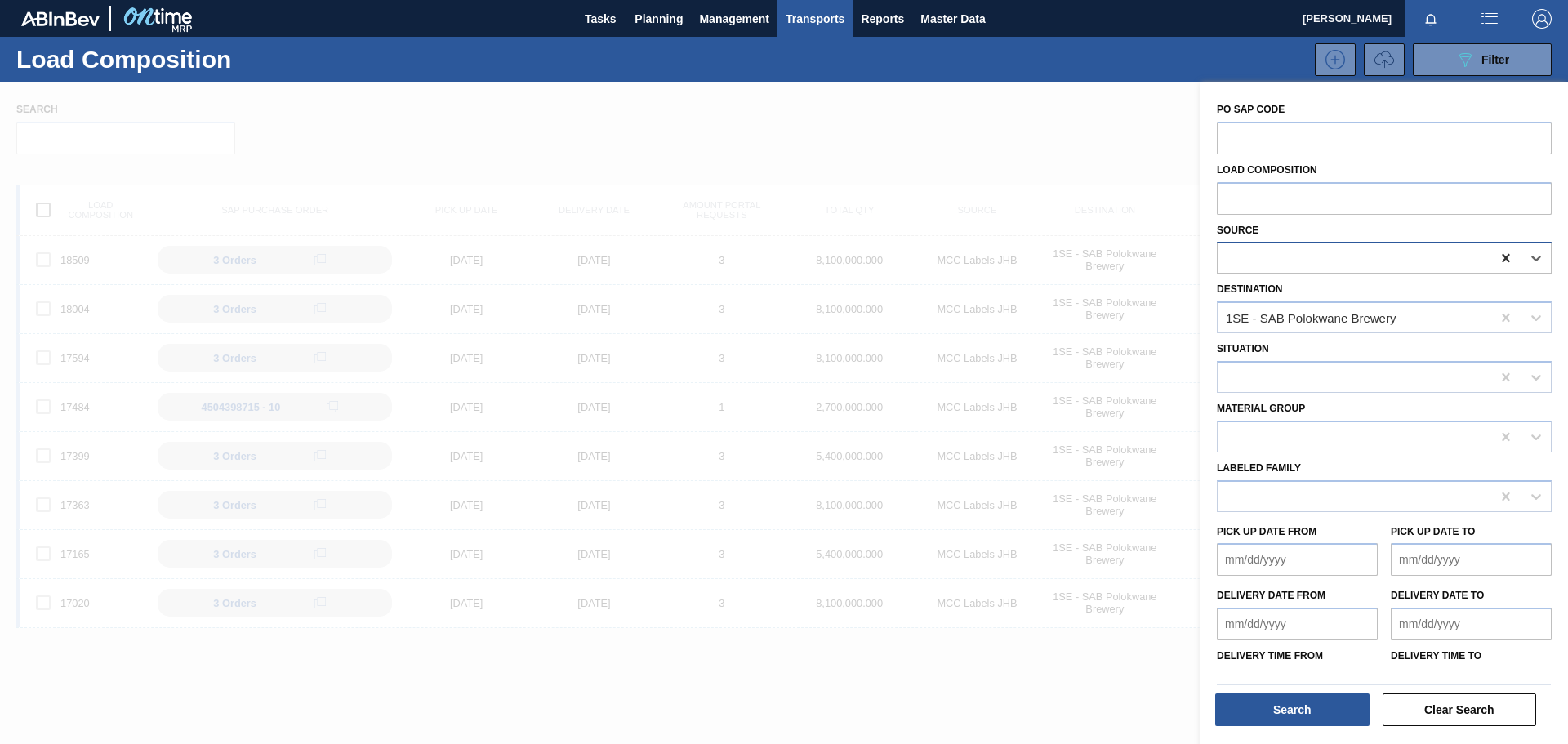
click at [1253, 261] on icon at bounding box center [1505, 258] width 16 height 16
type input "thuth"
click at [1253, 300] on div "2000002 - Thuthuka" at bounding box center [1383, 298] width 335 height 30
click at [1253, 567] on button "Search" at bounding box center [1292, 709] width 155 height 33
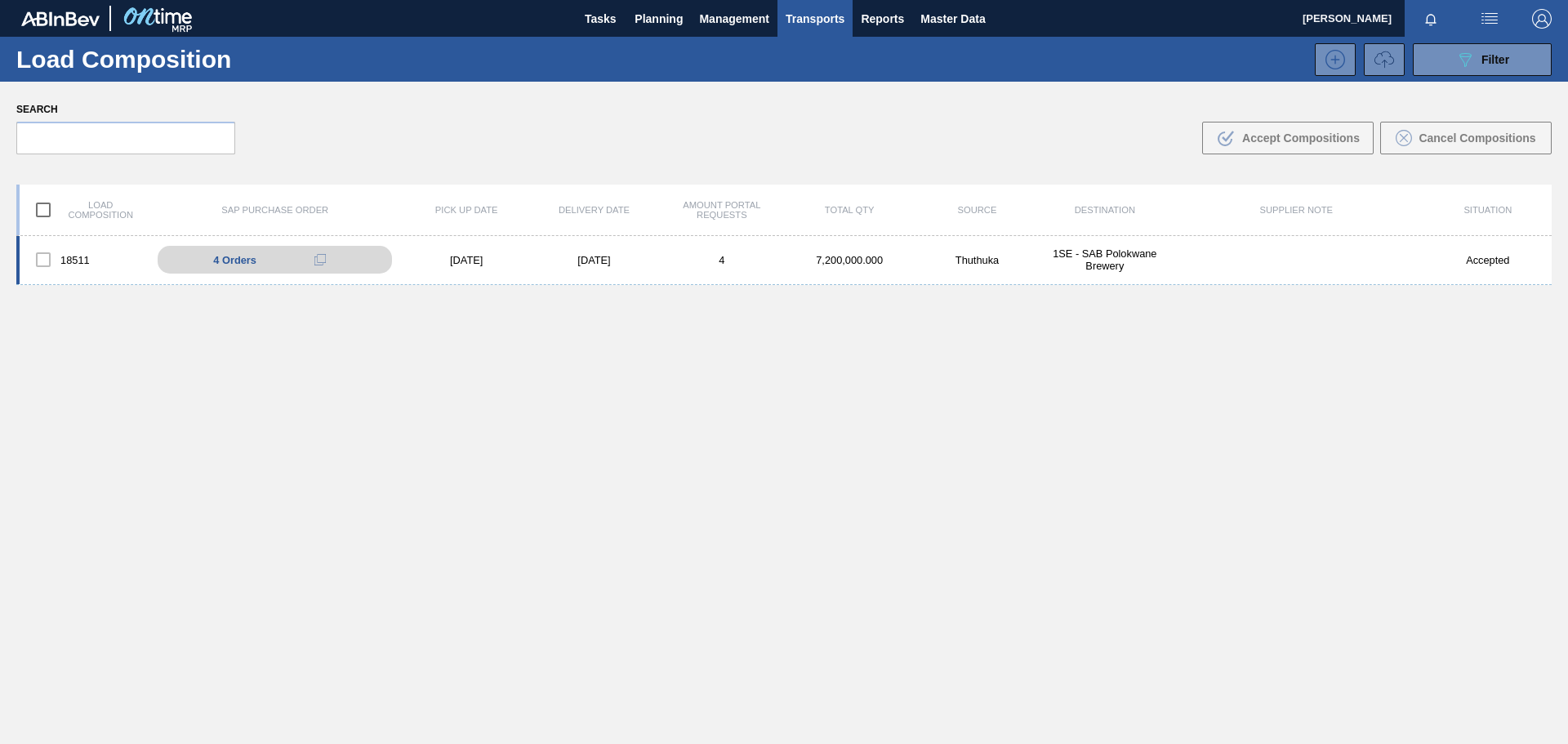
click at [631, 250] on div "18511 4 Orders 4504412782 - 10 4504412782 - 20 4504412782 - 30 4504412782 - 40 …" at bounding box center [784, 260] width 1535 height 49
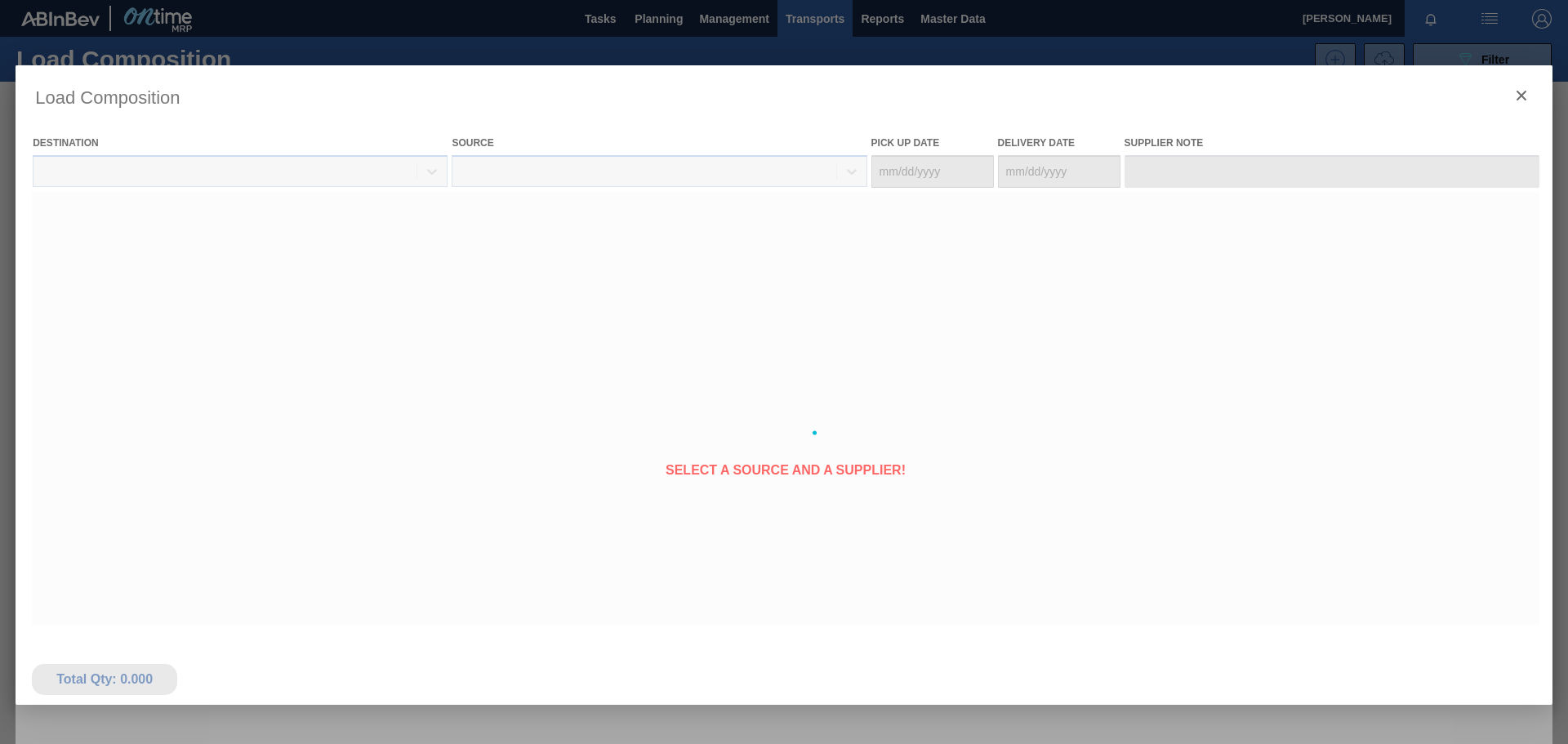
type Date "[DATE]"
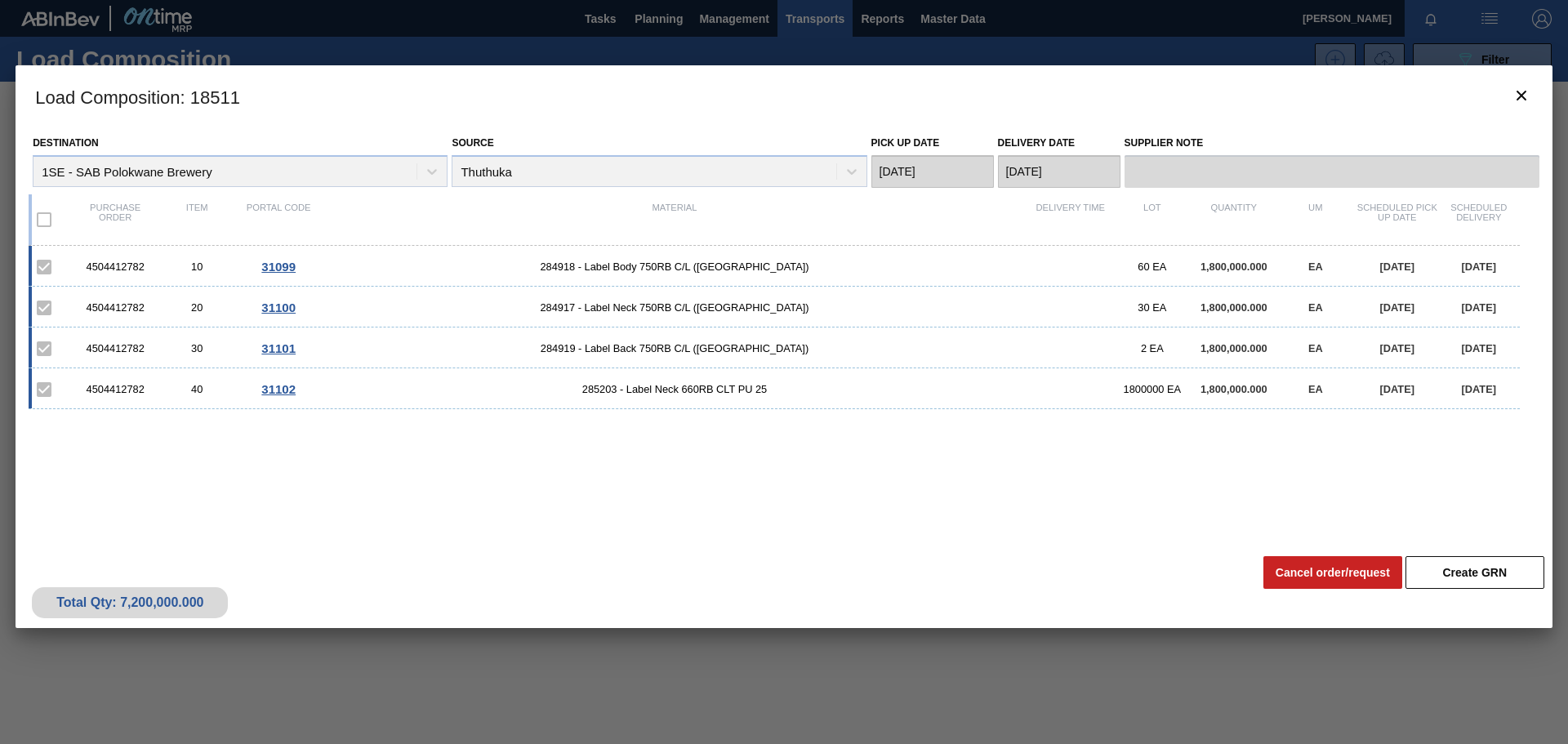
click at [427, 535] on div "Destination 1SE - SAB Polokwane Brewery Source Thuthuka Pick up Date [DATE] Del…" at bounding box center [784, 337] width 1536 height 421
click at [1253, 92] on icon "botão de ícone" at bounding box center [1520, 95] width 20 height 20
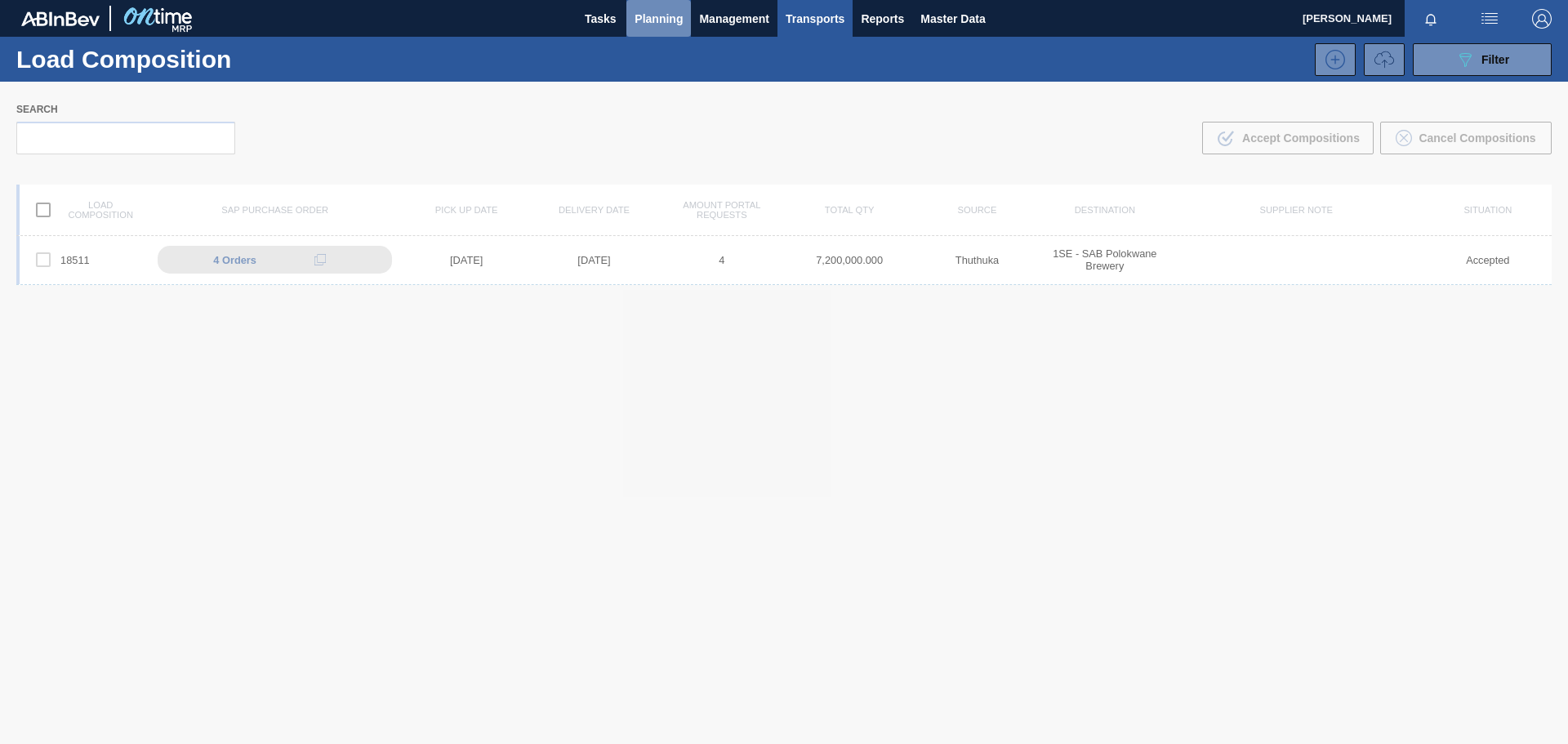
click at [658, 14] on span "Planning" at bounding box center [658, 19] width 48 height 20
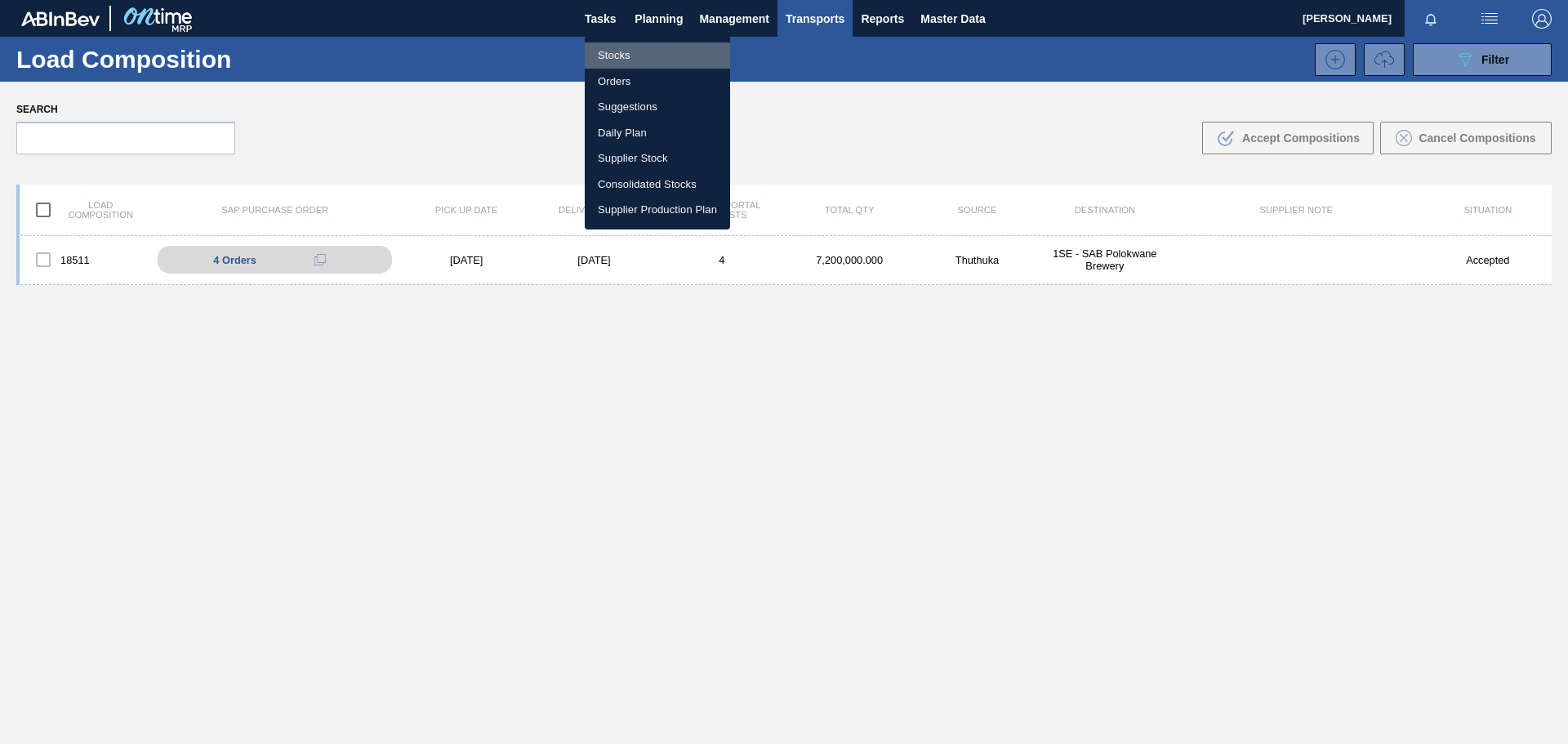
click at [613, 58] on li "Stocks" at bounding box center [657, 55] width 145 height 26
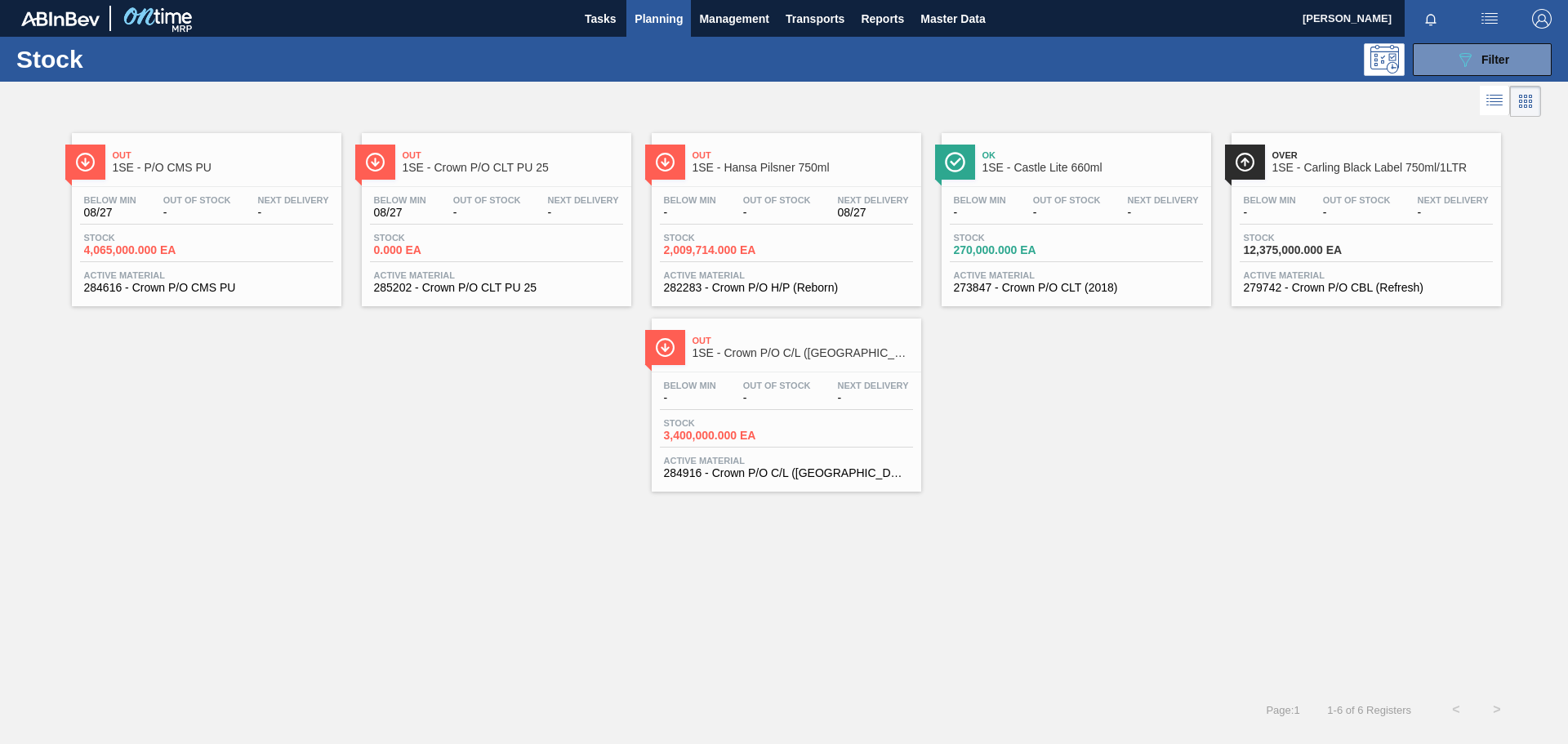
click at [825, 350] on span "1SE - Crown P/O C/L ([GEOGRAPHIC_DATA])" at bounding box center [802, 352] width 220 height 12
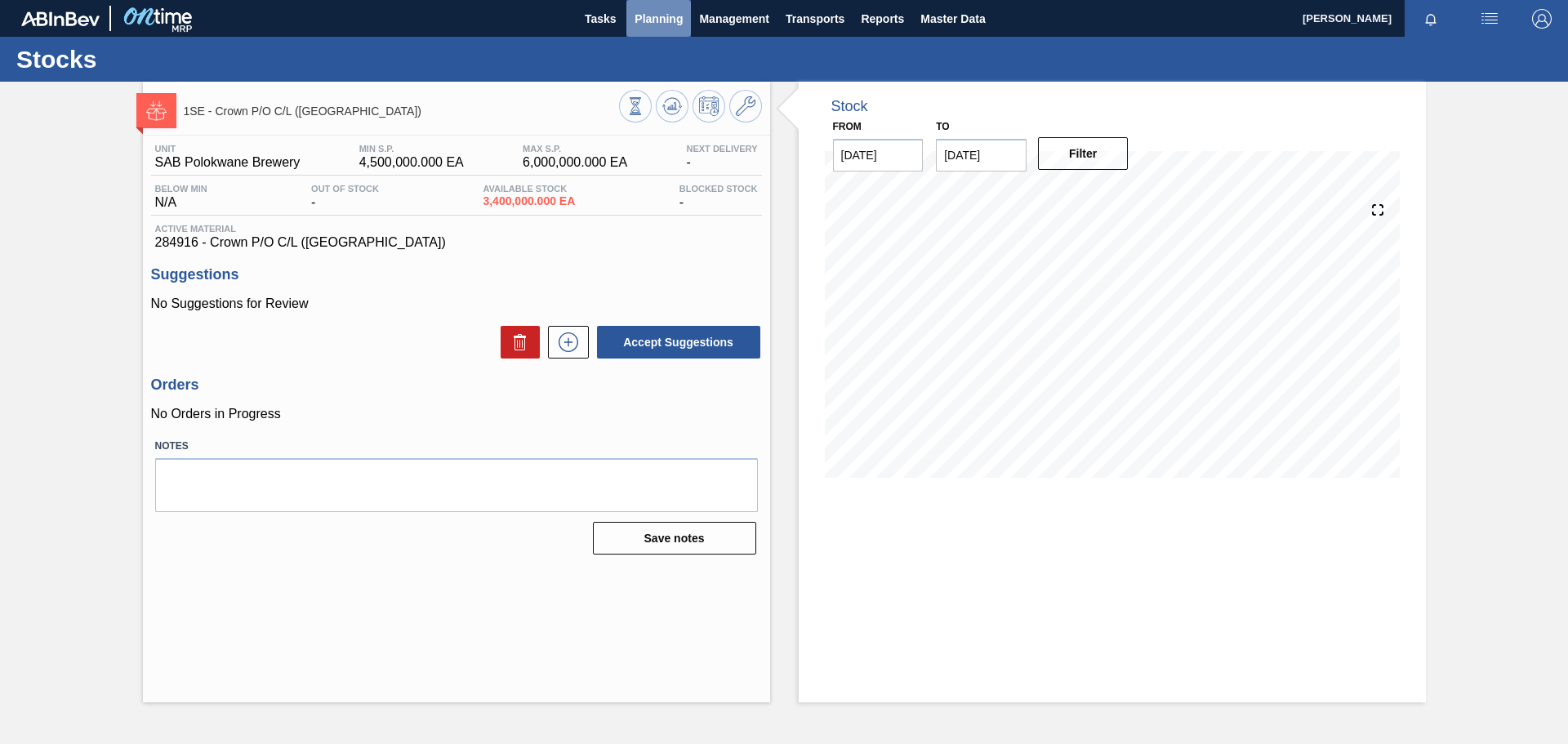
click at [650, 21] on span "Planning" at bounding box center [658, 19] width 48 height 20
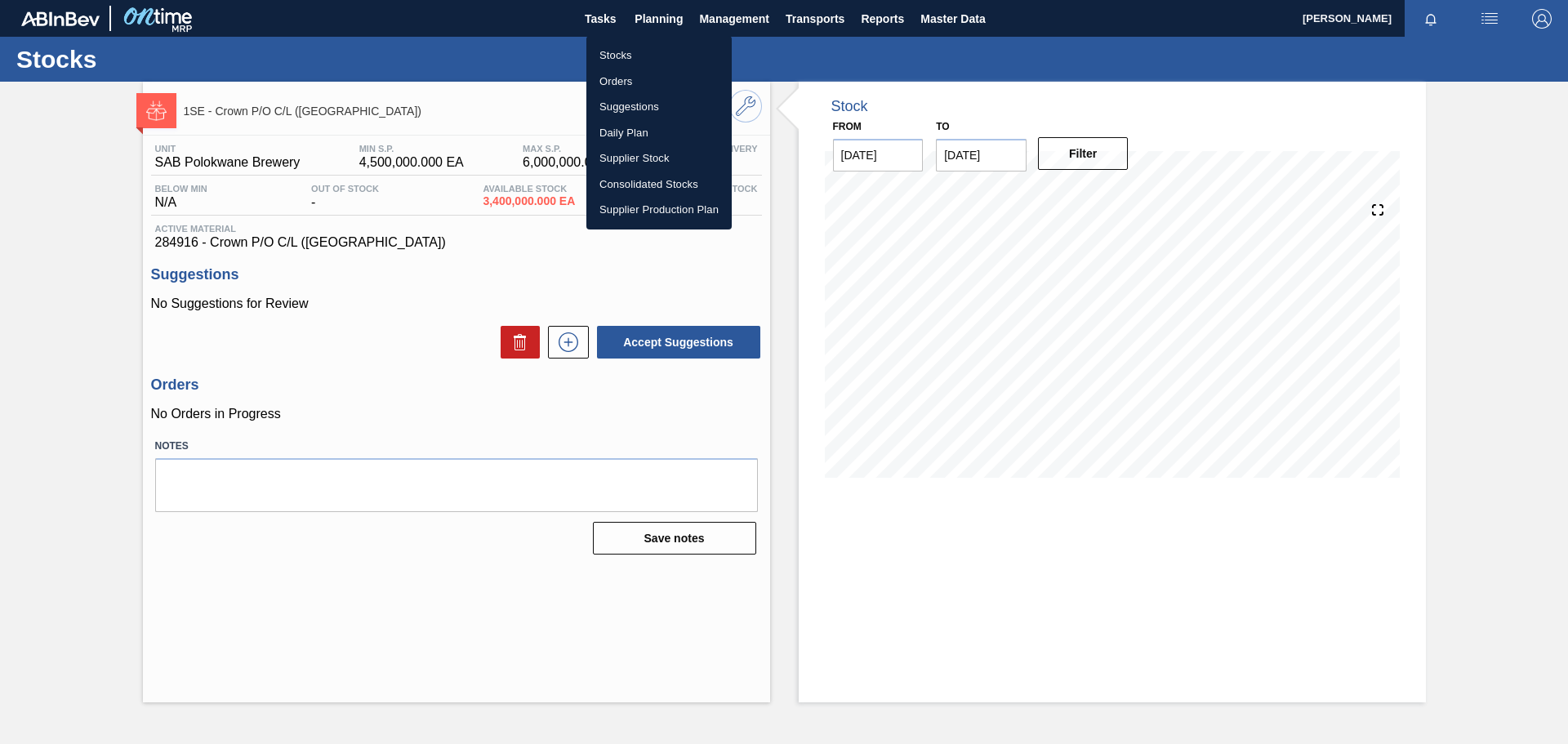
click at [553, 263] on div at bounding box center [784, 372] width 1568 height 744
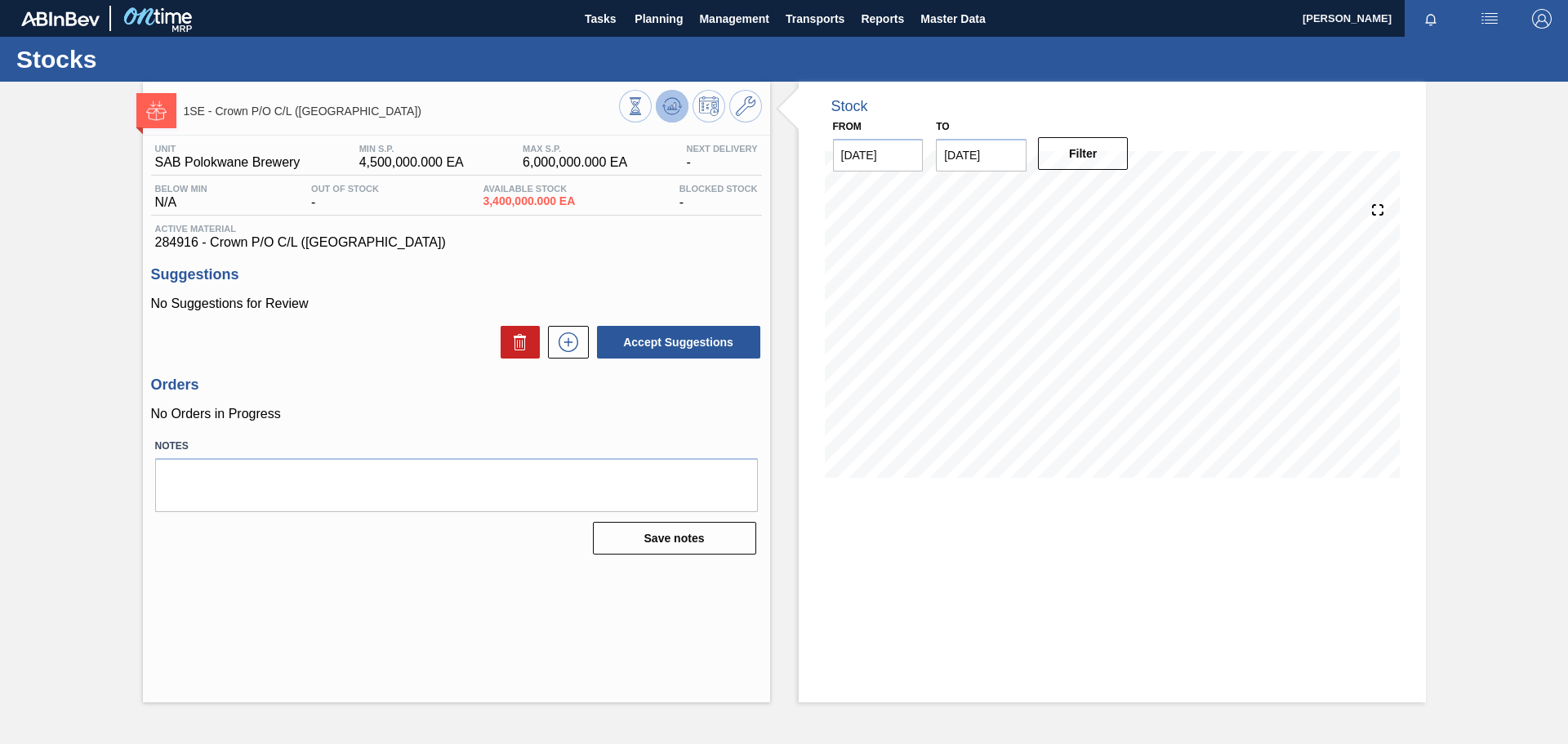
click at [676, 91] on button at bounding box center [672, 106] width 33 height 33
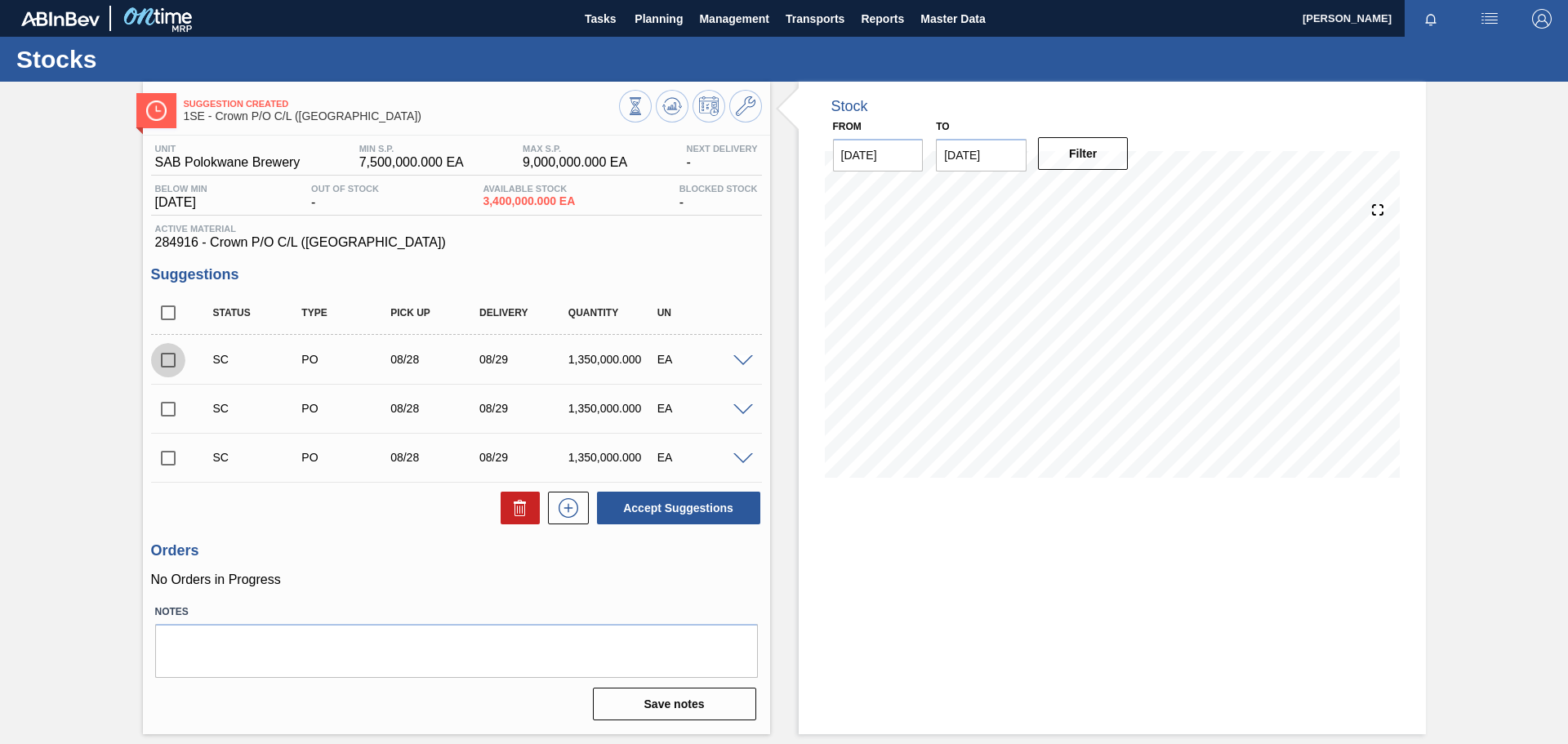
click at [168, 363] on input "checkbox" at bounding box center [168, 360] width 35 height 35
click at [633, 511] on button "Accept Suggestions" at bounding box center [679, 507] width 163 height 33
checkbox input "false"
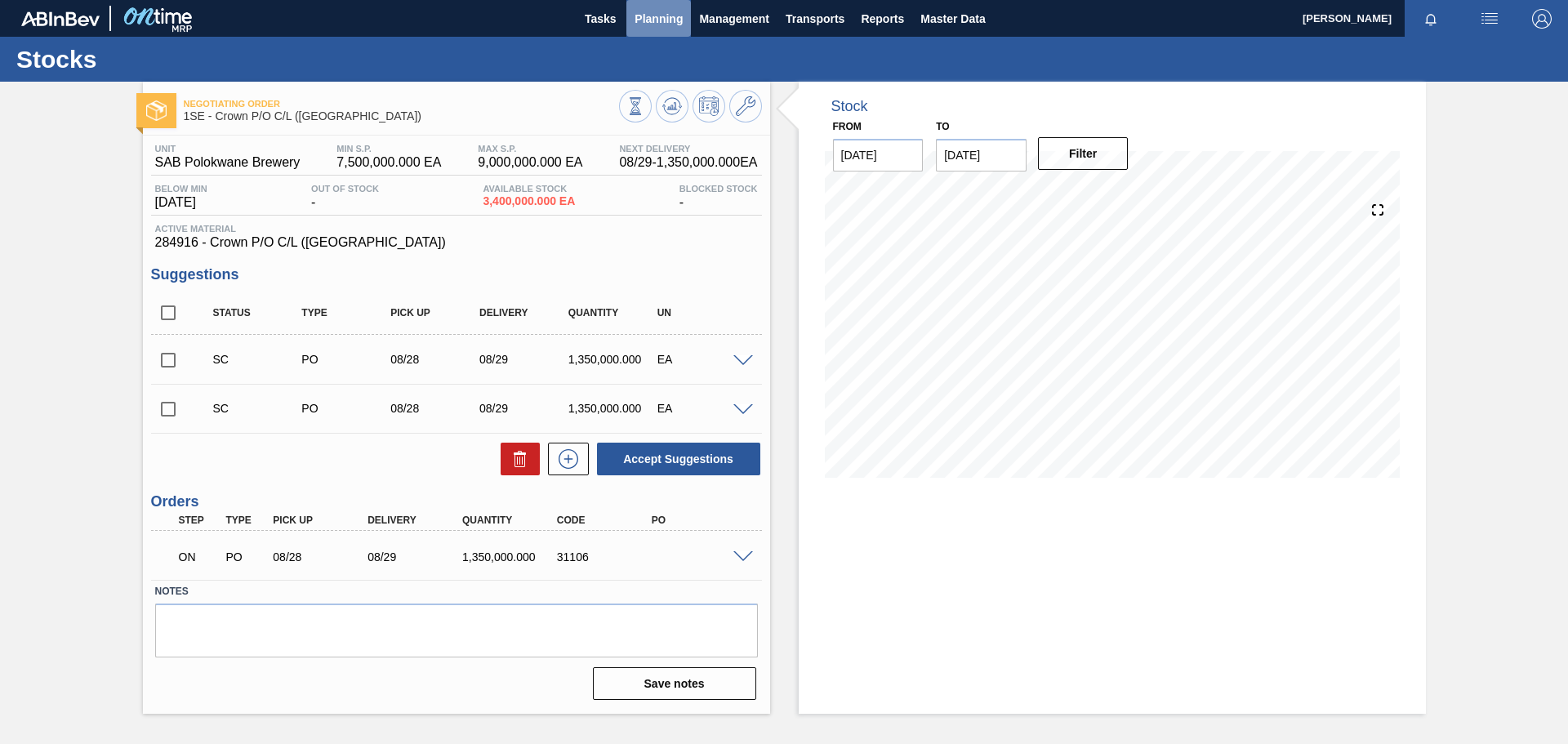
click at [660, 17] on span "Planning" at bounding box center [658, 19] width 48 height 20
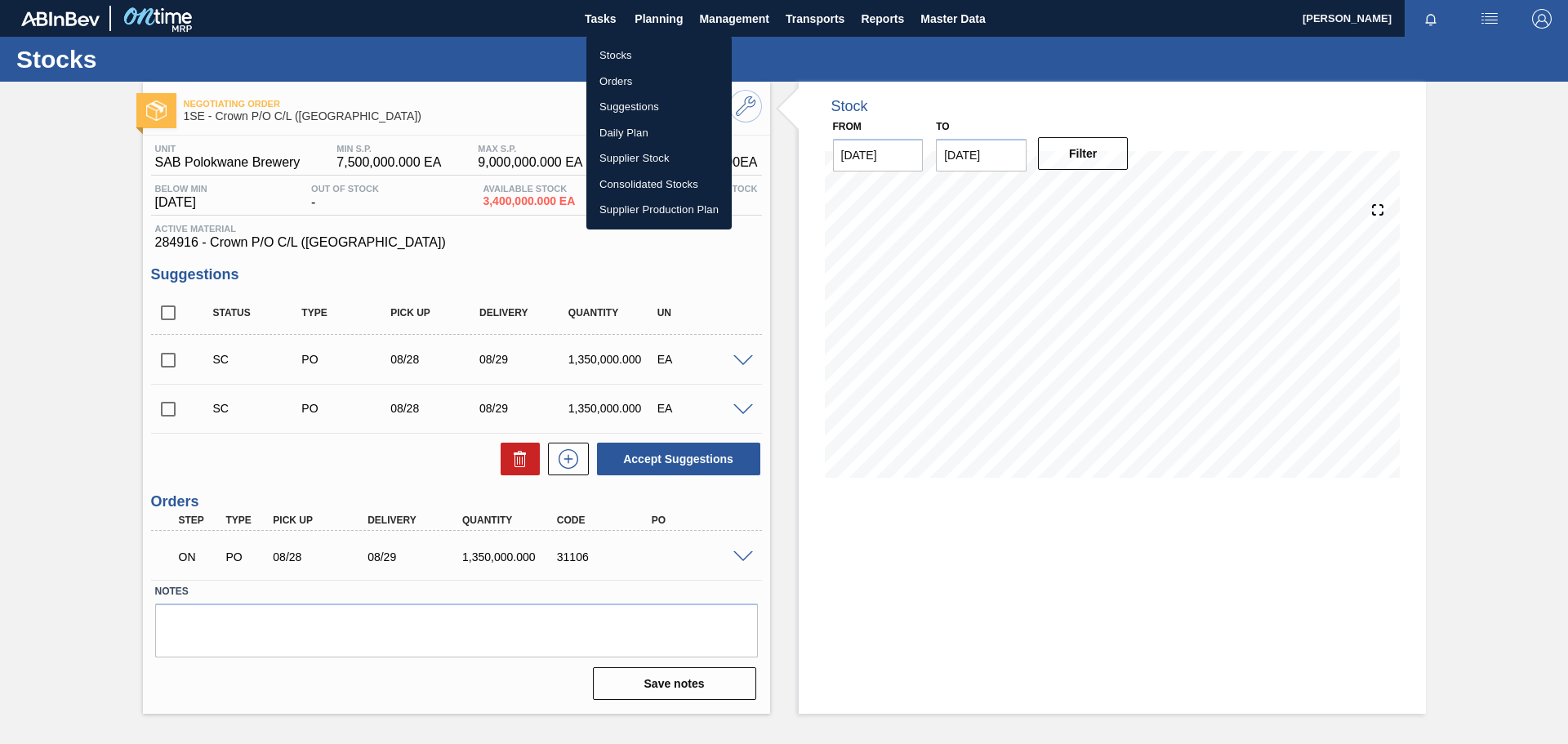
click at [623, 54] on li "Stocks" at bounding box center [658, 55] width 145 height 26
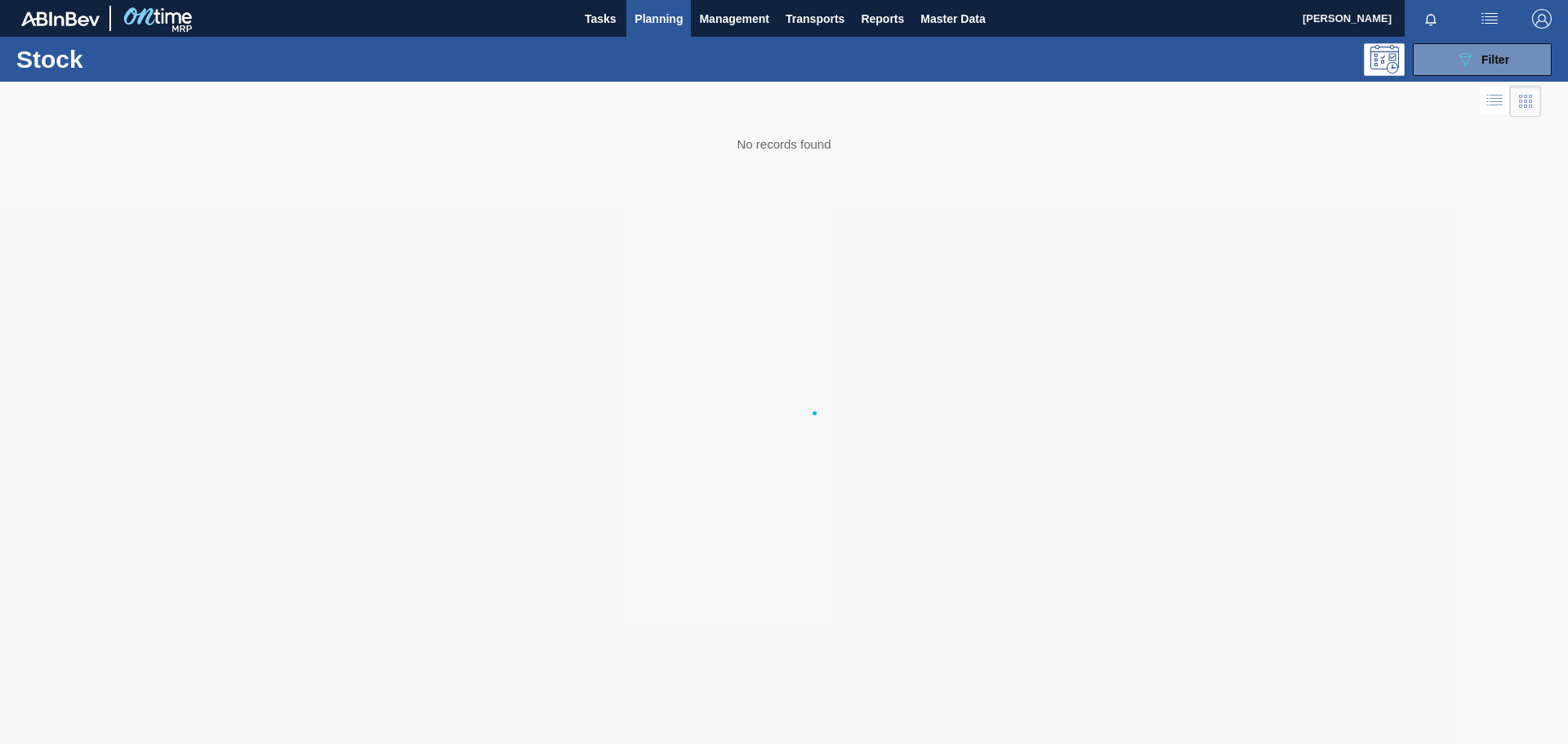
click at [623, 54] on li "Stocks" at bounding box center [659, 57] width 110 height 15
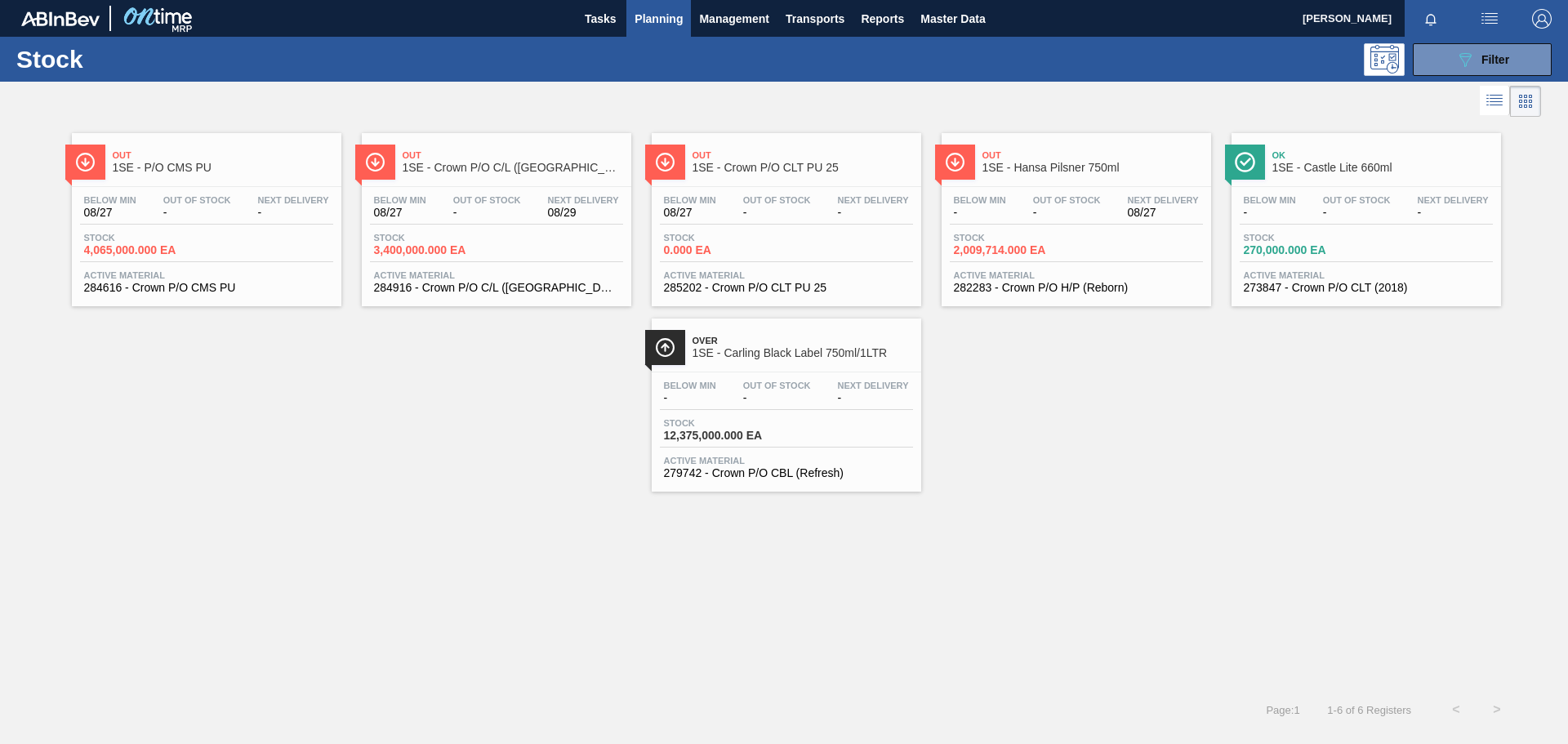
click at [545, 155] on span "Out" at bounding box center [512, 155] width 220 height 9
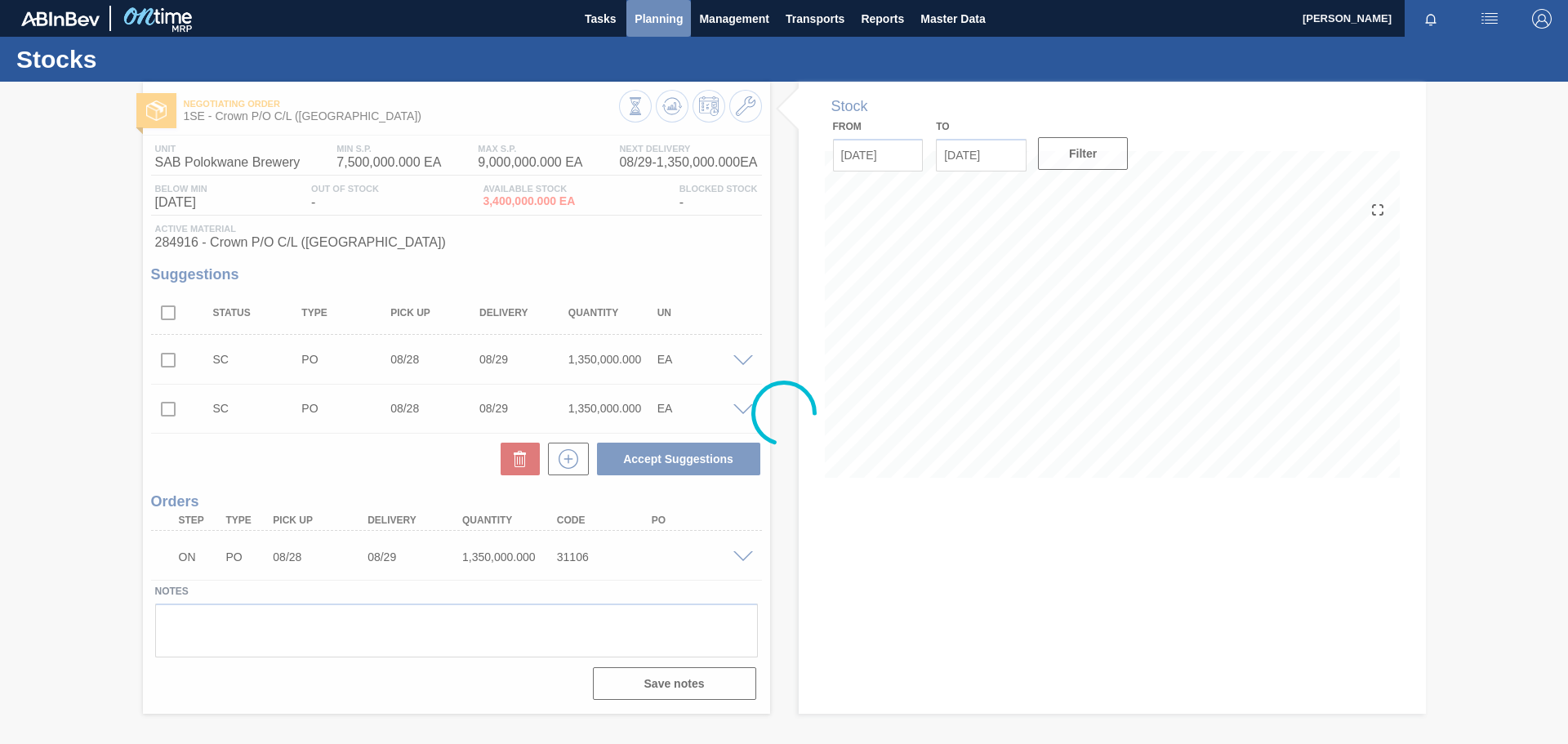
click at [653, 14] on span "Planning" at bounding box center [658, 19] width 48 height 20
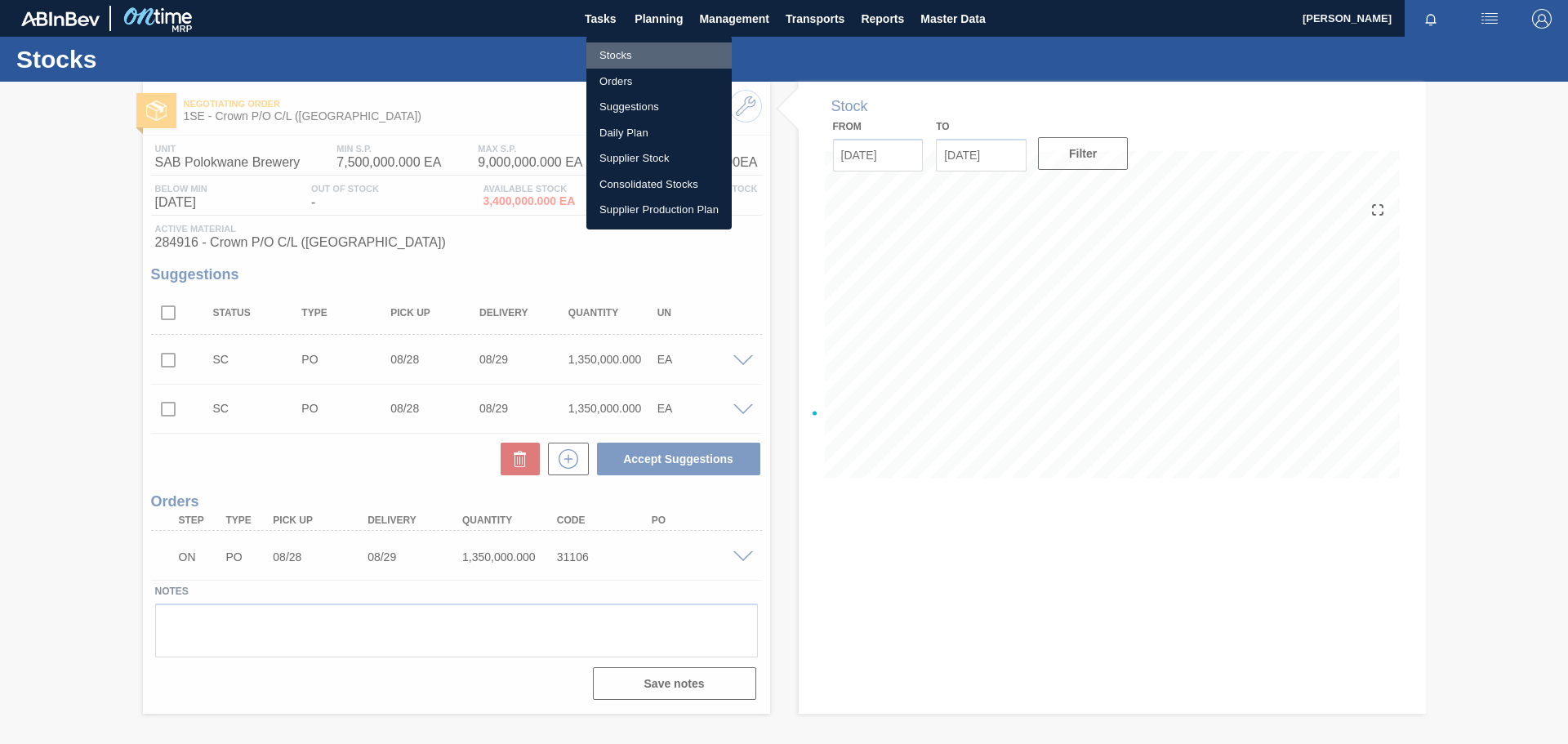
click at [605, 56] on li "Stocks" at bounding box center [658, 55] width 145 height 26
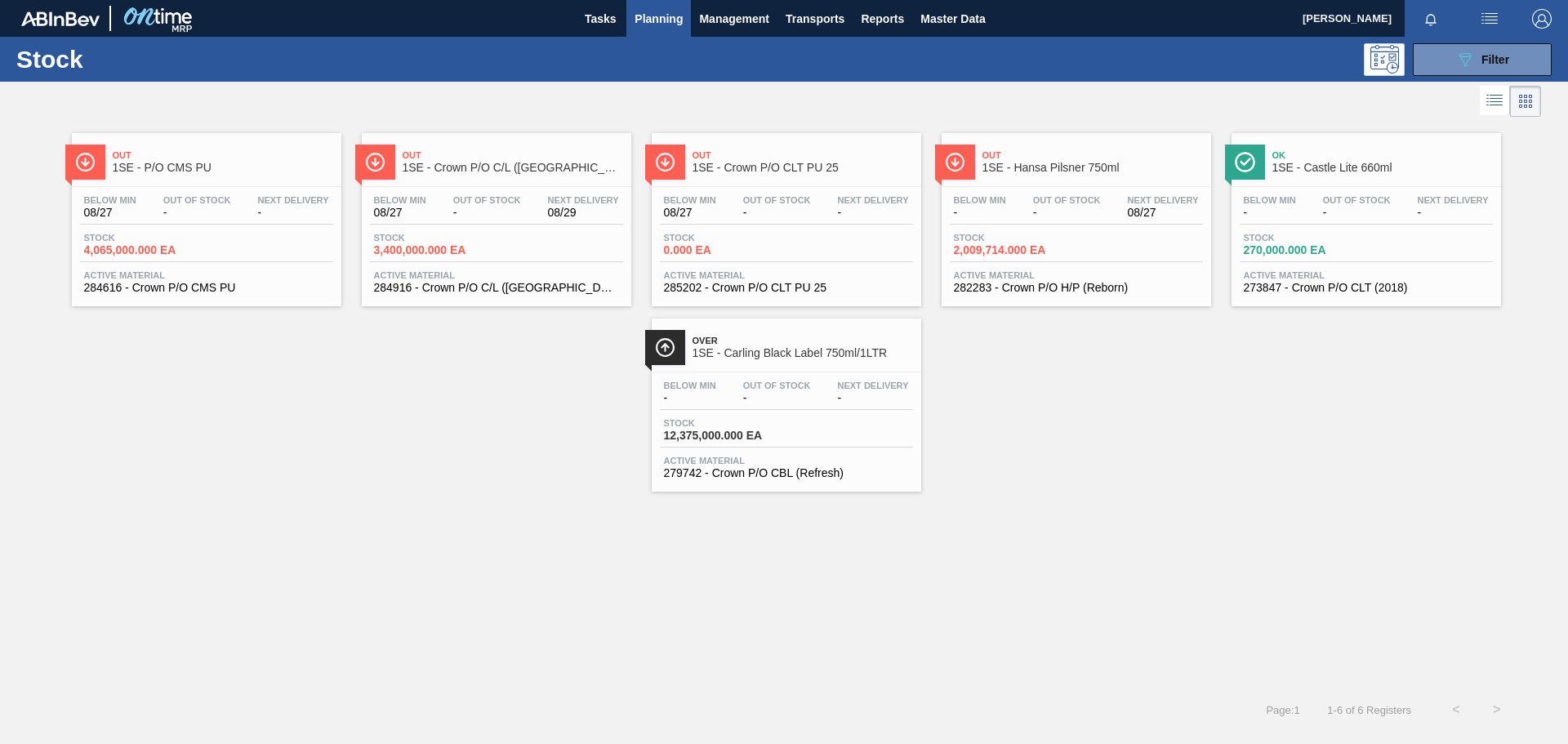
click at [802, 225] on div "Below Min 08/27 Out Of Stock - Next Delivery - Stock 0.000 EA Active Material 2…" at bounding box center [785, 242] width 269 height 111
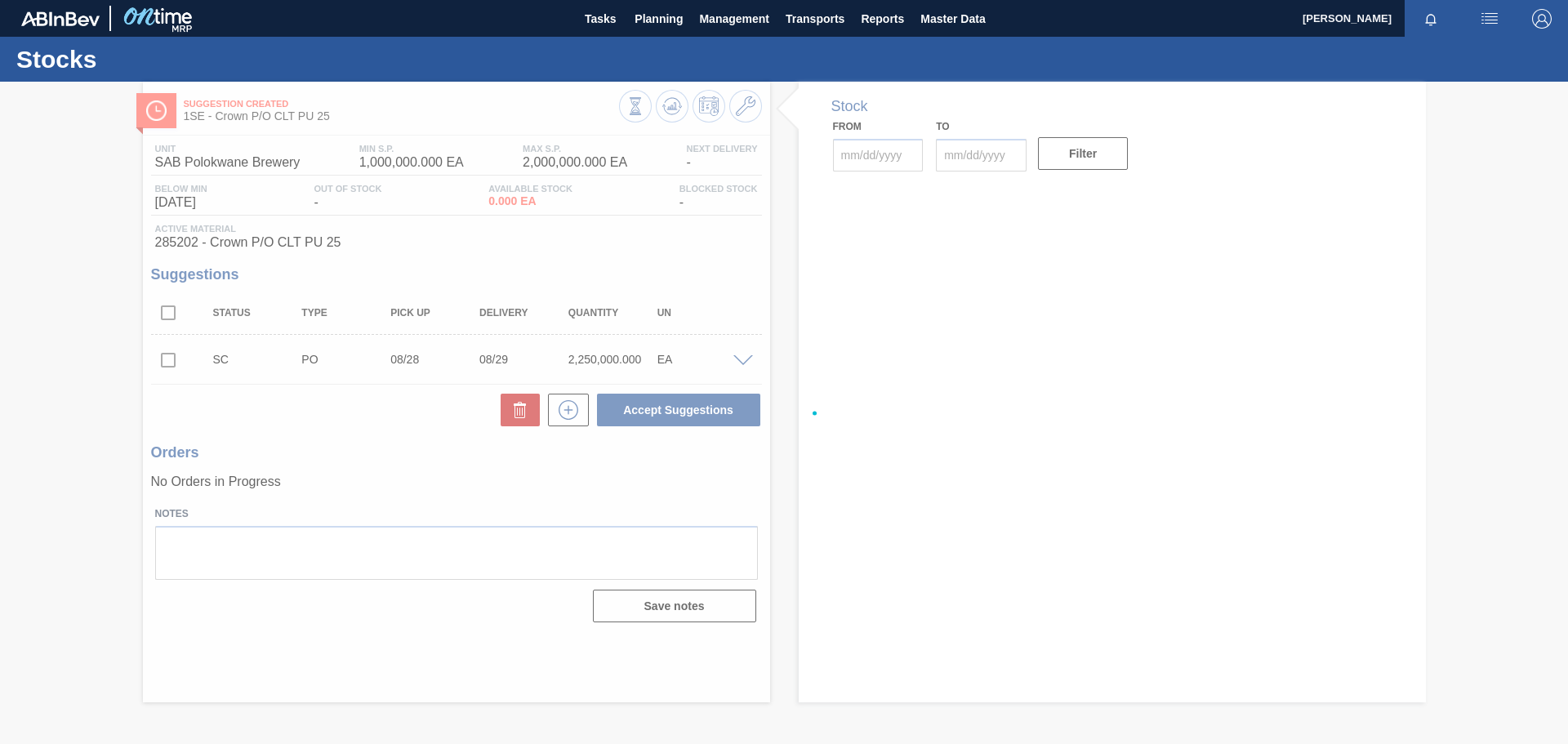
type input "[DATE]"
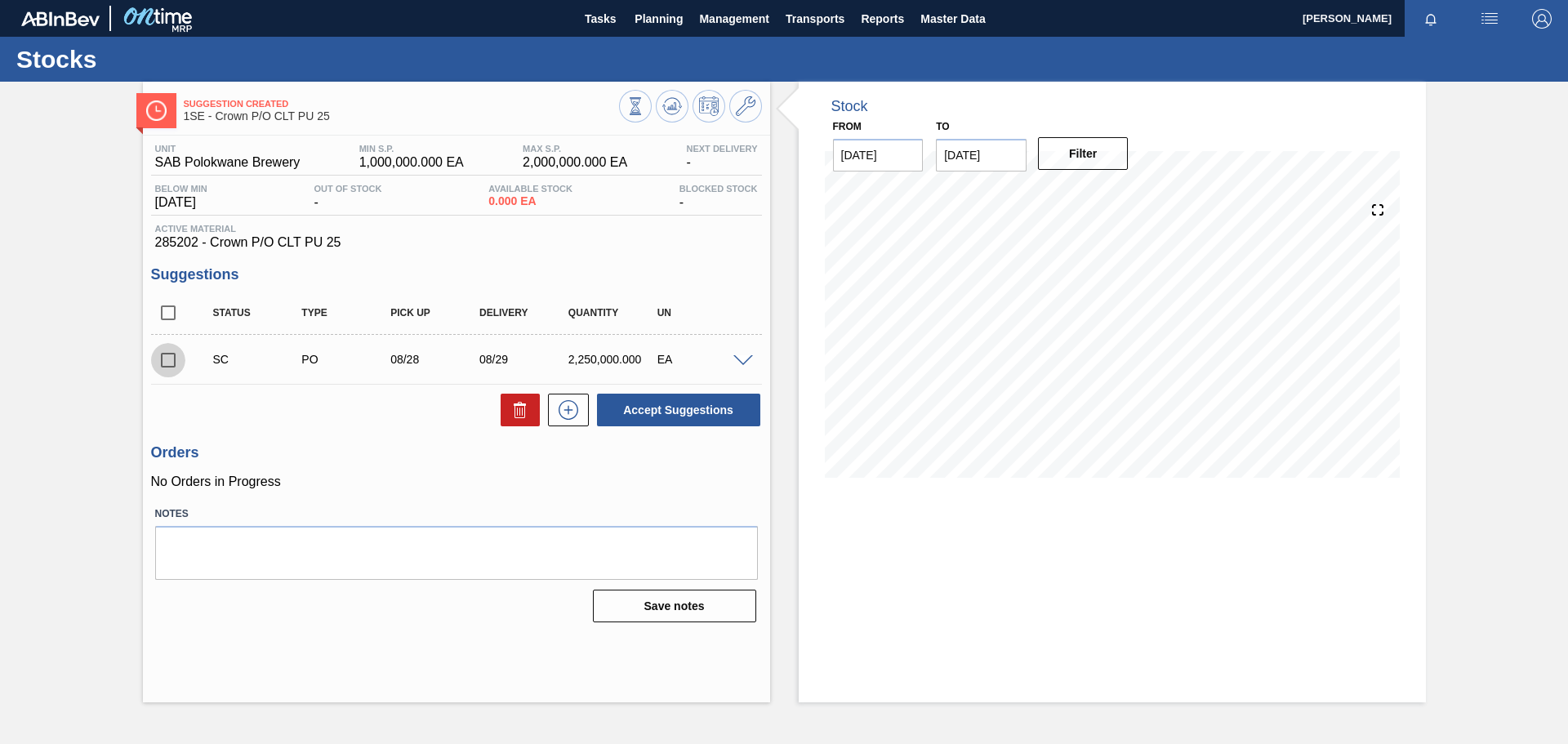
click at [169, 359] on input "checkbox" at bounding box center [168, 360] width 35 height 35
click at [701, 407] on button "Accept Suggestions" at bounding box center [679, 409] width 163 height 33
checkbox input "false"
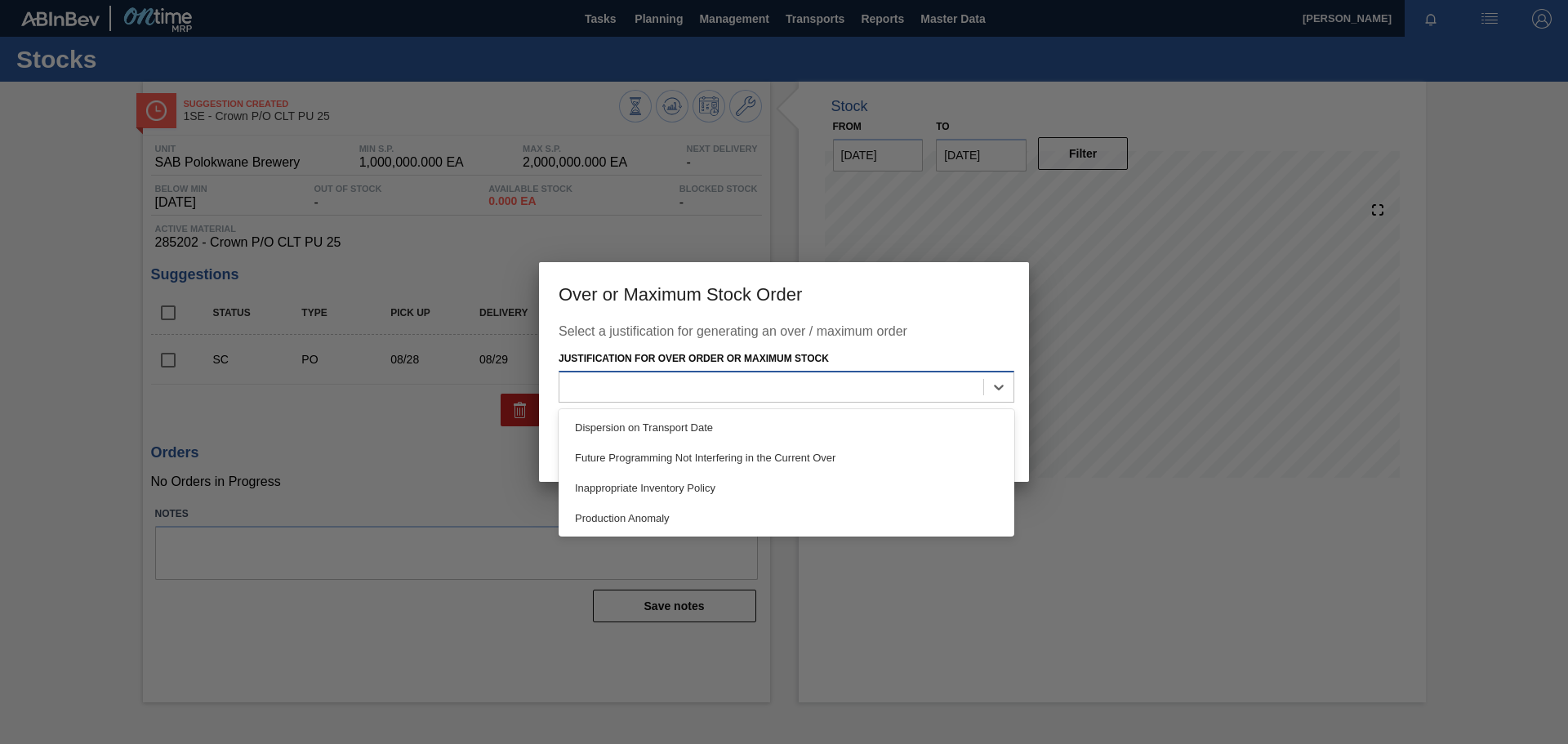
click at [896, 392] on div at bounding box center [771, 386] width 424 height 23
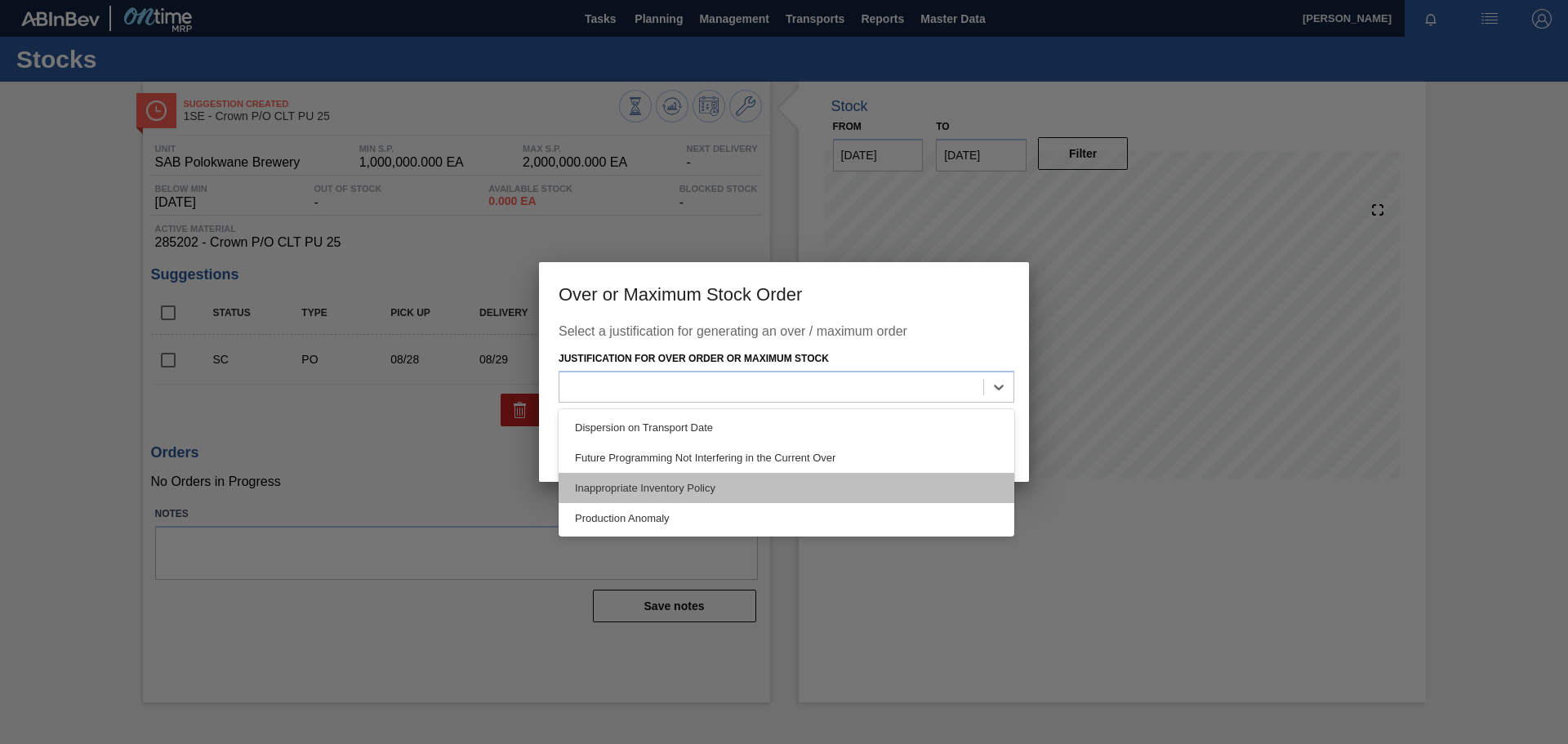
click at [724, 480] on div "Inappropriate Inventory Policy" at bounding box center [786, 487] width 455 height 30
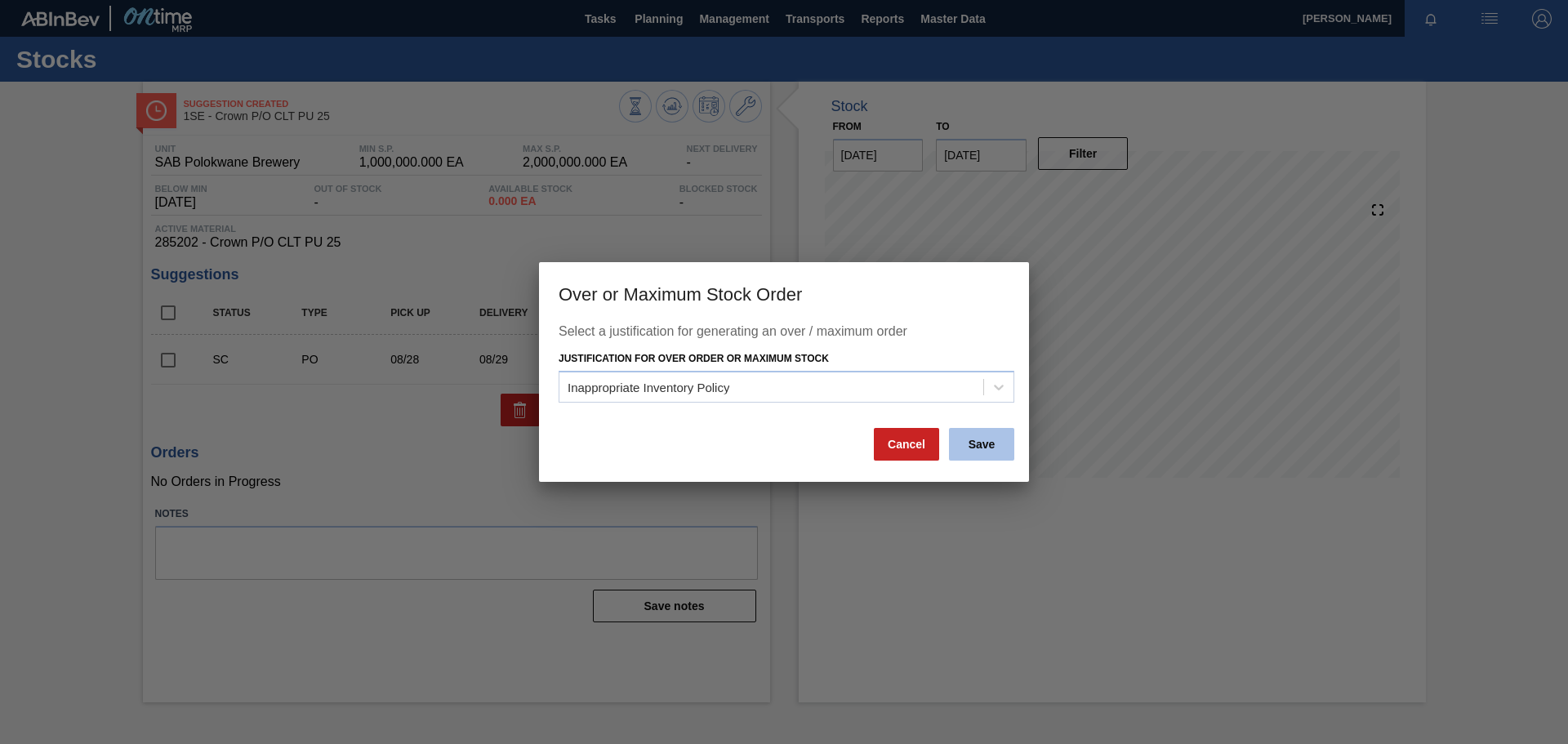
click at [975, 437] on button "Save" at bounding box center [981, 443] width 66 height 33
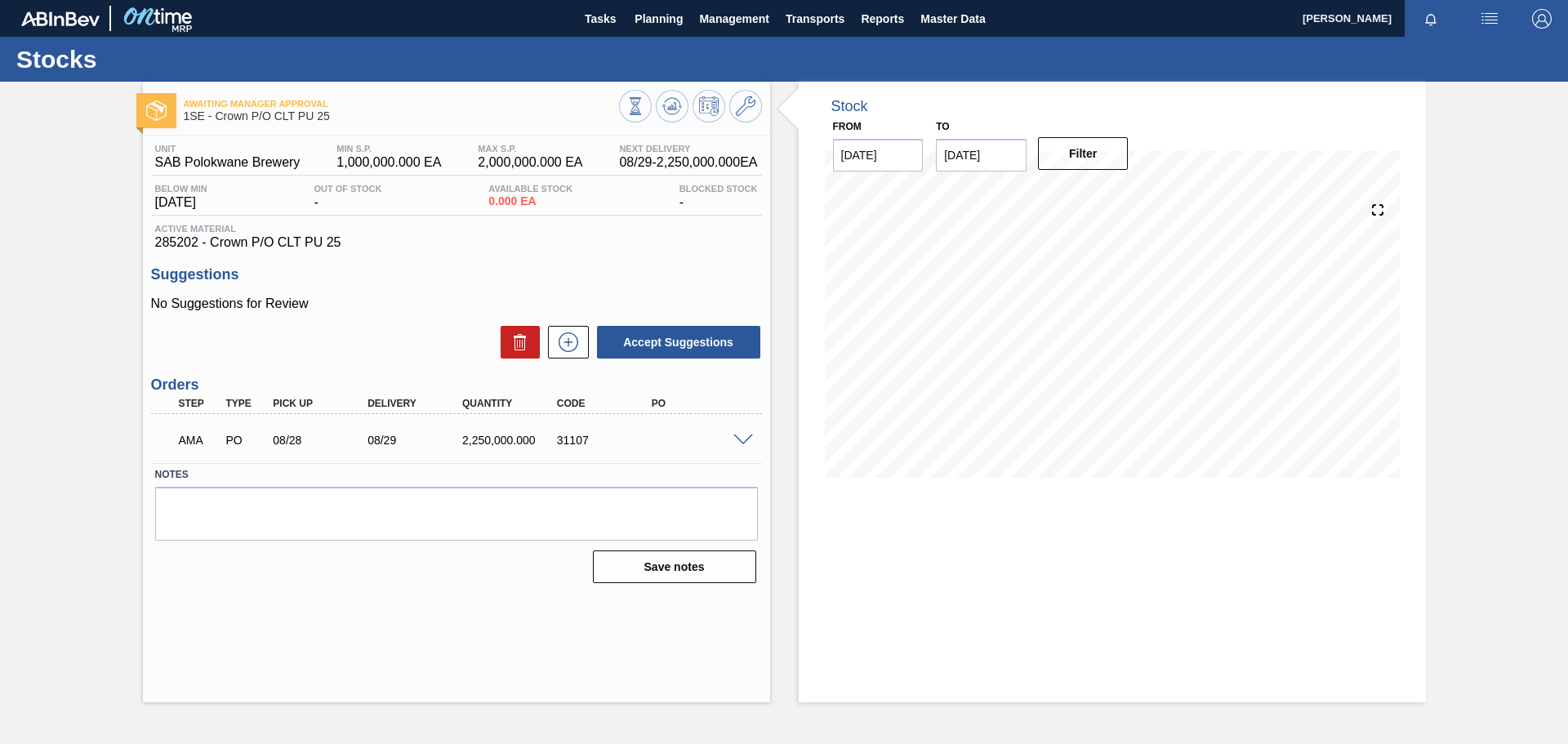
click at [740, 439] on span at bounding box center [742, 439] width 20 height 12
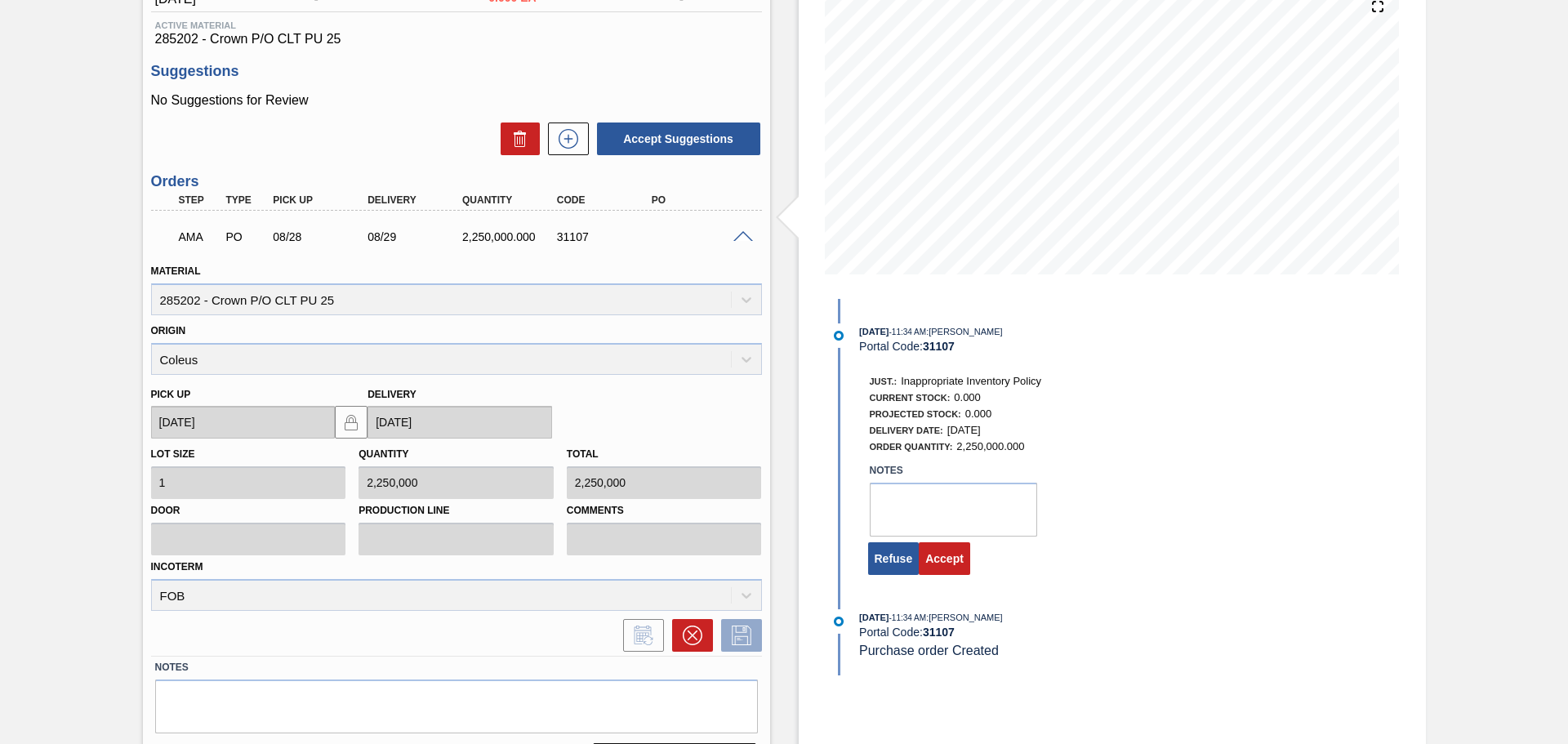
scroll to position [249, 0]
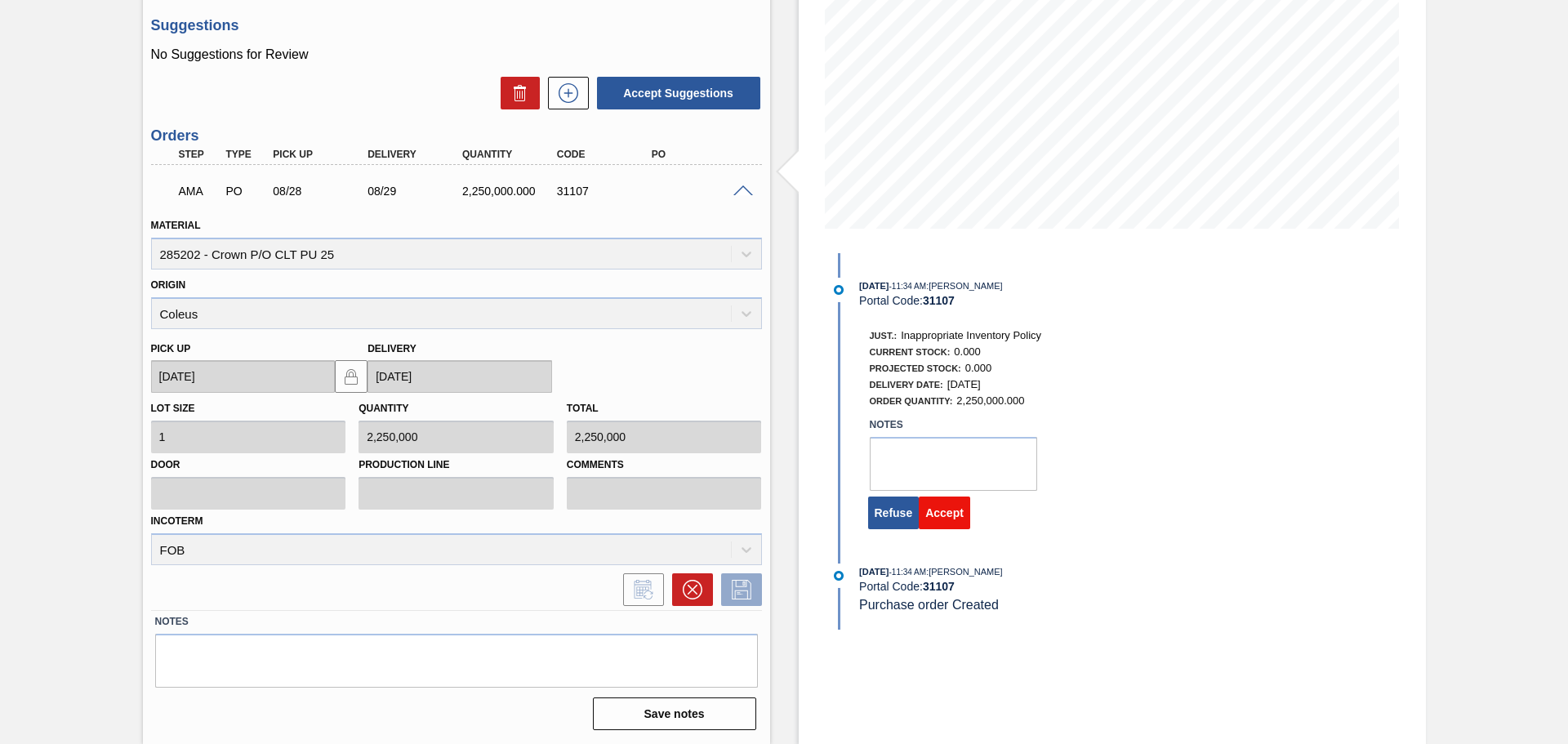
click at [965, 507] on button "Accept" at bounding box center [944, 513] width 52 height 33
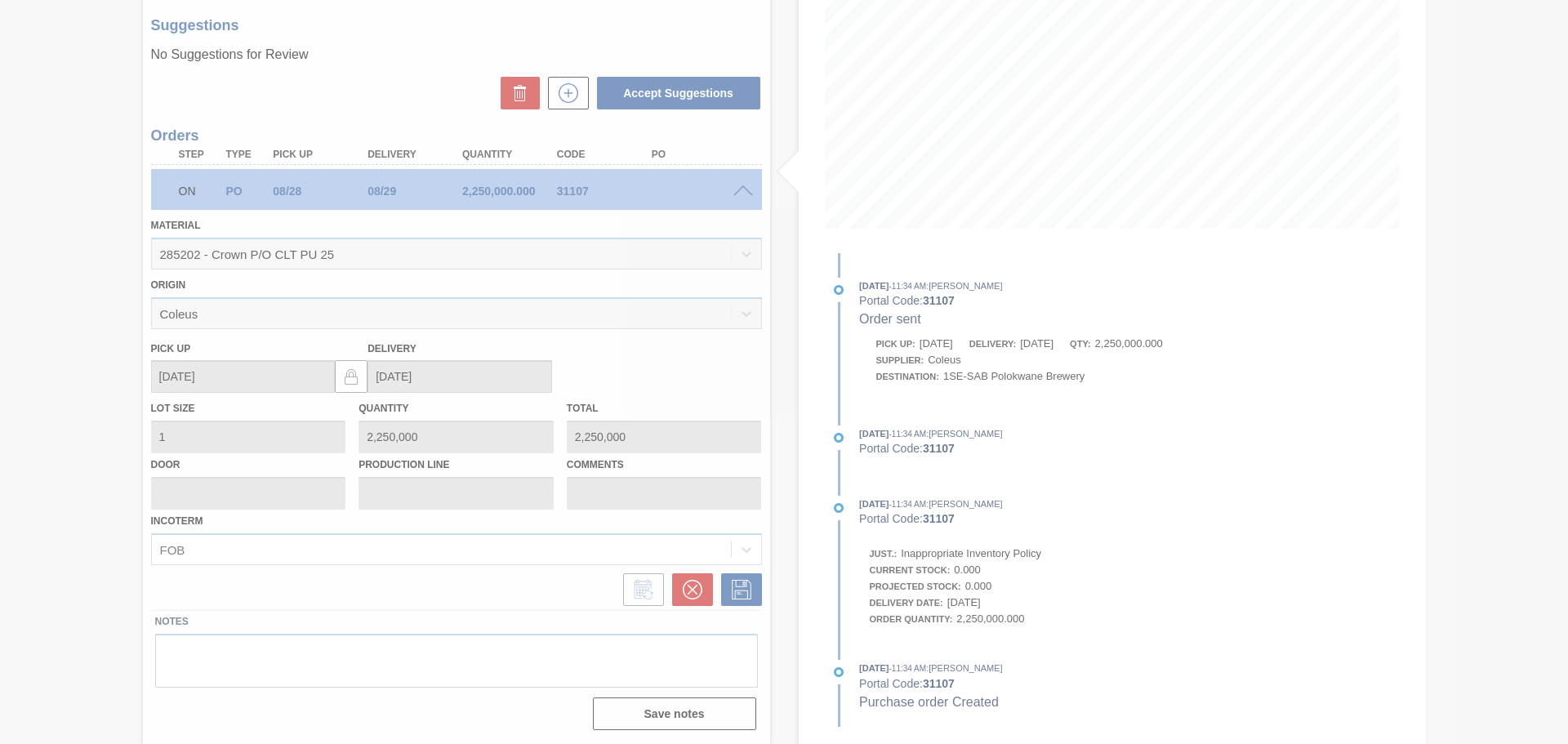
scroll to position [0, 0]
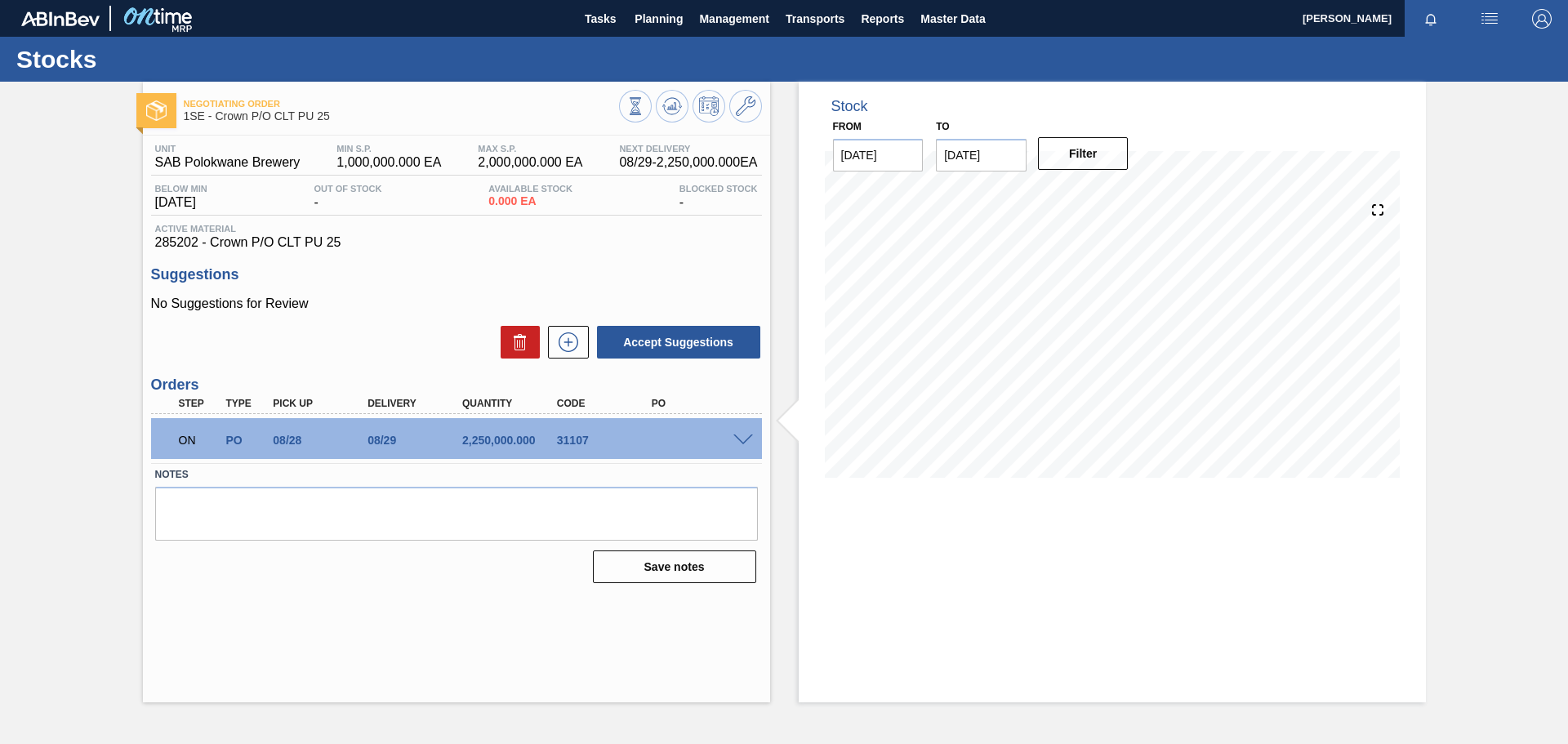
click at [742, 439] on span at bounding box center [742, 439] width 20 height 12
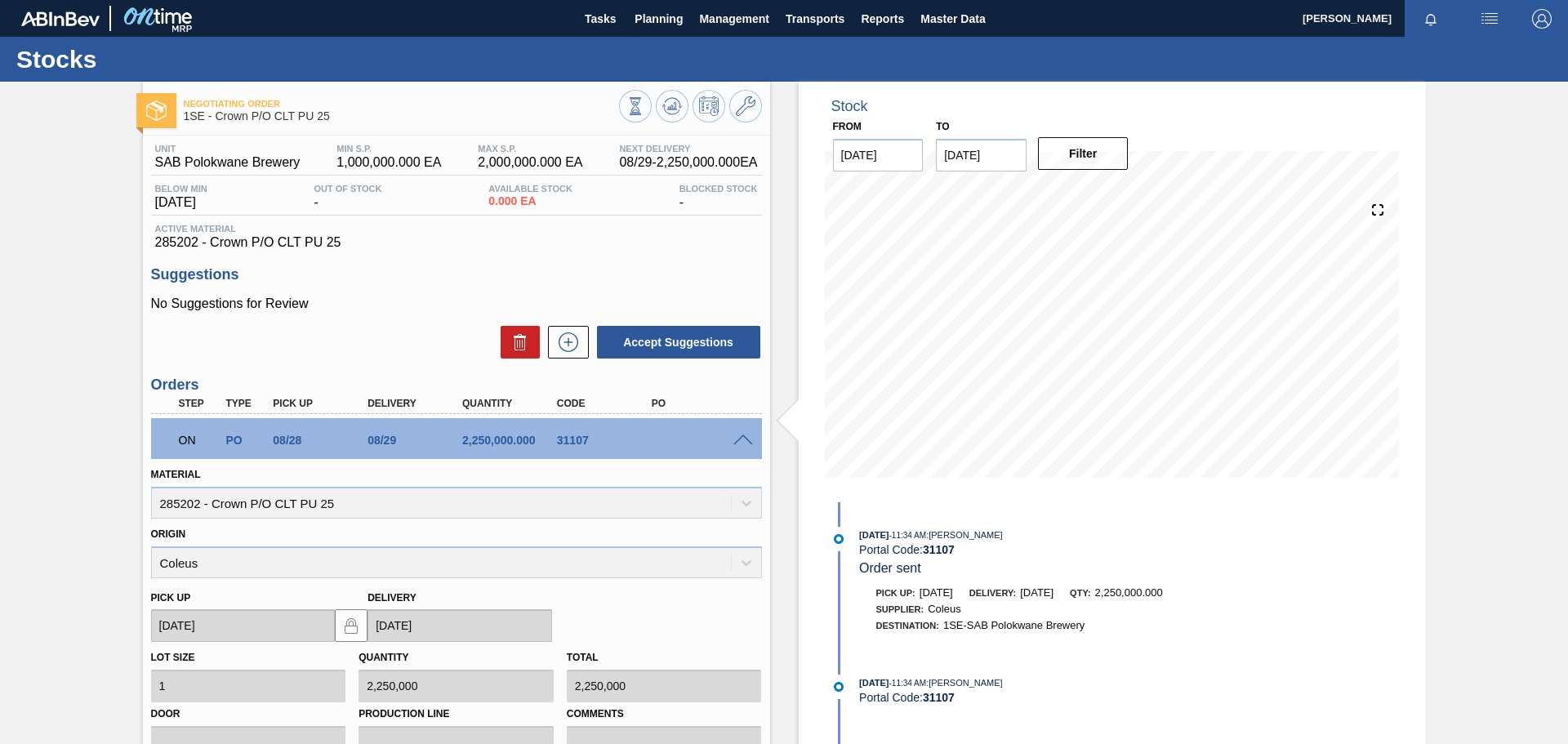
click at [742, 439] on span at bounding box center [742, 439] width 20 height 12
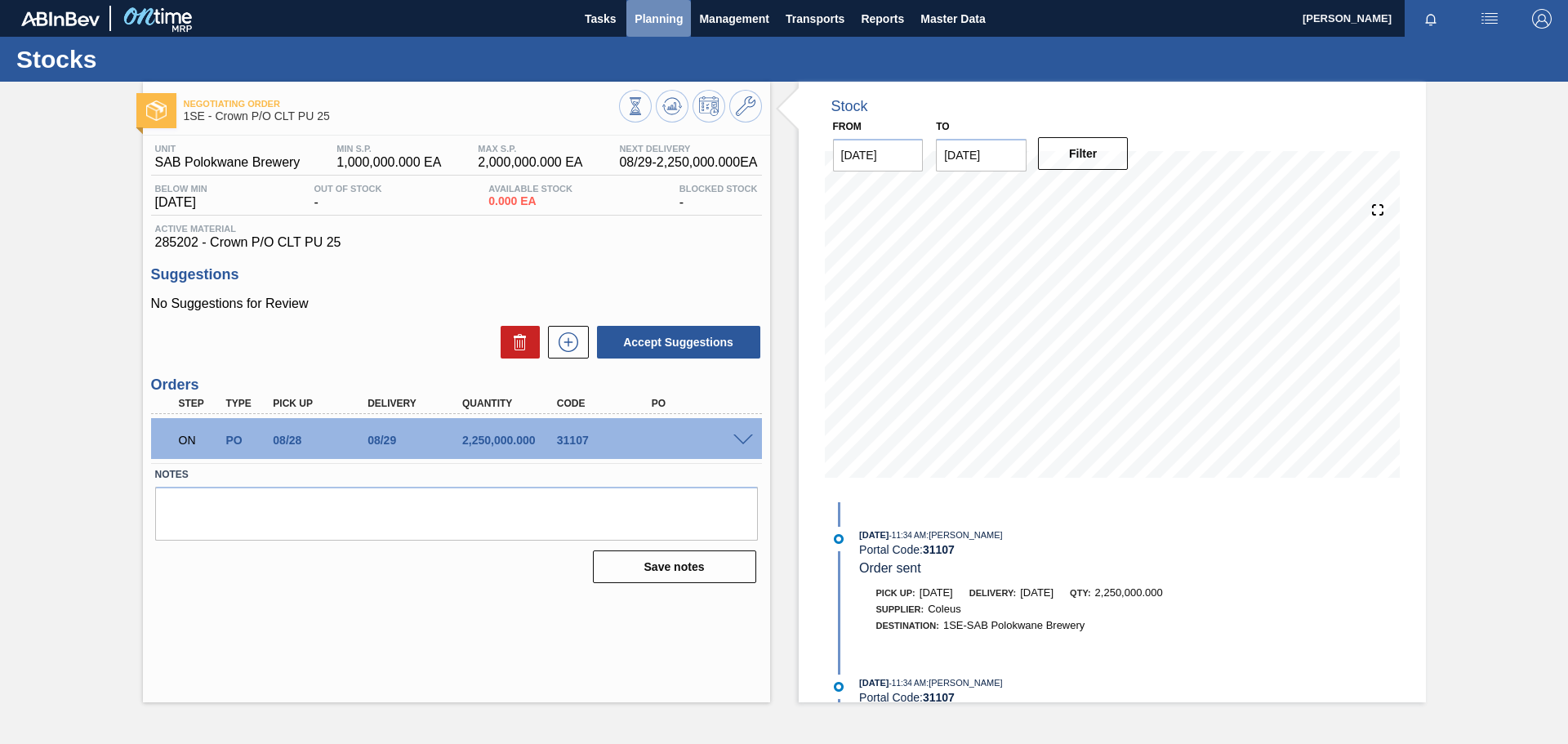
click at [650, 30] on button "Planning" at bounding box center [658, 18] width 65 height 37
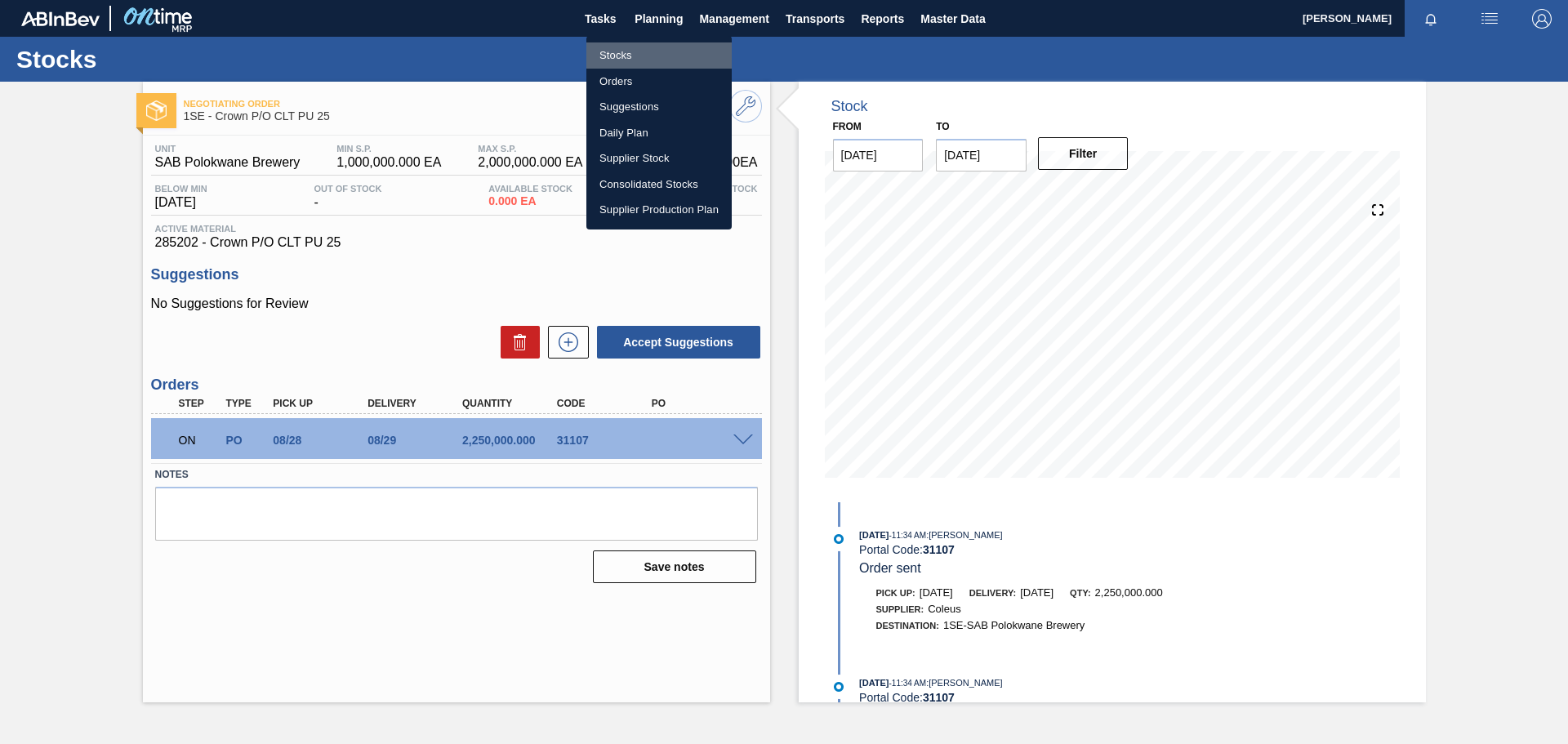
click at [624, 49] on li "Stocks" at bounding box center [658, 55] width 145 height 26
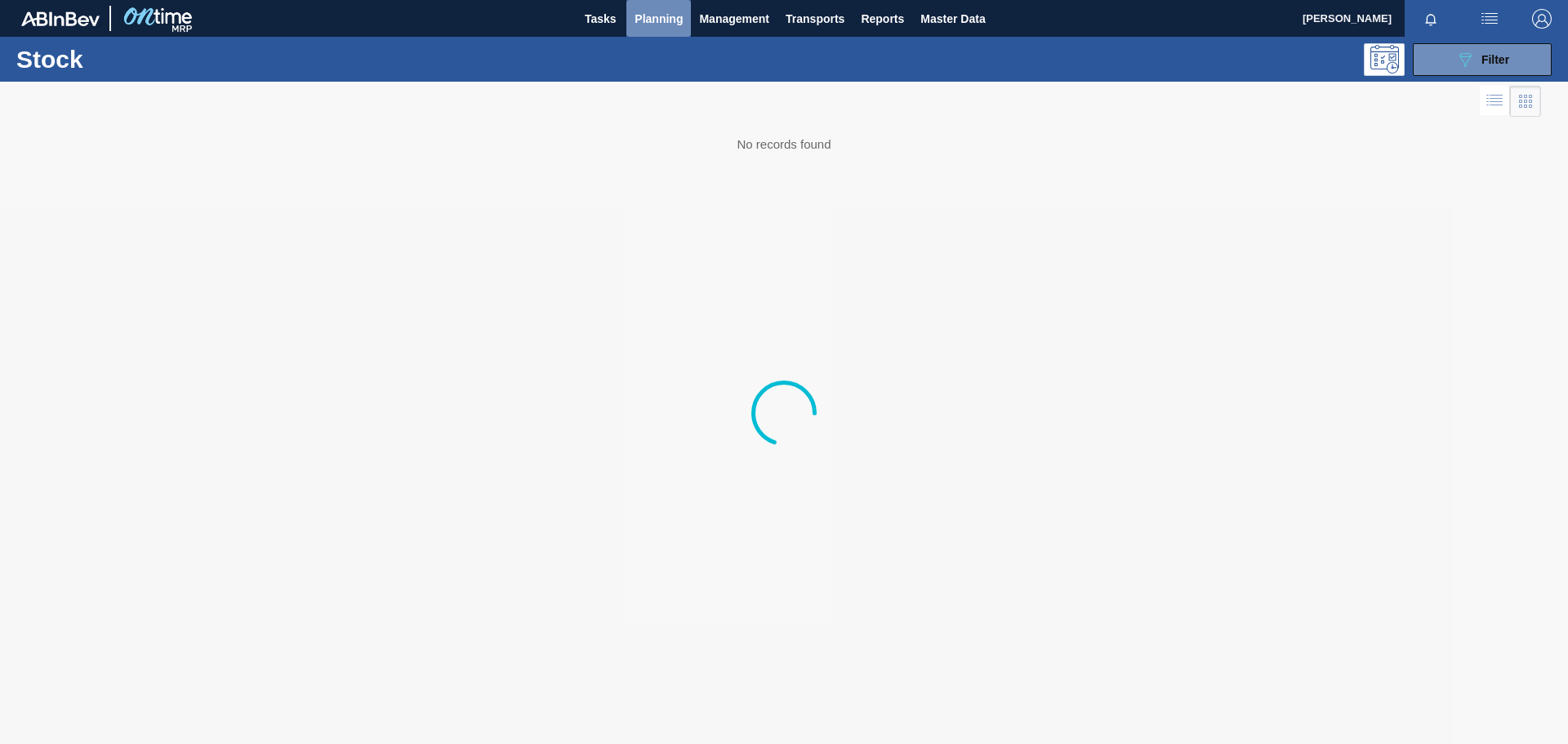
click at [650, 18] on span "Planning" at bounding box center [658, 19] width 48 height 20
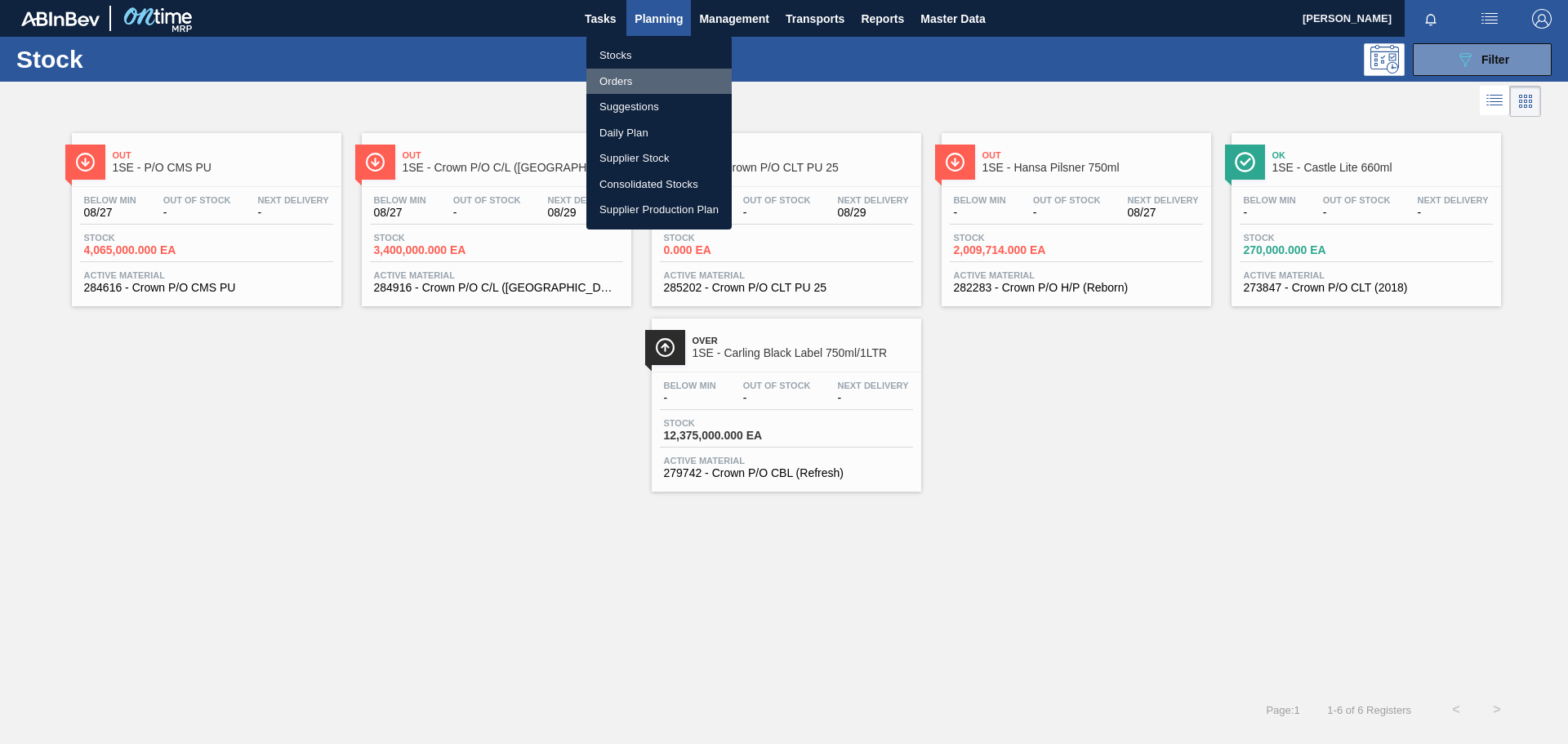
click at [623, 76] on li "Orders" at bounding box center [658, 82] width 145 height 26
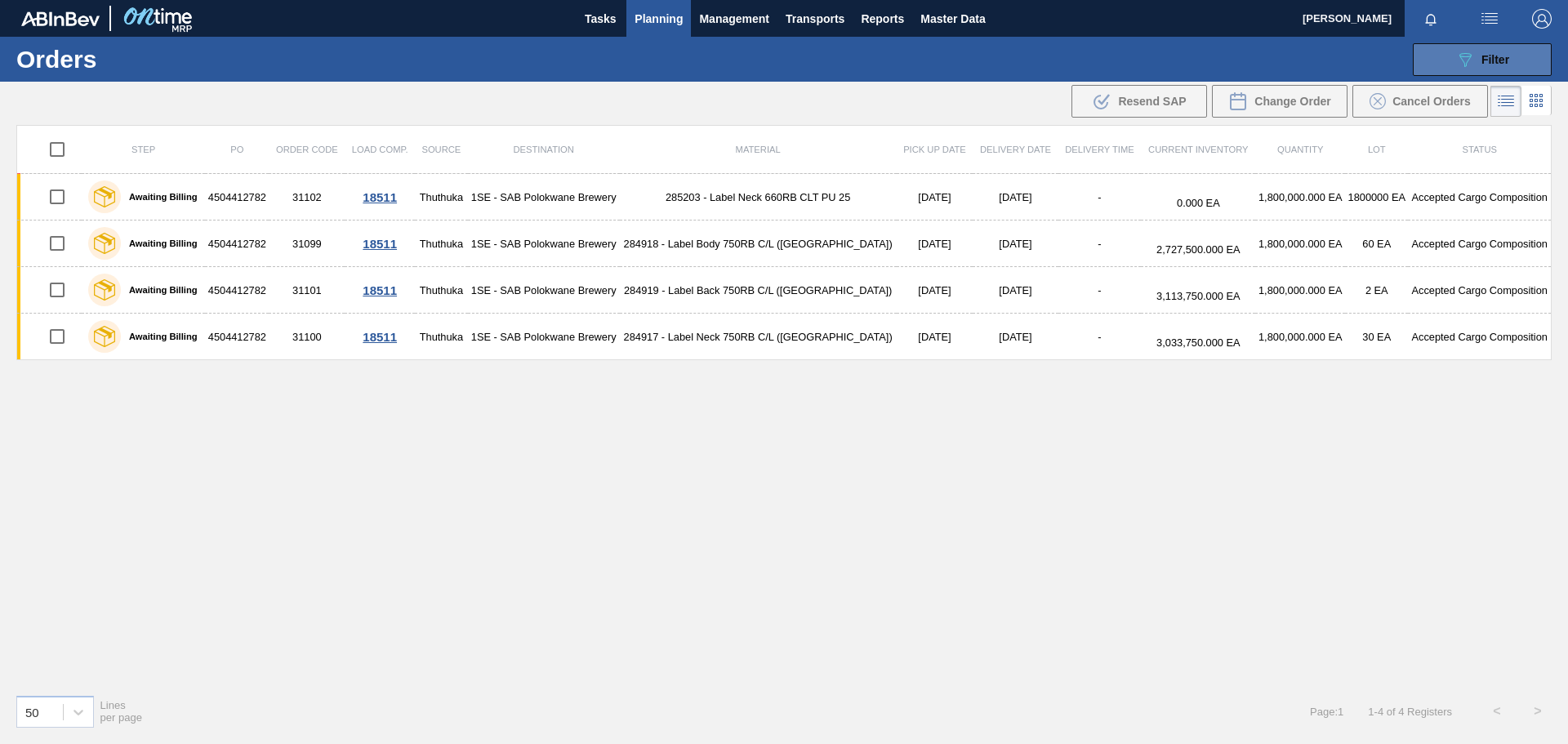
click at [1253, 67] on button "089F7B8B-B2A5-4AFE-B5C0-19BA573D28AC Filter" at bounding box center [1482, 59] width 139 height 33
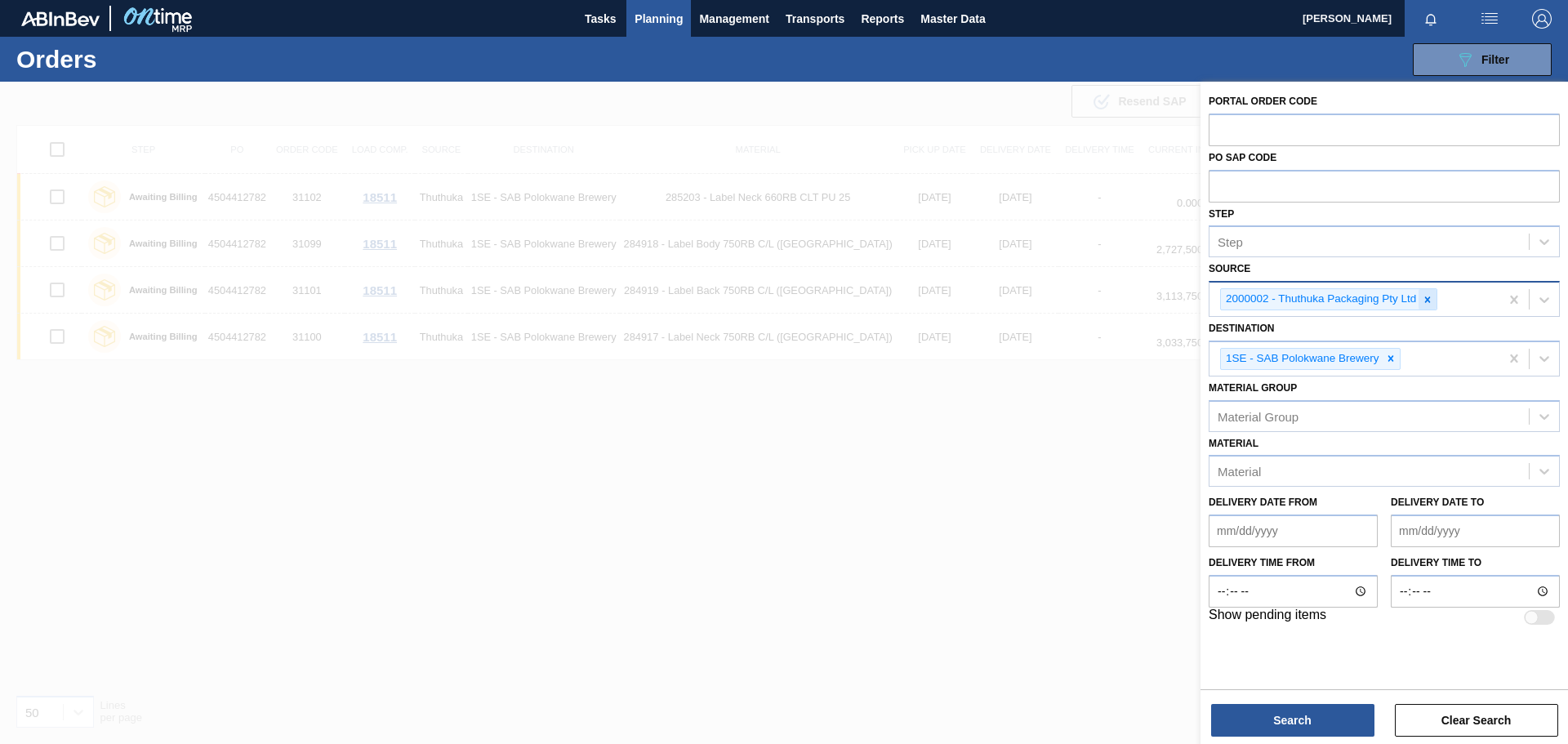
click at [1253, 298] on icon at bounding box center [1427, 299] width 6 height 6
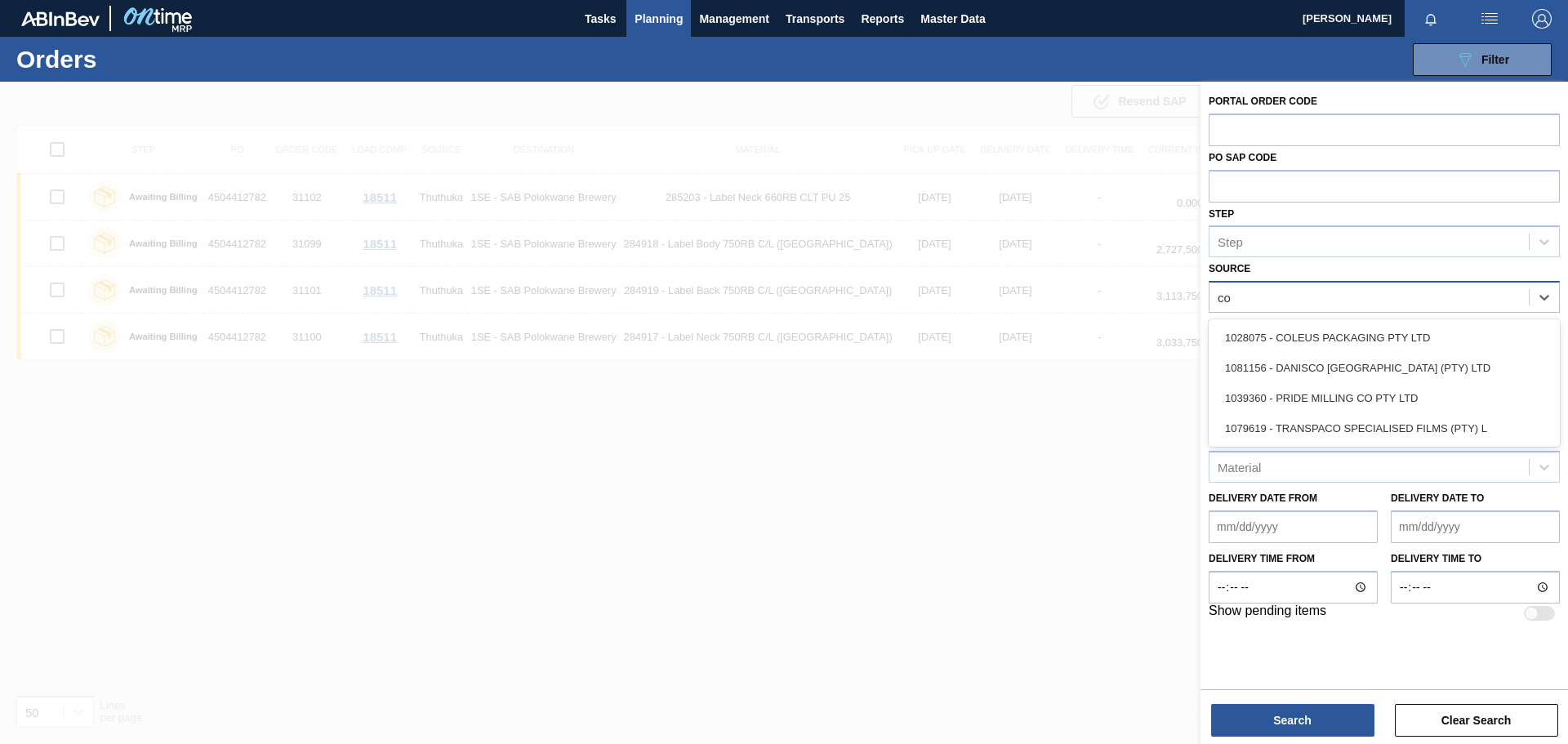
type input "col"
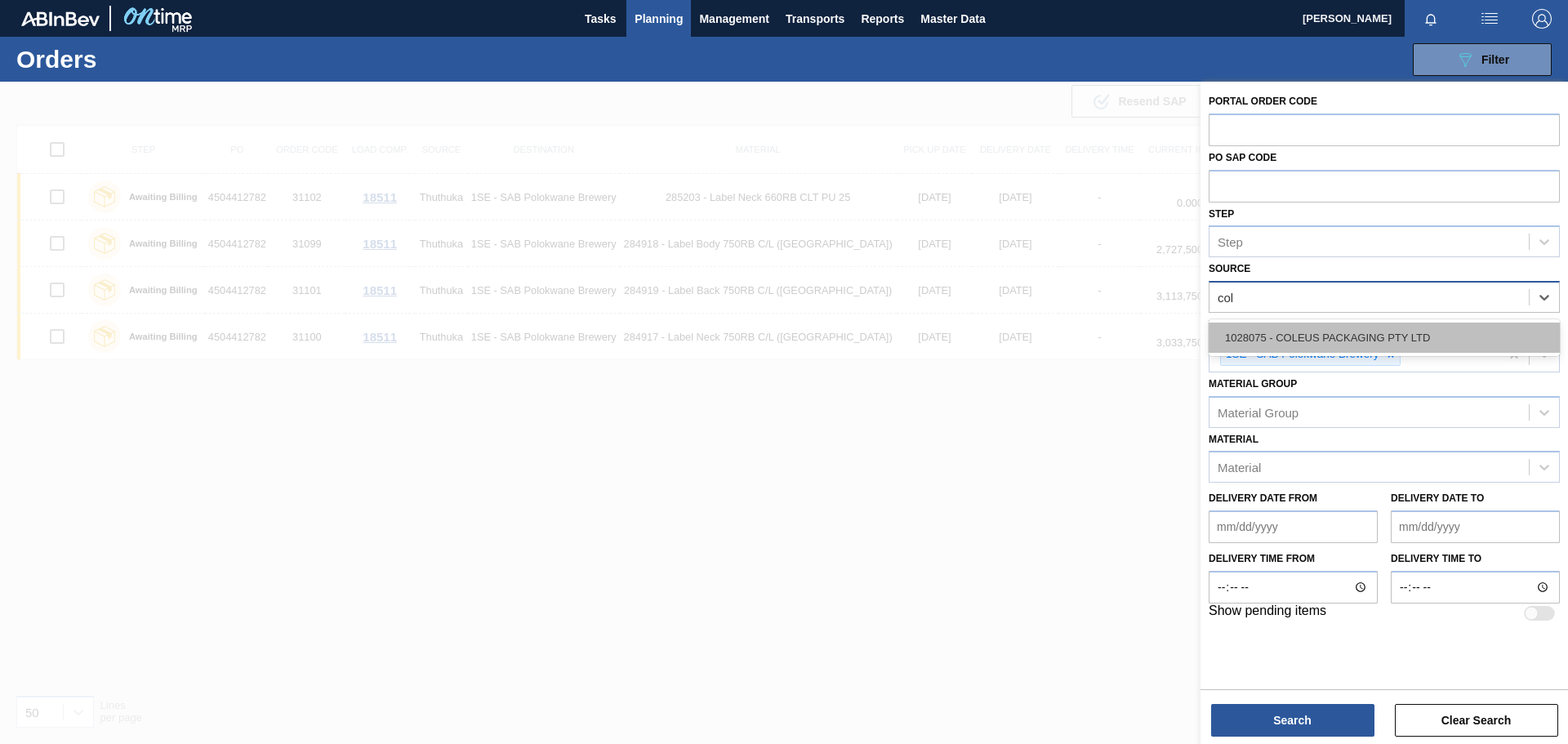
click at [1253, 337] on div "1028075 - COLEUS PACKAGING PTY LTD" at bounding box center [1383, 337] width 351 height 30
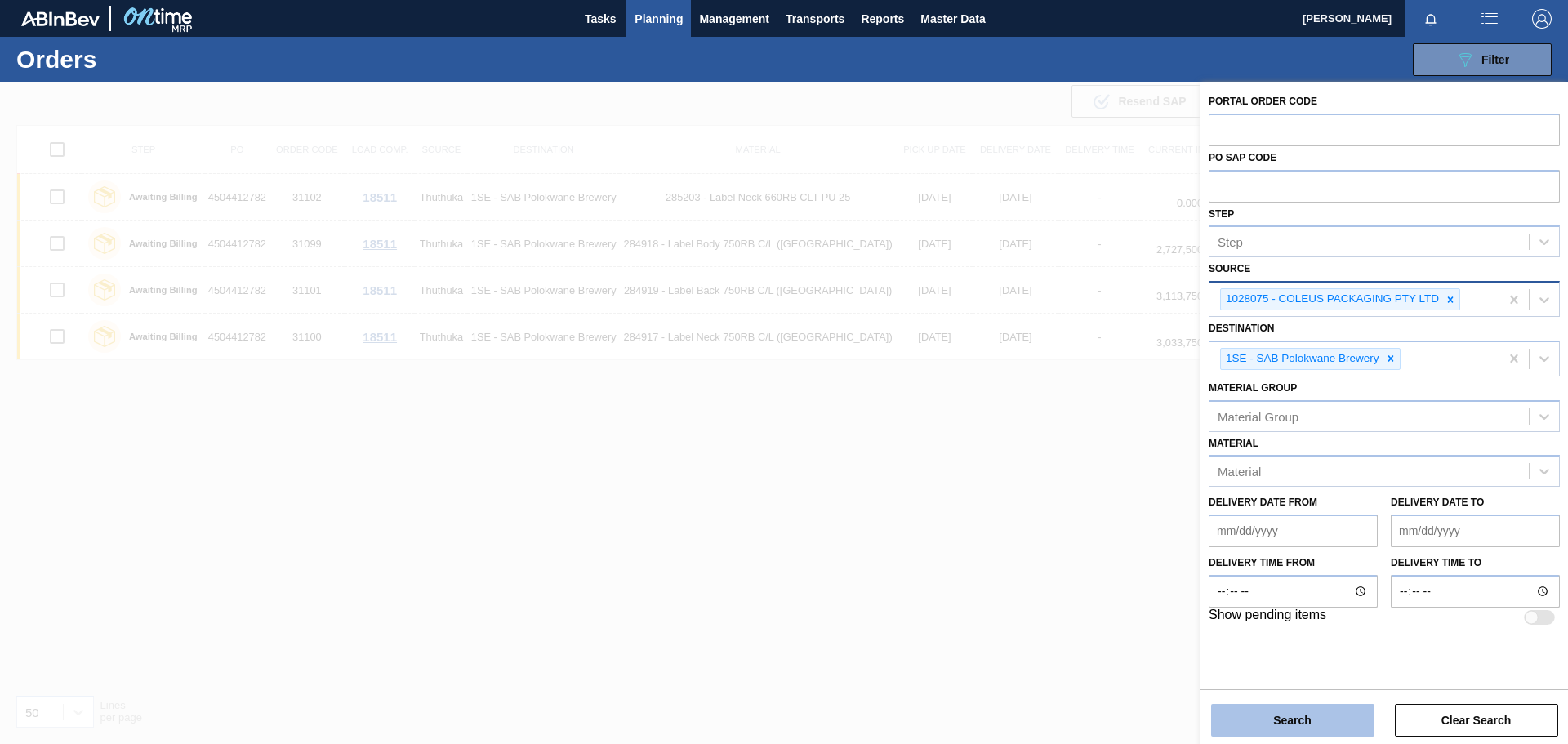
click at [1253, 567] on button "Search" at bounding box center [1292, 720] width 163 height 33
